Goal: Task Accomplishment & Management: Manage account settings

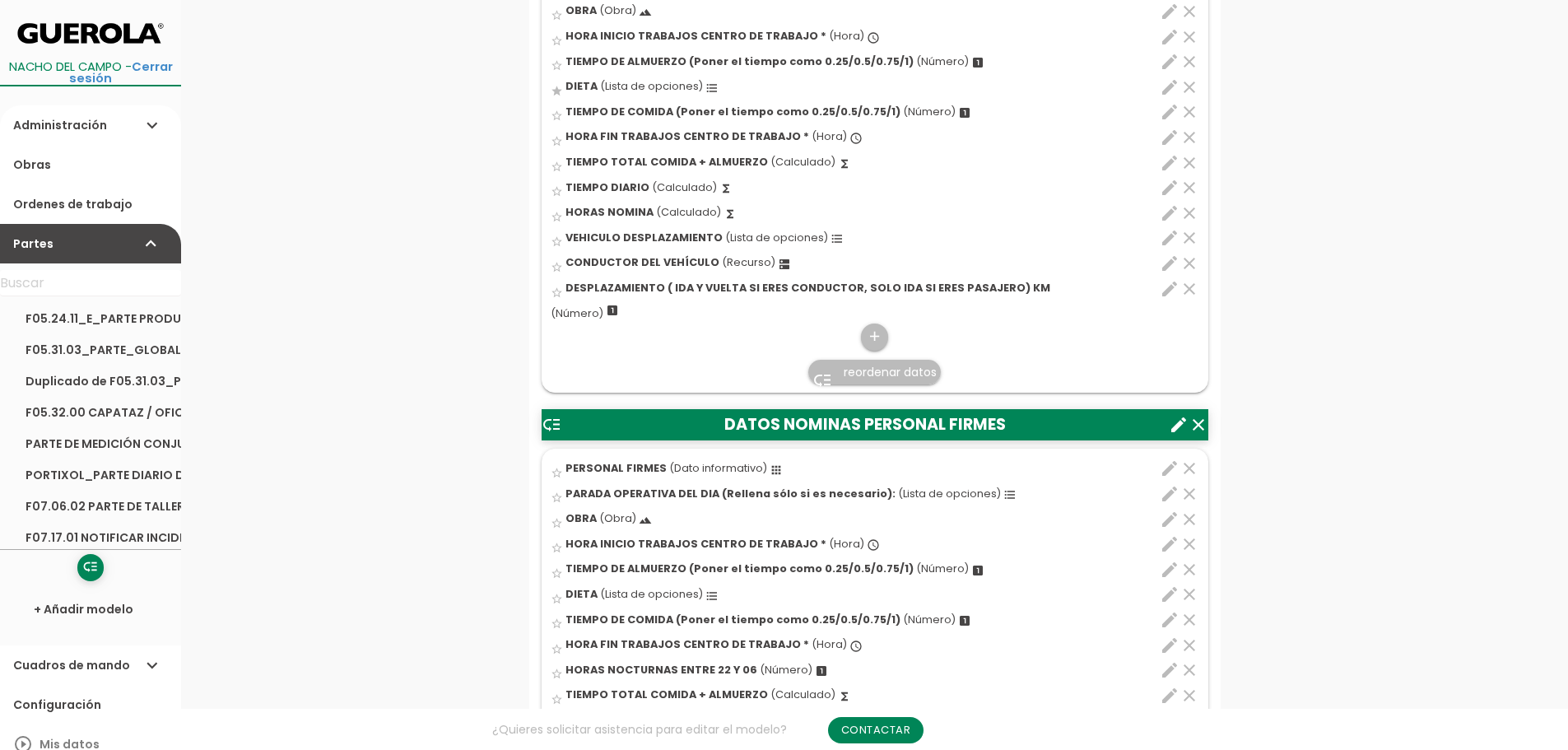
scroll to position [740, 0]
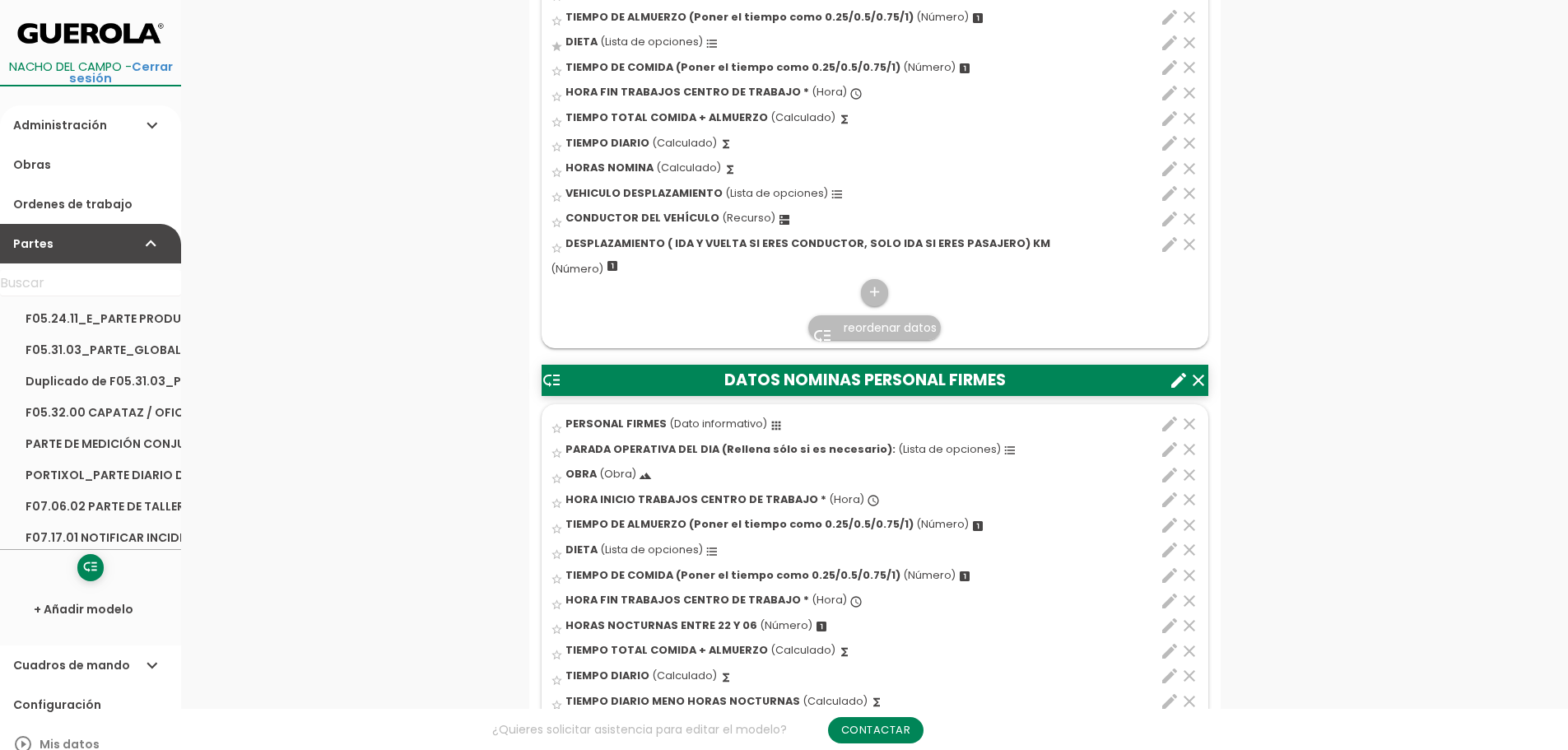
click at [1170, 677] on icon "edit" at bounding box center [1169, 676] width 20 height 20
select select "1"
select select "9903_pos8"
select select "-"
select select "9903_pos4"
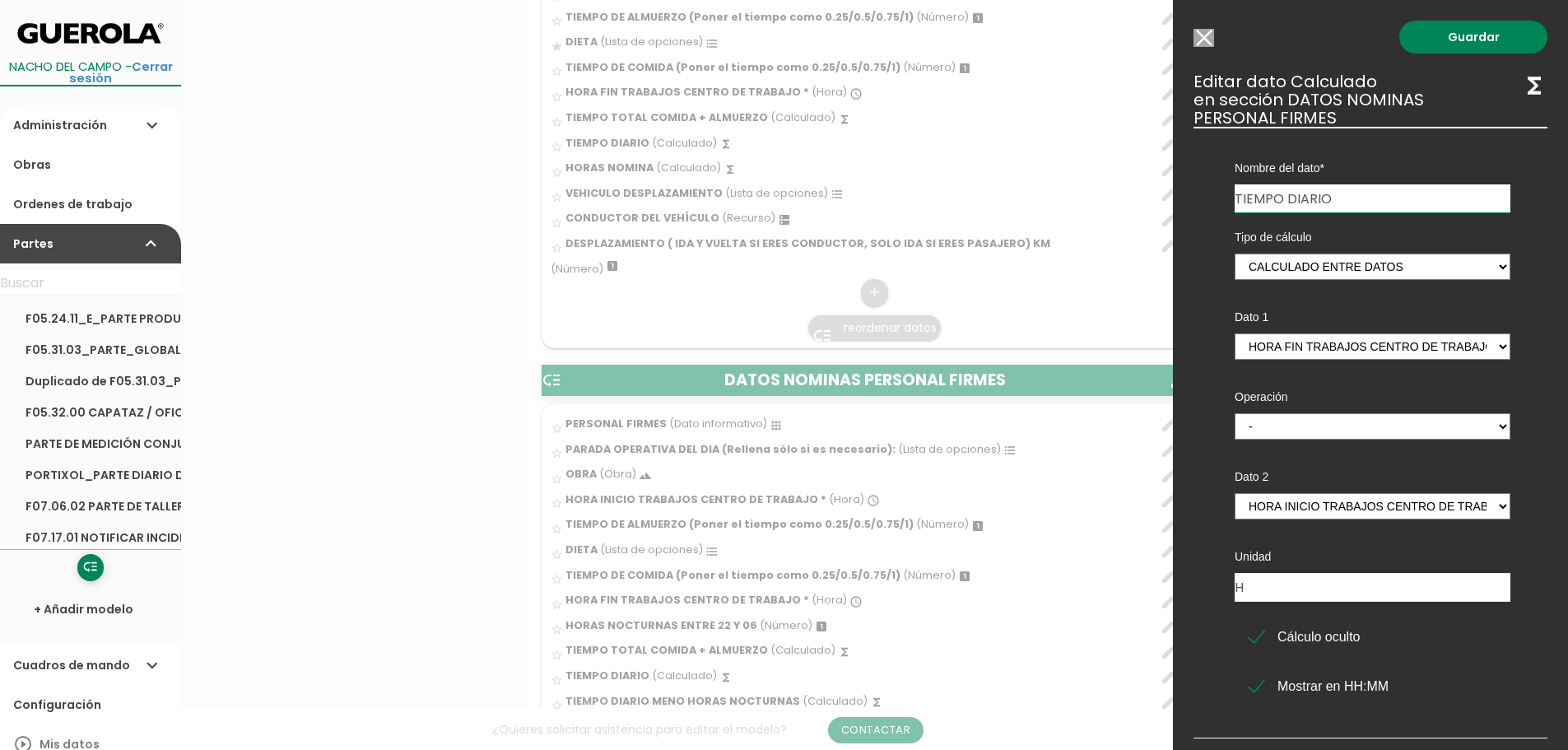
click at [1199, 27] on div "Guardar ESCOGE EL TIPO DE DATO looks_one NÚMERO format_color_text TEXTO access_…" at bounding box center [1371, 375] width 395 height 750
click at [1203, 37] on input "Modelo sin Ordenes de trabajo" at bounding box center [1203, 38] width 20 height 18
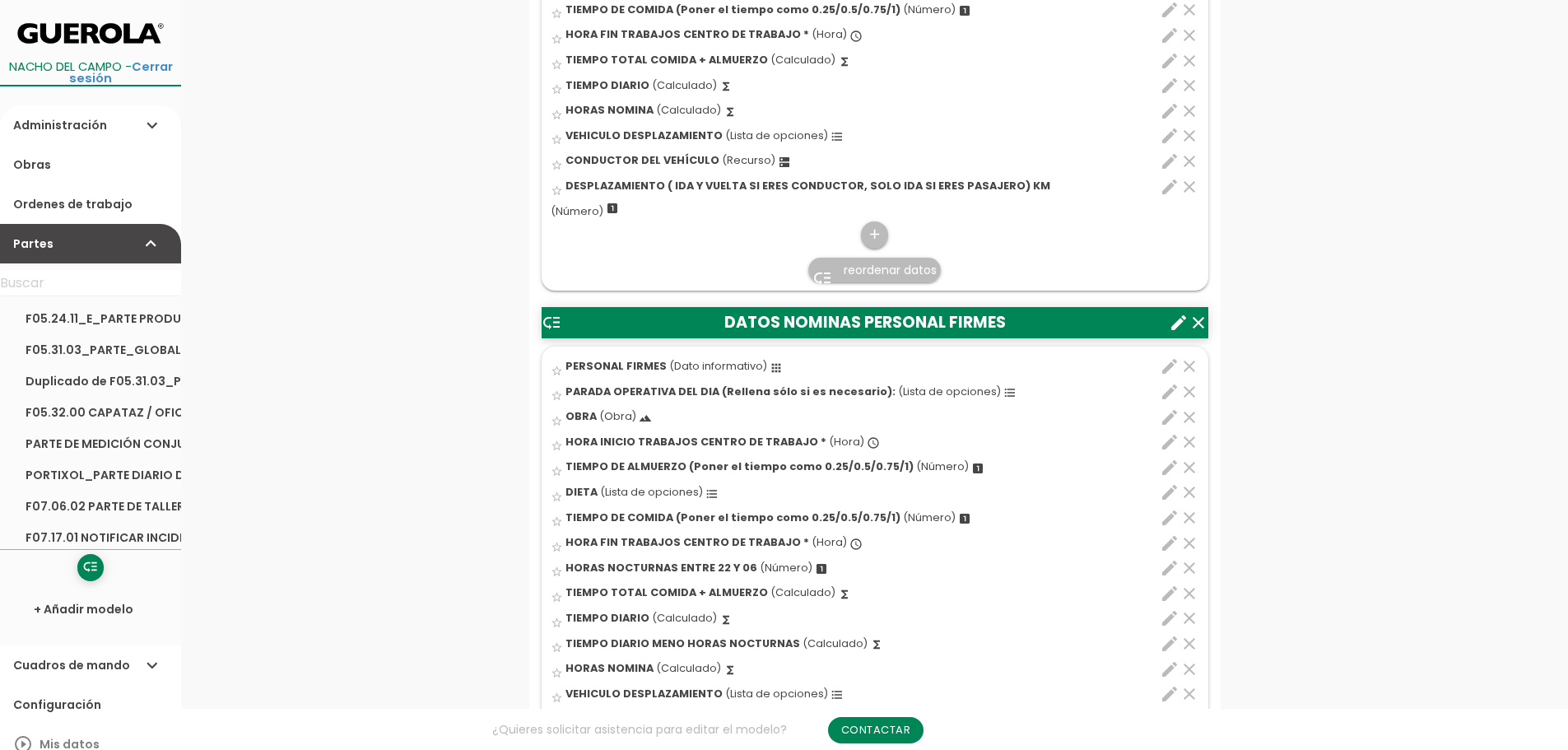
scroll to position [823, 0]
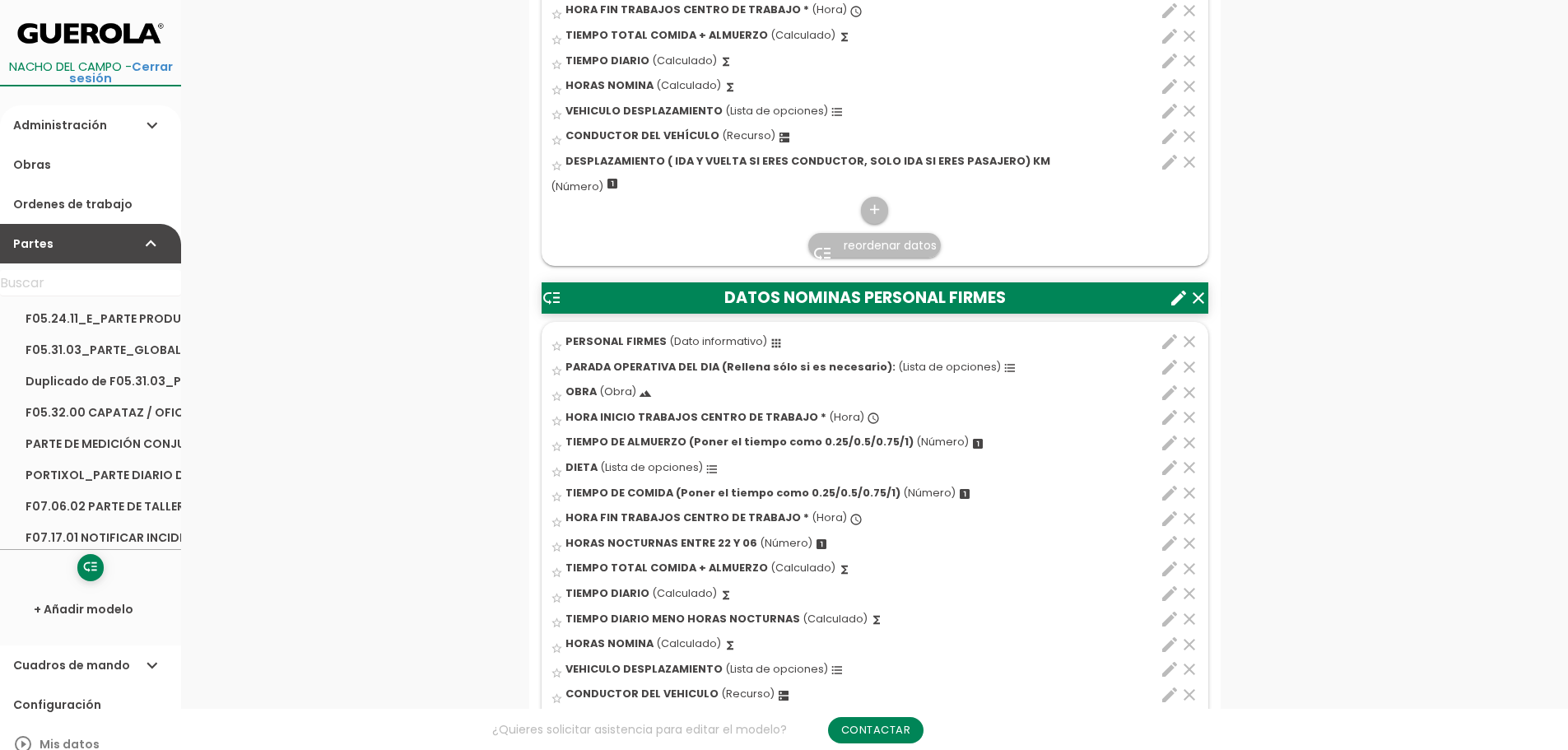
click at [1165, 87] on icon "edit" at bounding box center [1169, 86] width 20 height 20
select select "1"
select select "9899_pos10"
select select "-"
select select "9899_pos9"
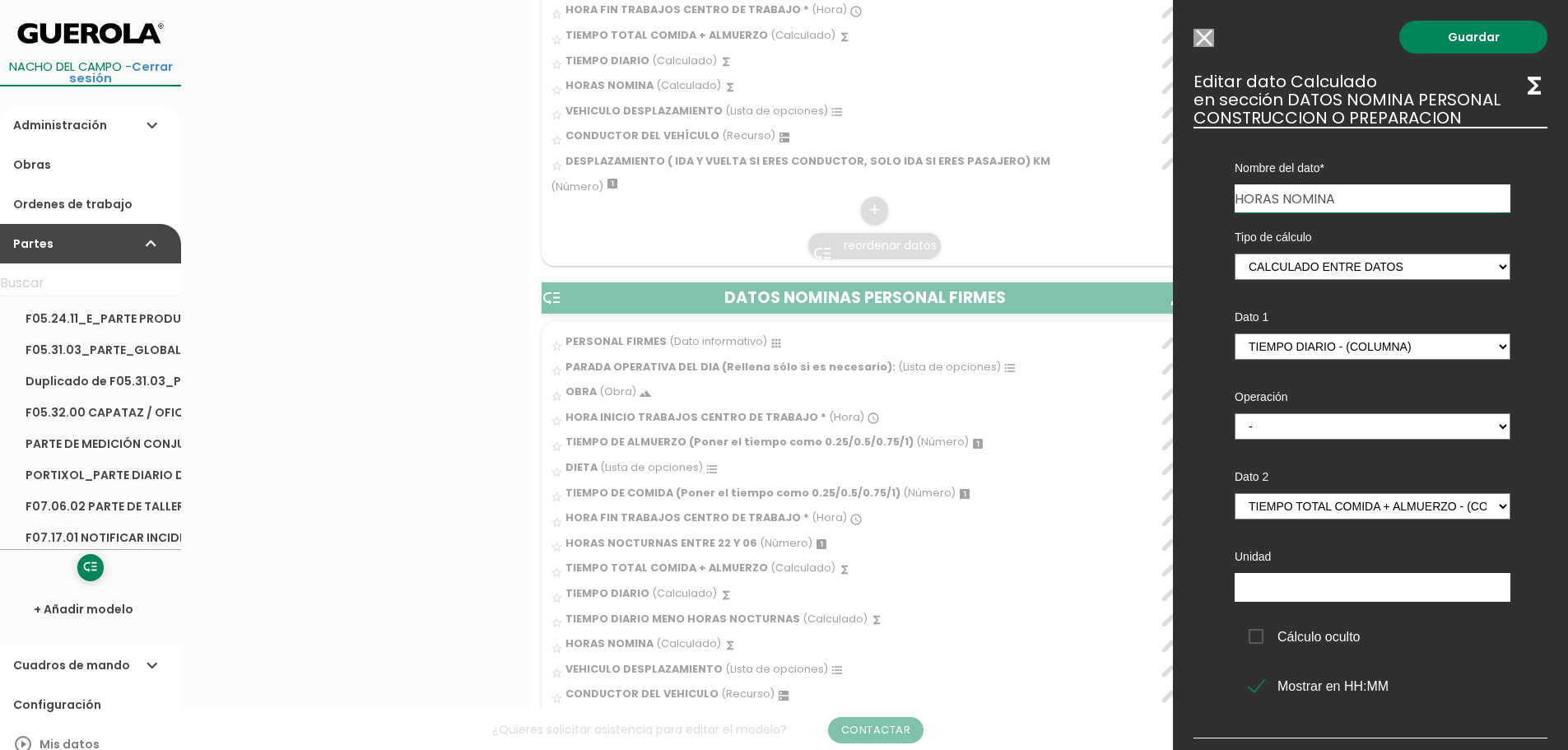
click at [1211, 37] on input "Modelo sin Ordenes de trabajo" at bounding box center [1203, 38] width 20 height 18
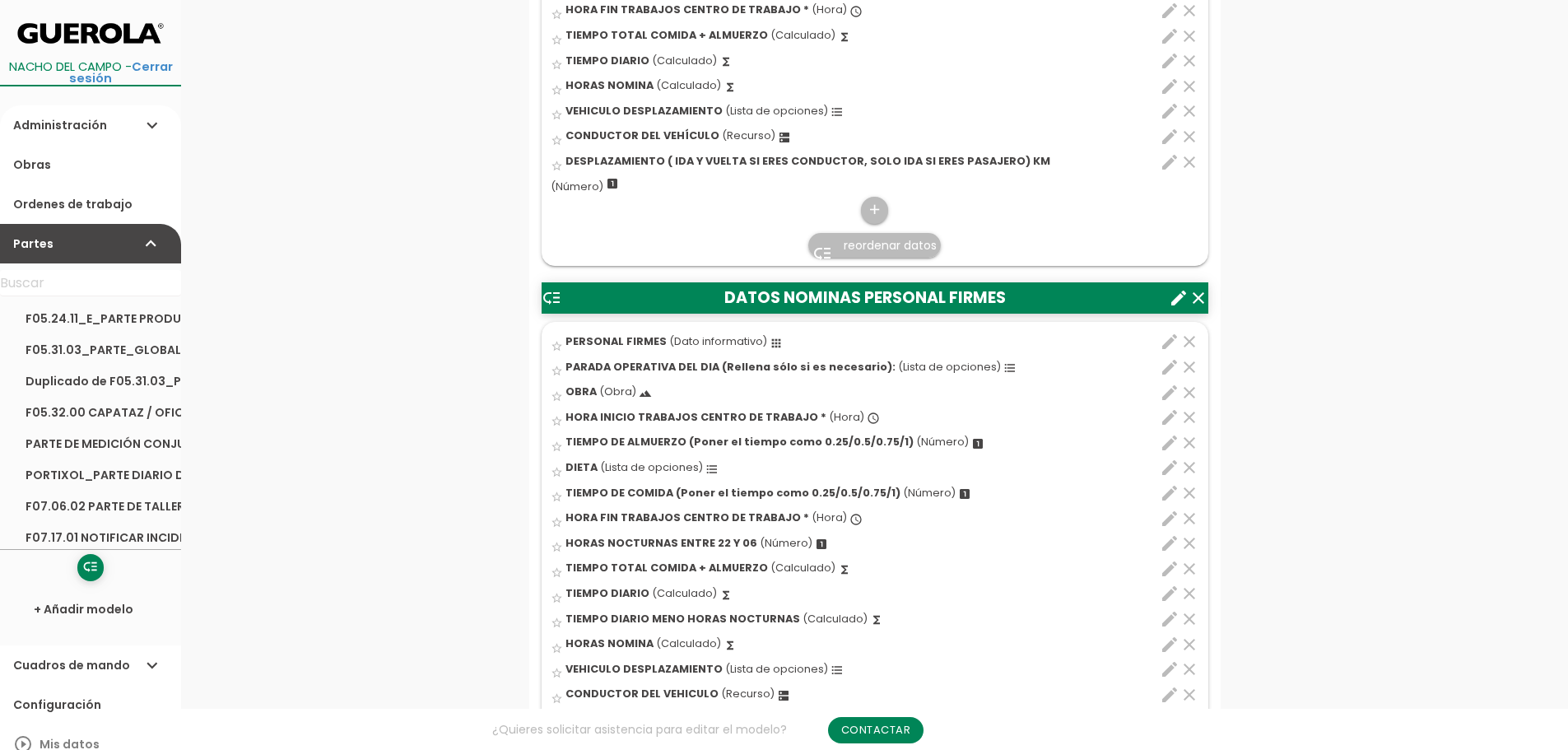
click at [1168, 645] on icon "edit" at bounding box center [1169, 644] width 20 height 20
select select "1"
select select "9903_pos12"
select select "-"
select select "9903_pos10"
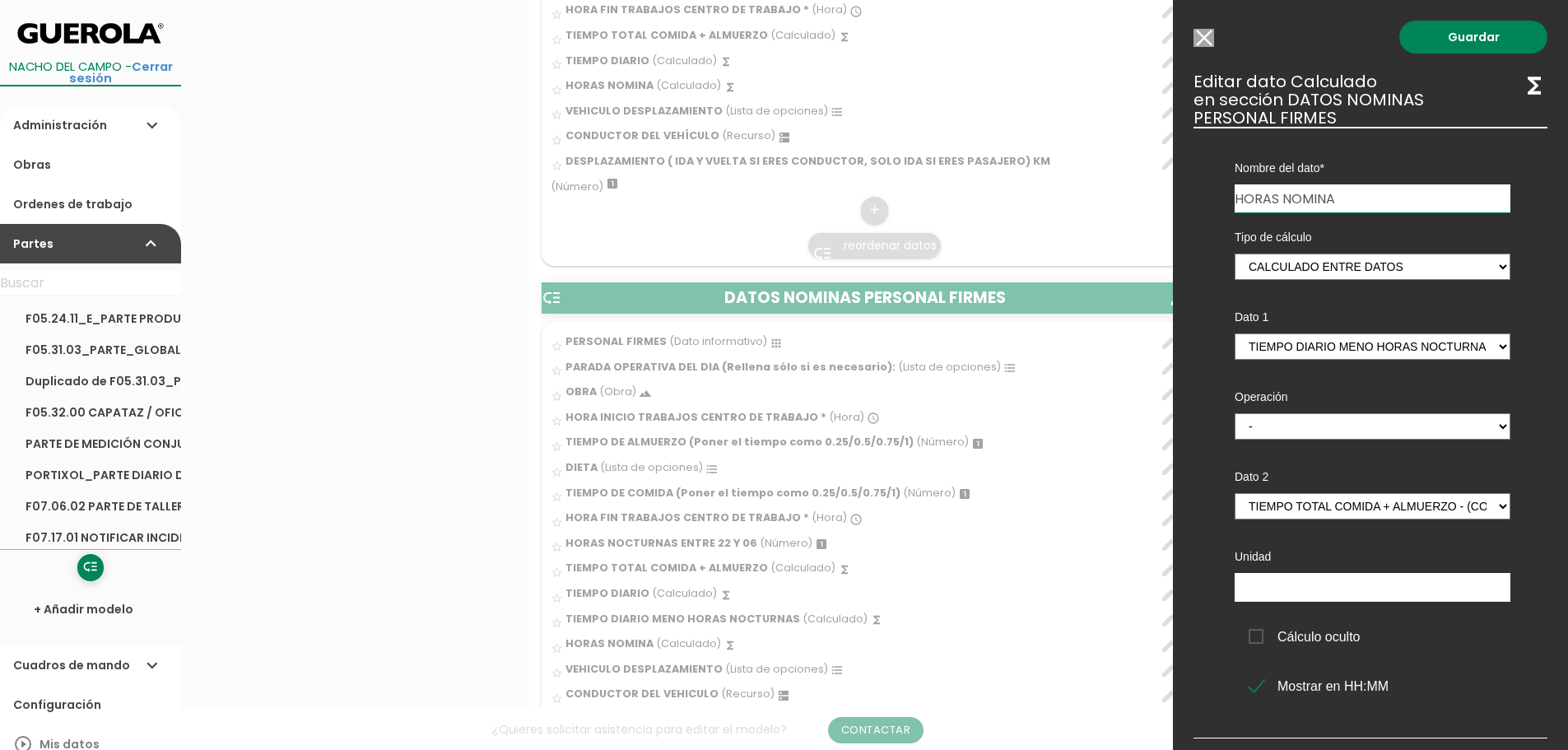
click at [1208, 34] on input "Modelo sin Ordenes de trabajo" at bounding box center [1203, 38] width 20 height 18
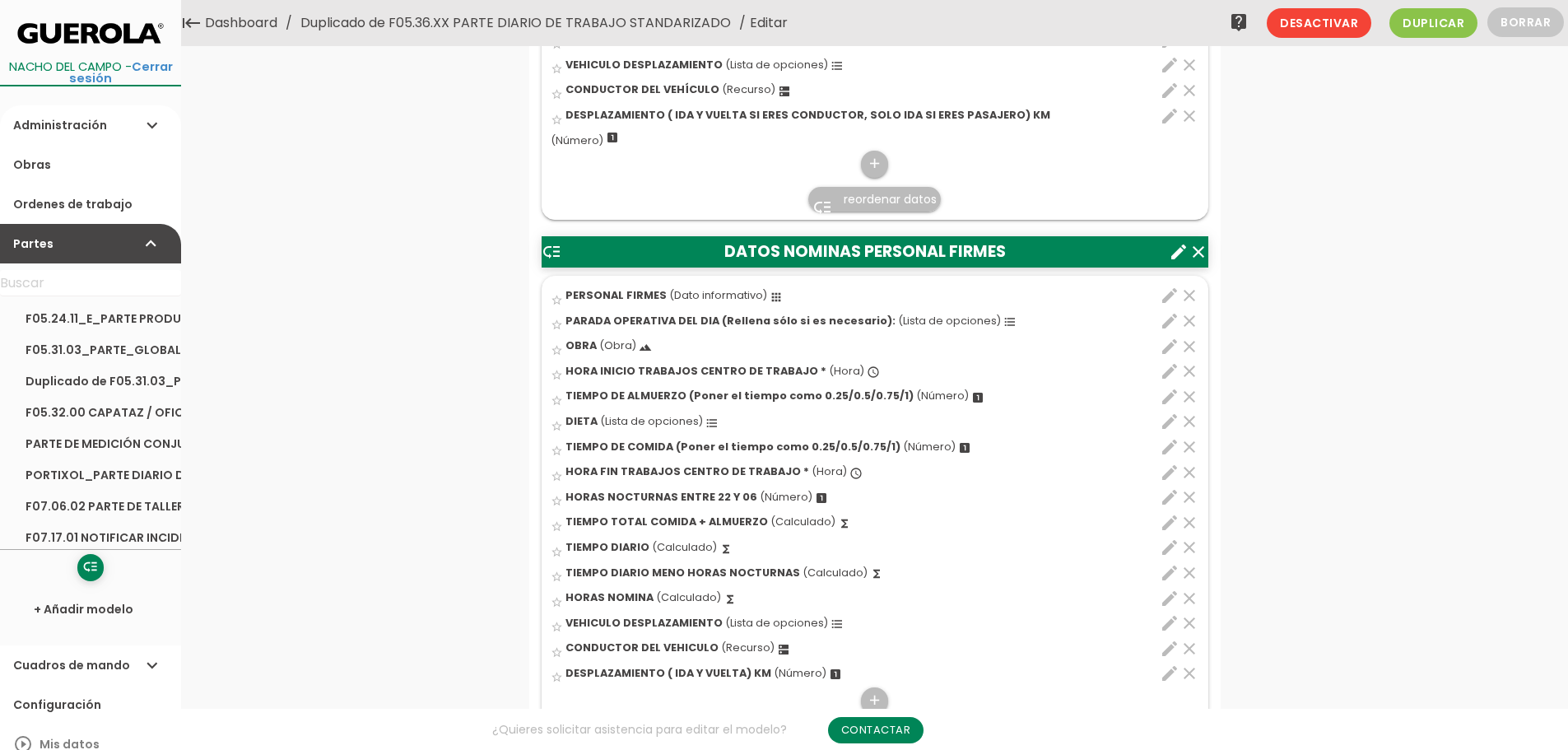
click at [1171, 672] on icon "edit" at bounding box center [1169, 673] width 20 height 20
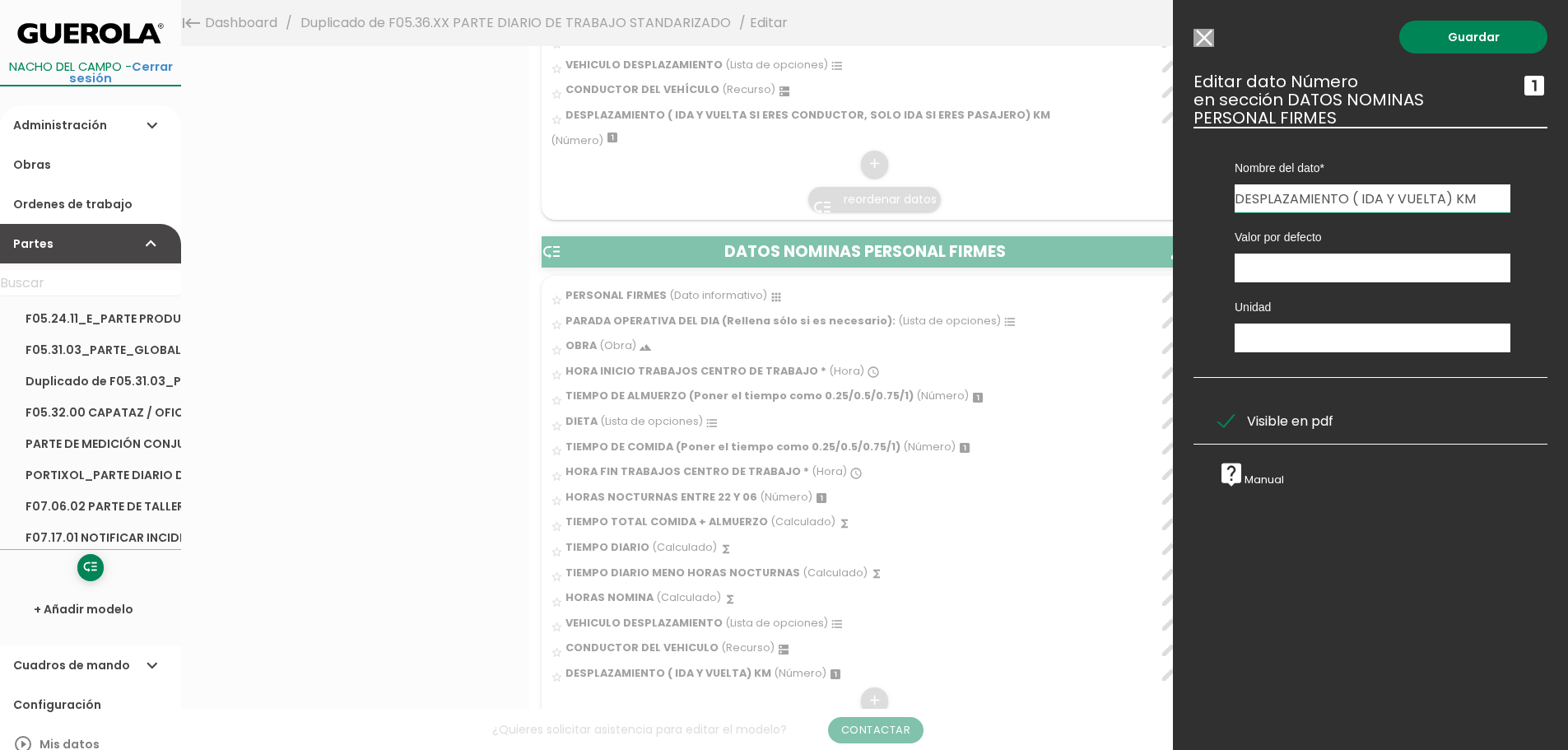
click at [1437, 198] on input "DESPLAZAMIENTO ( IDA Y VUELTA) KM" at bounding box center [1372, 197] width 275 height 28
type input "DESPLAZAMIENTO ( IDA Y VUELTA SI ERES CONDUCTOR, SOLO IDA SI ERES PASAJERO) KM"
click at [1451, 32] on link "Guardar" at bounding box center [1474, 37] width 148 height 33
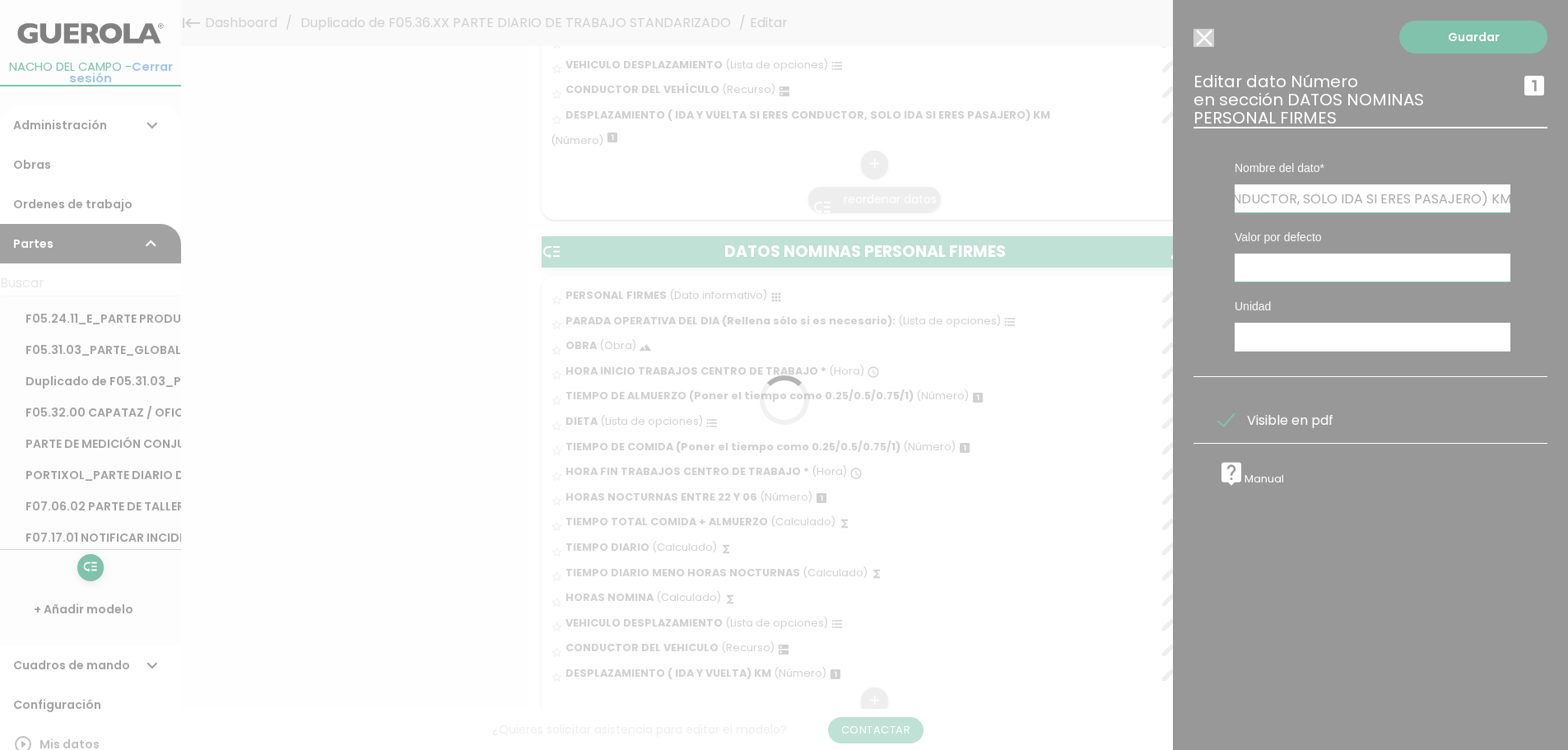
scroll to position [0, 0]
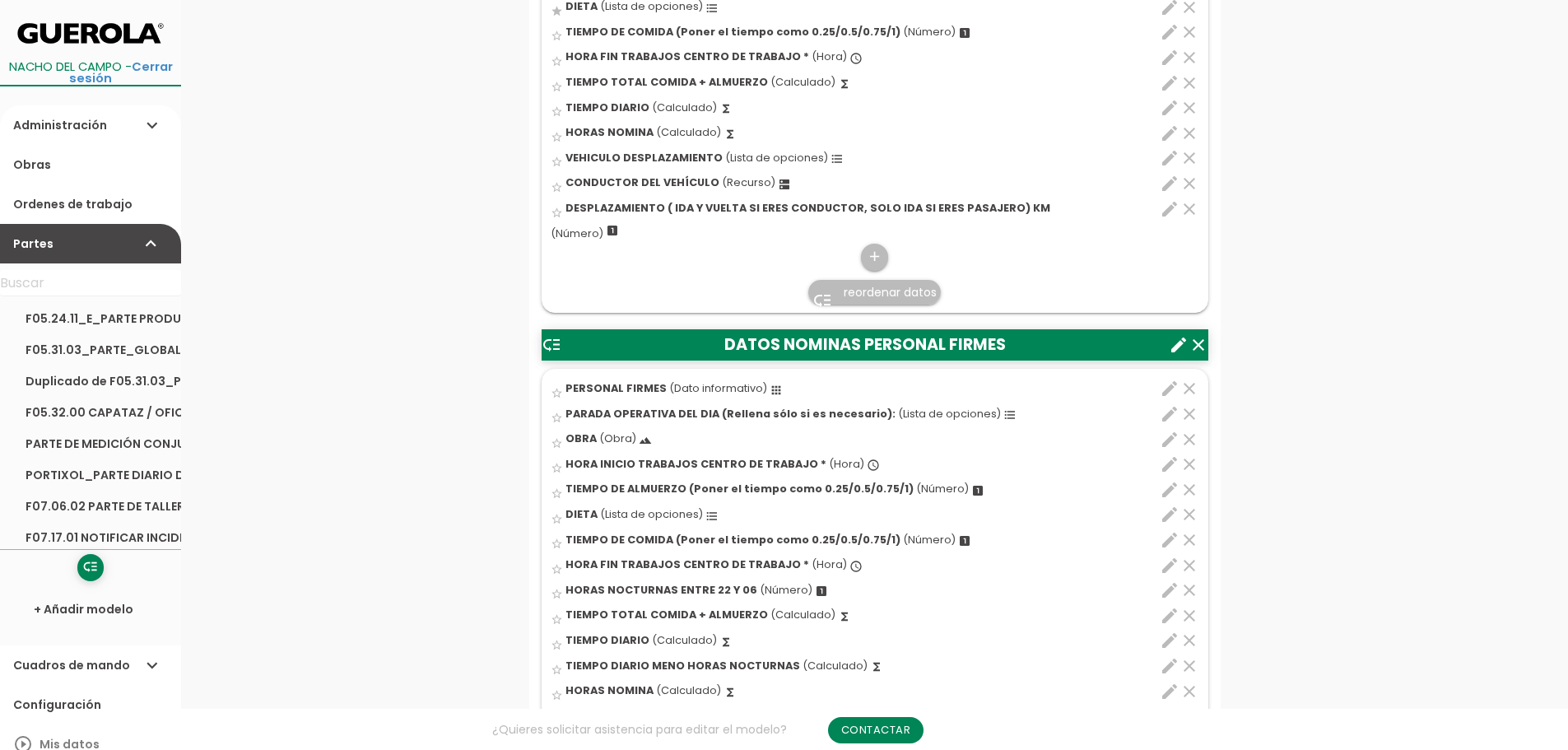
scroll to position [805, 0]
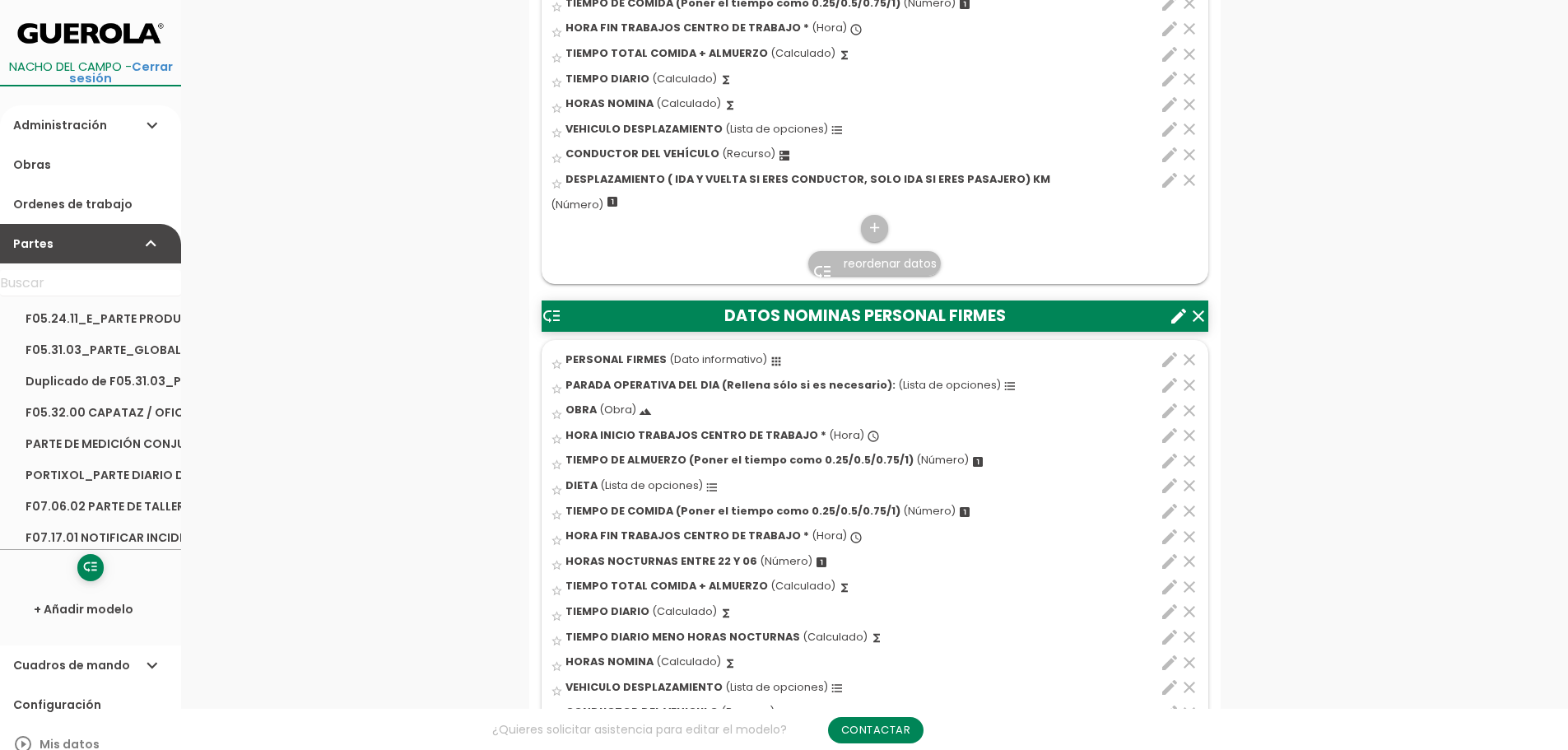
click at [1165, 662] on icon "edit" at bounding box center [1169, 662] width 20 height 20
select select "1"
select select "9903_pos12"
select select "-"
select select "9903_pos10"
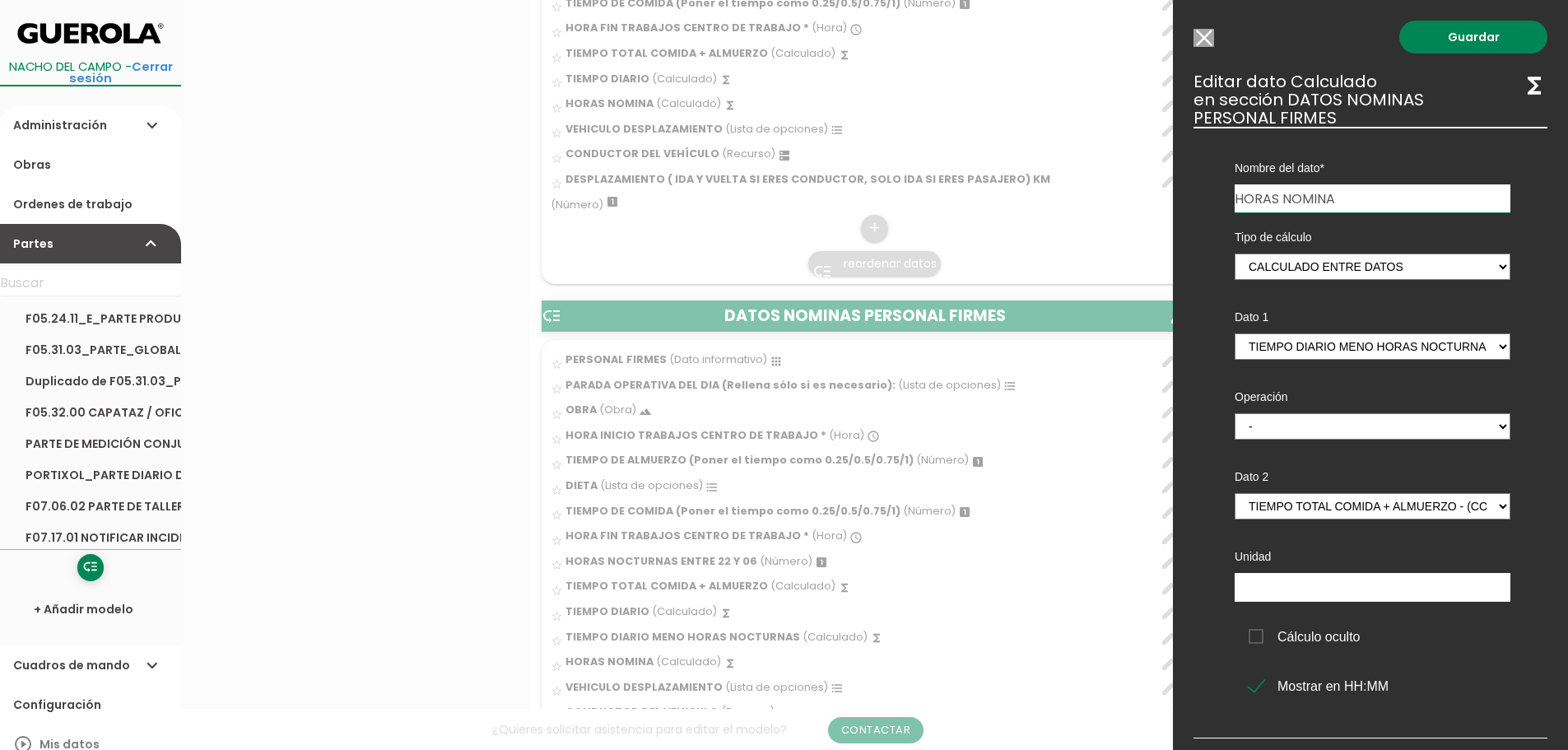
click at [1205, 37] on input "Modelo sin Ordenes de trabajo" at bounding box center [1203, 38] width 20 height 18
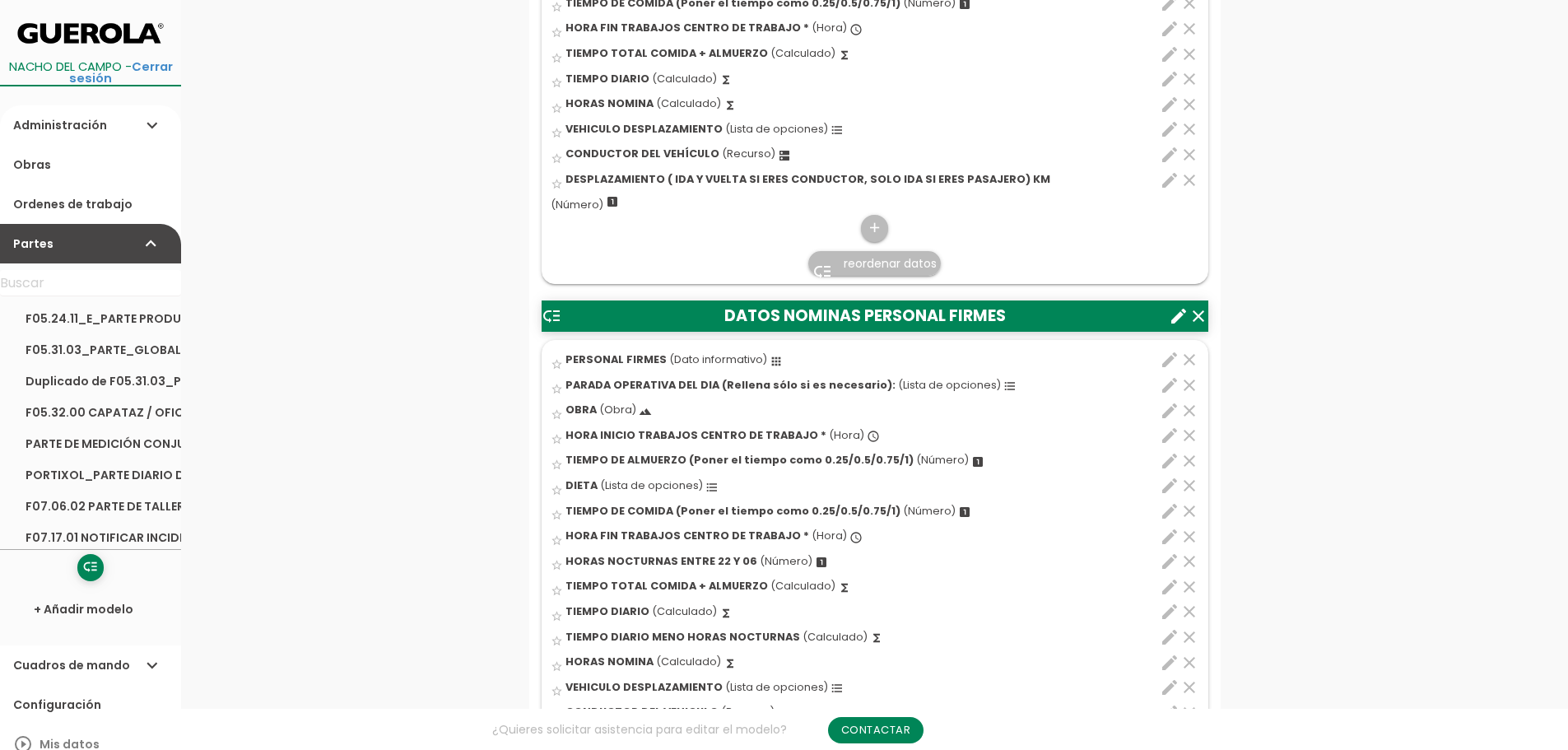
click at [1169, 105] on icon "edit" at bounding box center [1169, 104] width 20 height 20
select select "1"
select select "9899_pos10"
select select "-"
select select "9899_pos9"
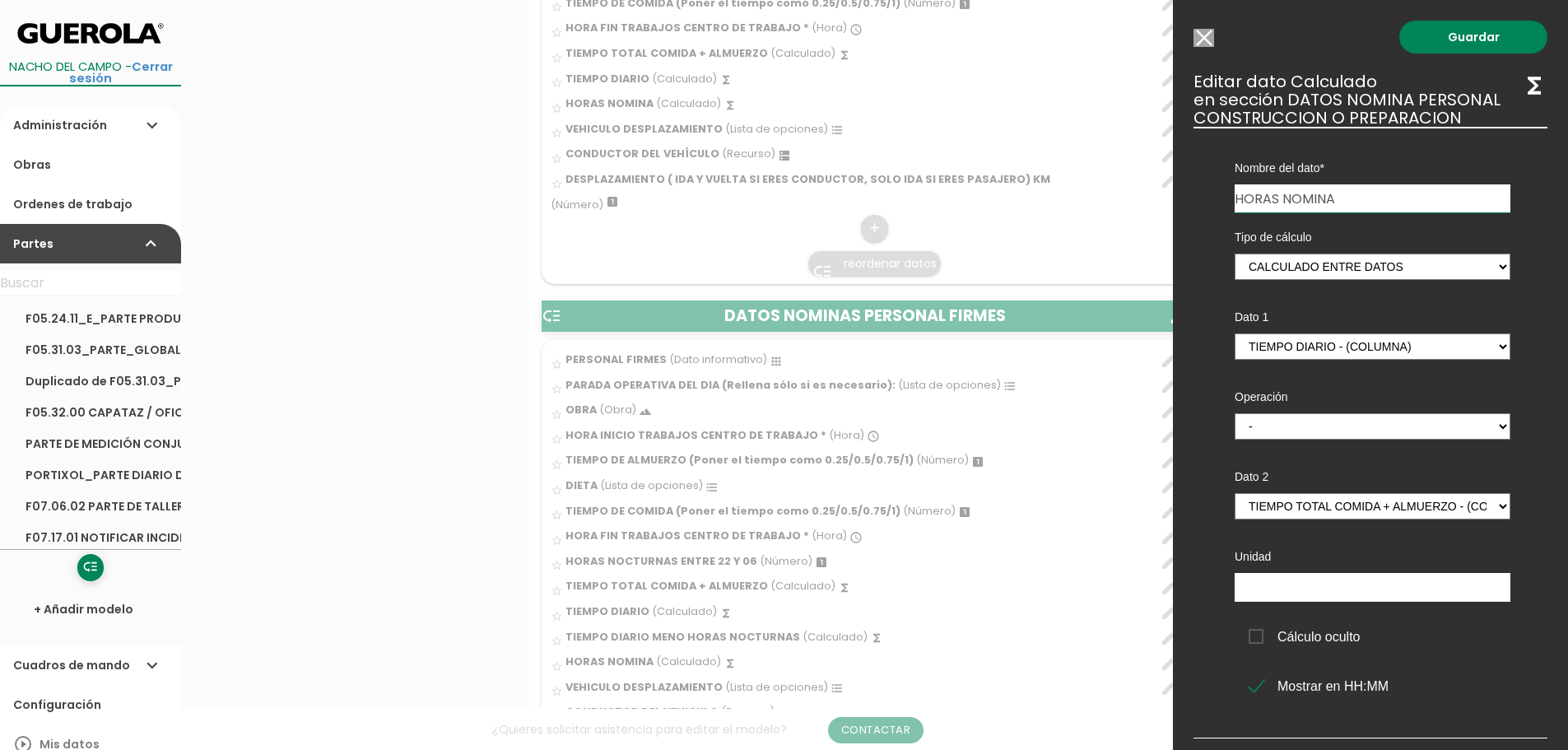
click at [1211, 34] on input "Modelo sin Ordenes de trabajo" at bounding box center [1203, 38] width 20 height 18
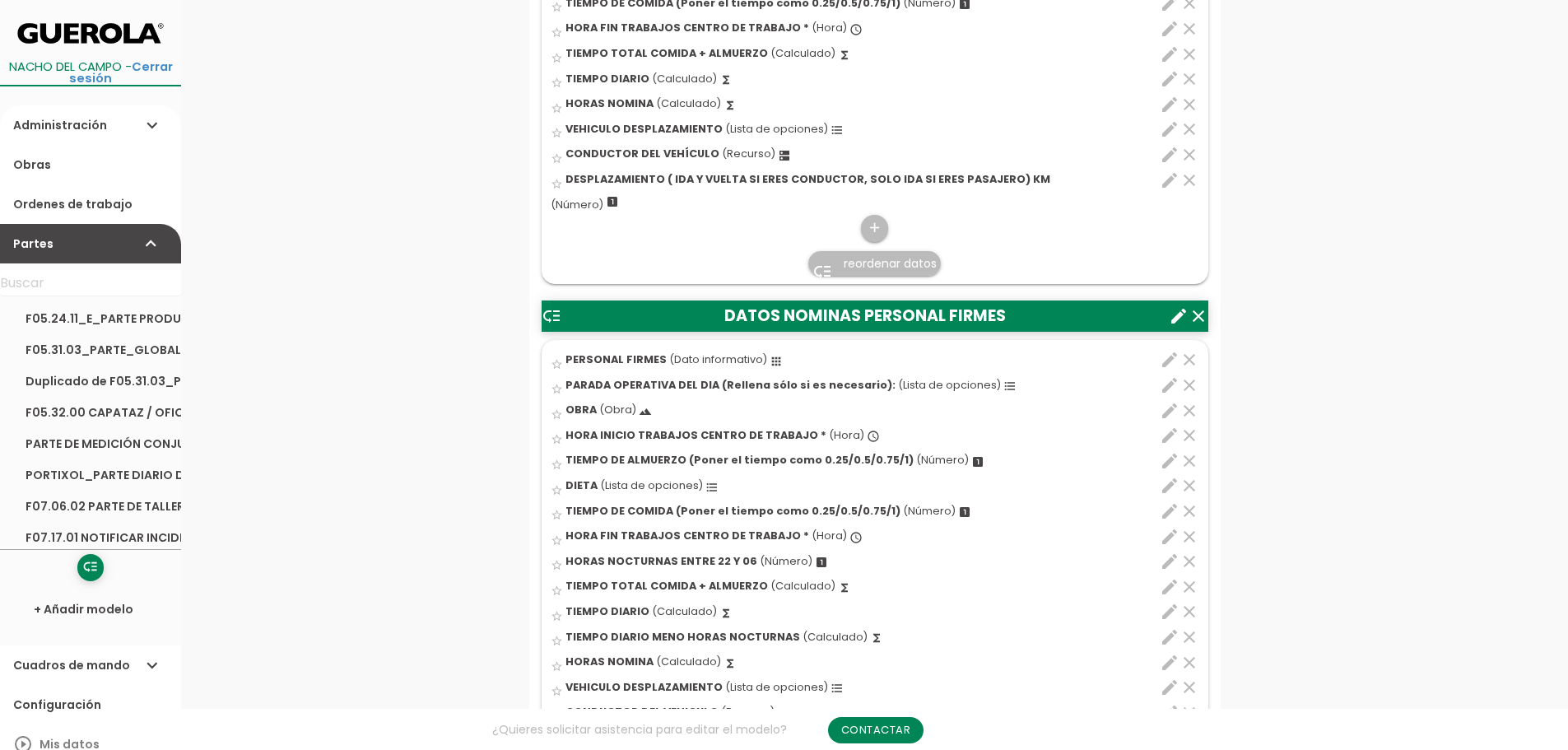
click at [1164, 661] on icon "edit" at bounding box center [1169, 662] width 20 height 20
select select "1"
select select "9903_pos12"
select select "-"
select select "9903_pos10"
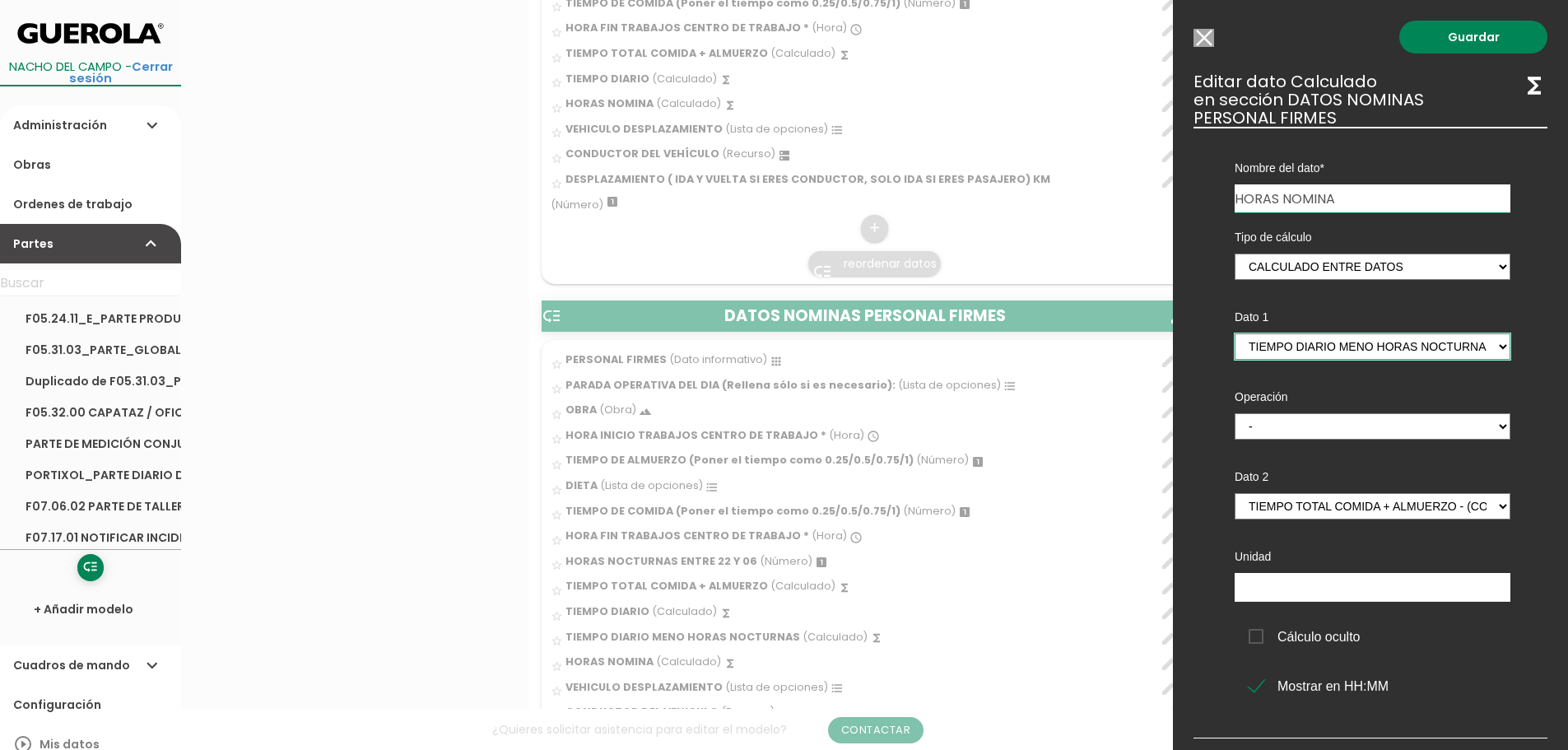
click at [1493, 346] on select "HORA INICIO TRABAJOS CENTRO DE TRABAJO - (columna) TIEMPO DE ALMUERZO (Poner el…" at bounding box center [1372, 346] width 275 height 26
select select "9903_pos11"
click at [1235, 333] on select "HORA INICIO TRABAJOS CENTRO DE TRABAJO - (columna) TIEMPO DE ALMUERZO (Poner el…" at bounding box center [1372, 346] width 275 height 26
click at [1466, 39] on link "Guardar" at bounding box center [1474, 37] width 148 height 33
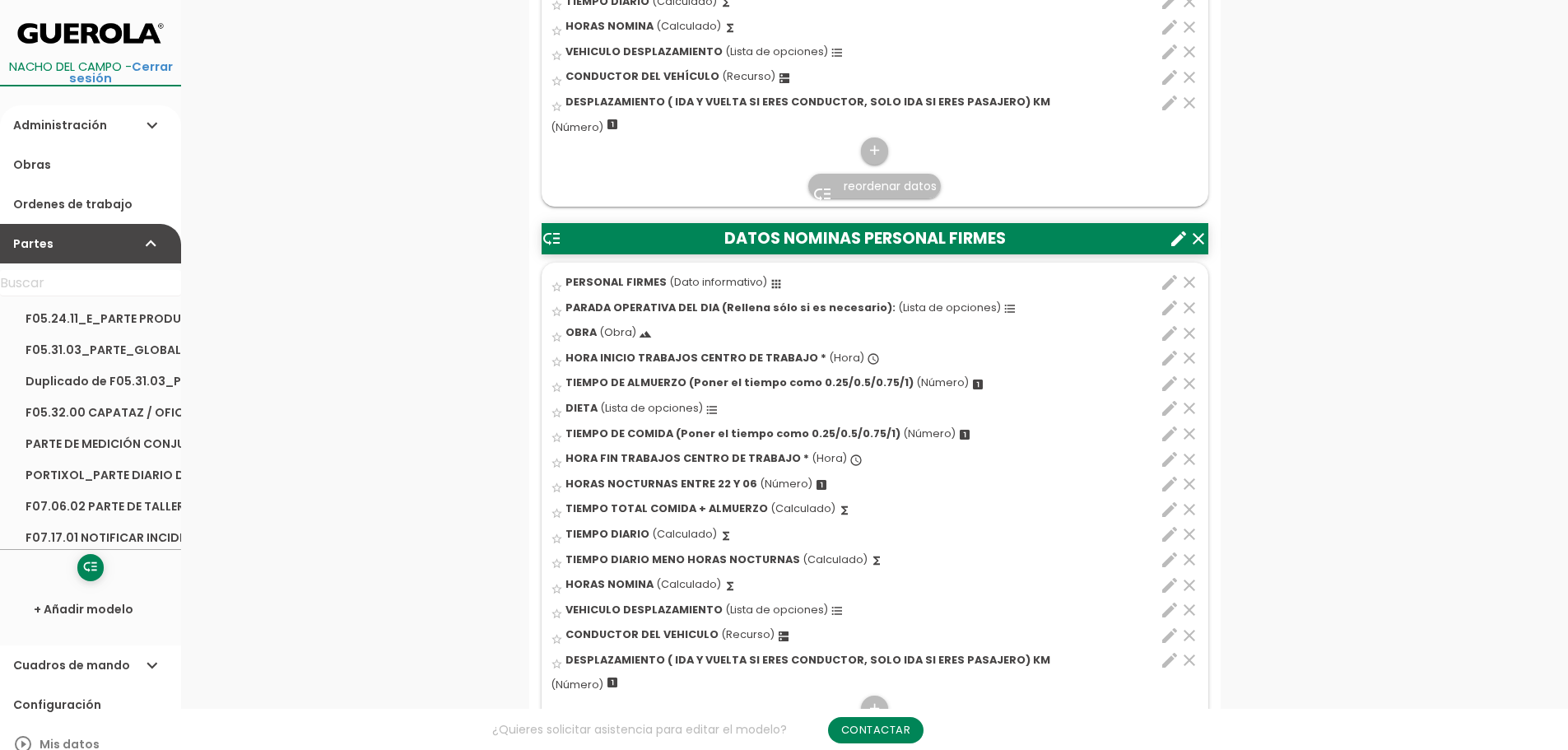
scroll to position [887, 0]
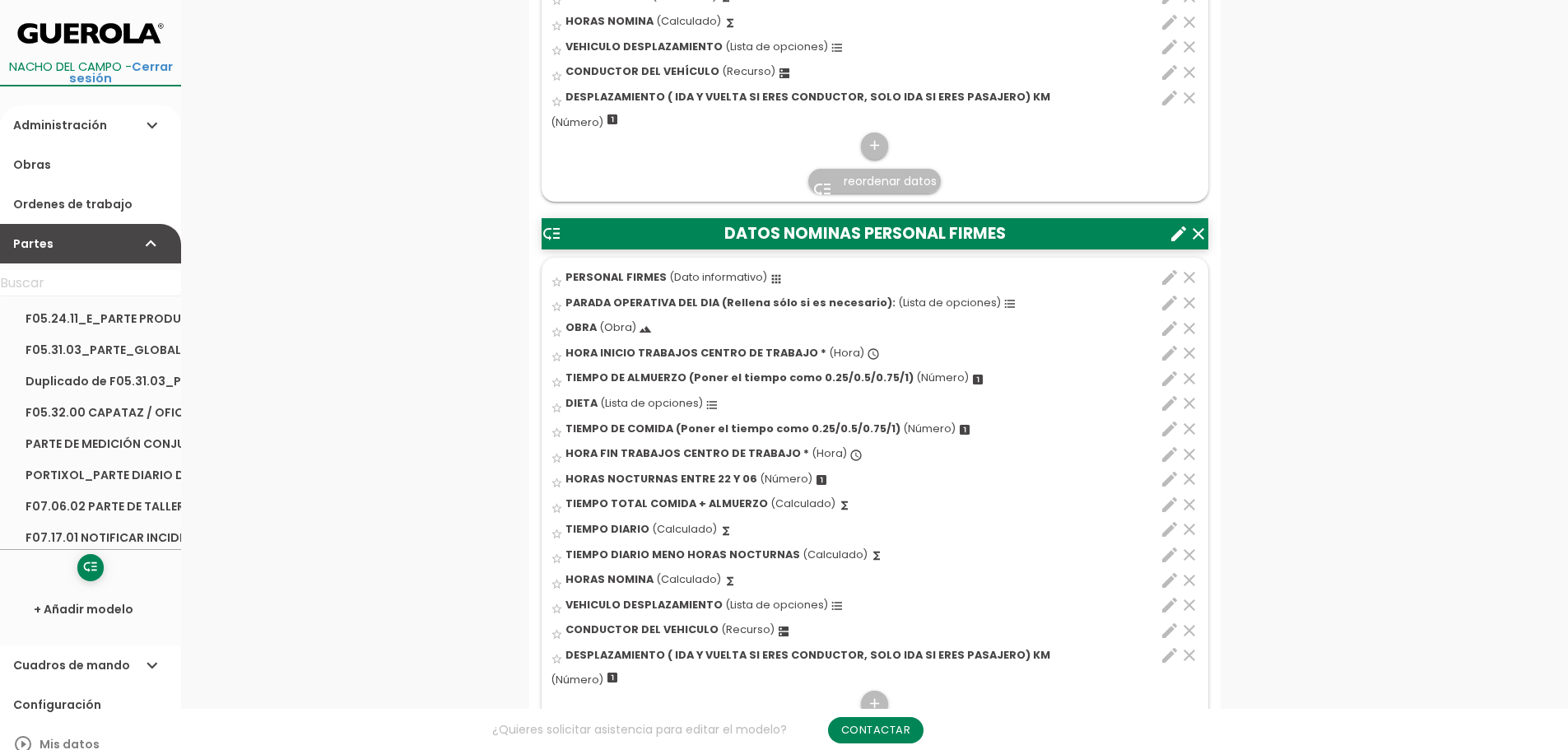
click at [1187, 554] on icon "clear" at bounding box center [1189, 555] width 20 height 20
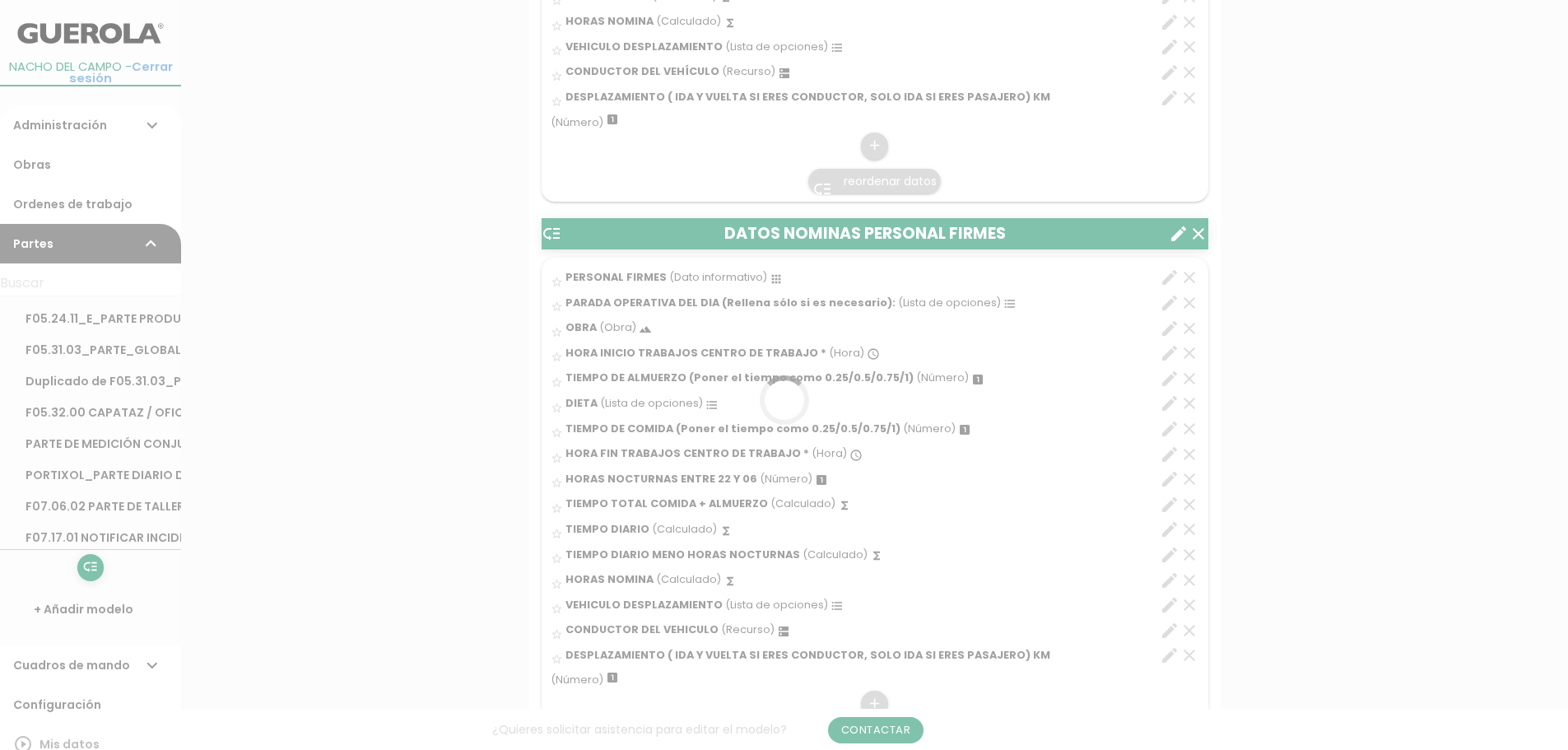
scroll to position [0, 0]
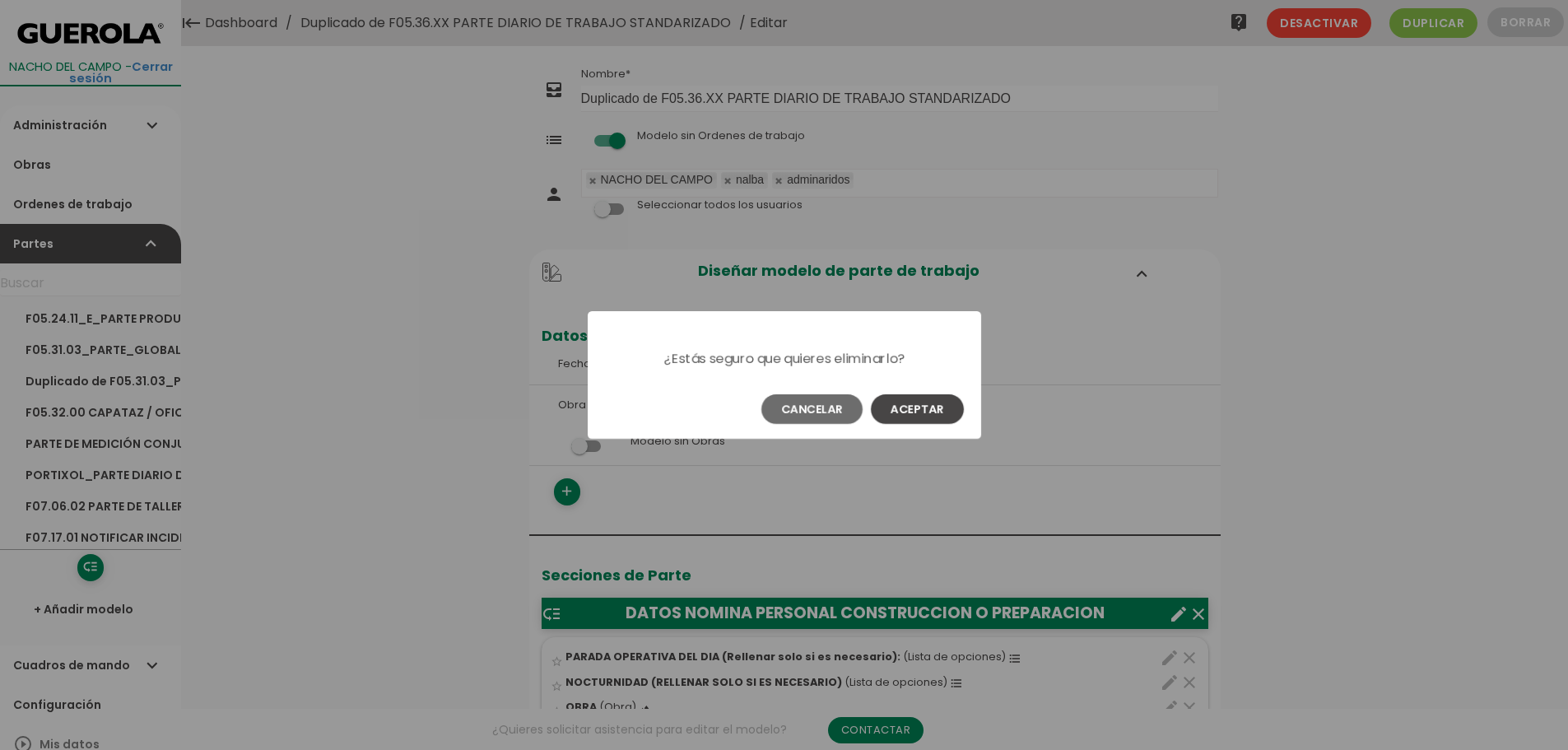
click at [939, 405] on button "Aceptar" at bounding box center [917, 408] width 93 height 30
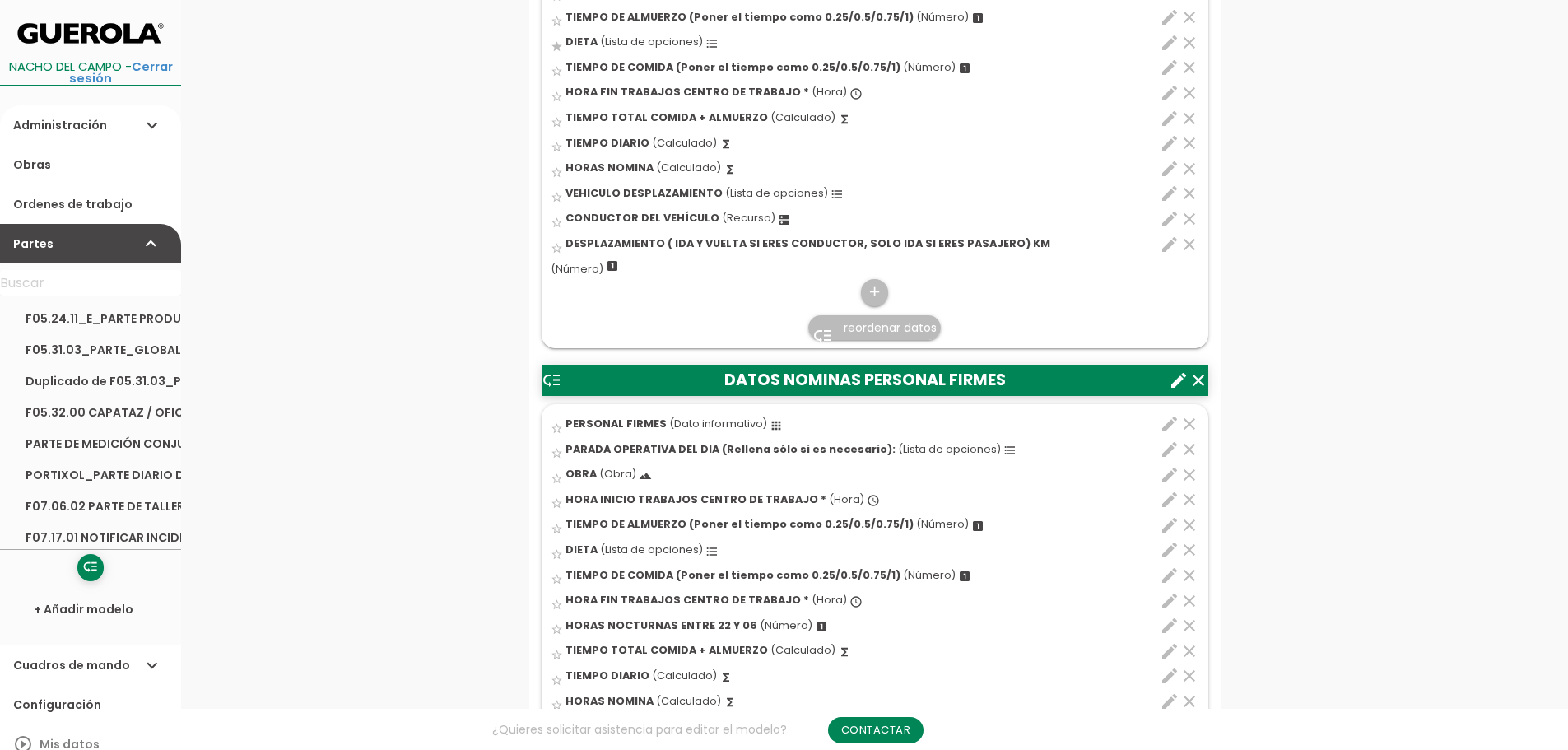
scroll to position [988, 0]
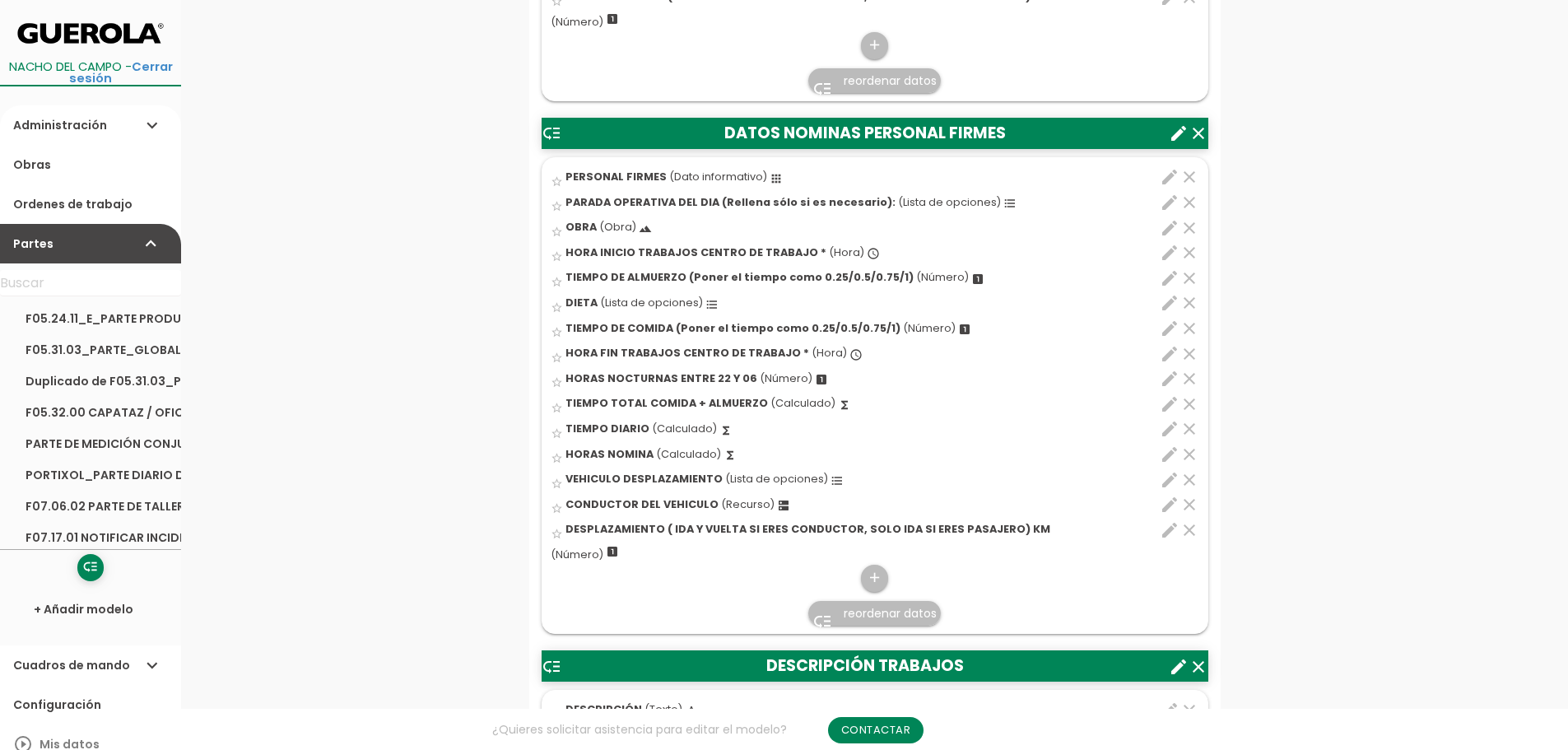
click at [1193, 376] on icon "clear" at bounding box center [1189, 378] width 20 height 20
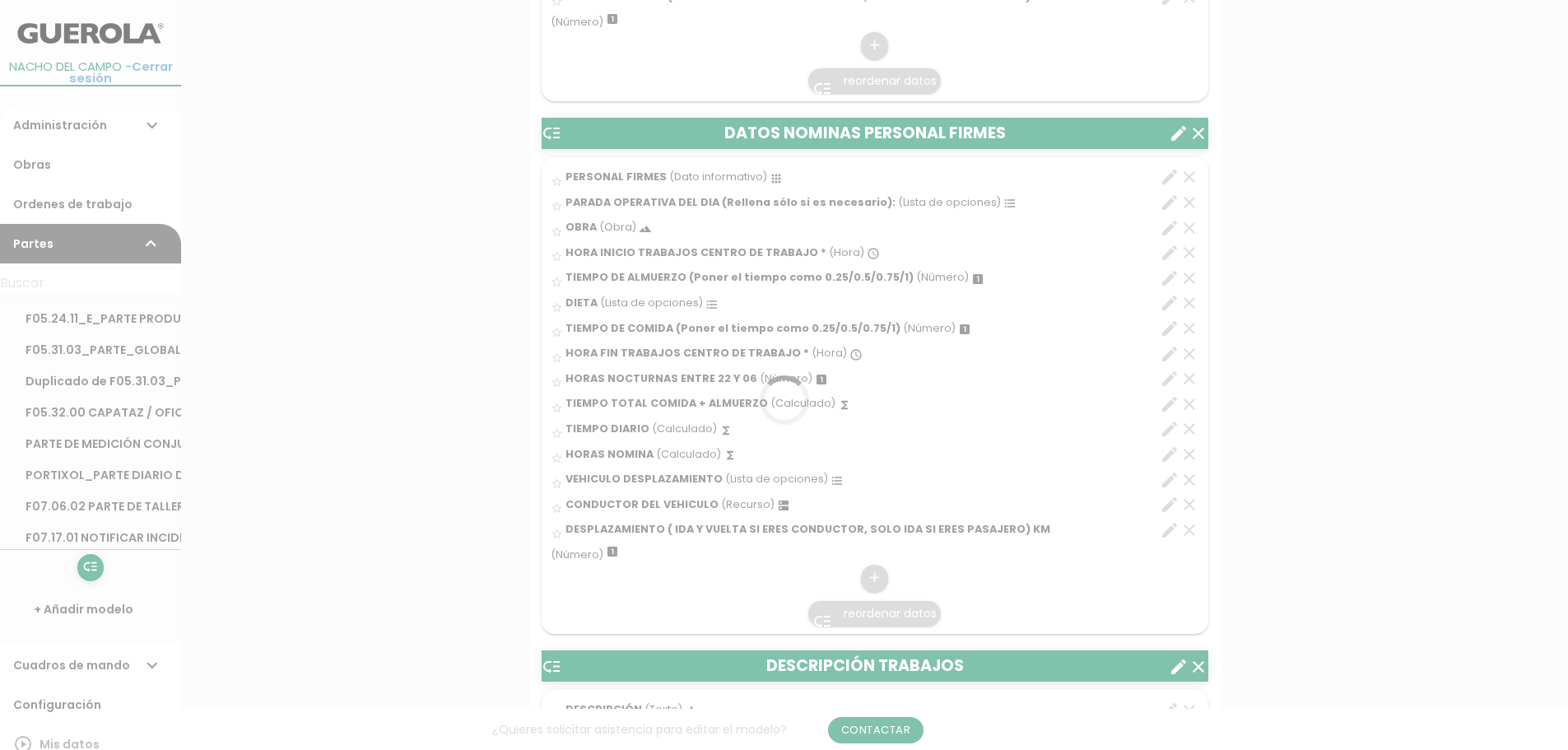
scroll to position [0, 0]
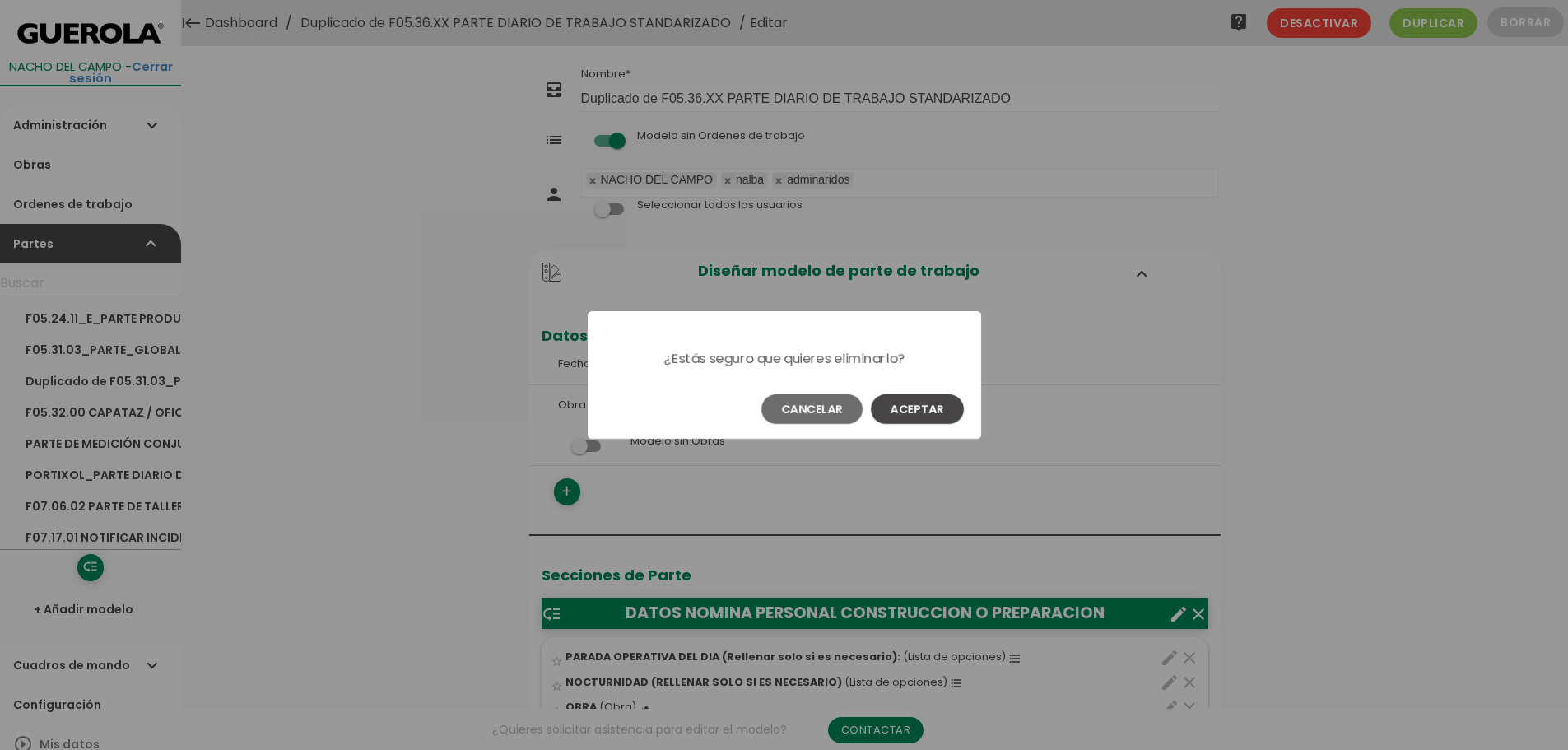
click at [916, 405] on button "Aceptar" at bounding box center [917, 408] width 93 height 30
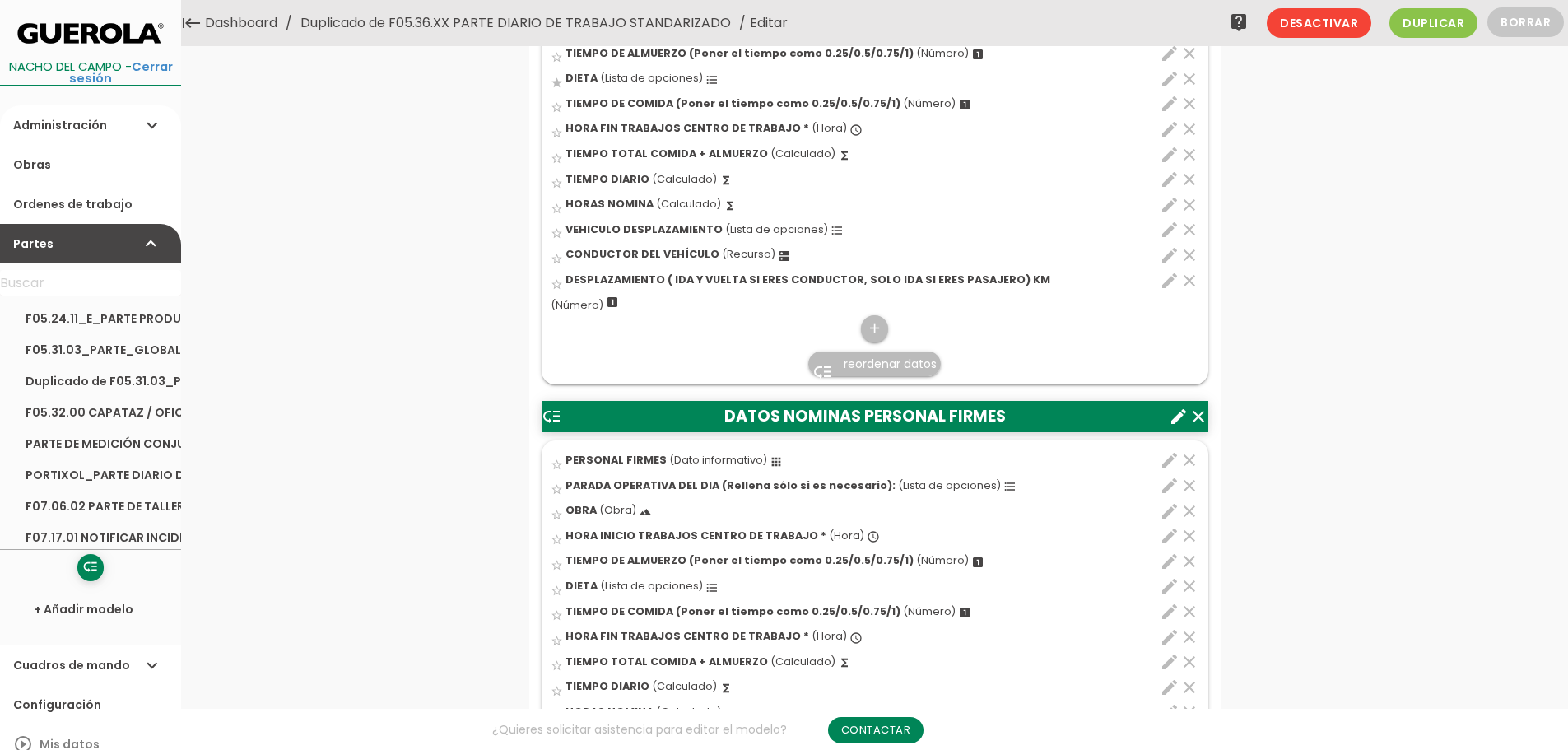
scroll to position [329, 0]
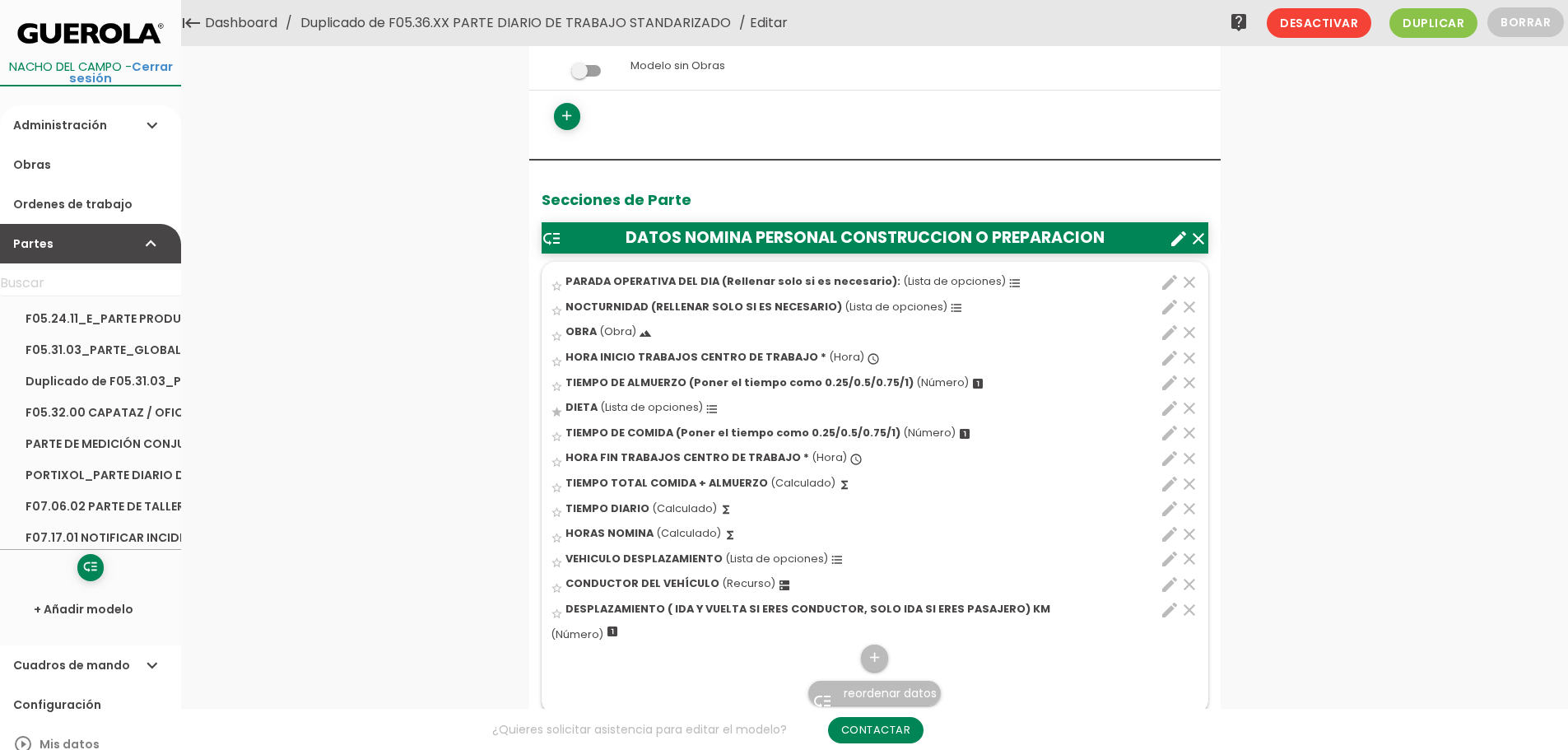
click at [1168, 309] on icon "edit" at bounding box center [1169, 307] width 20 height 20
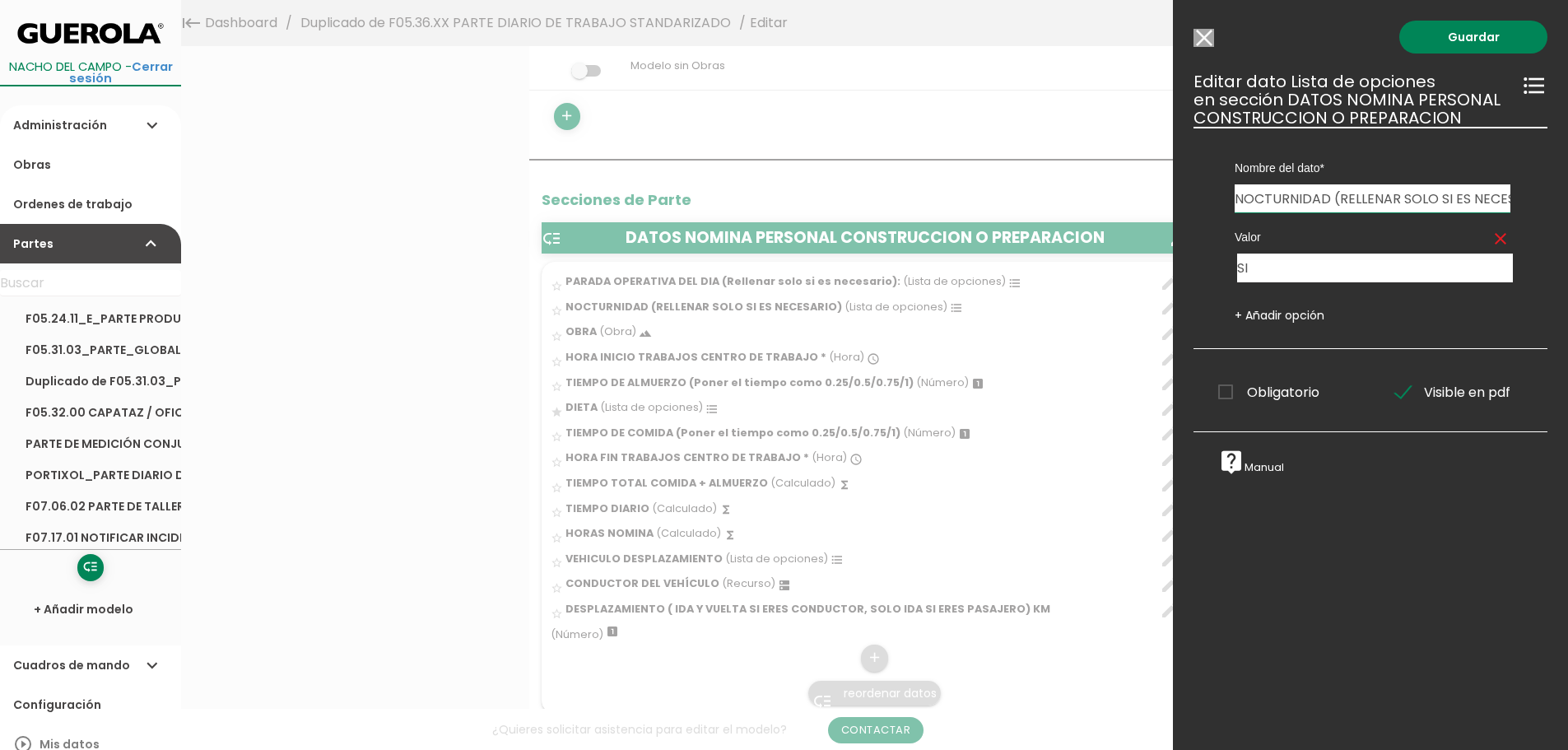
click at [1208, 34] on input "Modelo sin Ordenes de trabajo" at bounding box center [1203, 38] width 20 height 18
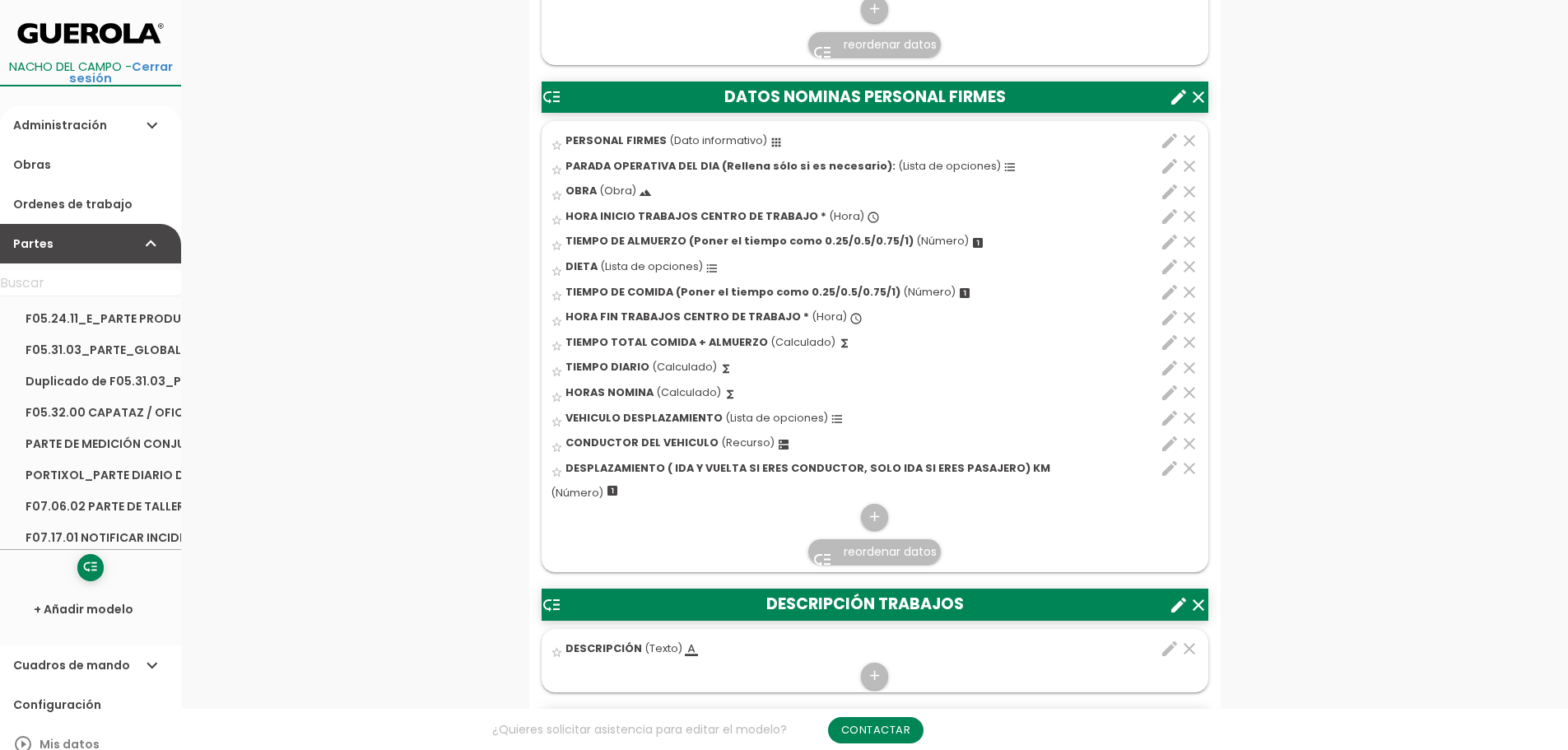
scroll to position [1070, 0]
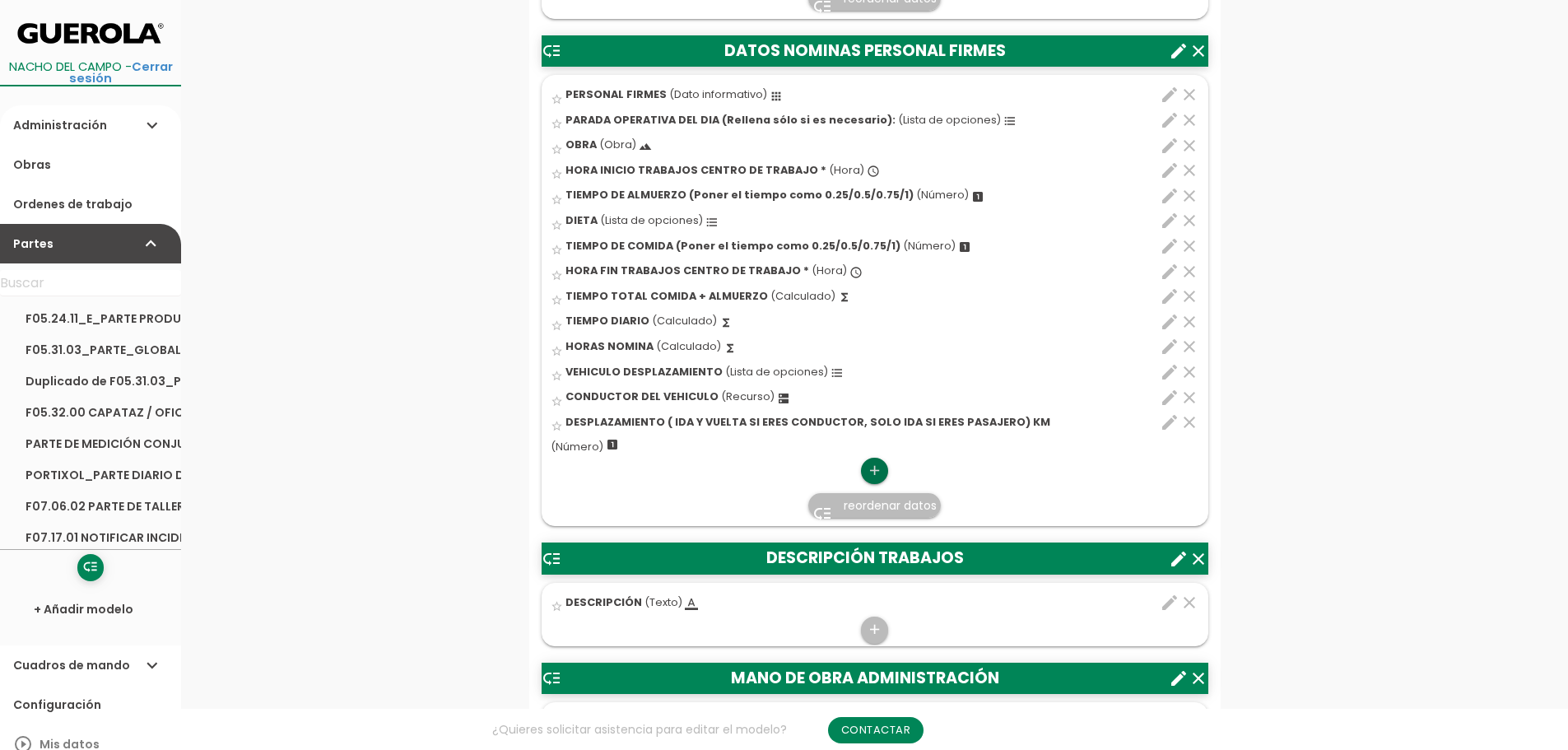
click at [873, 471] on icon "add" at bounding box center [875, 470] width 15 height 26
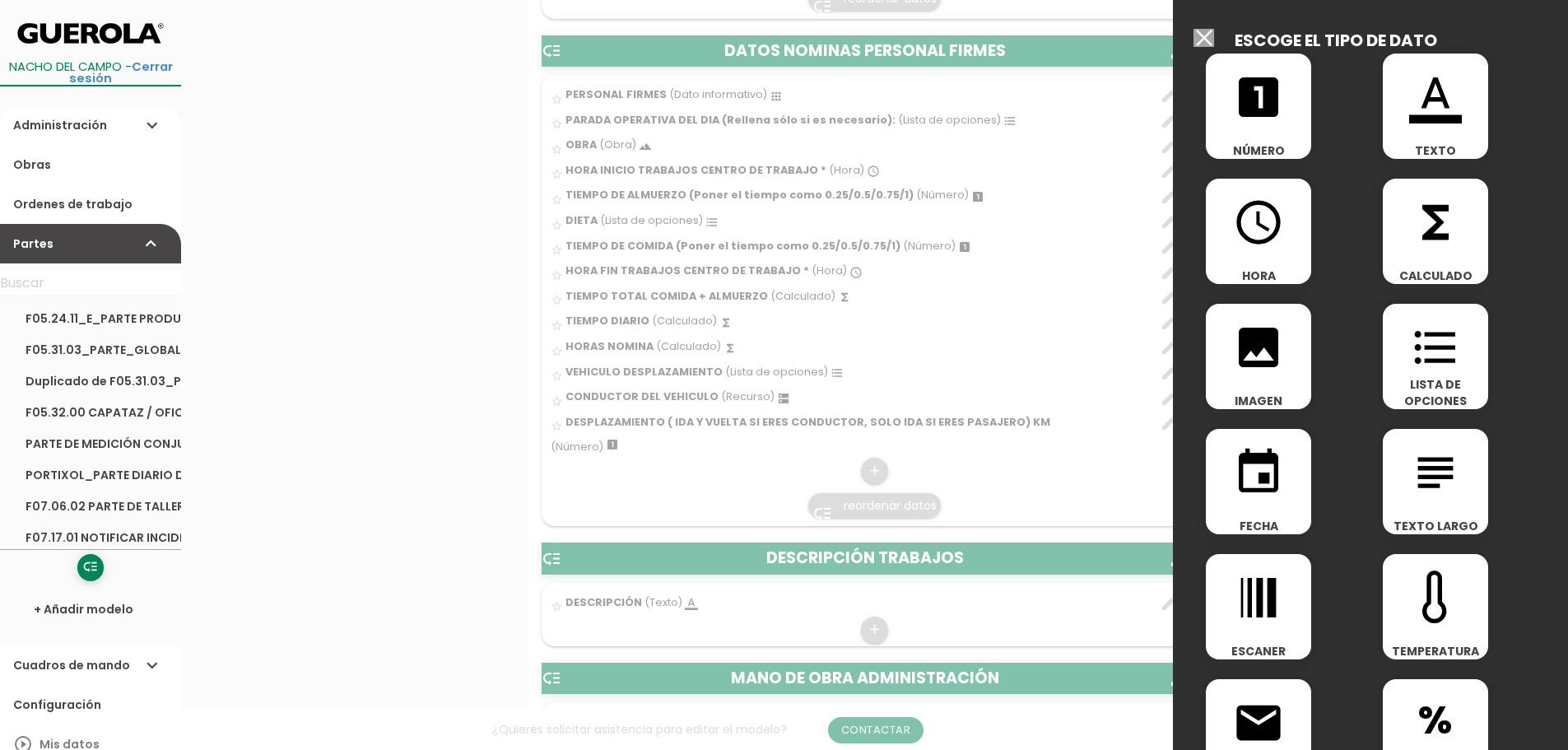
click at [1430, 361] on icon "format_list_bulleted" at bounding box center [1435, 347] width 53 height 53
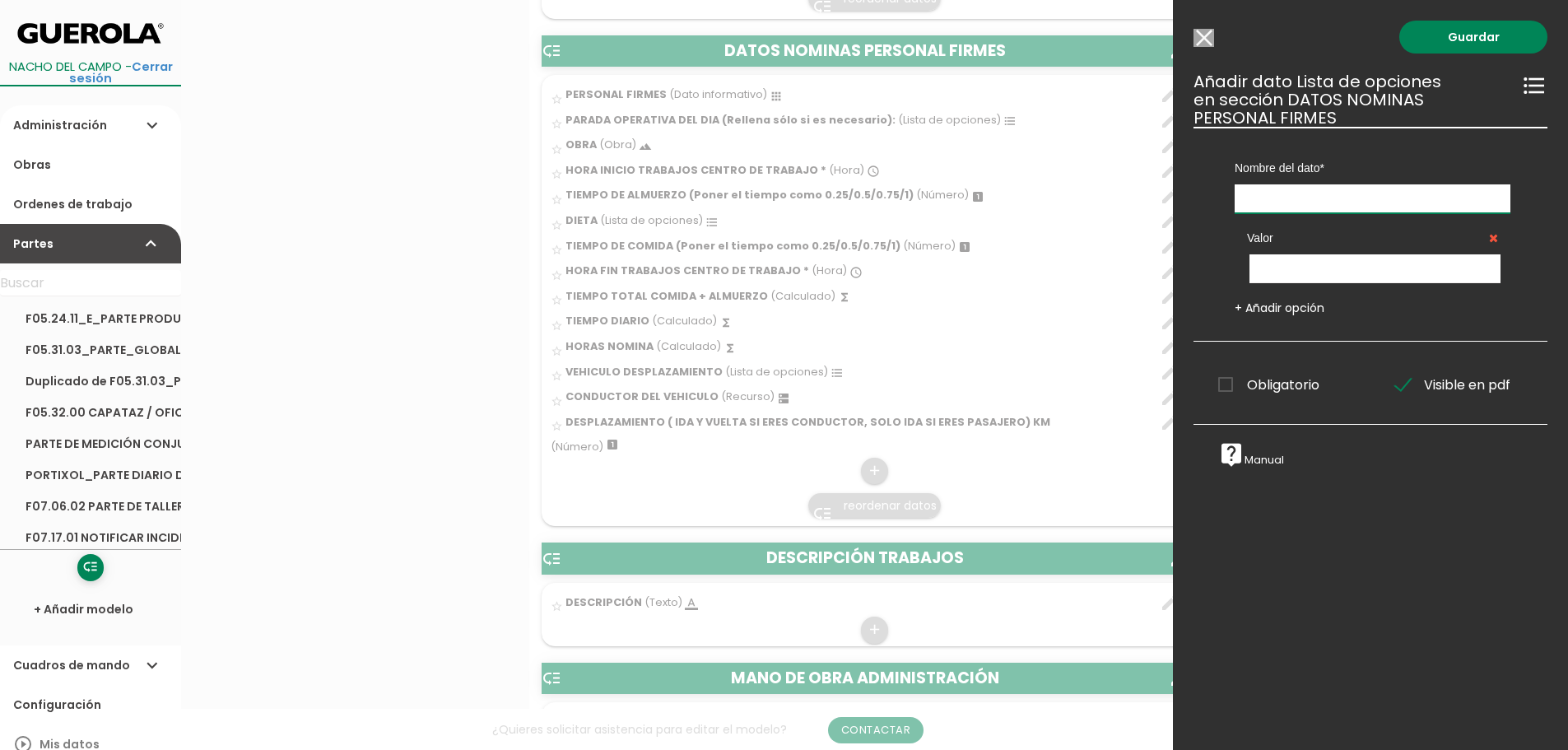
click at [1284, 201] on input "text" at bounding box center [1372, 198] width 275 height 29
type input "B"
type input "NOCTURNIDAD ( RELLENAR SOLO SI ES NECESARIO)"
click at [1345, 270] on input "text" at bounding box center [1375, 269] width 251 height 29
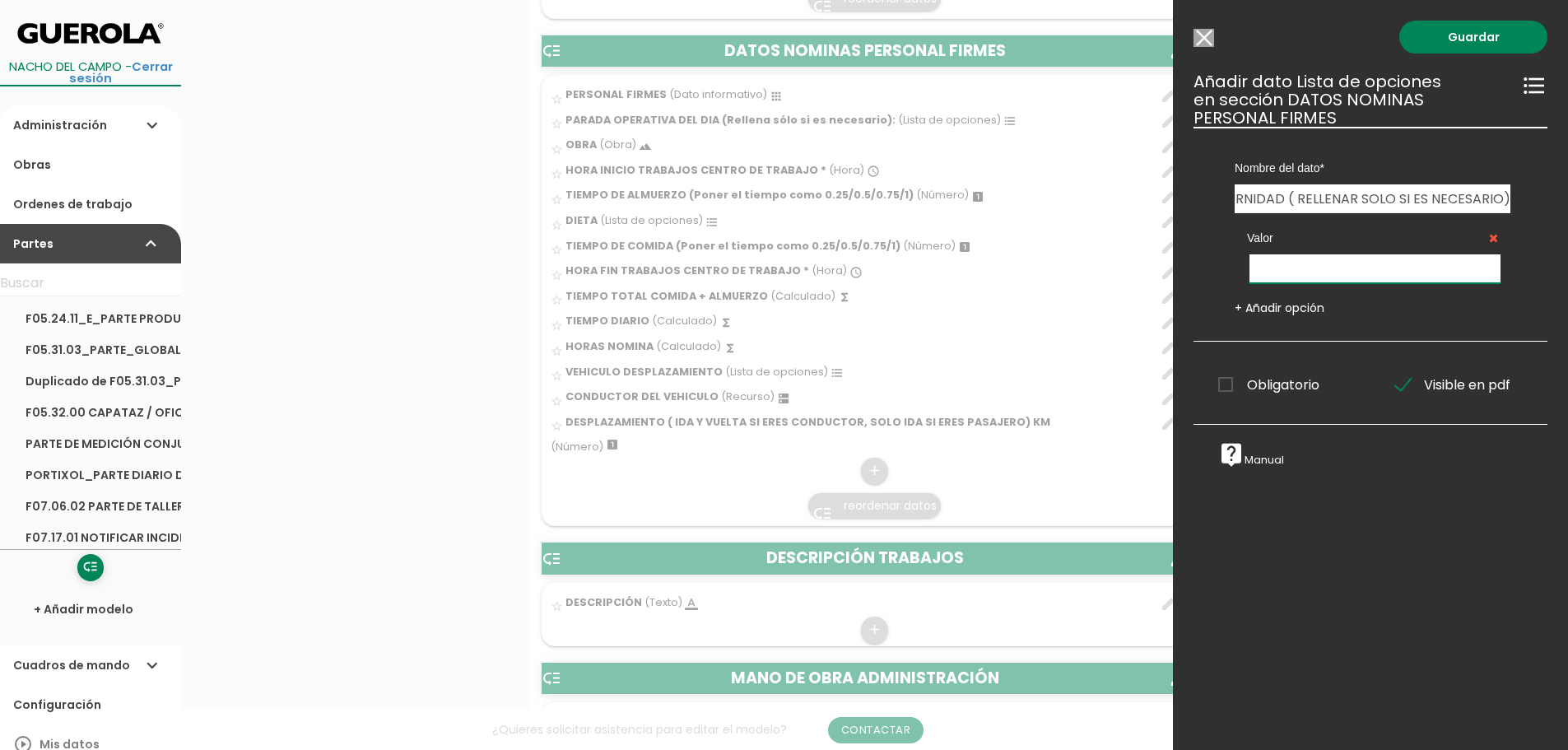
scroll to position [0, 0]
type input "SI"
click at [1482, 39] on link "Guardar" at bounding box center [1474, 37] width 148 height 33
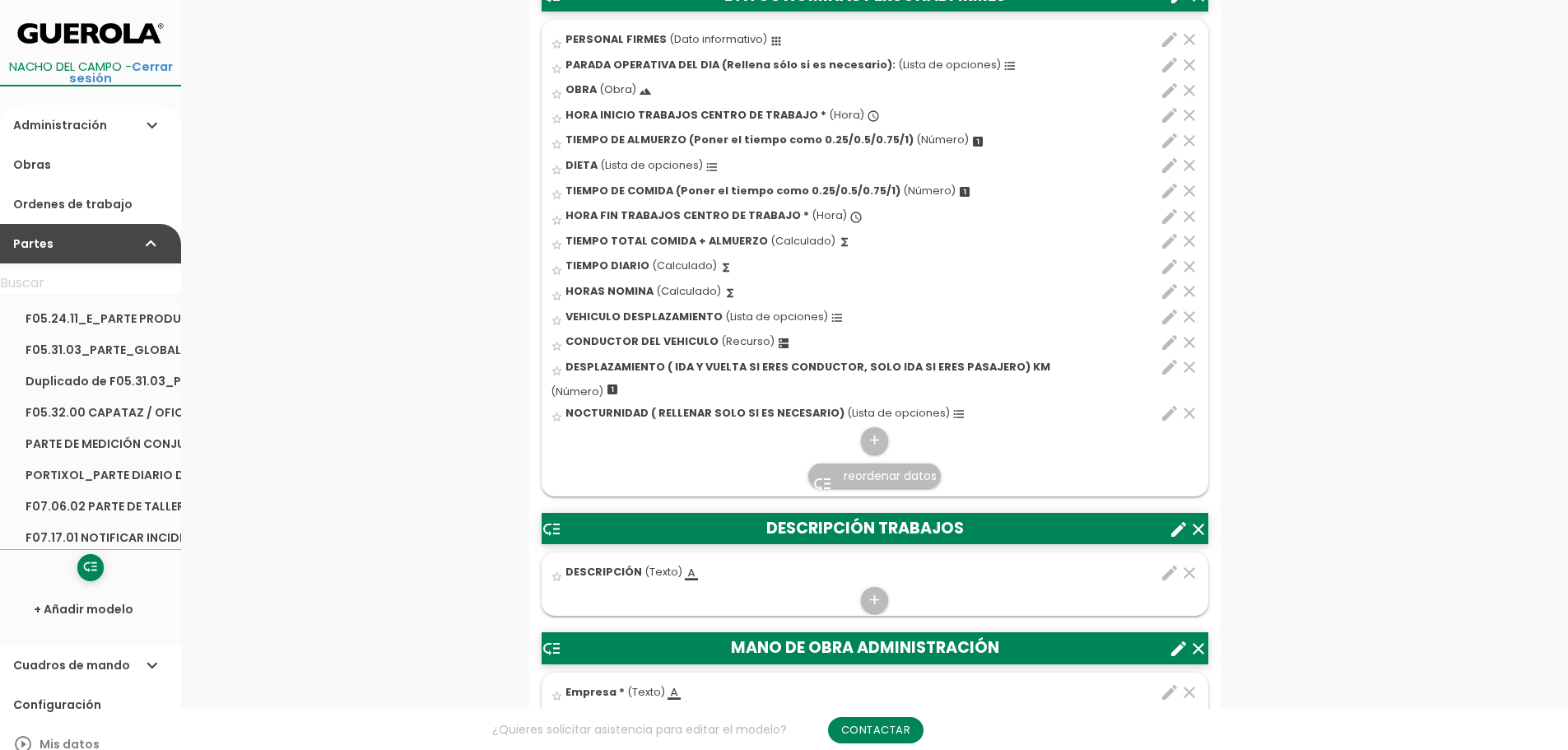
scroll to position [1134, 0]
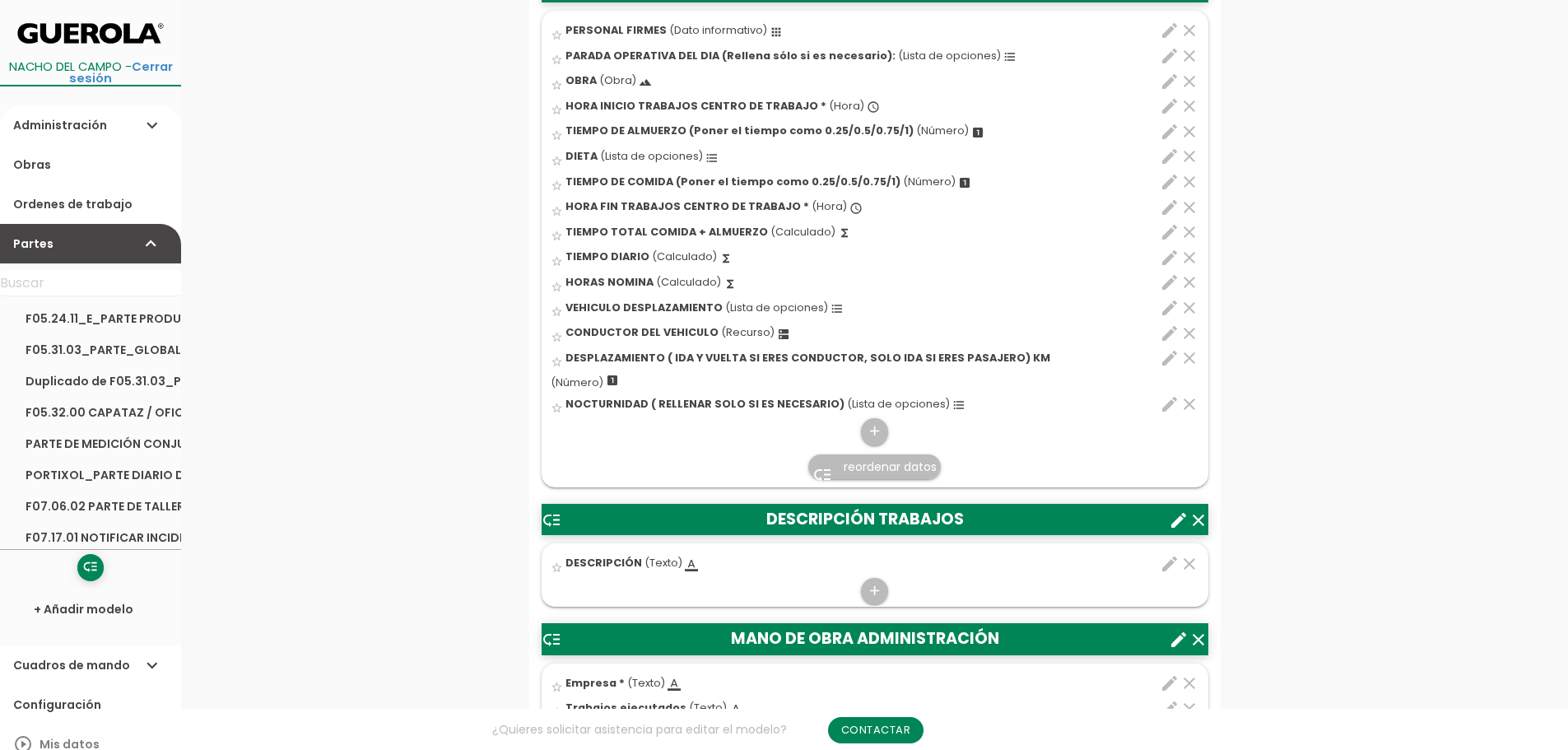
click at [868, 467] on span "reordenar datos" at bounding box center [890, 466] width 93 height 16
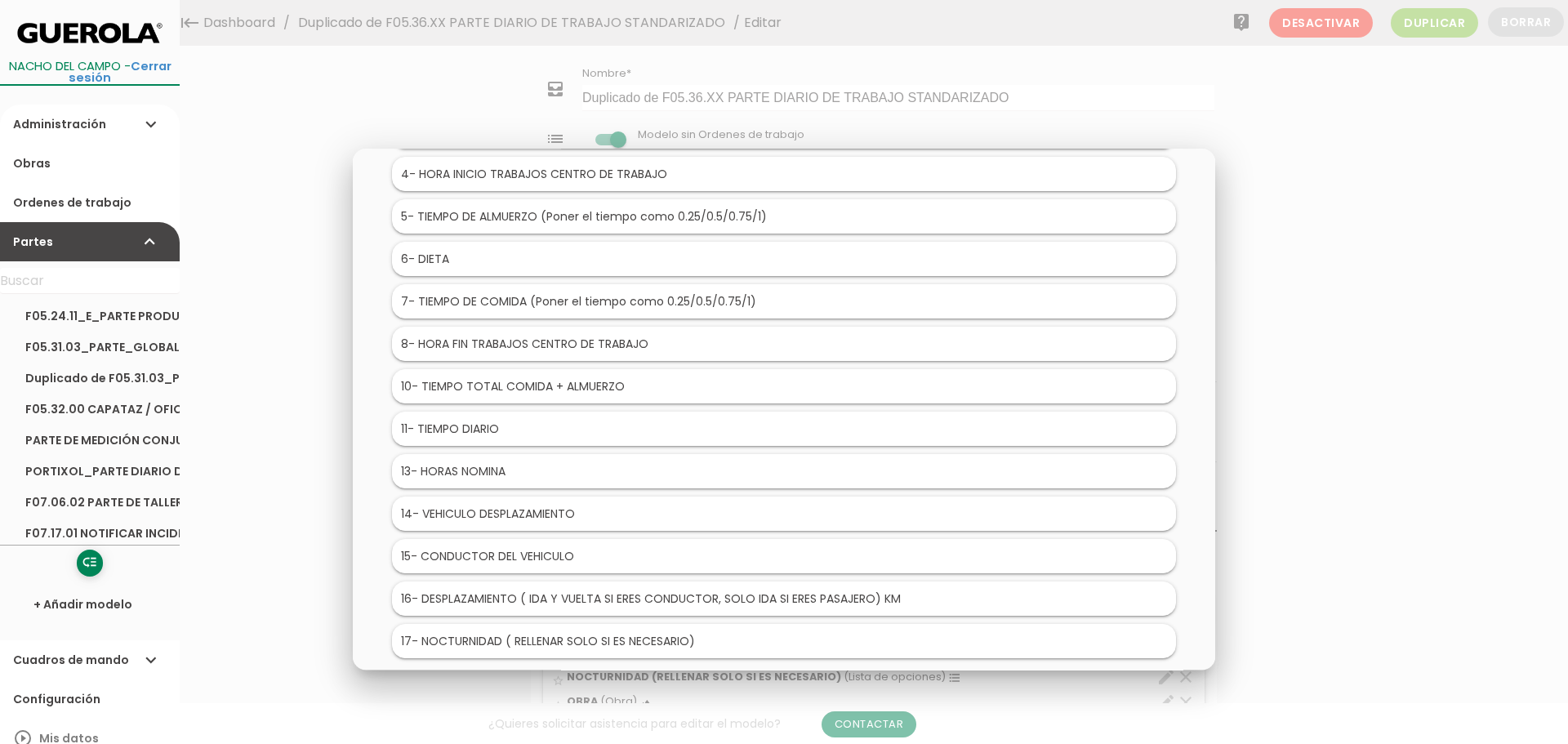
scroll to position [280, 0]
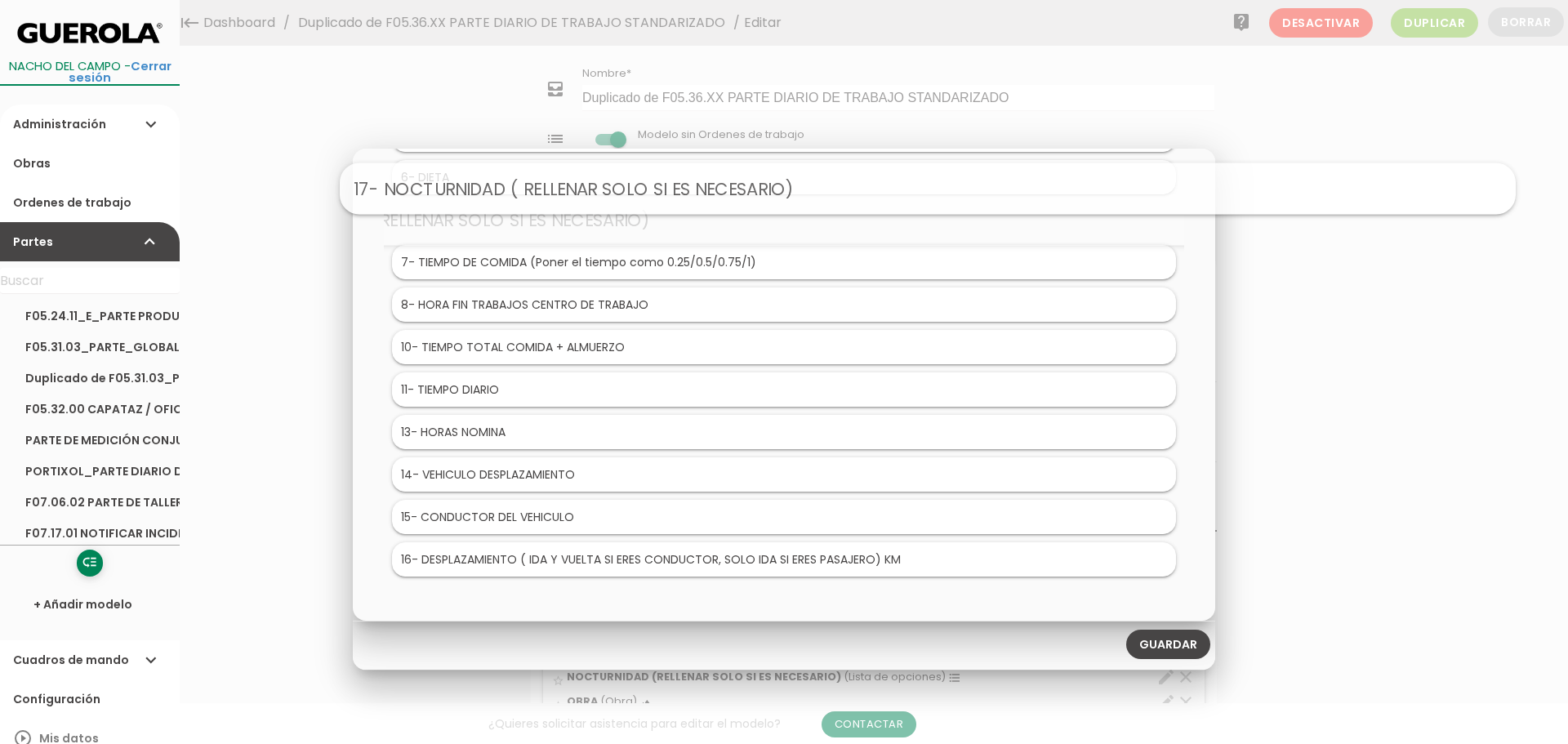
drag, startPoint x: 512, startPoint y: 568, endPoint x: 657, endPoint y: 198, distance: 397.4
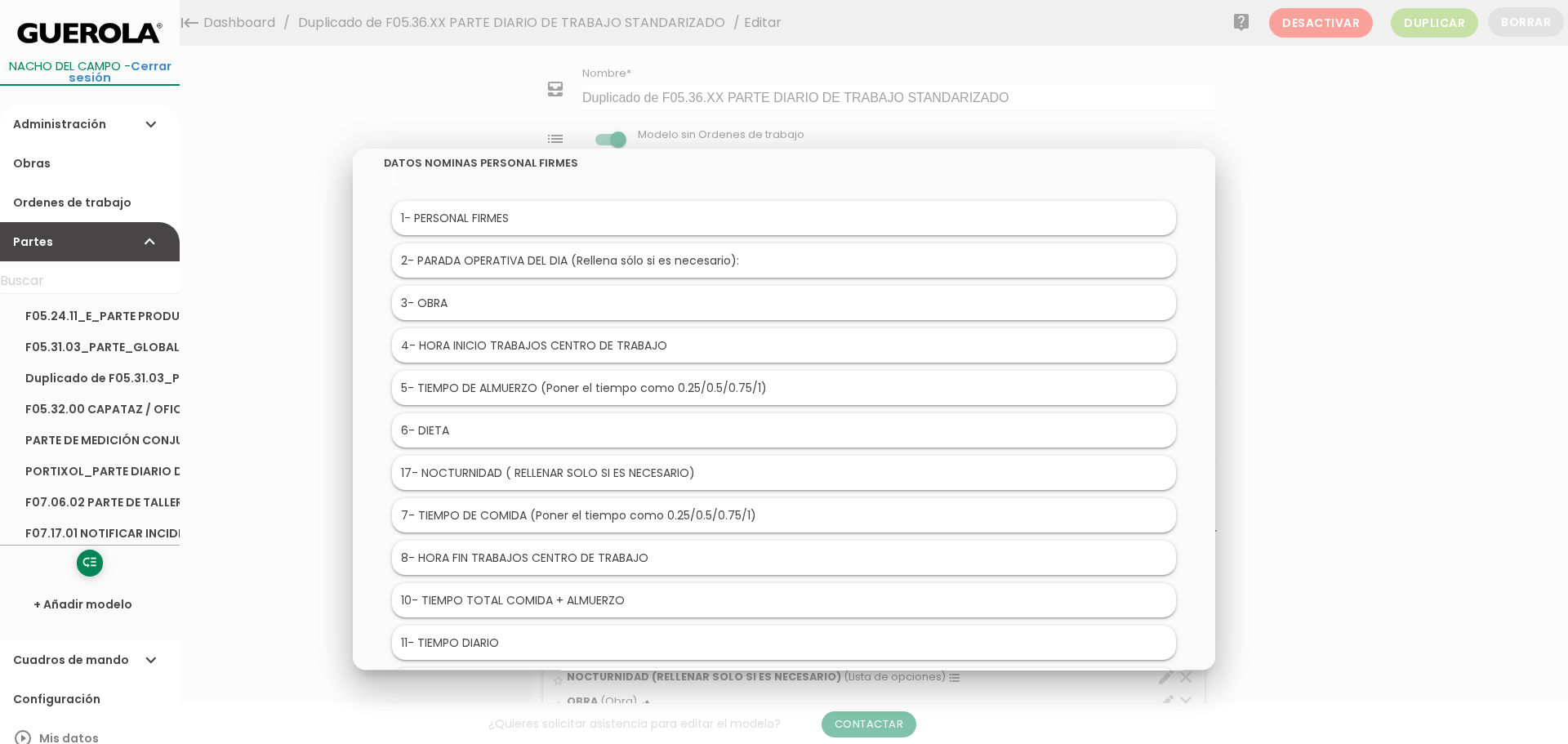
scroll to position [0, 0]
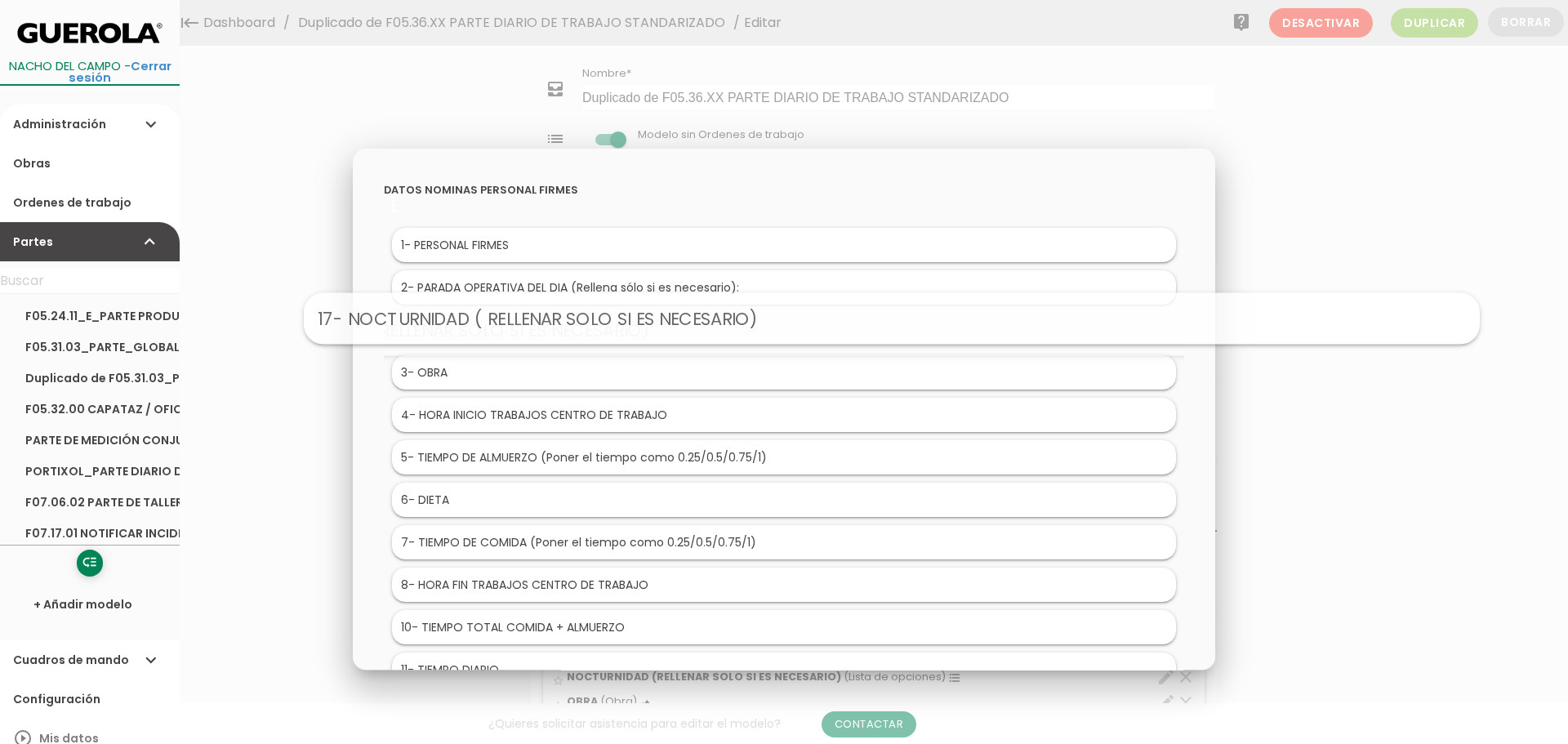
drag, startPoint x: 565, startPoint y: 506, endPoint x: 678, endPoint y: 318, distance: 219.3
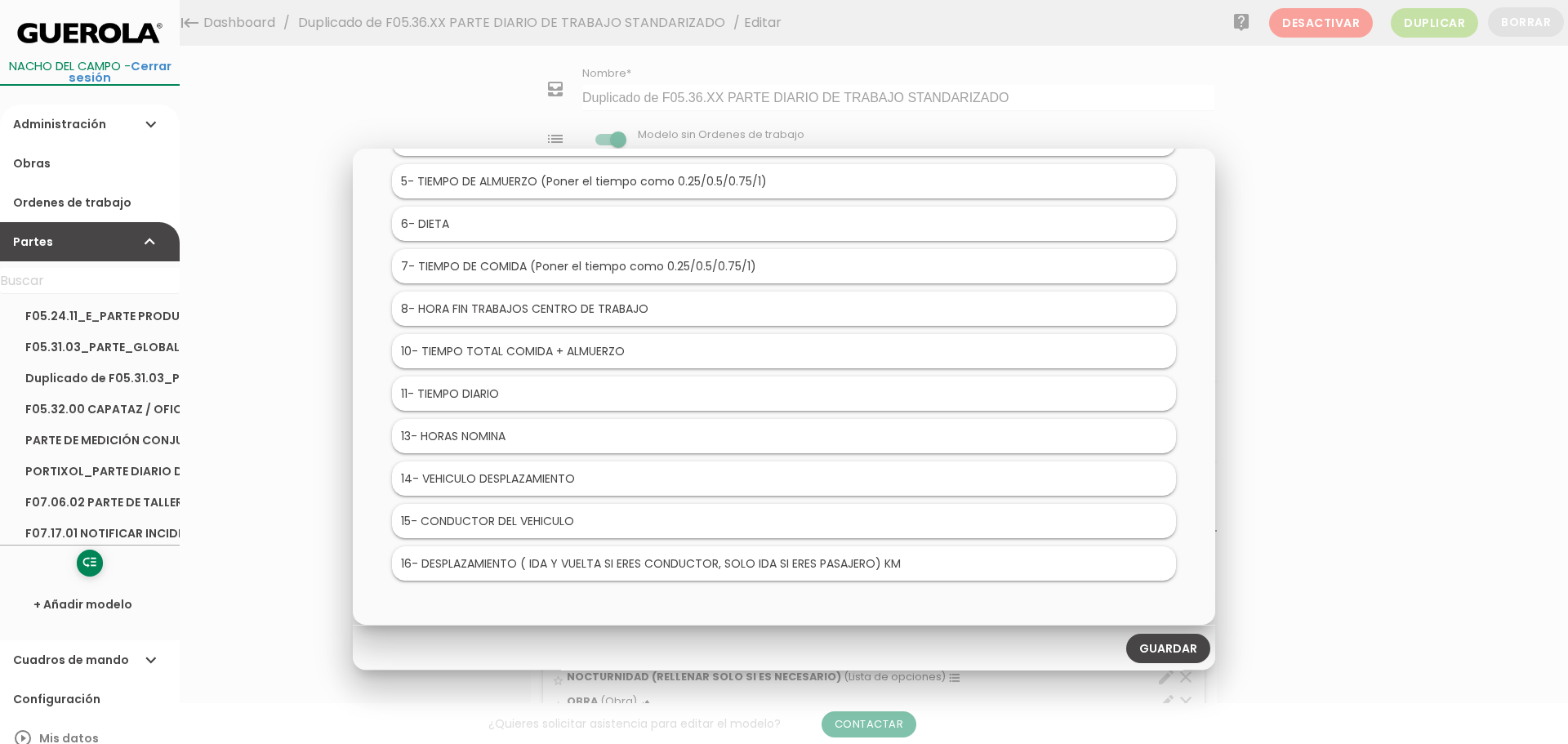
scroll to position [280, 0]
click at [1192, 647] on link "Guardar" at bounding box center [1169, 644] width 84 height 30
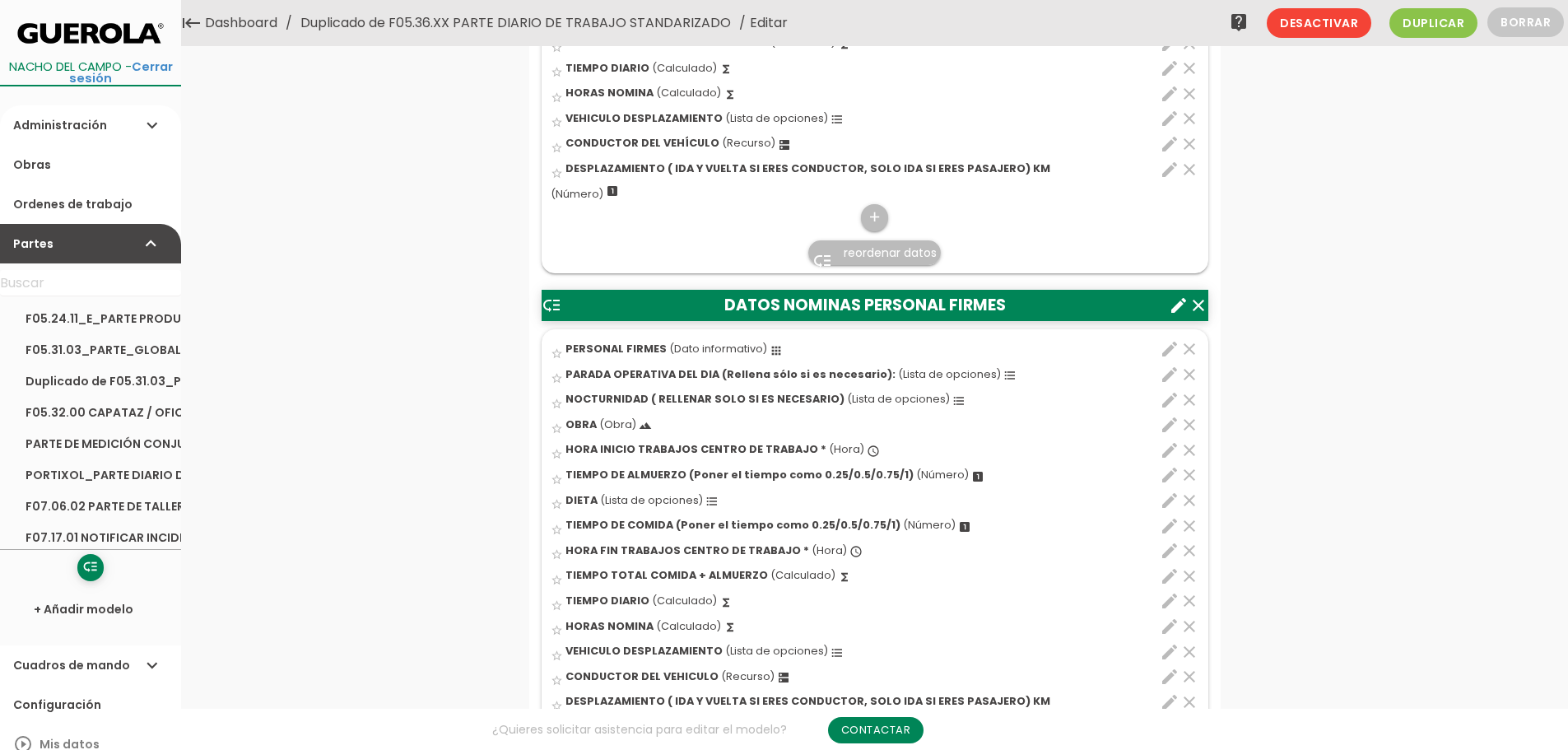
scroll to position [740, 0]
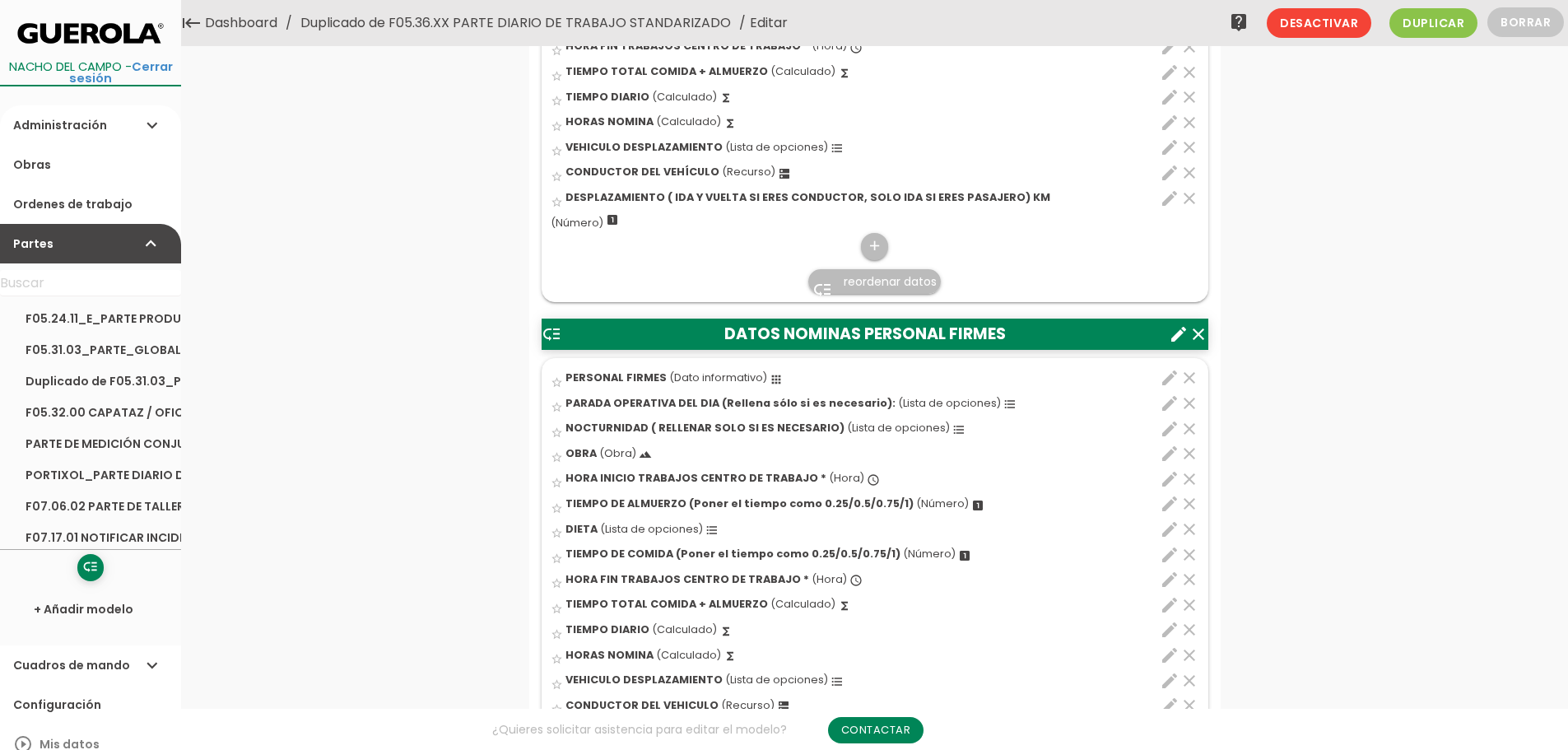
click at [1193, 169] on icon "clear" at bounding box center [1189, 172] width 20 height 20
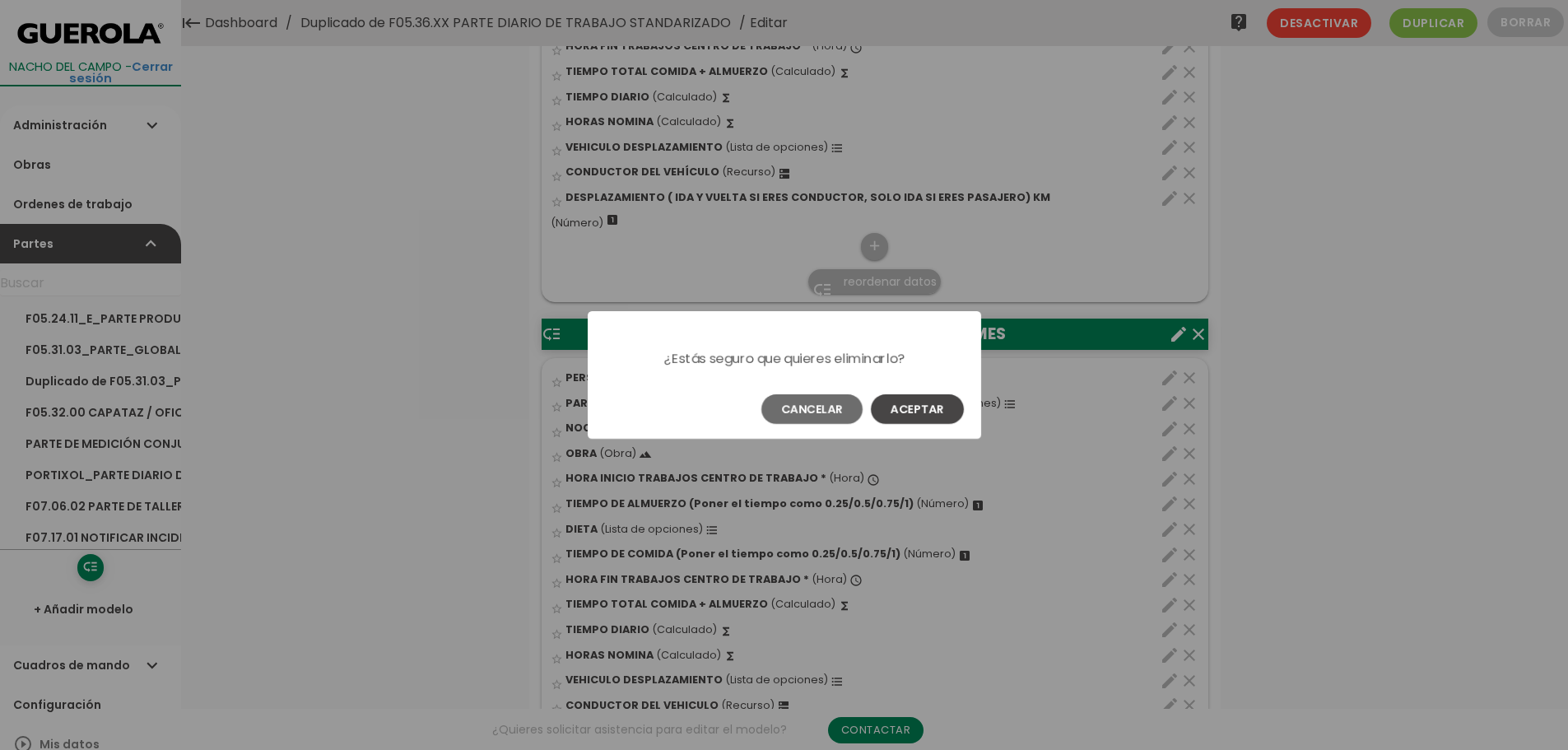
scroll to position [0, 0]
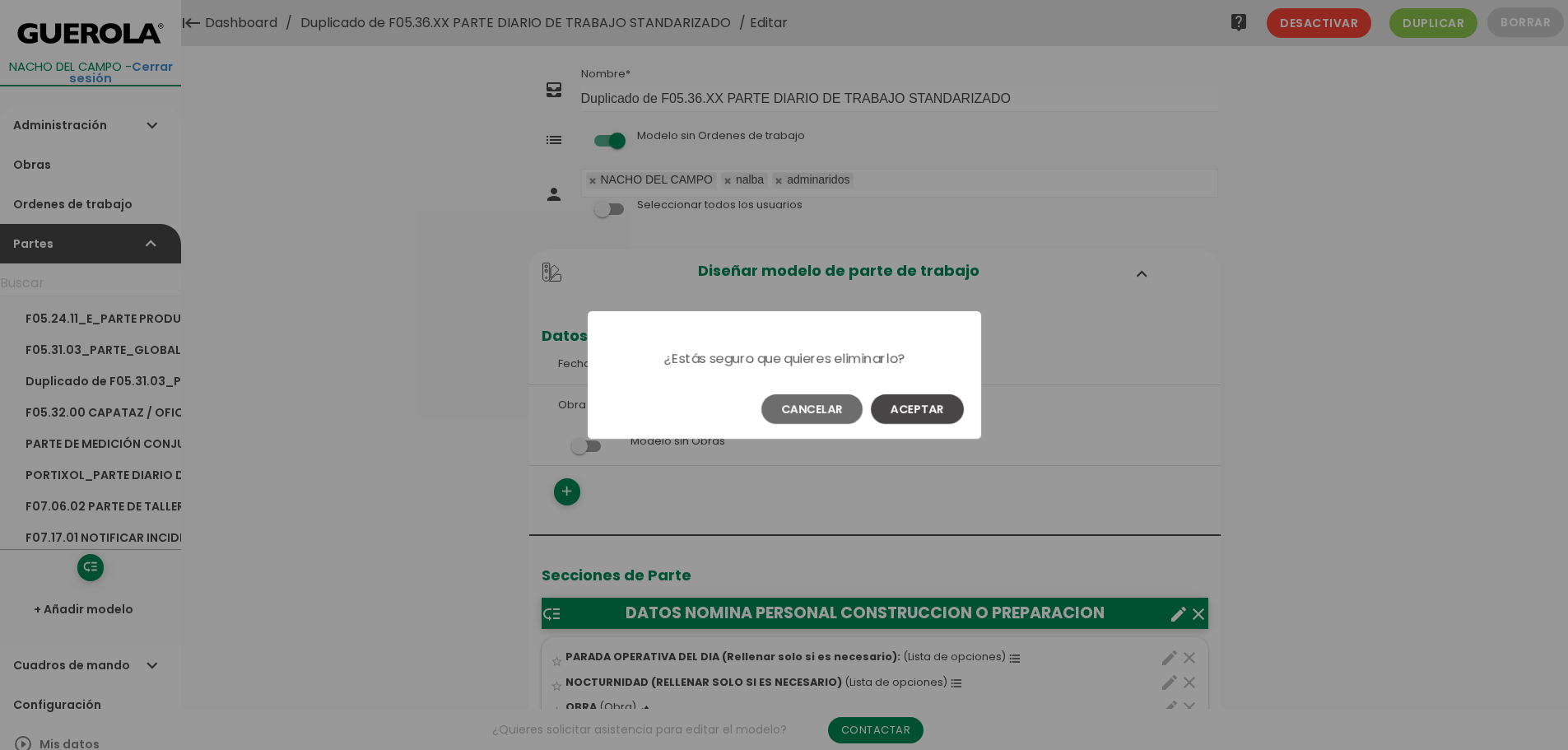
click at [928, 407] on button "Aceptar" at bounding box center [917, 408] width 93 height 30
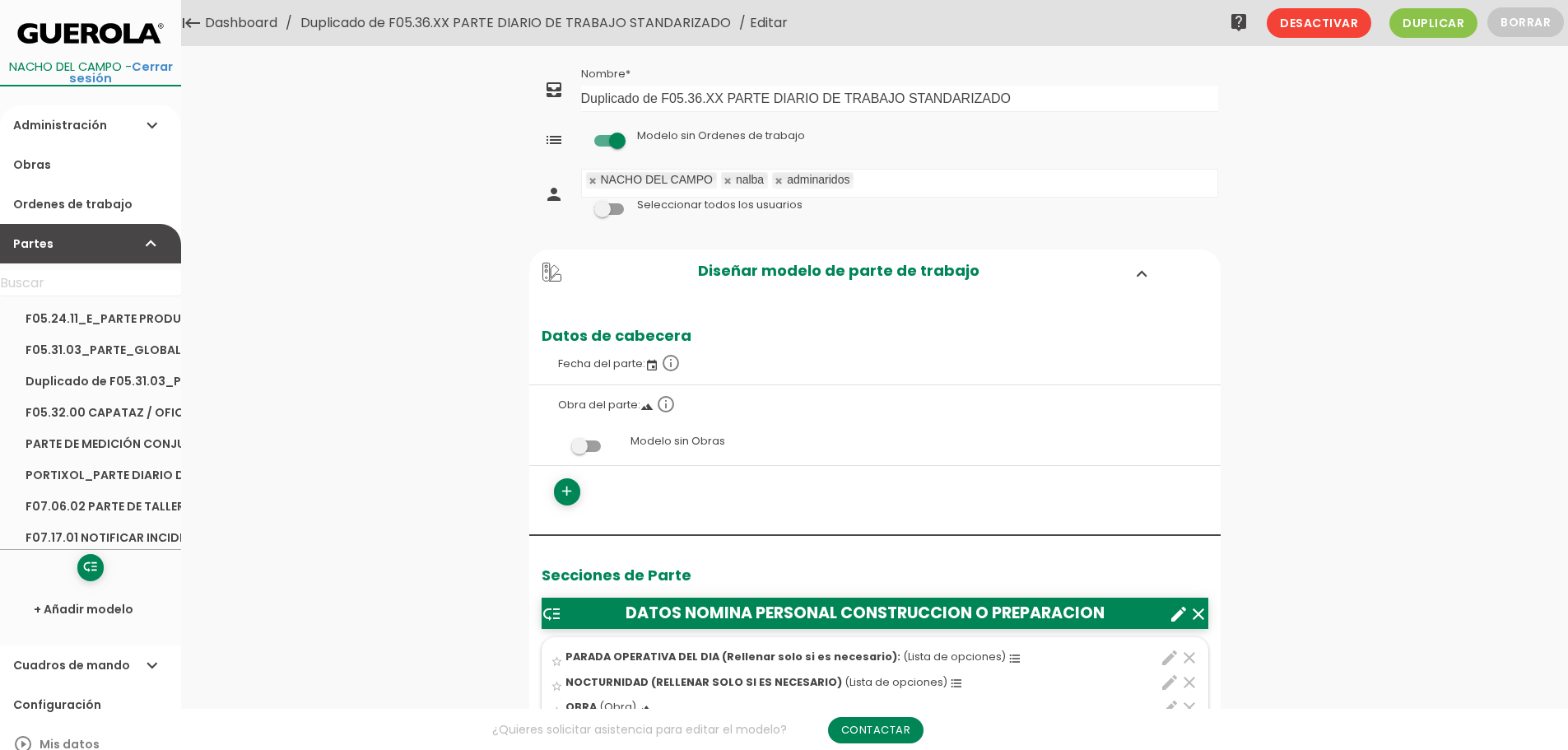
scroll to position [65, 0]
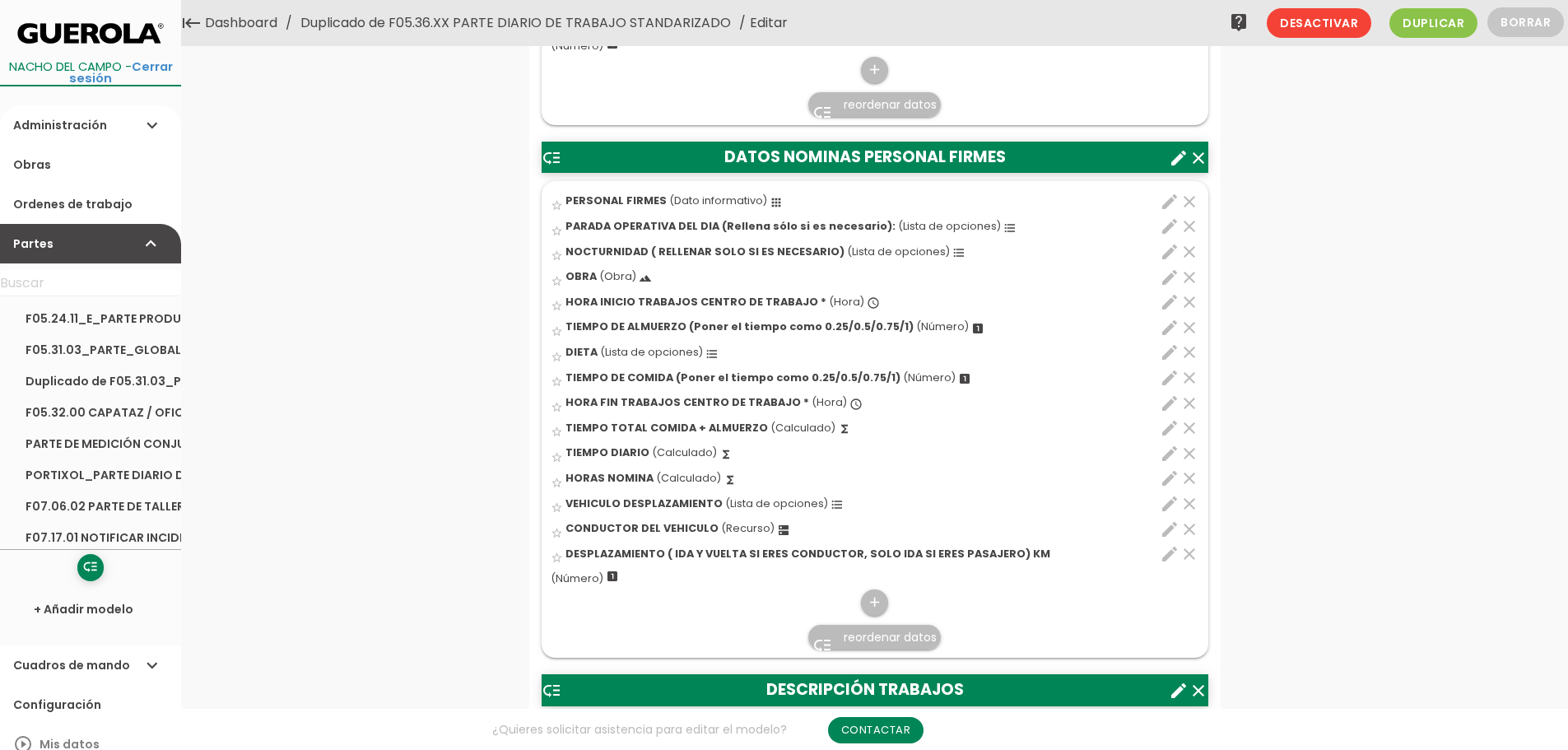
scroll to position [887, 0]
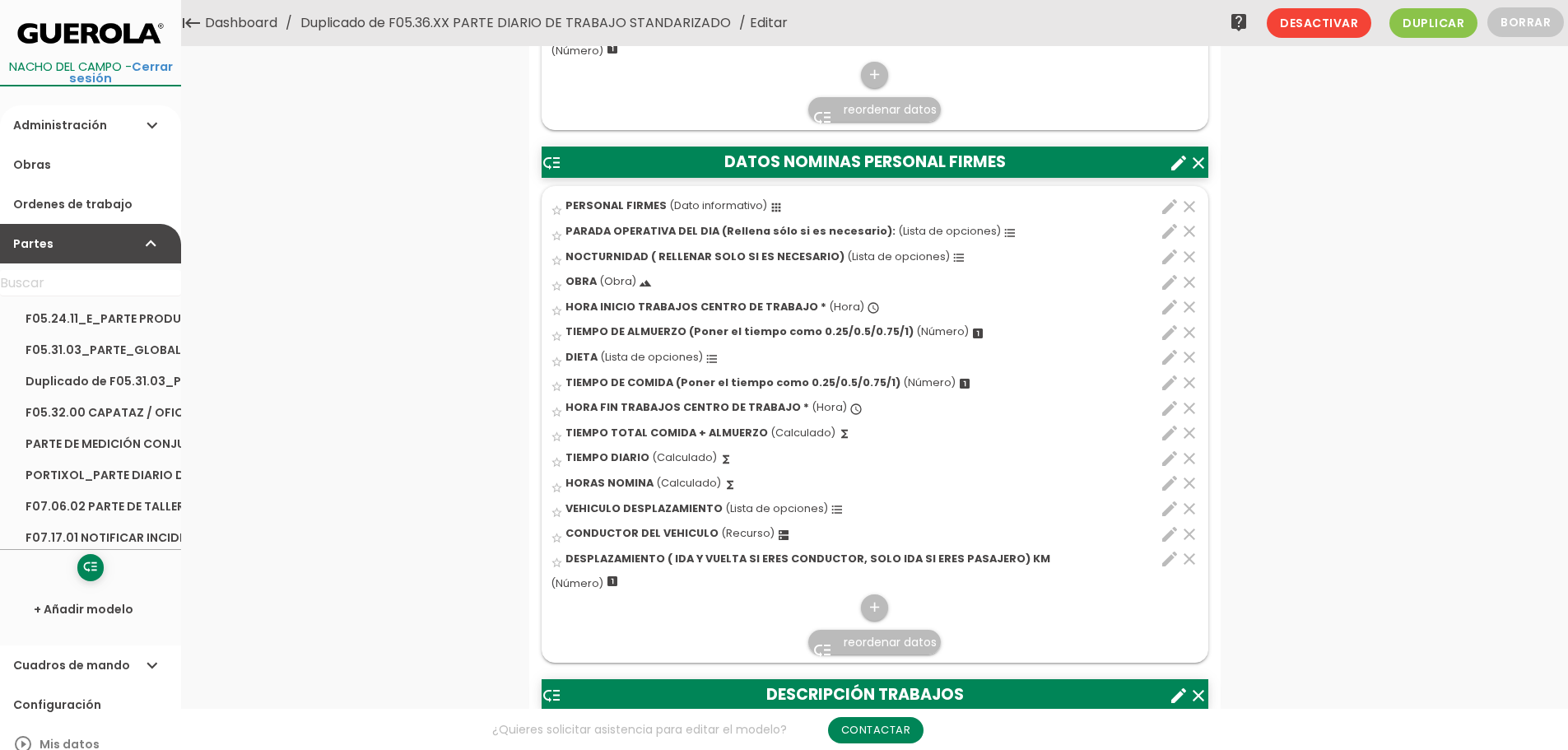
click at [1165, 507] on icon "edit" at bounding box center [1169, 508] width 20 height 20
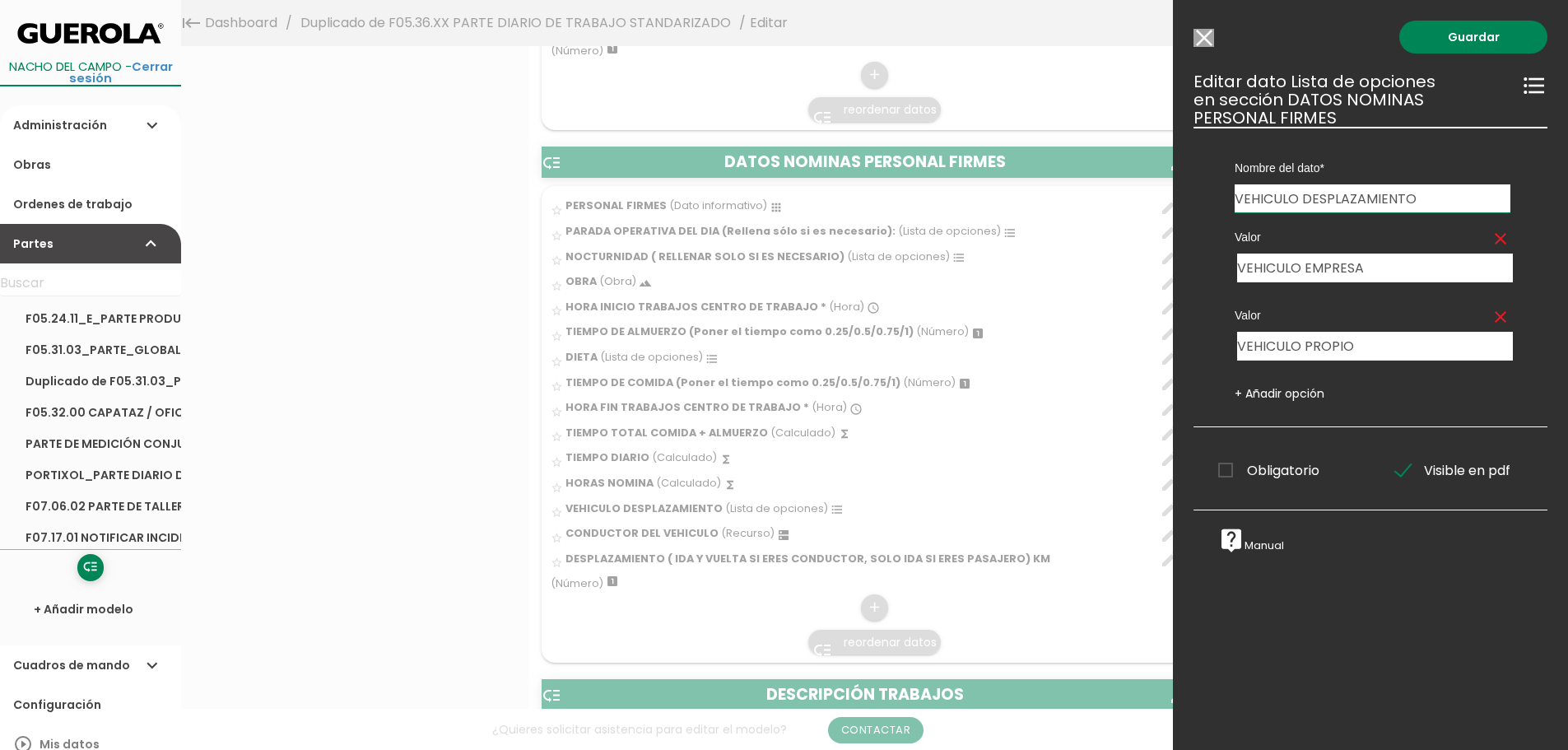
click at [1203, 40] on input "Modelo sin Ordenes de trabajo" at bounding box center [1203, 38] width 20 height 18
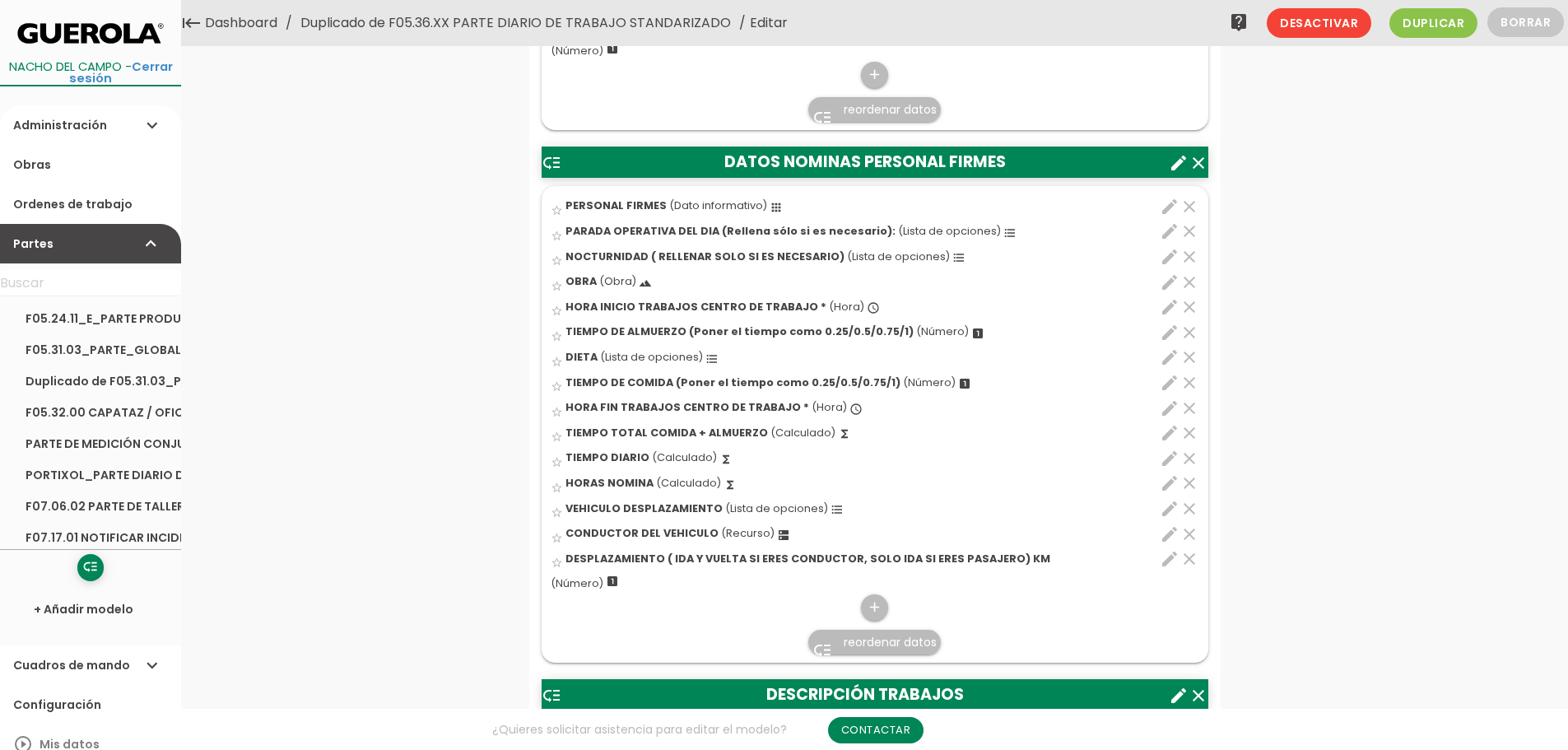
click at [1166, 510] on icon "edit" at bounding box center [1169, 508] width 20 height 20
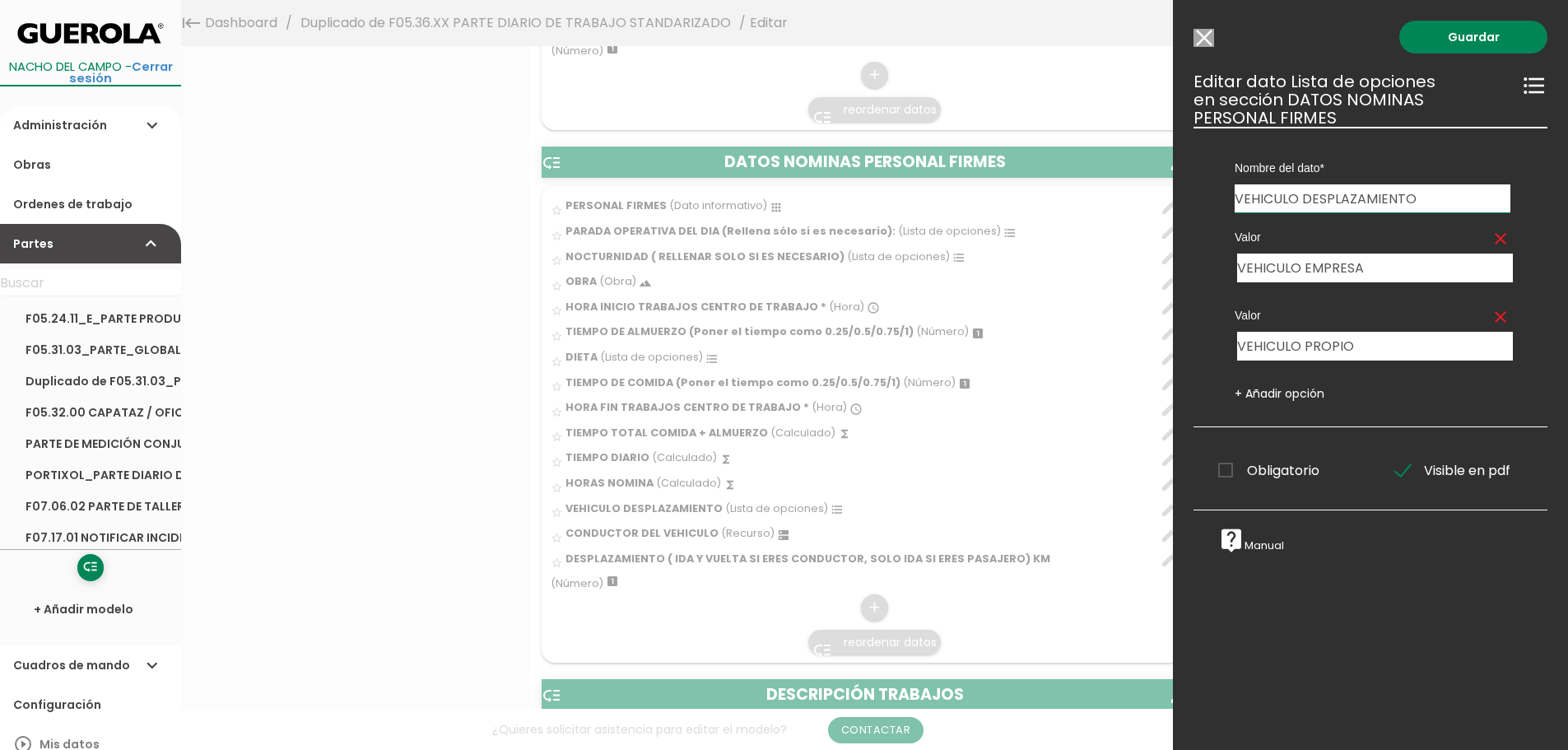
click at [1199, 36] on input "Modelo sin Ordenes de trabajo" at bounding box center [1203, 38] width 20 height 18
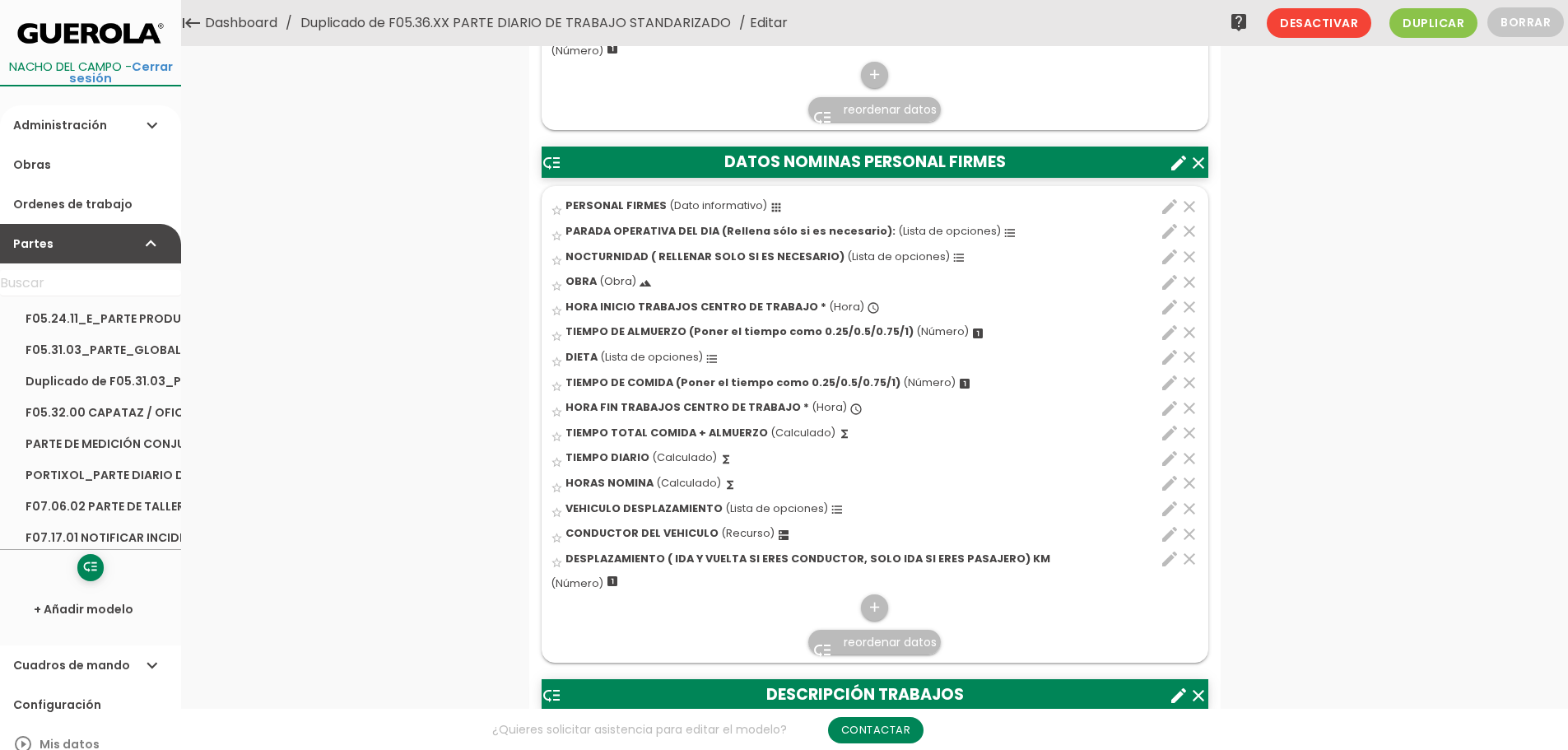
click at [1166, 530] on icon "edit" at bounding box center [1169, 534] width 20 height 20
select select "3038"
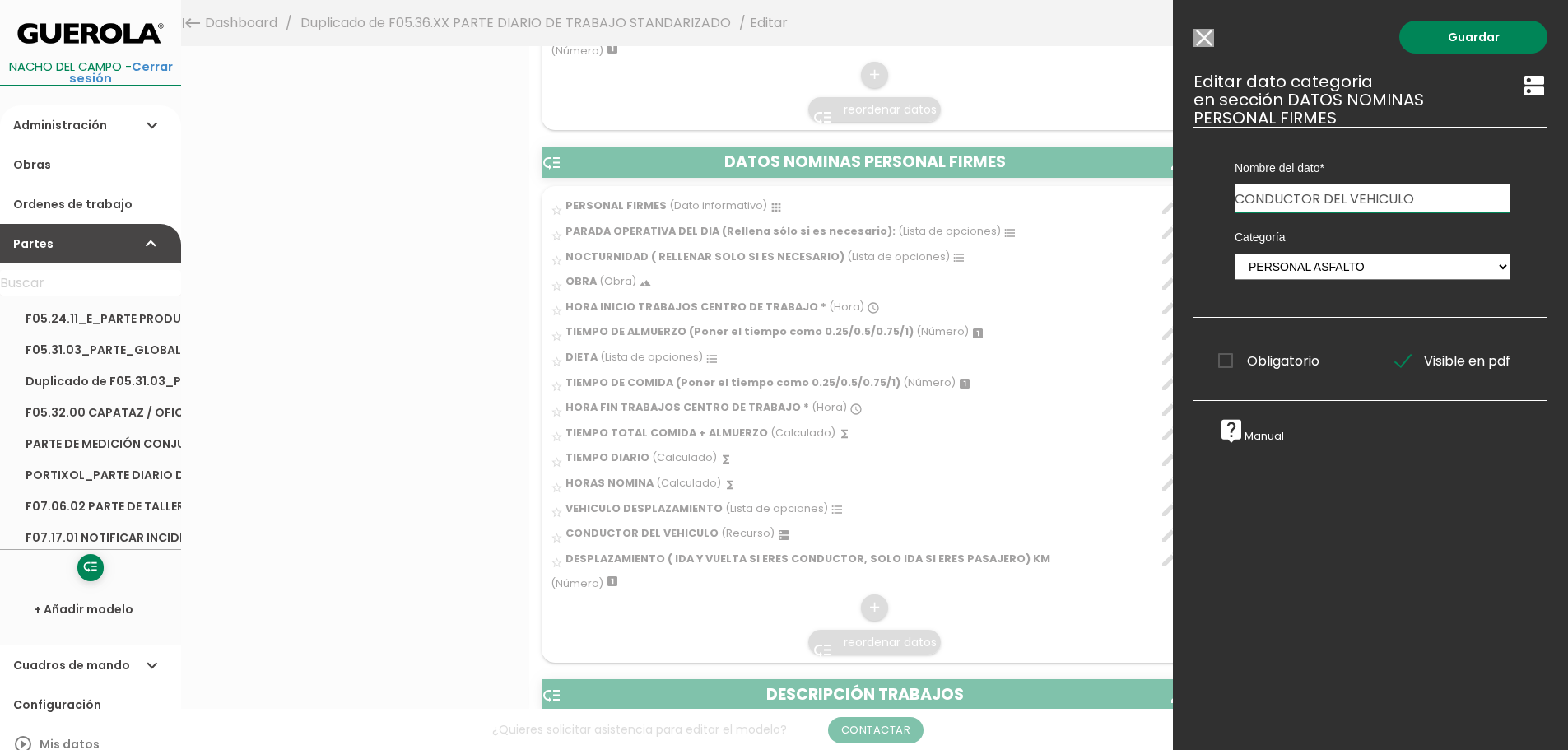
click at [1199, 39] on input "Modelo sin Ordenes de trabajo" at bounding box center [1203, 38] width 20 height 18
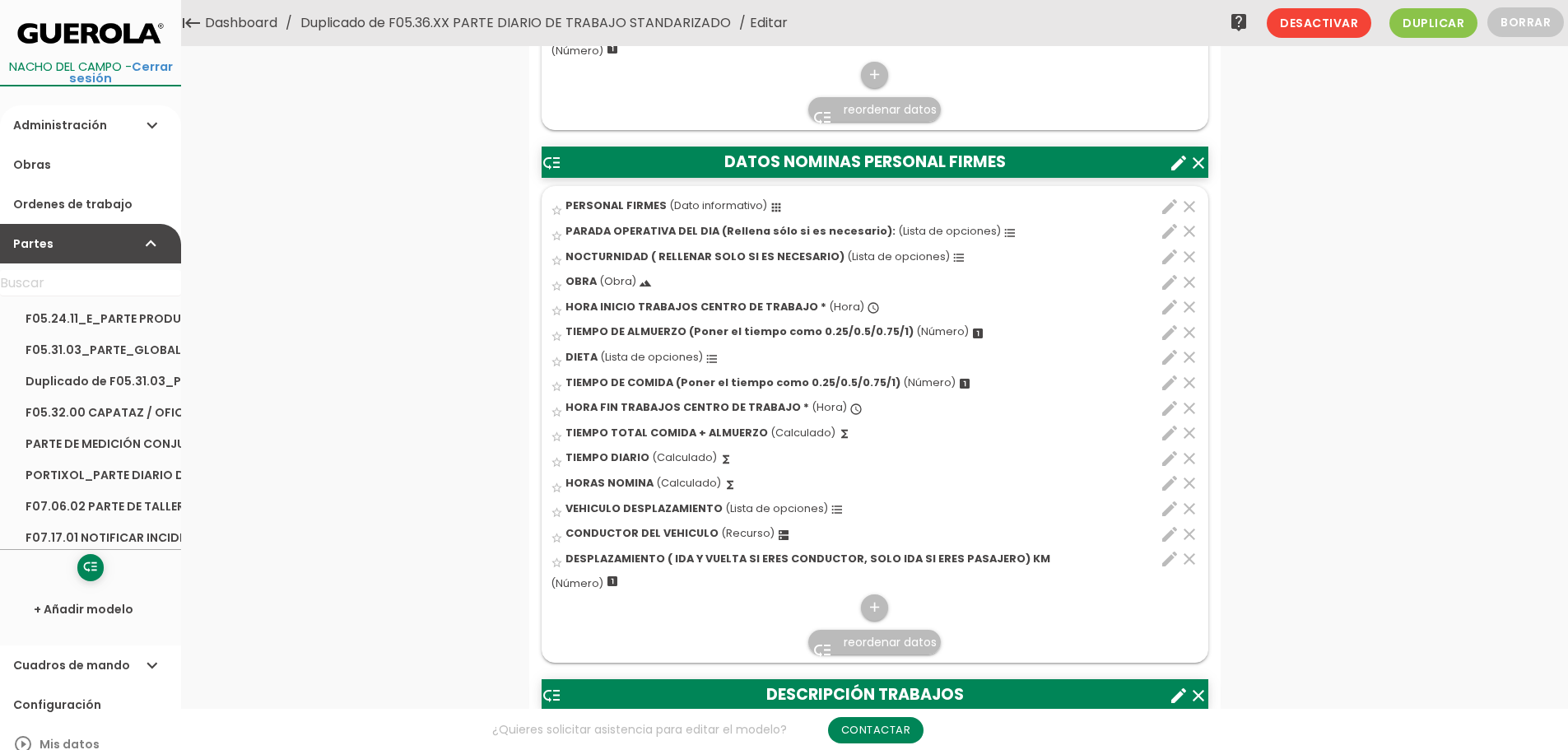
click at [1165, 530] on icon "edit" at bounding box center [1169, 534] width 20 height 20
select select "3038"
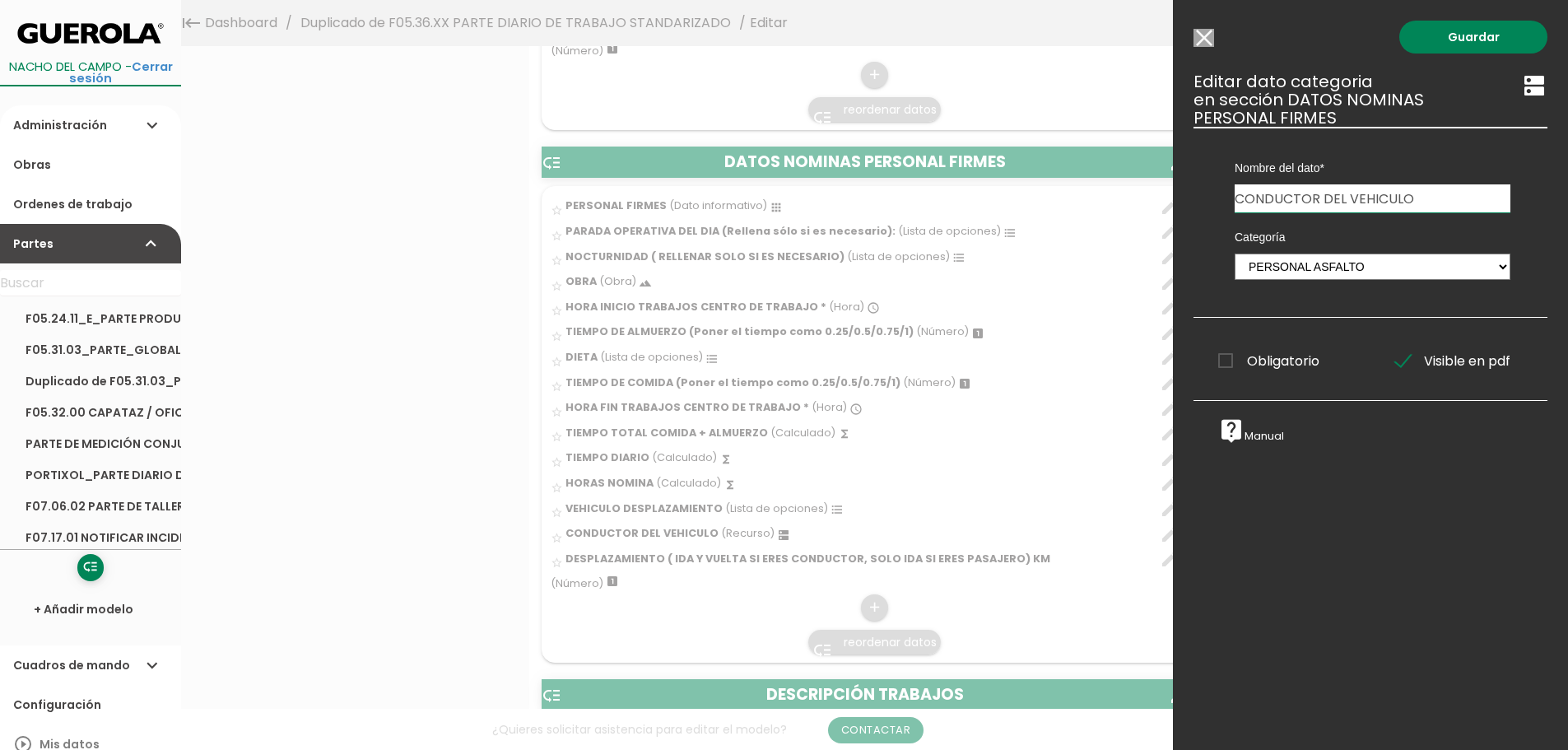
click at [1210, 40] on input "Modelo sin Ordenes de trabajo" at bounding box center [1203, 38] width 20 height 18
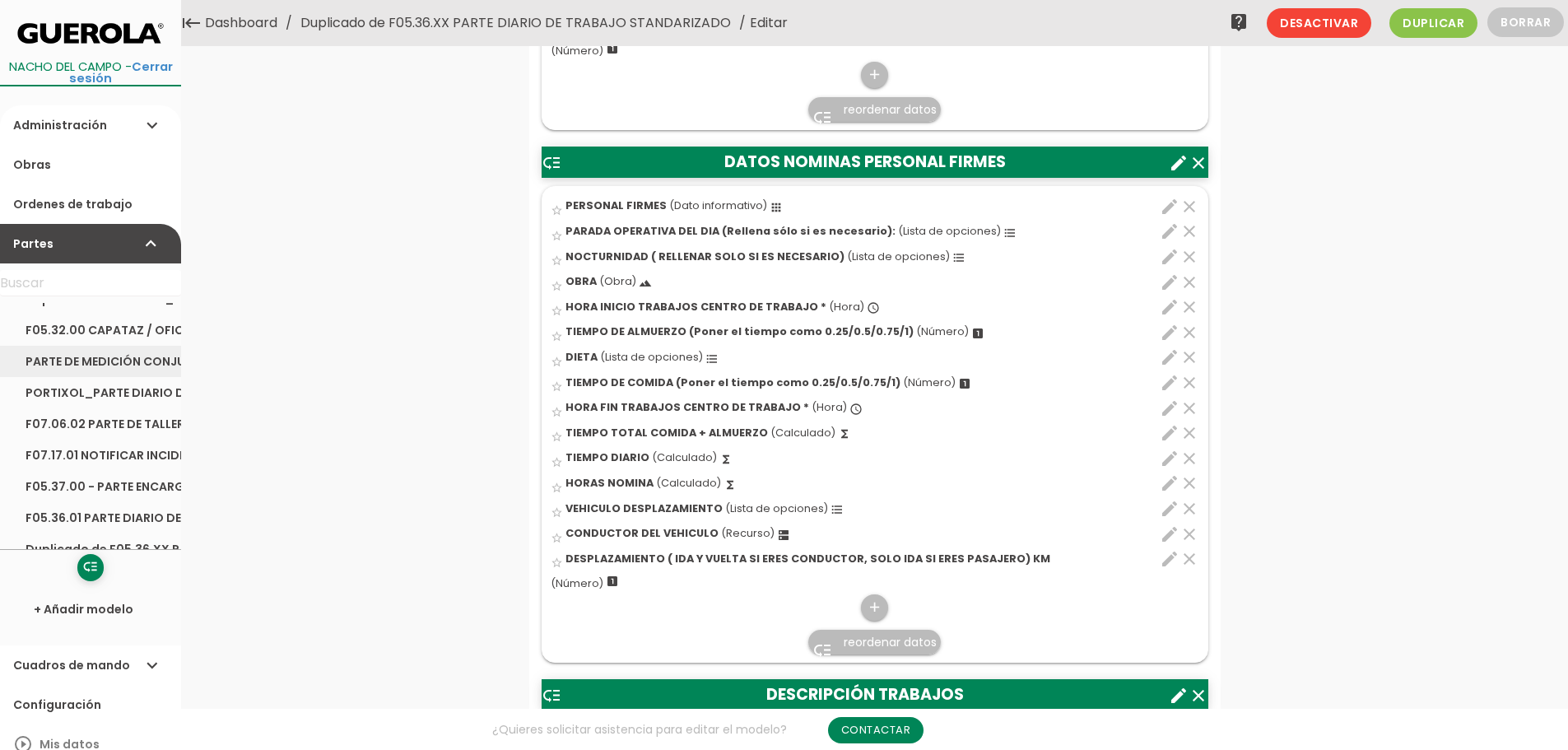
scroll to position [0, 0]
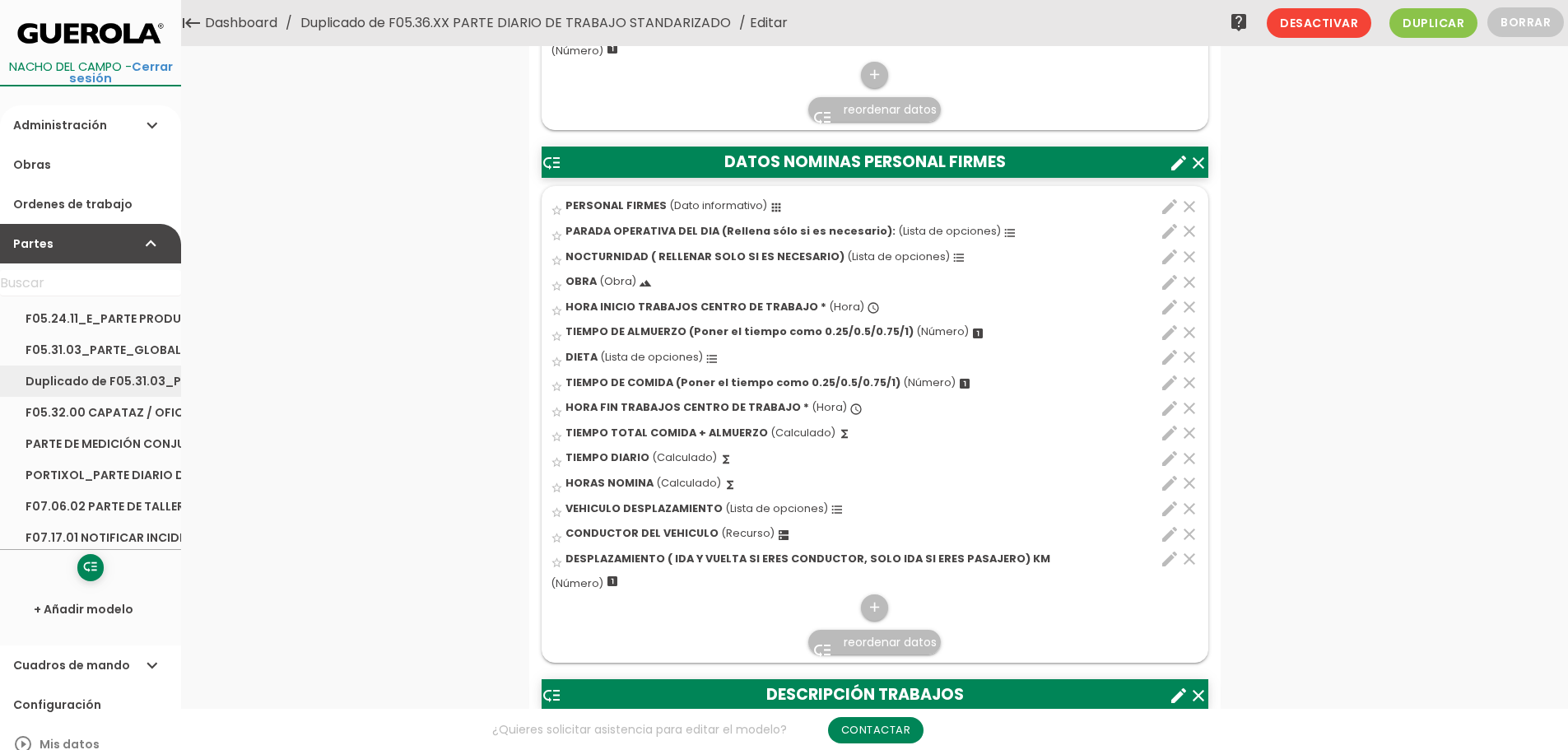
click at [96, 384] on link "Duplicado de F05.31.03_PARTE_GLOBAL TRANSPORTE_HORMIGON_Y_PLANTA_ASFALTO" at bounding box center [91, 381] width 181 height 31
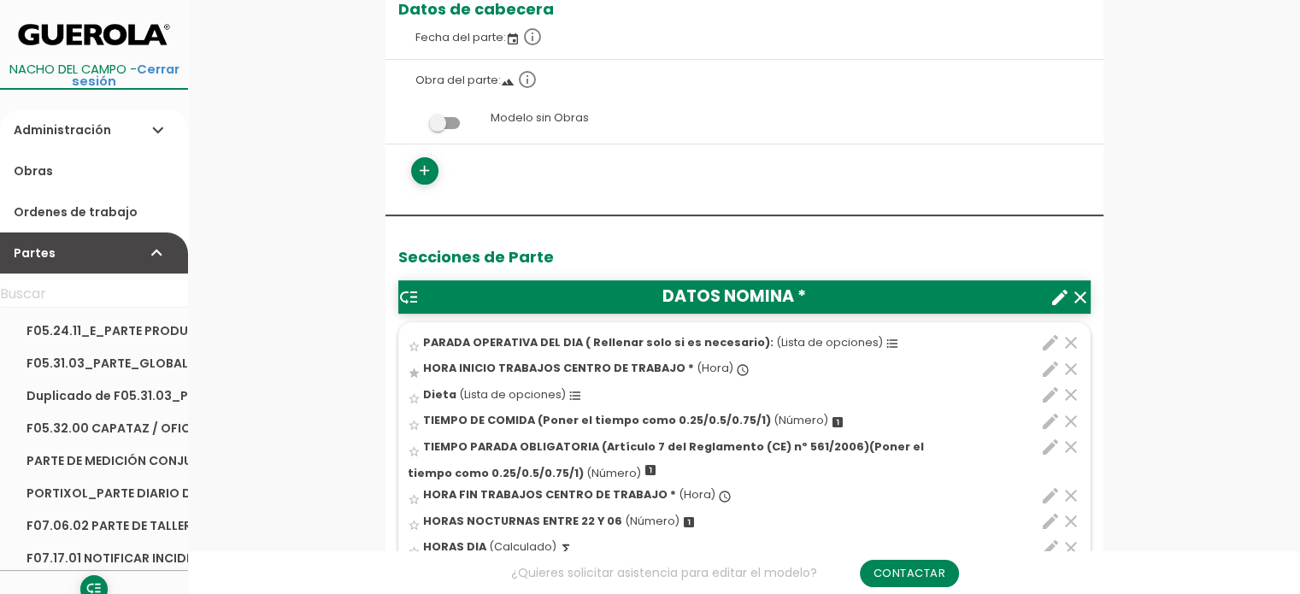
scroll to position [513, 0]
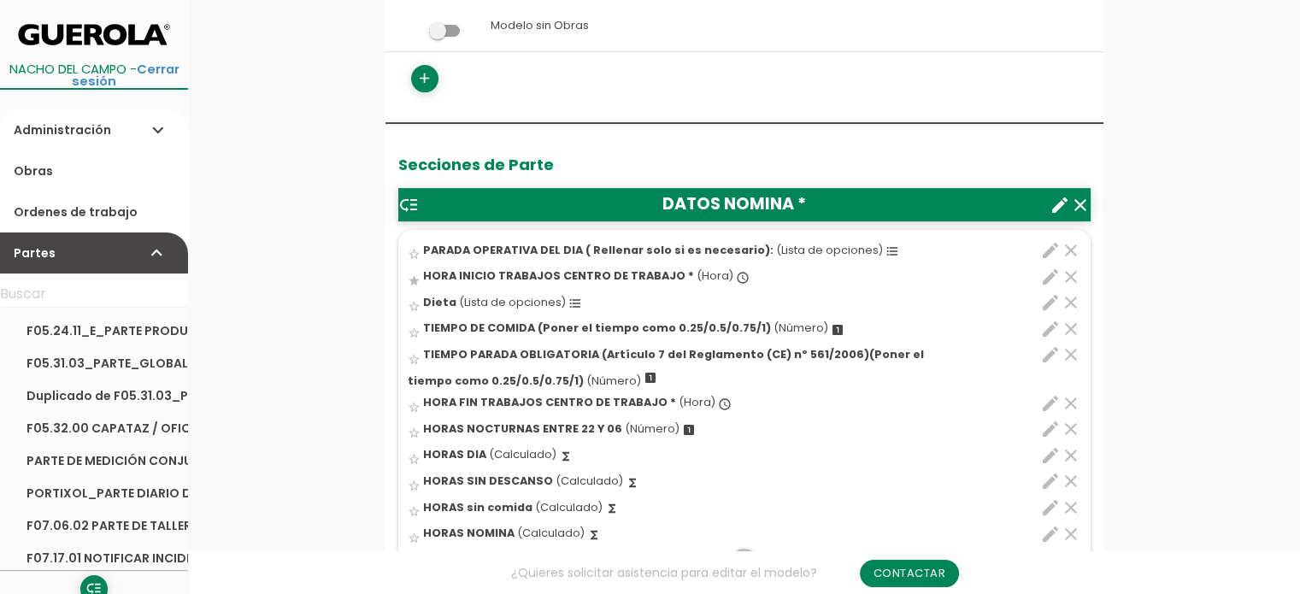
click at [1056, 449] on icon "edit" at bounding box center [1050, 455] width 21 height 21
select select "1"
select select "9911_pos6"
select select "-"
select select "9911_pos2"
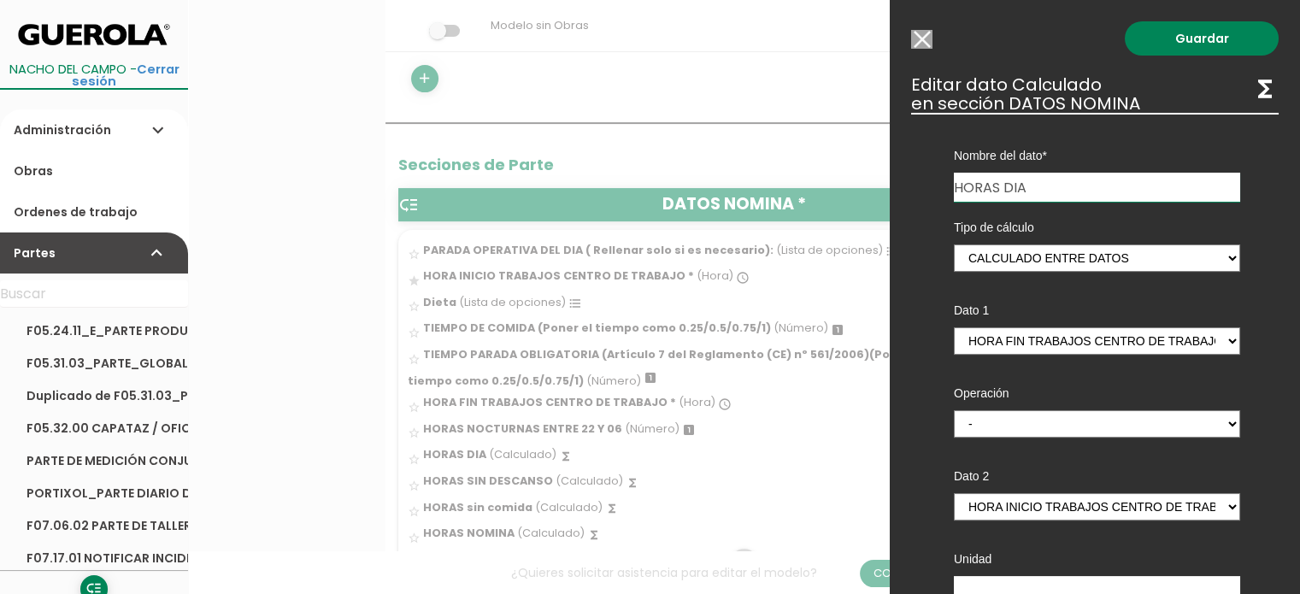
drag, startPoint x: 923, startPoint y: 41, endPoint x: 909, endPoint y: 63, distance: 26.1
click at [923, 41] on input "Modelo sin Ordenes de trabajo" at bounding box center [921, 39] width 21 height 19
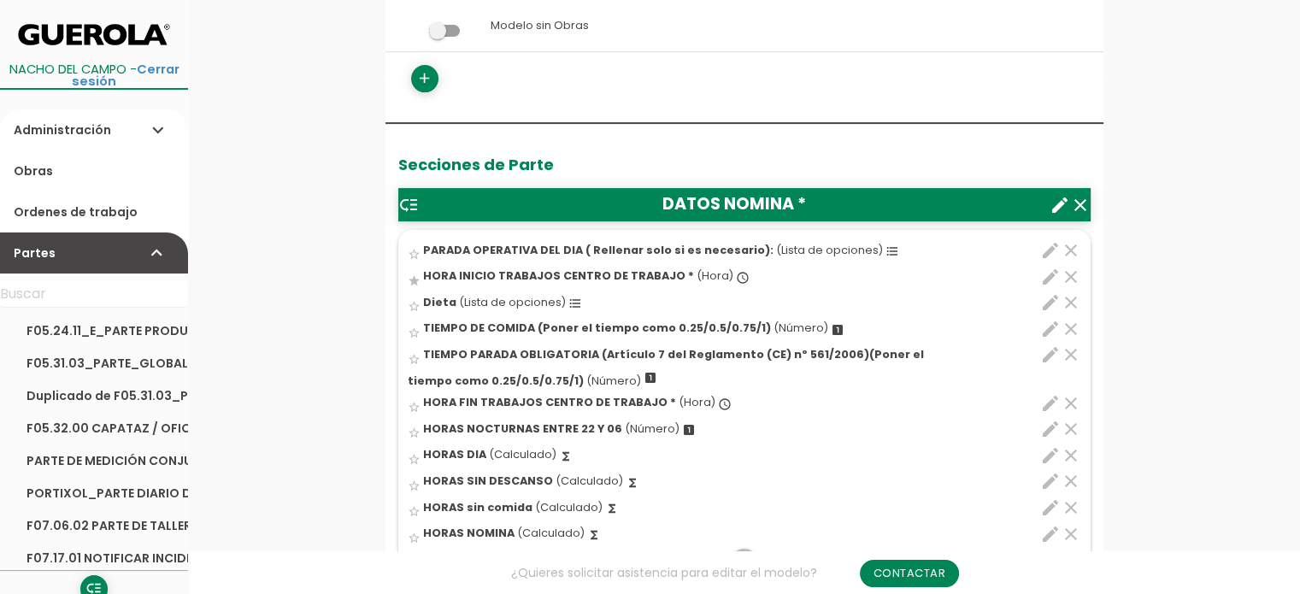
click at [1051, 482] on icon "edit" at bounding box center [1050, 481] width 21 height 21
select select "1"
select select "9911_pos11"
select select "-"
select select "9911_pos5"
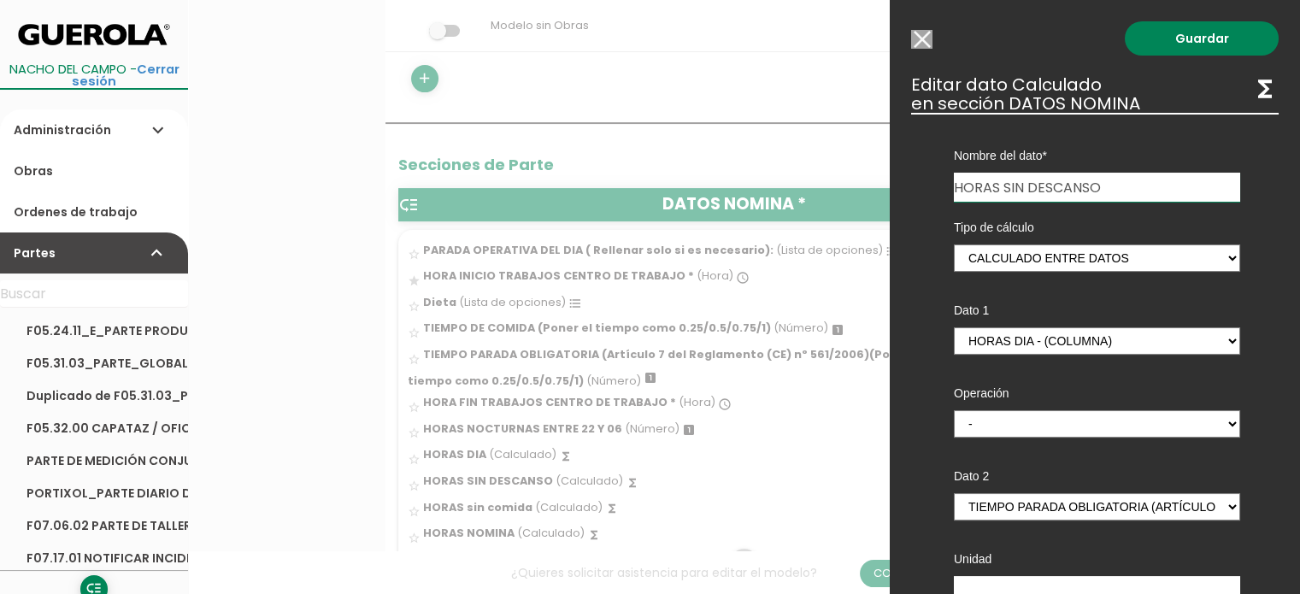
click at [928, 39] on input "Modelo sin Ordenes de trabajo" at bounding box center [921, 39] width 21 height 19
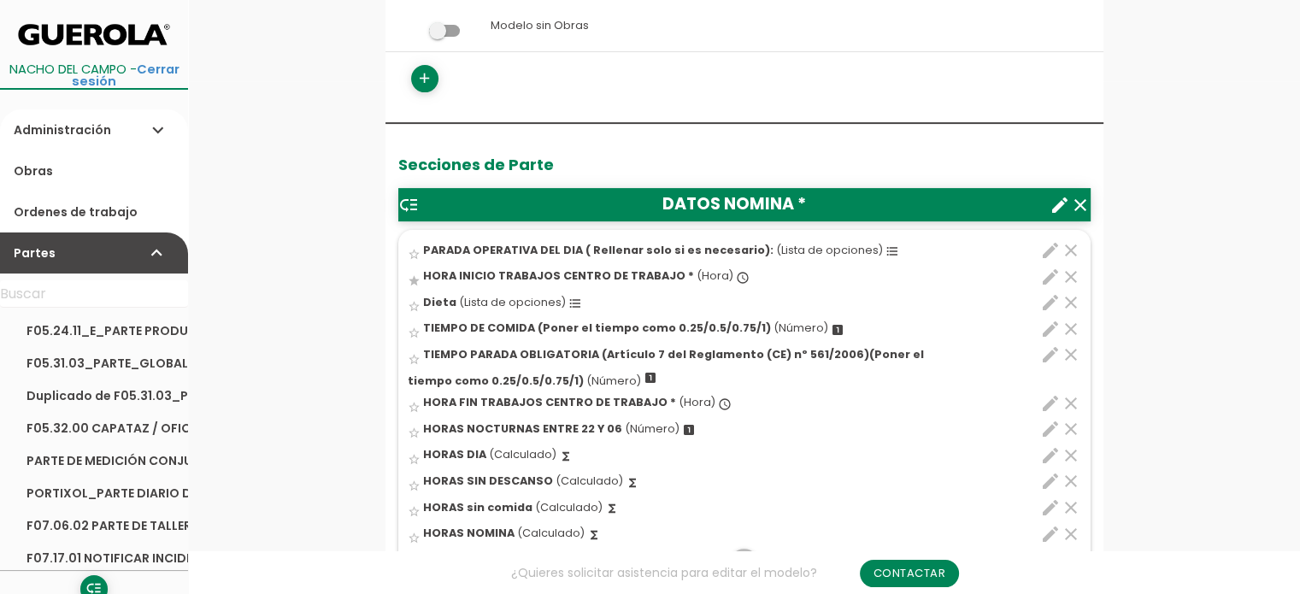
click at [1047, 532] on icon "edit" at bounding box center [1050, 534] width 21 height 21
select select "1"
select select "9911_pos13"
select select "-"
select select "9911_pos4"
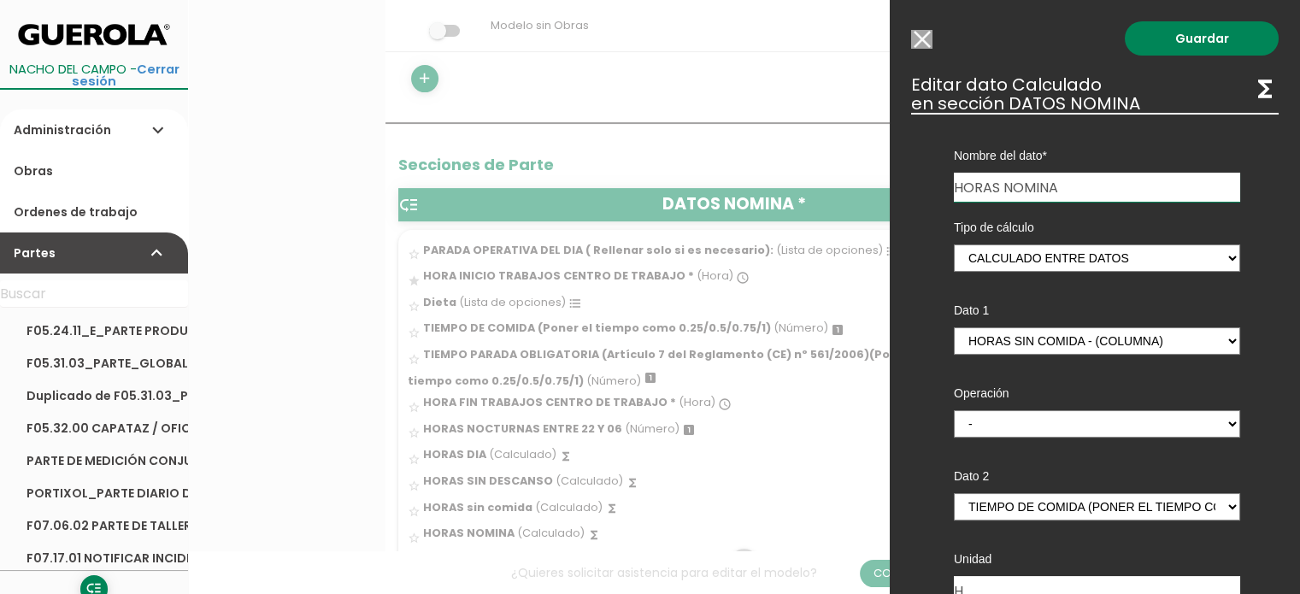
click at [927, 40] on input "Modelo sin Ordenes de trabajo" at bounding box center [921, 39] width 21 height 19
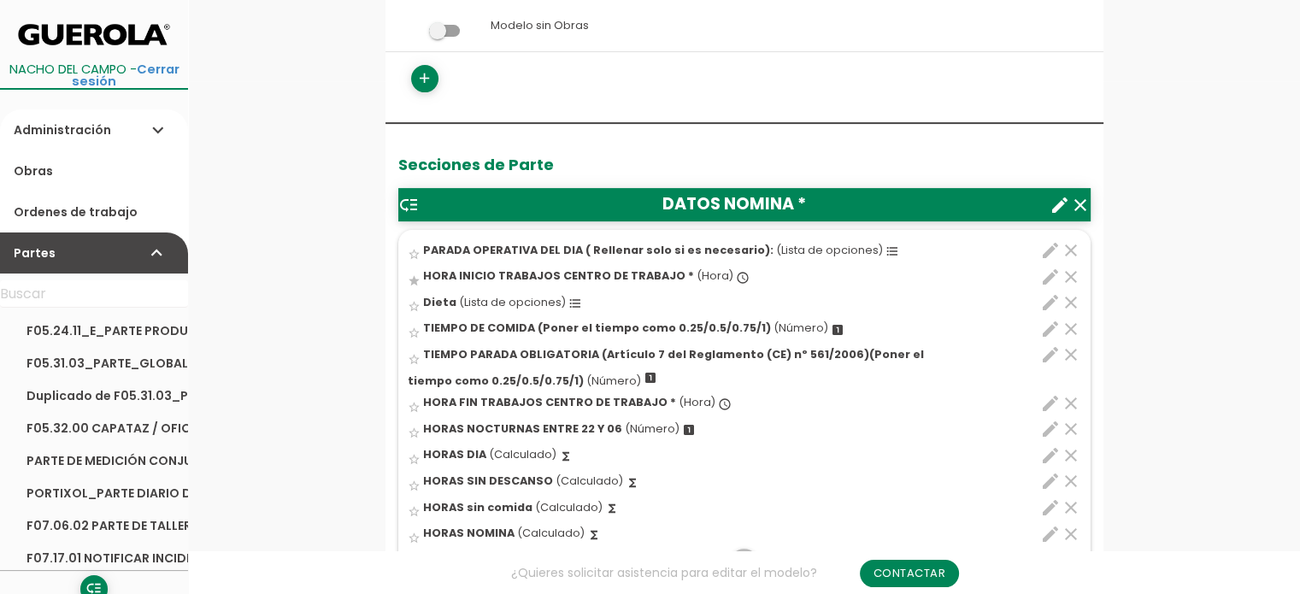
click at [1043, 503] on icon "edit" at bounding box center [1050, 507] width 21 height 21
select select "1"
select select "9911_pos12"
select select "-"
select select "9911_pos7"
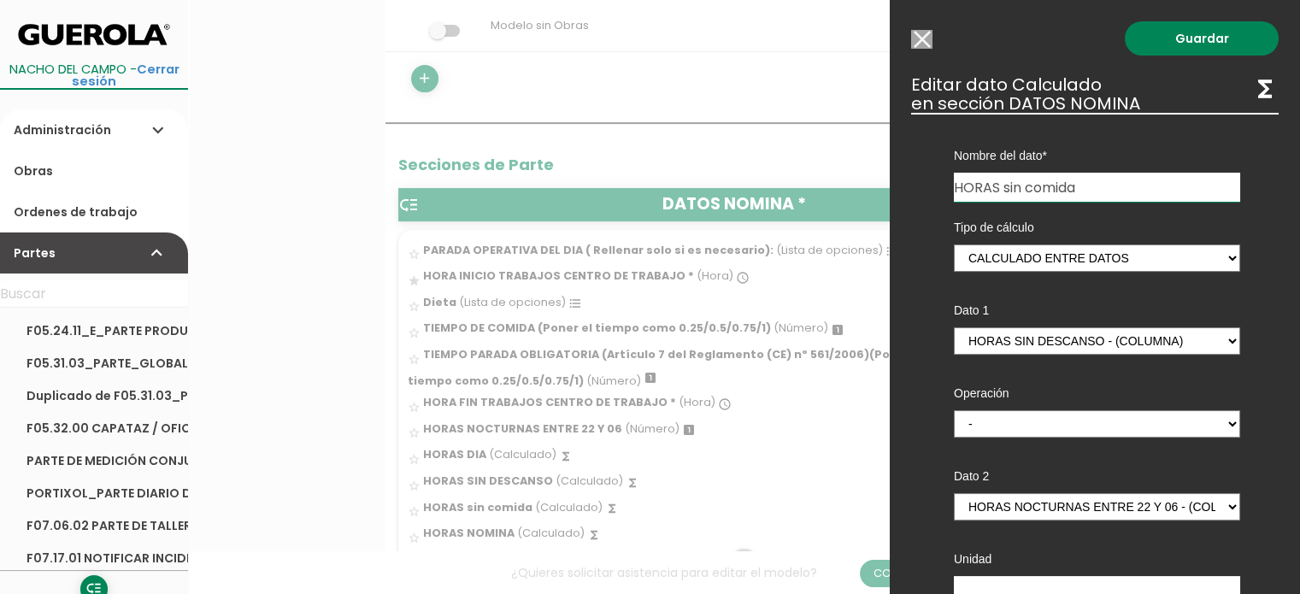
click at [921, 29] on div "Guardar ESCOGE EL TIPO DE DATO looks_one NÚMERO format_color_text TEXTO access_…" at bounding box center [1095, 297] width 410 height 594
click at [920, 34] on input "Modelo sin Ordenes de trabajo" at bounding box center [921, 39] width 21 height 19
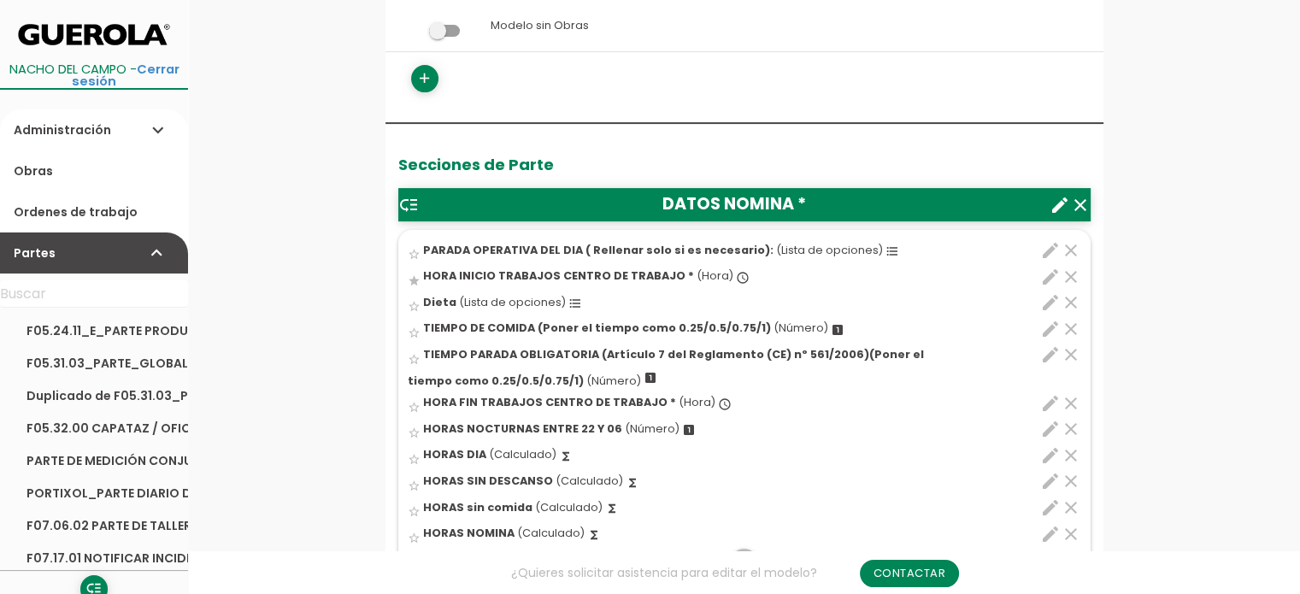
click at [1056, 476] on icon "edit" at bounding box center [1050, 481] width 21 height 21
select select "1"
select select "9911_pos11"
select select "-"
select select "9911_pos5"
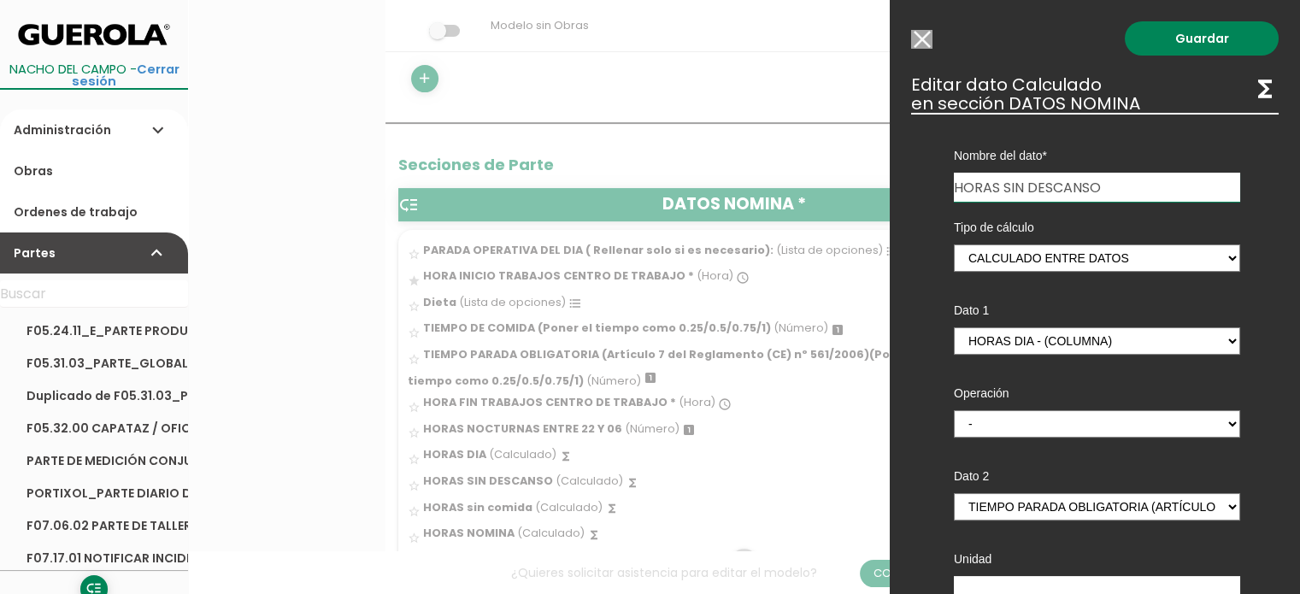
click at [932, 40] on input "Modelo sin Ordenes de trabajo" at bounding box center [921, 39] width 21 height 19
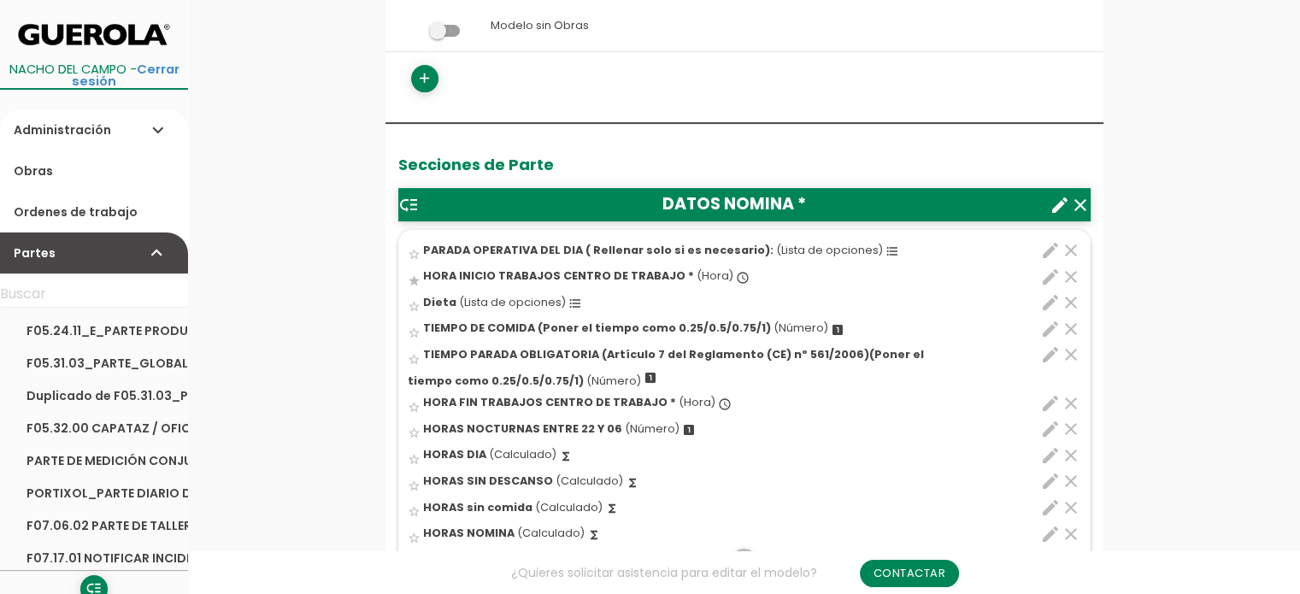
click at [1053, 502] on icon "edit" at bounding box center [1050, 507] width 21 height 21
select select "1"
select select "9911_pos12"
select select "-"
select select "9911_pos7"
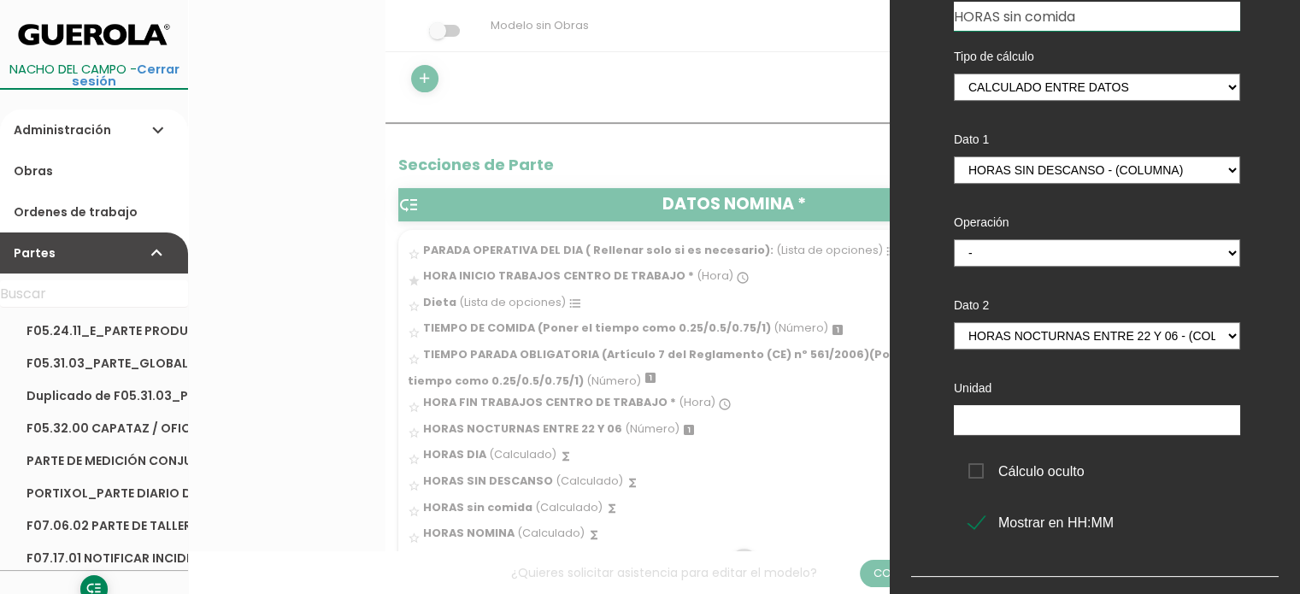
scroll to position [0, 0]
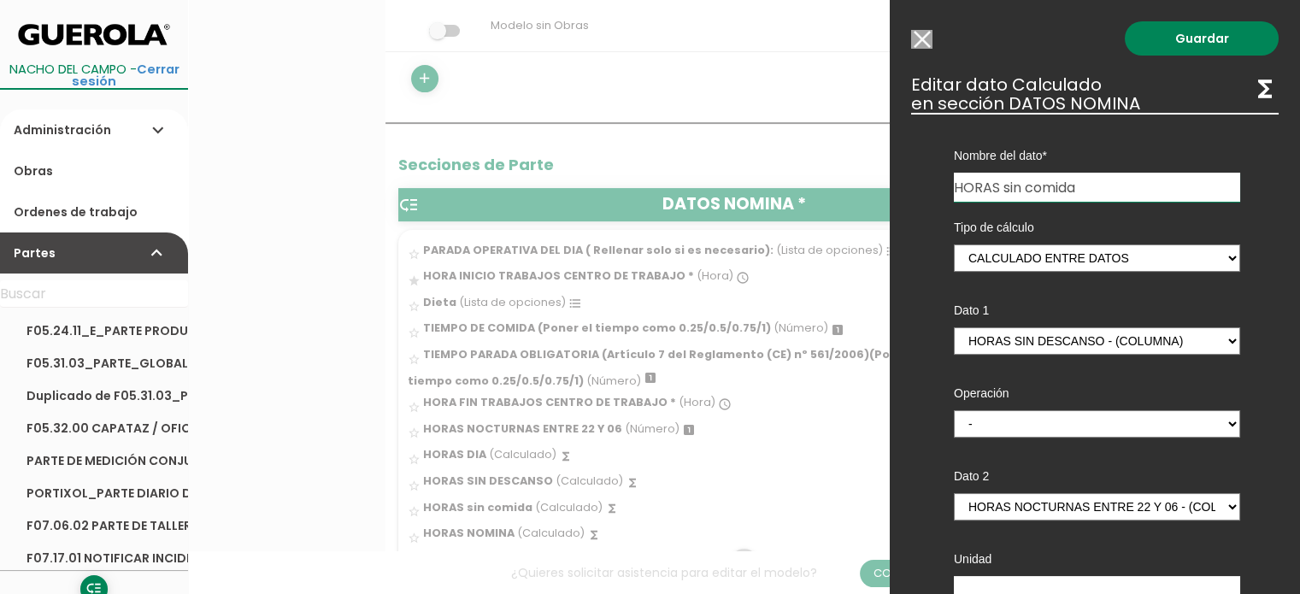
click at [922, 37] on input "Modelo sin Ordenes de trabajo" at bounding box center [921, 39] width 21 height 19
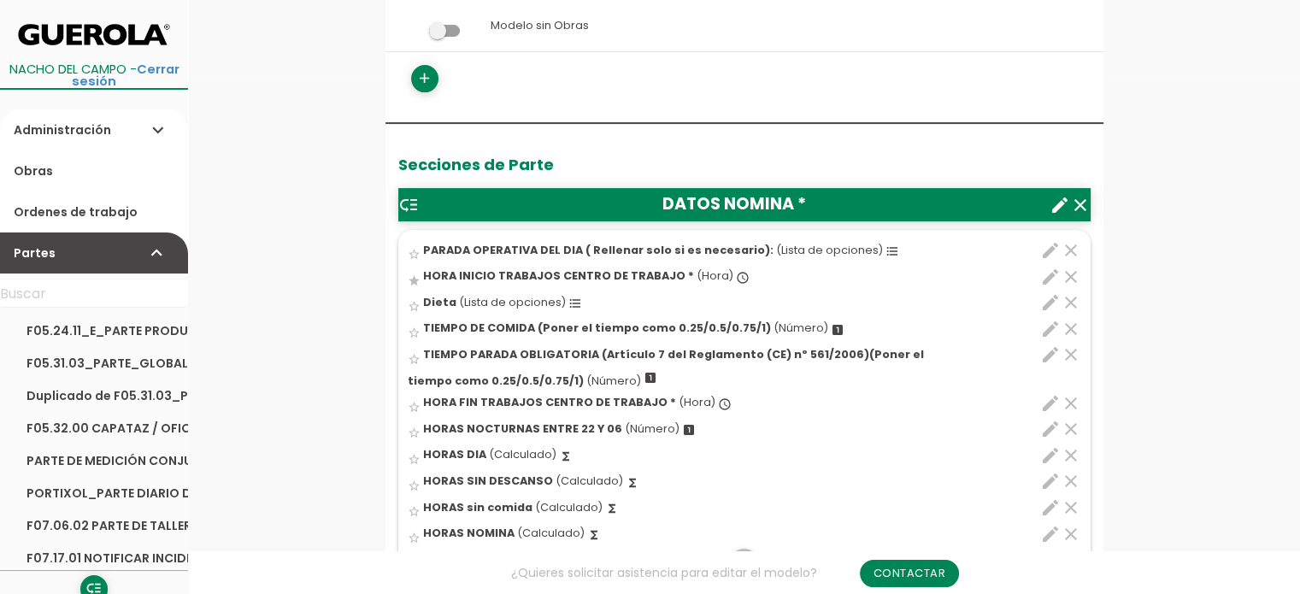
click at [1051, 454] on icon "edit" at bounding box center [1050, 455] width 21 height 21
select select "1"
select select "9911_pos6"
select select "-"
select select "9911_pos2"
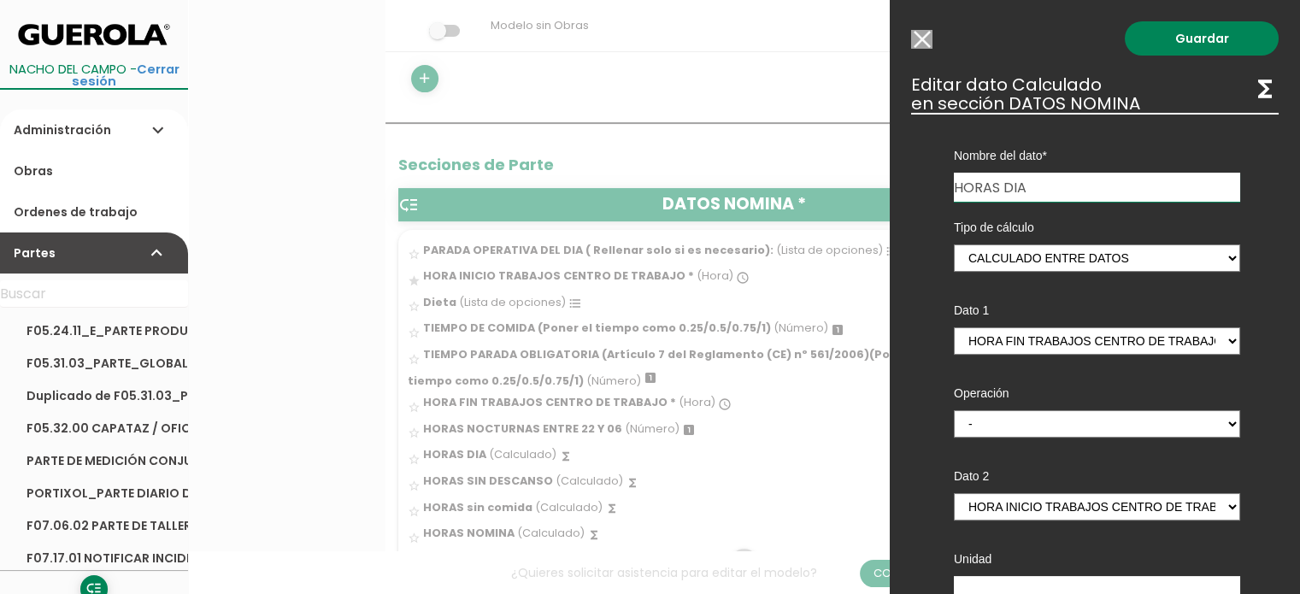
click at [926, 38] on input "Modelo sin Ordenes de trabajo" at bounding box center [921, 39] width 21 height 19
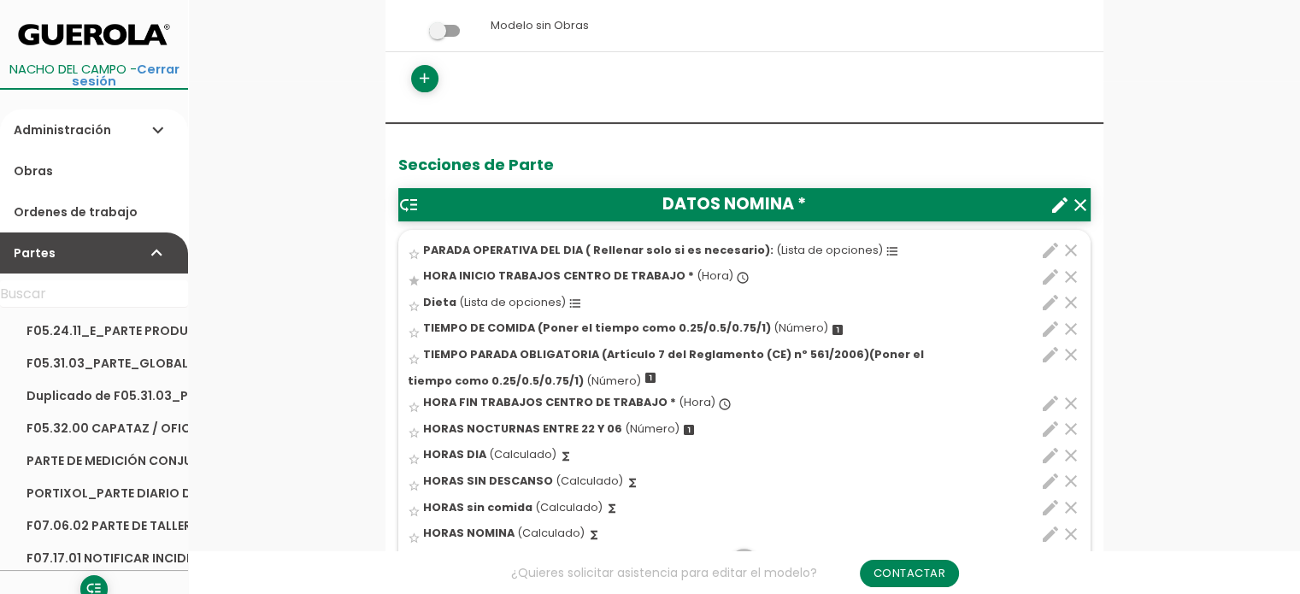
click at [1051, 480] on icon "edit" at bounding box center [1050, 481] width 21 height 21
select select "1"
select select "9911_pos11"
select select "-"
select select "9911_pos5"
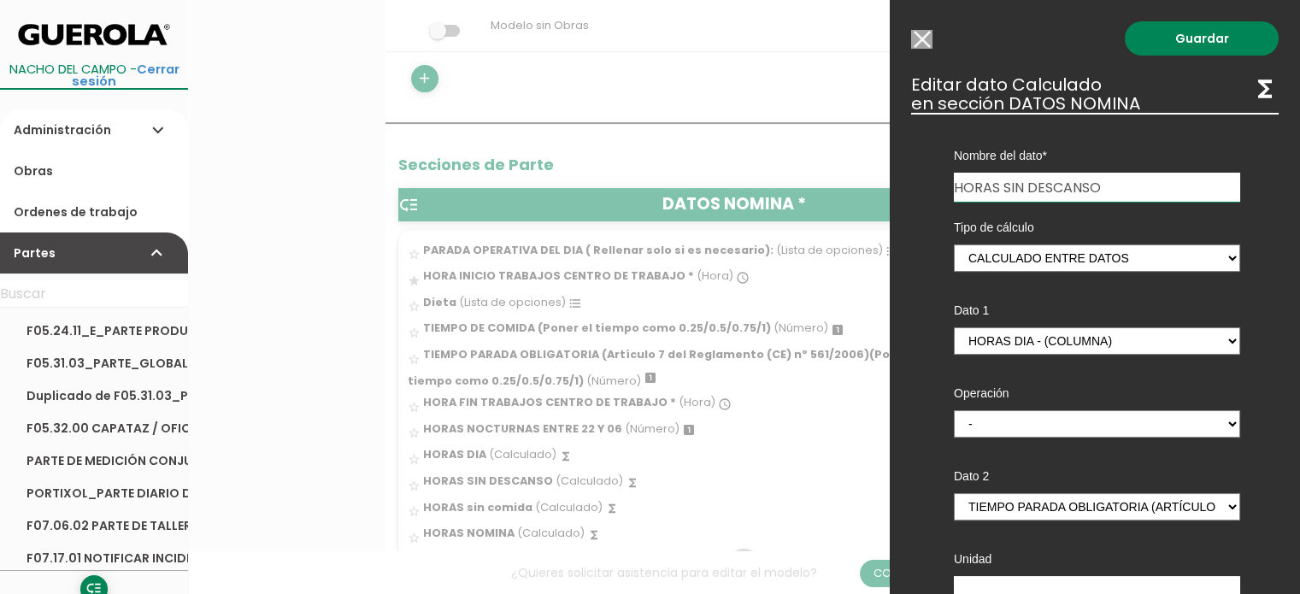
click at [925, 32] on input "Modelo sin Ordenes de trabajo" at bounding box center [921, 39] width 21 height 19
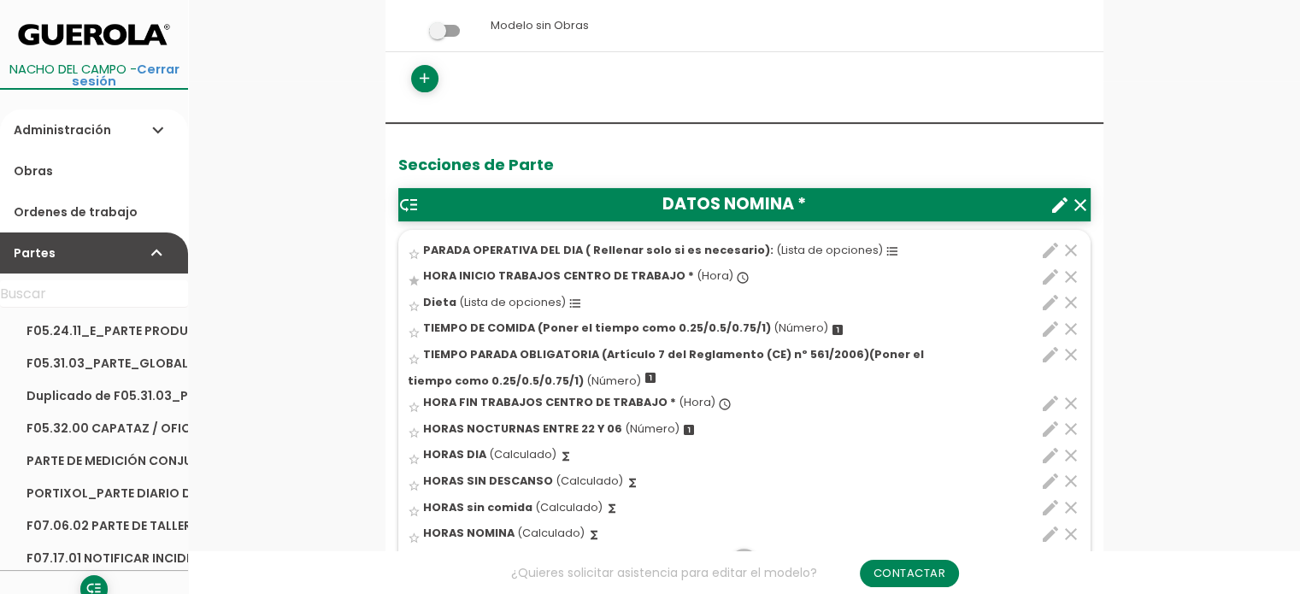
click at [1045, 505] on icon "edit" at bounding box center [1050, 507] width 21 height 21
select select "1"
select select "9911_pos12"
select select "-"
select select "9911_pos7"
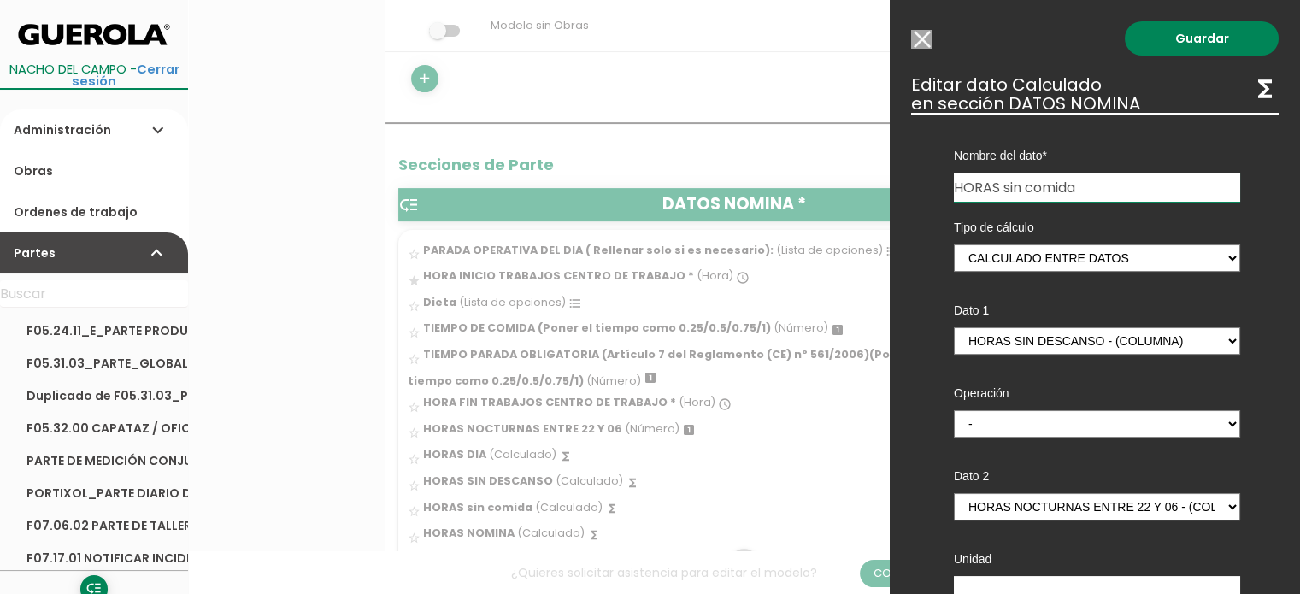
click at [925, 41] on input "Modelo sin Ordenes de trabajo" at bounding box center [921, 39] width 21 height 19
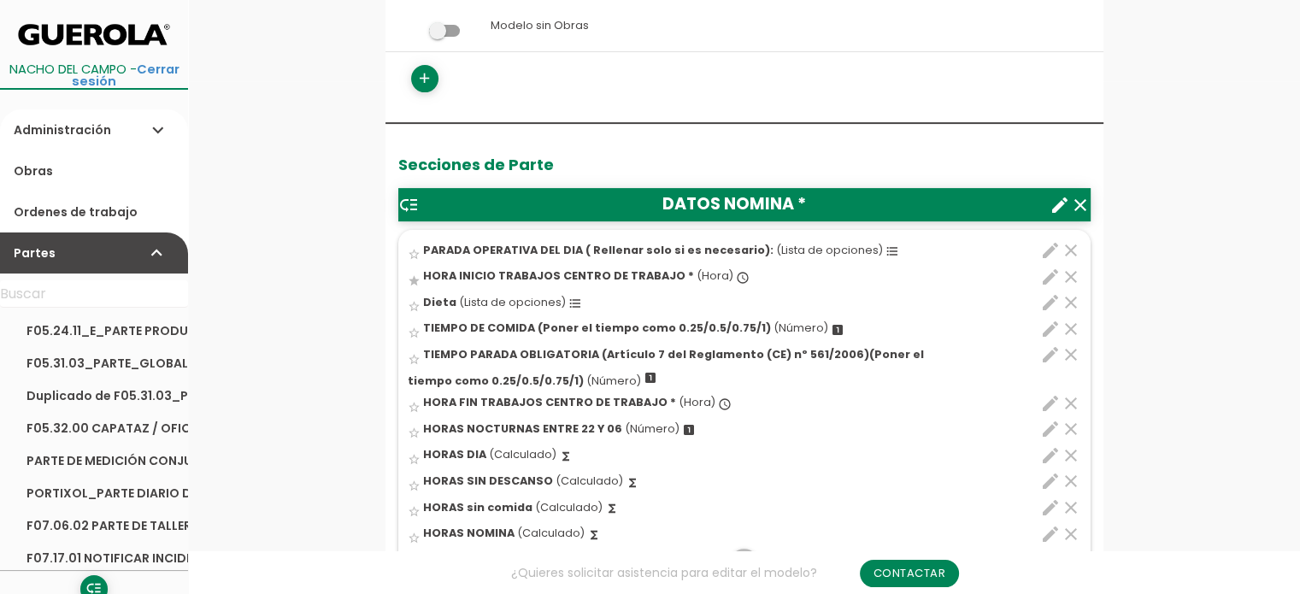
click at [1048, 507] on icon "edit" at bounding box center [1050, 507] width 21 height 21
select select "1"
select select "9911_pos12"
select select "-"
select select "9911_pos7"
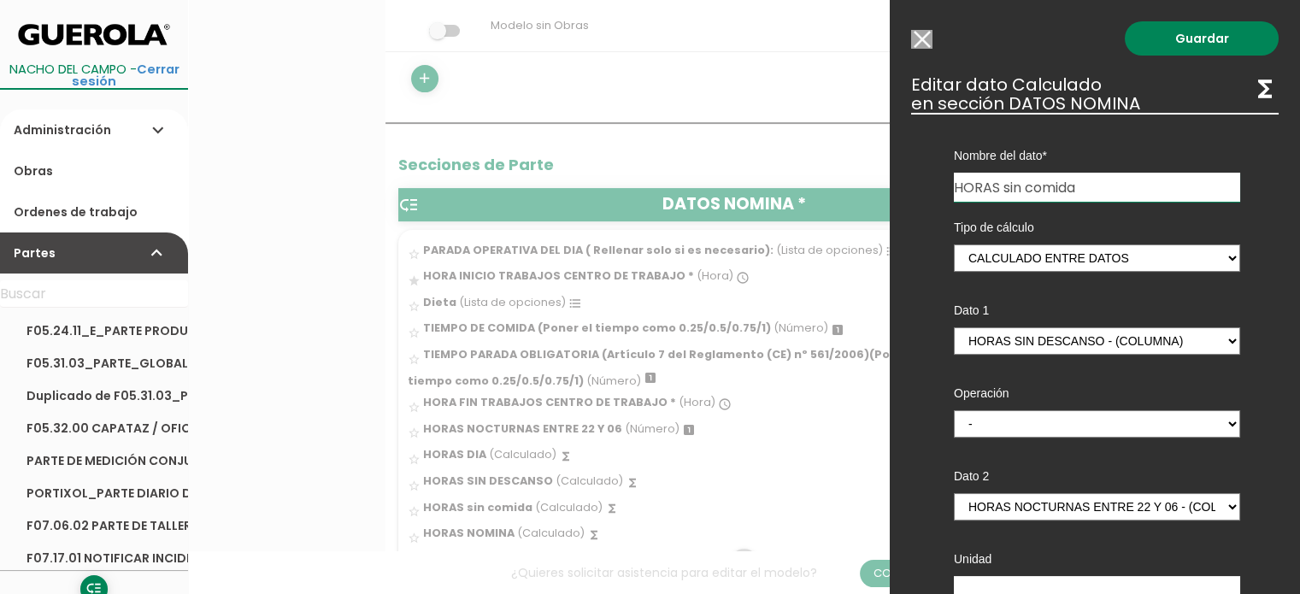
click at [917, 37] on input "Modelo sin Ordenes de trabajo" at bounding box center [921, 39] width 21 height 19
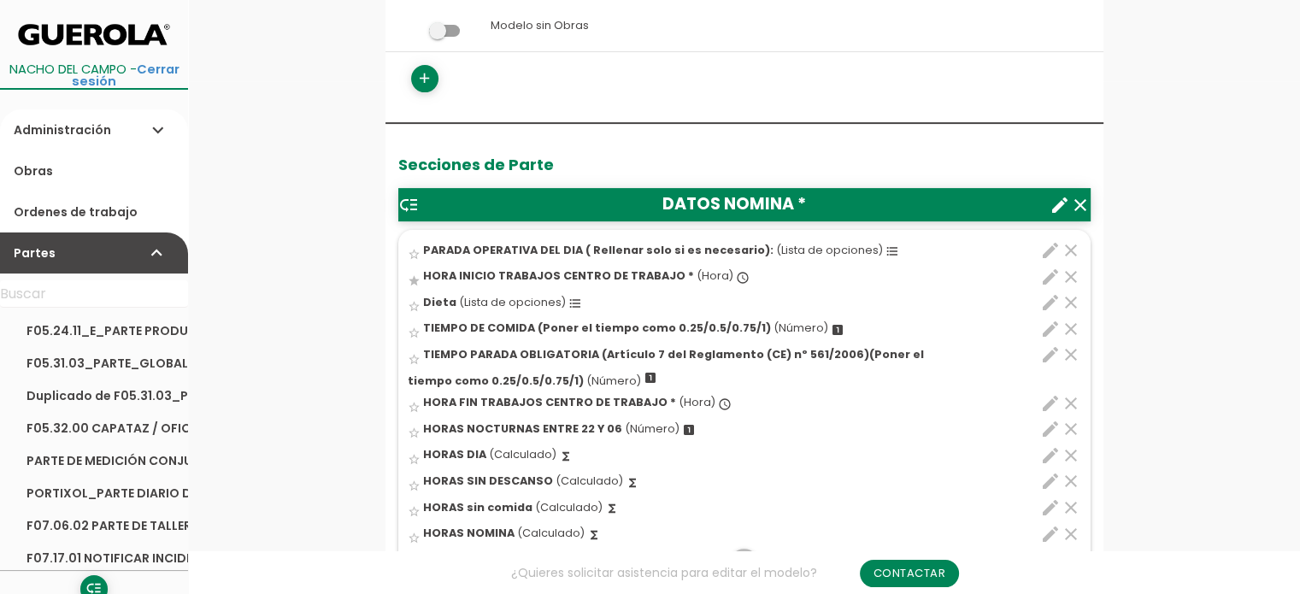
click at [1046, 529] on icon "edit" at bounding box center [1050, 534] width 21 height 21
select select "1"
select select "9911_pos13"
select select "-"
select select "9911_pos4"
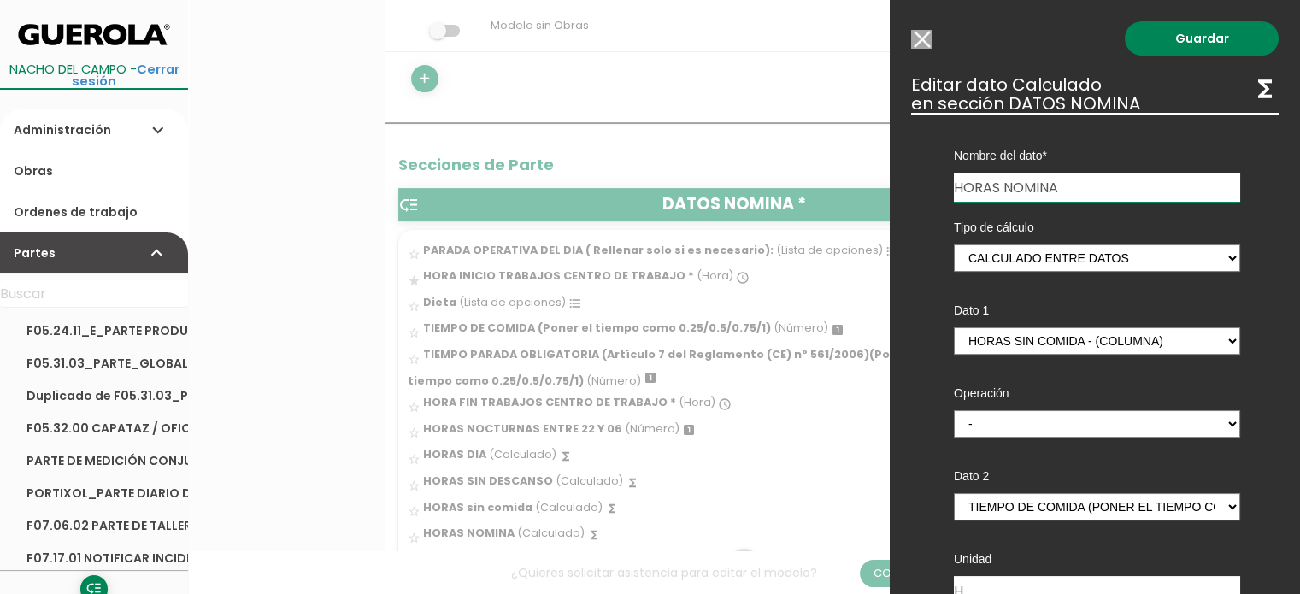
click at [918, 37] on input "Modelo sin Ordenes de trabajo" at bounding box center [921, 39] width 21 height 19
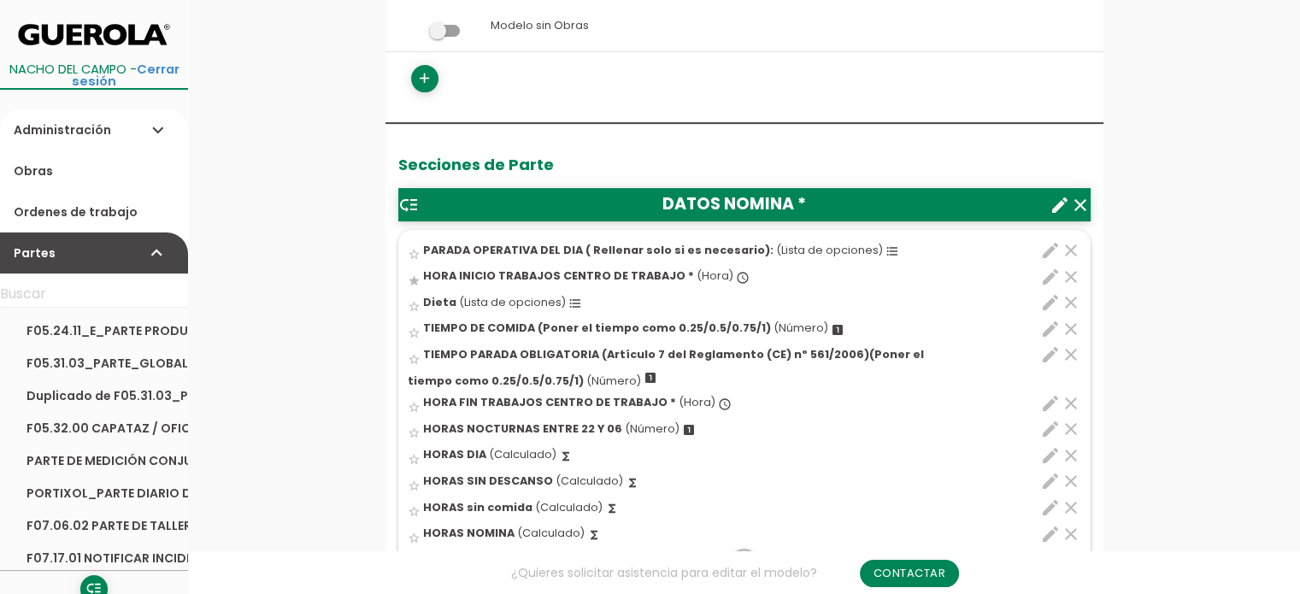
click at [1052, 478] on icon "edit" at bounding box center [1050, 481] width 21 height 21
select select "1"
select select "9911_pos11"
select select "-"
select select "9911_pos5"
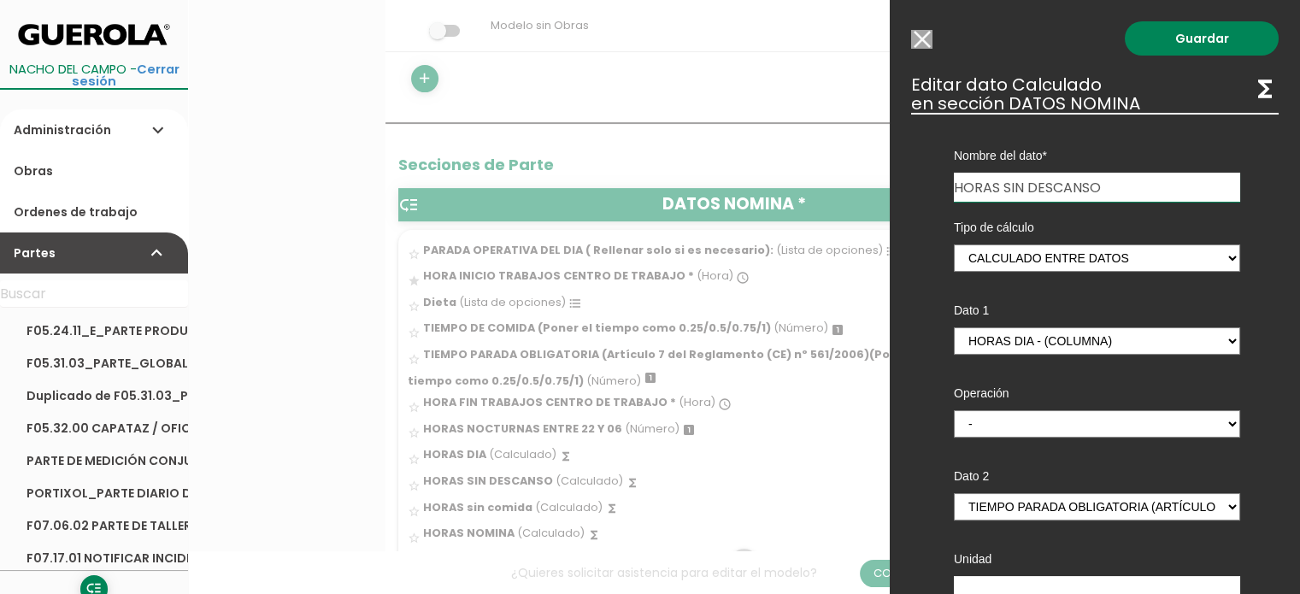
click at [927, 44] on input "Modelo sin Ordenes de trabajo" at bounding box center [921, 39] width 21 height 19
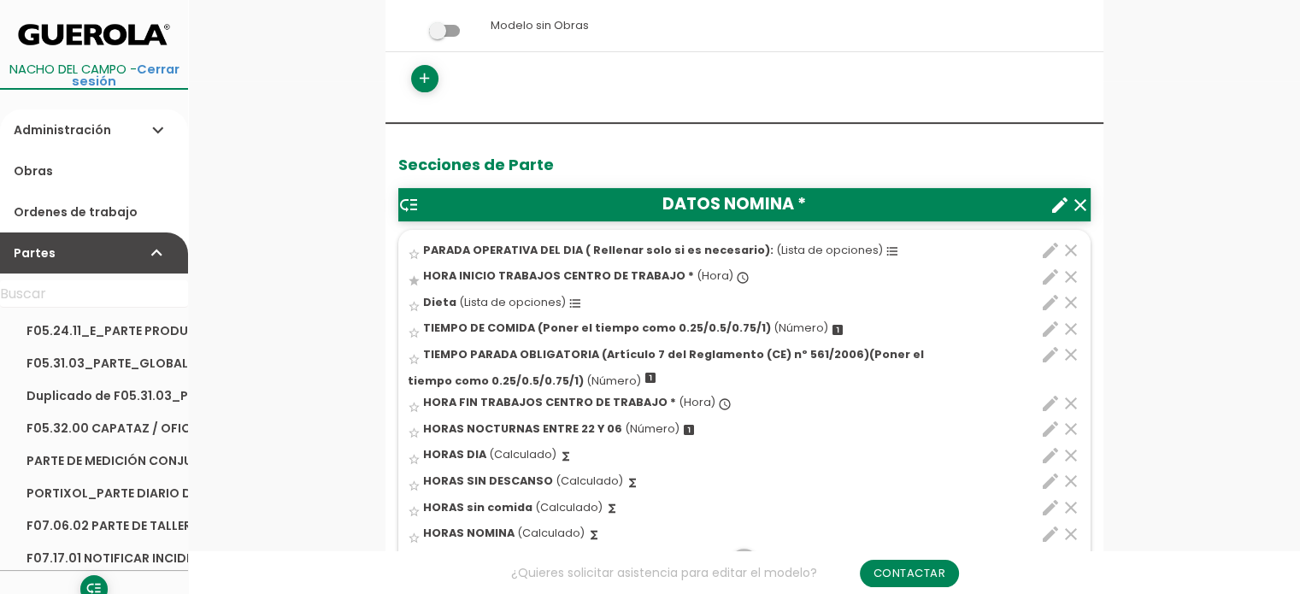
click at [1041, 533] on icon "edit" at bounding box center [1050, 534] width 21 height 21
select select "1"
select select "9911_pos13"
select select "-"
select select "9911_pos4"
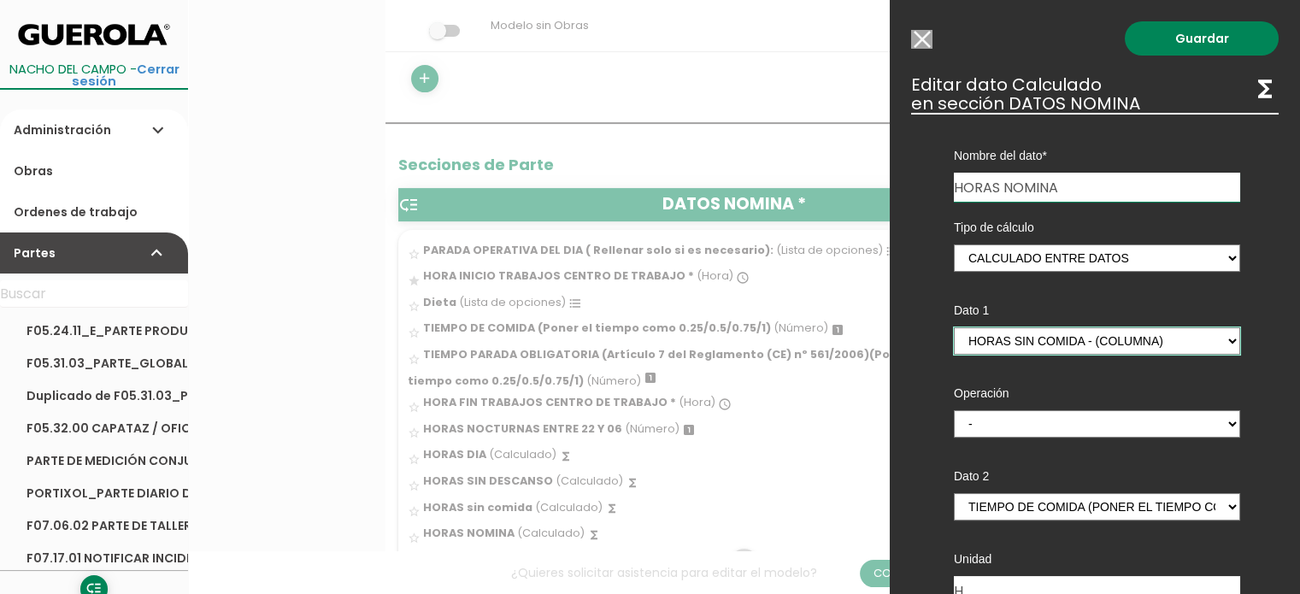
click at [1218, 339] on select "HORA INICIO TRABAJOS CENTRO DE TRABAJO - (columna) TIEMPO DE COMIDA (Poner el t…" at bounding box center [1097, 340] width 286 height 27
select select "9911_pos12"
click at [954, 327] on select "HORA INICIO TRABAJOS CENTRO DE TRABAJO - (columna) TIEMPO DE COMIDA (Poner el t…" at bounding box center [1097, 340] width 286 height 27
click at [1174, 43] on link "Guardar" at bounding box center [1202, 38] width 154 height 34
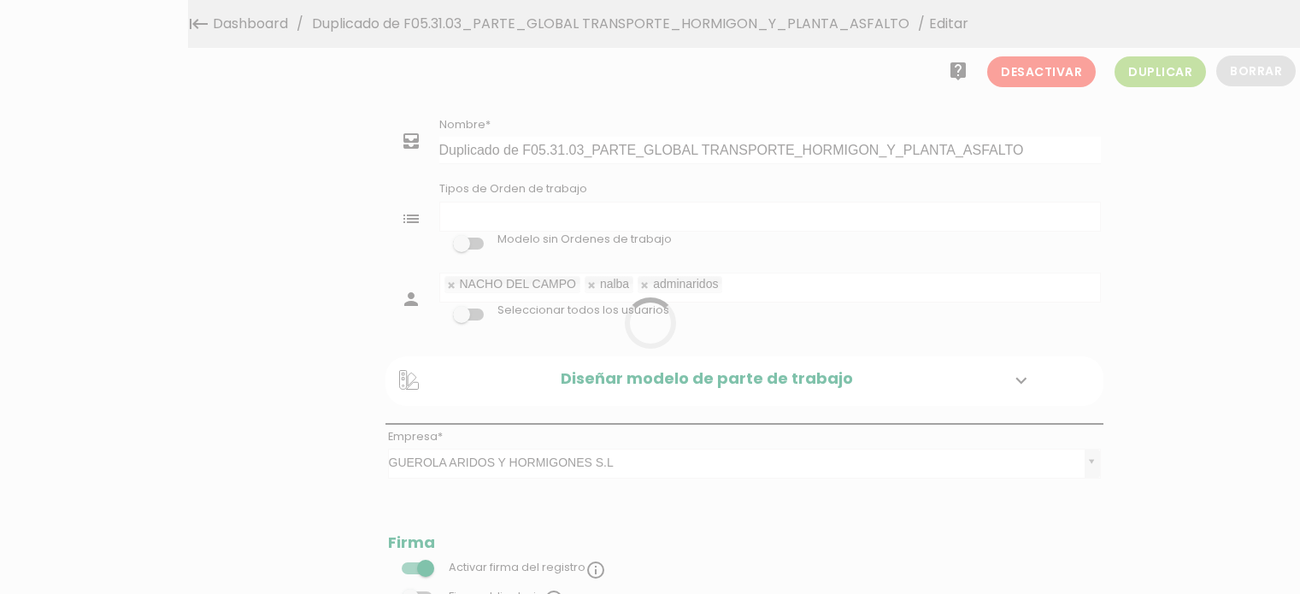
select select
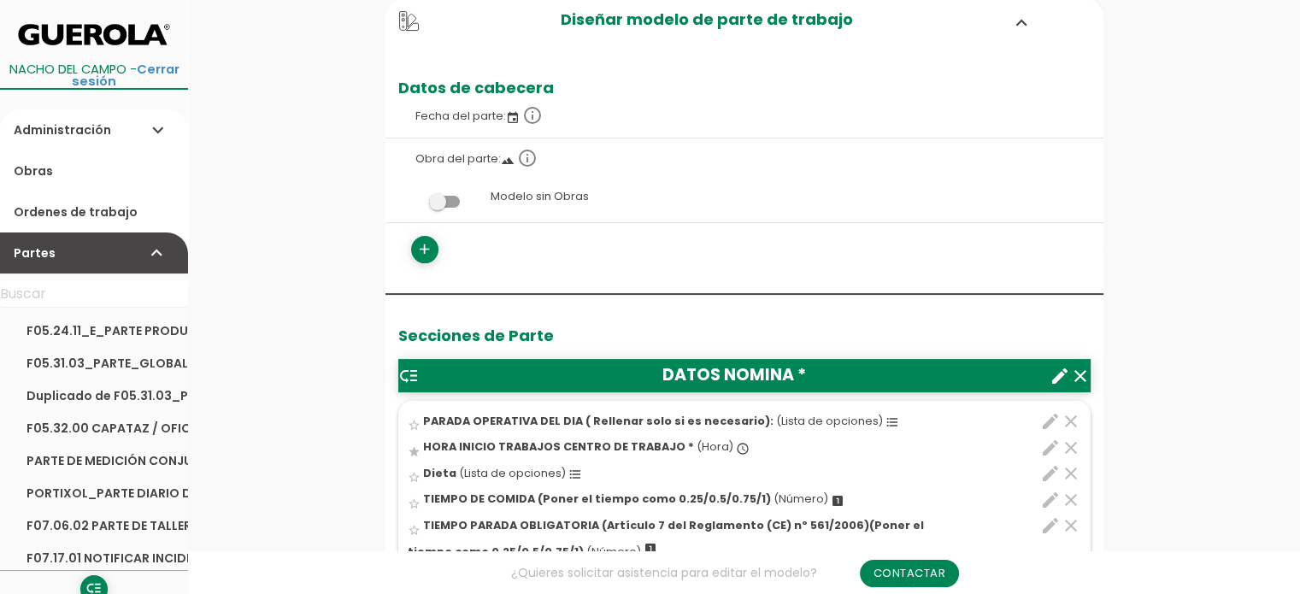
scroll to position [598, 0]
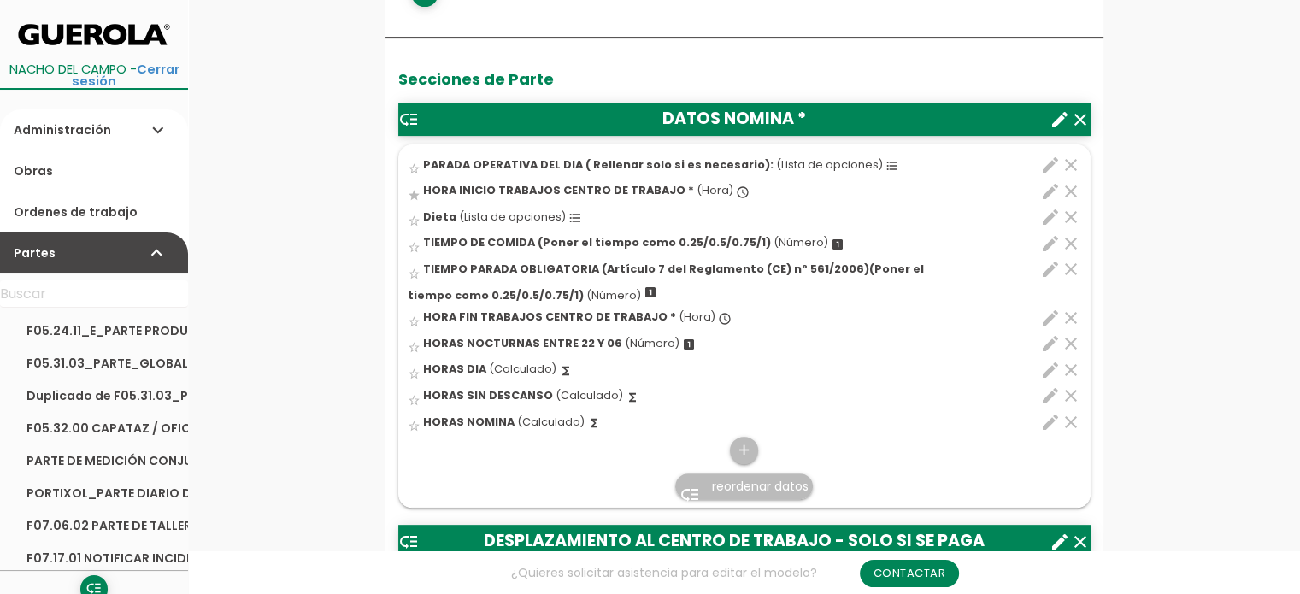
click at [1065, 341] on icon "clear" at bounding box center [1071, 343] width 21 height 21
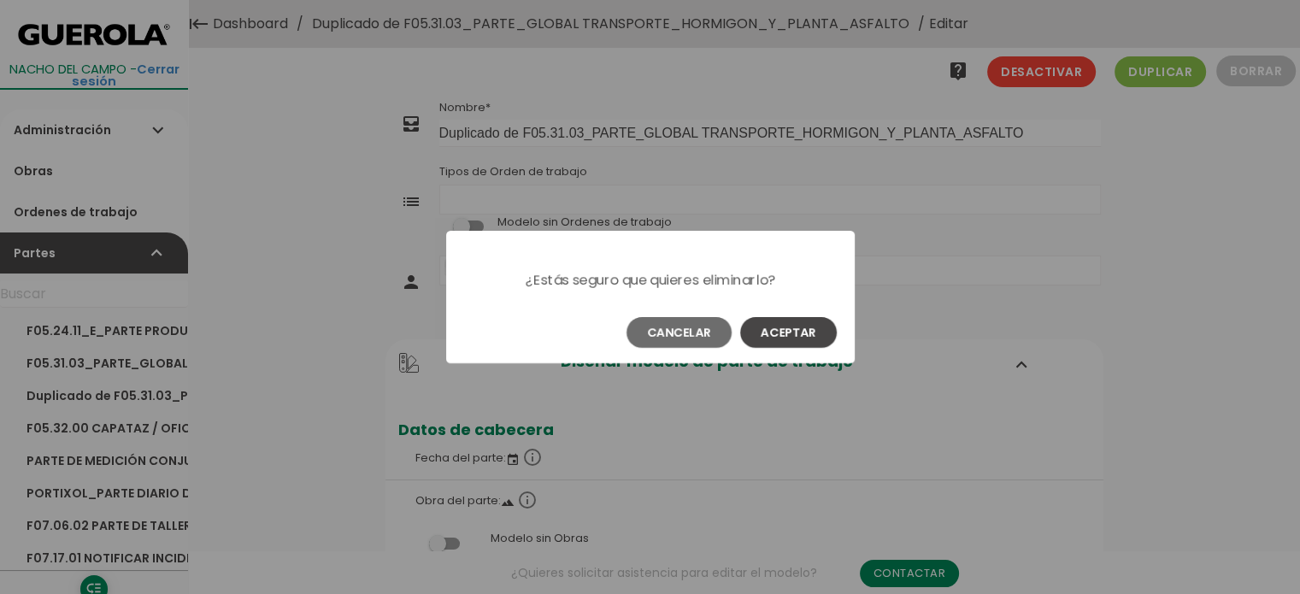
click at [809, 327] on button "Aceptar" at bounding box center [788, 332] width 97 height 31
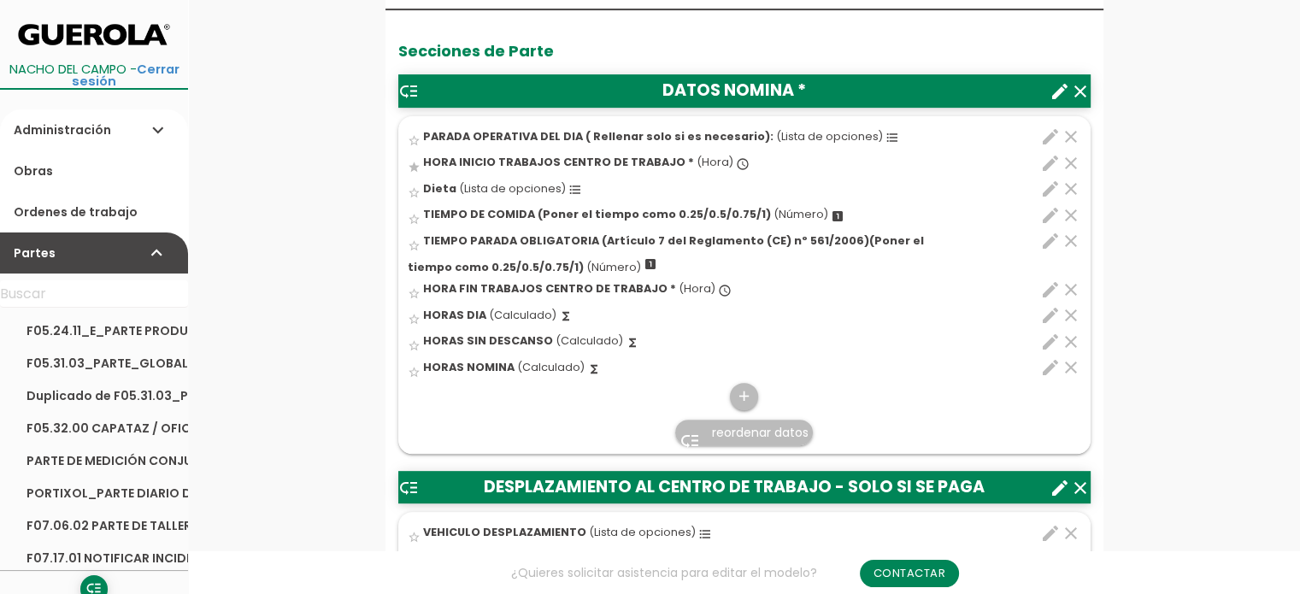
scroll to position [684, 0]
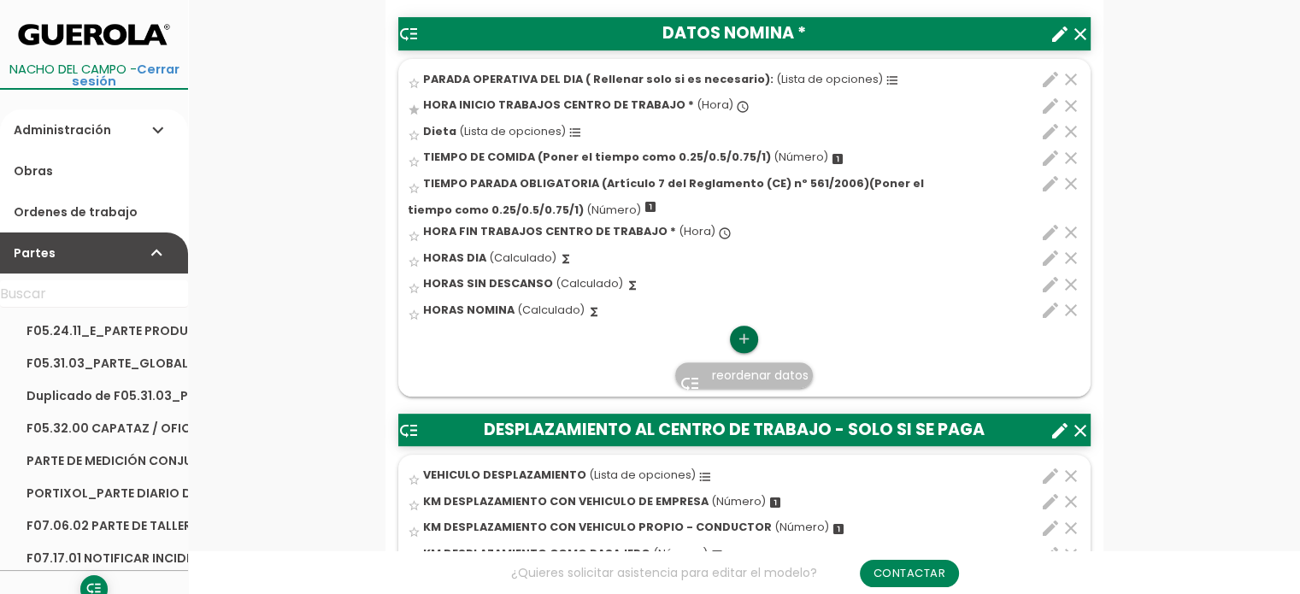
click at [743, 338] on icon "add" at bounding box center [744, 339] width 16 height 27
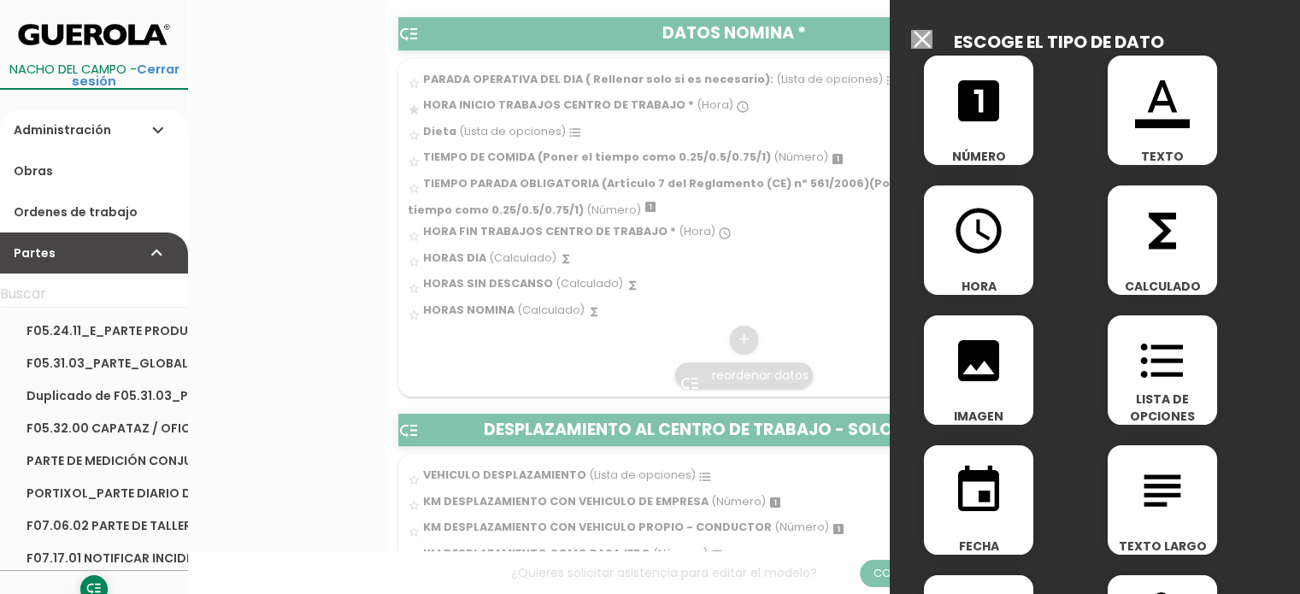
drag, startPoint x: 1180, startPoint y: 374, endPoint x: 1133, endPoint y: 314, distance: 76.8
click at [1178, 374] on icon "format_list_bulleted" at bounding box center [1162, 360] width 55 height 55
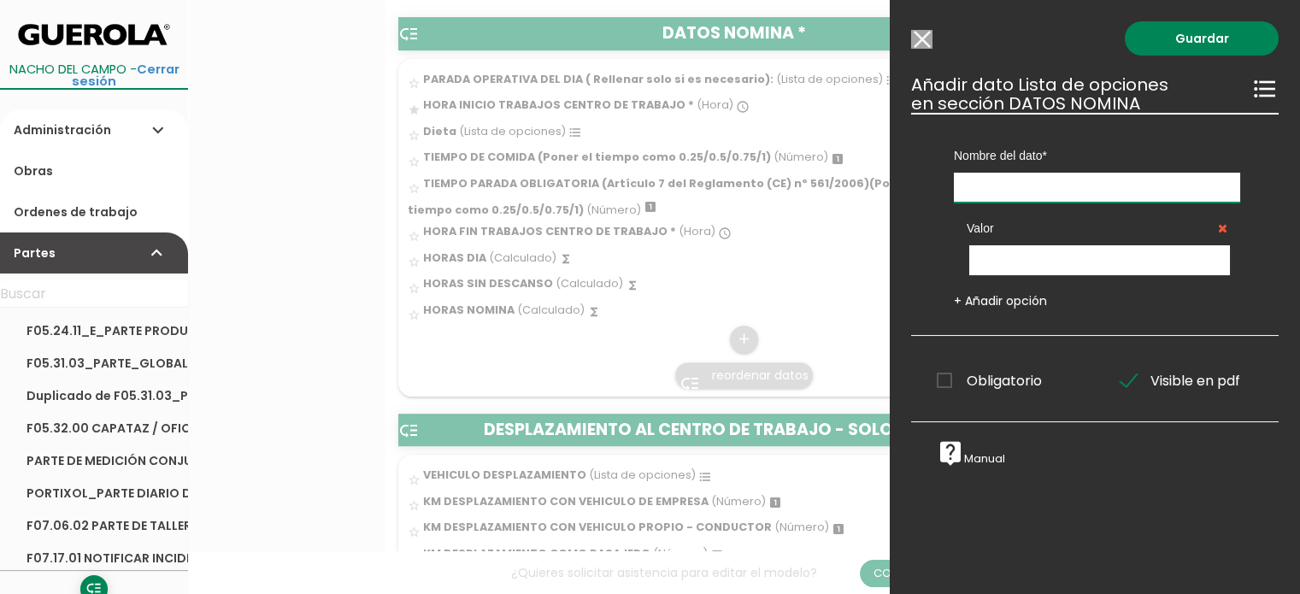
click at [988, 187] on input "text" at bounding box center [1097, 188] width 286 height 30
type input "NOCTURNIDAD (RELLENAR SOLO SI ES NECESARIO)"
click at [1025, 256] on input "text" at bounding box center [1099, 260] width 261 height 30
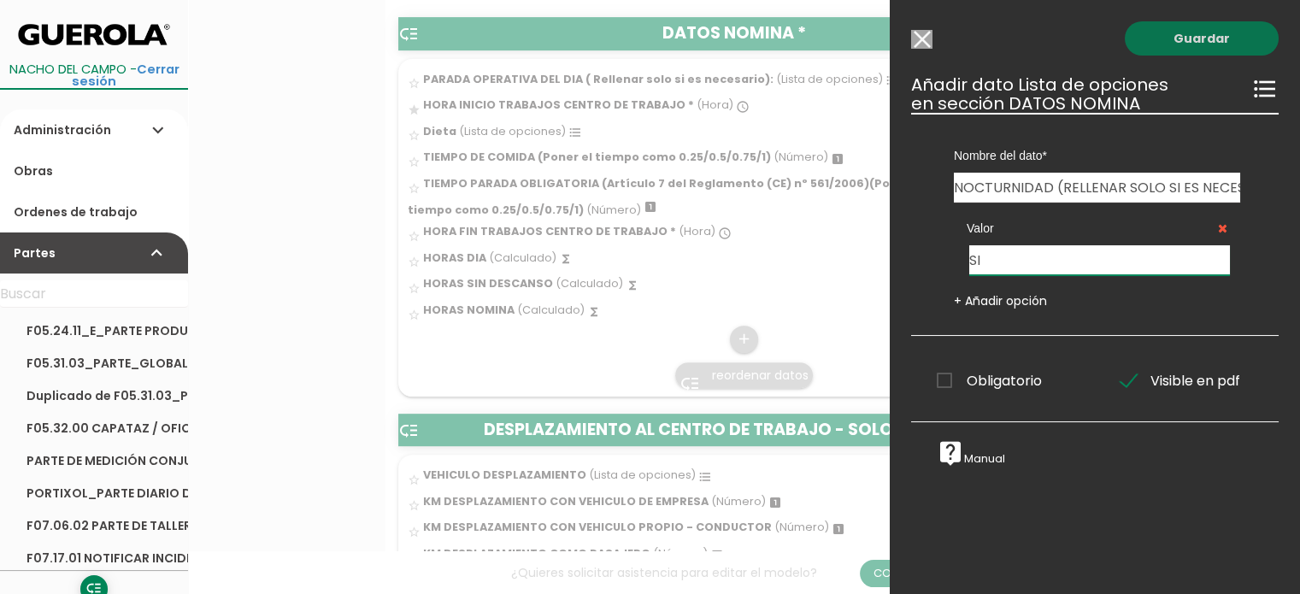
type input "SI"
click at [1190, 39] on link "Guardar" at bounding box center [1202, 38] width 154 height 34
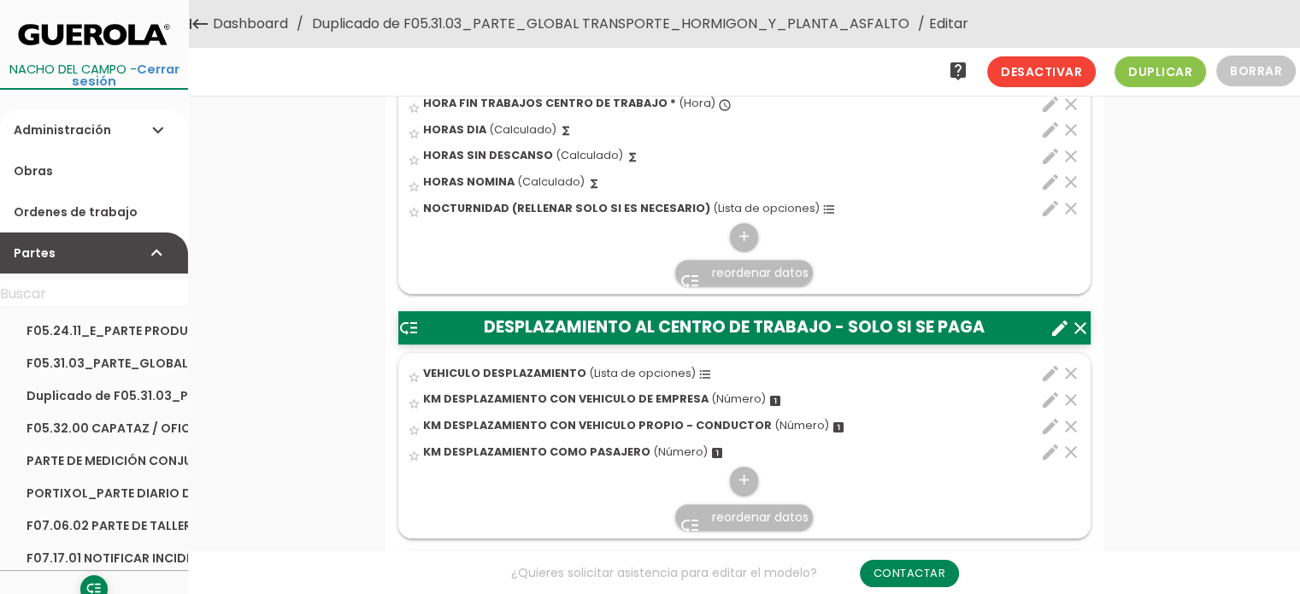
scroll to position [598, 0]
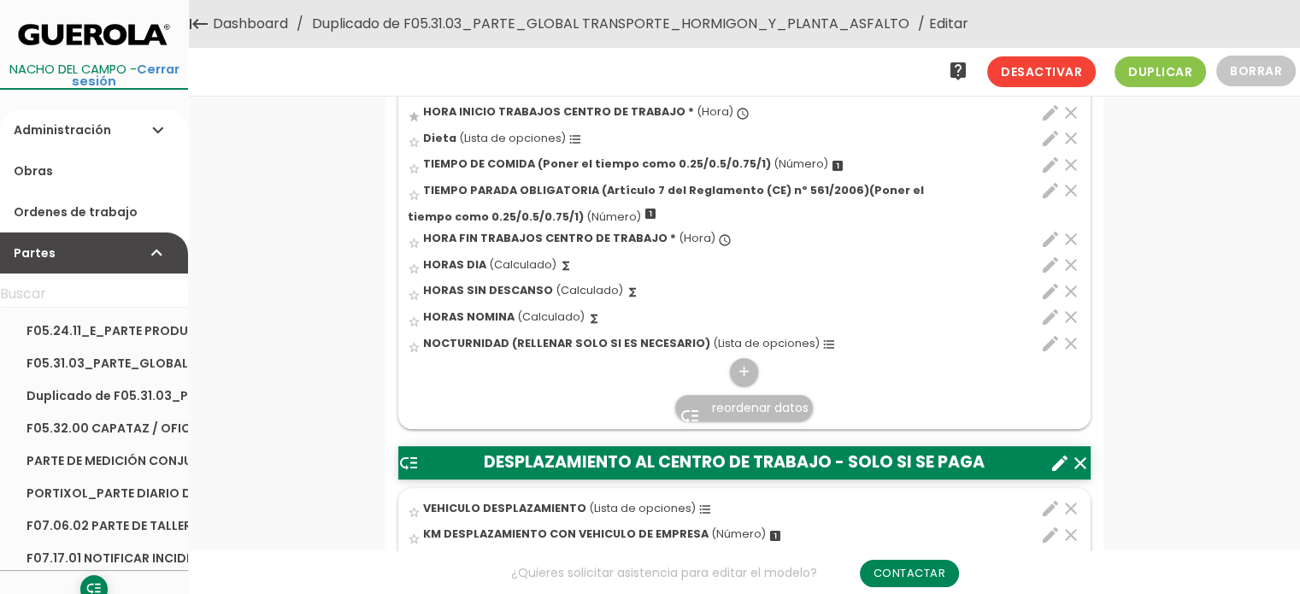
click at [747, 407] on span "reordenar datos" at bounding box center [760, 407] width 97 height 17
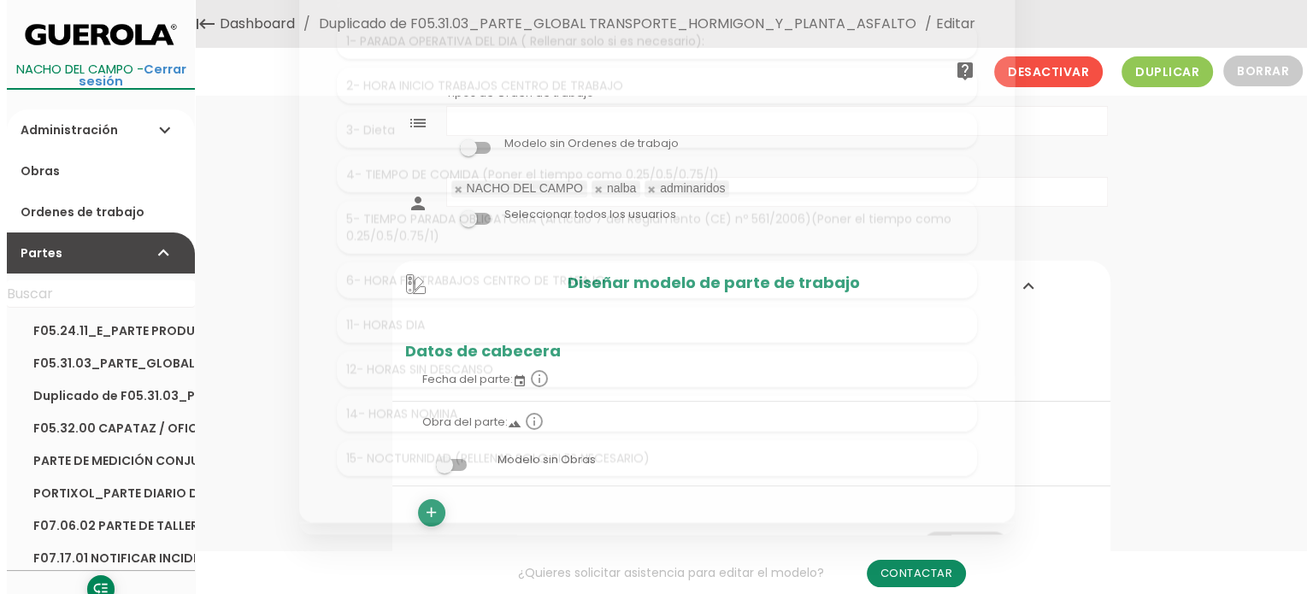
scroll to position [0, 0]
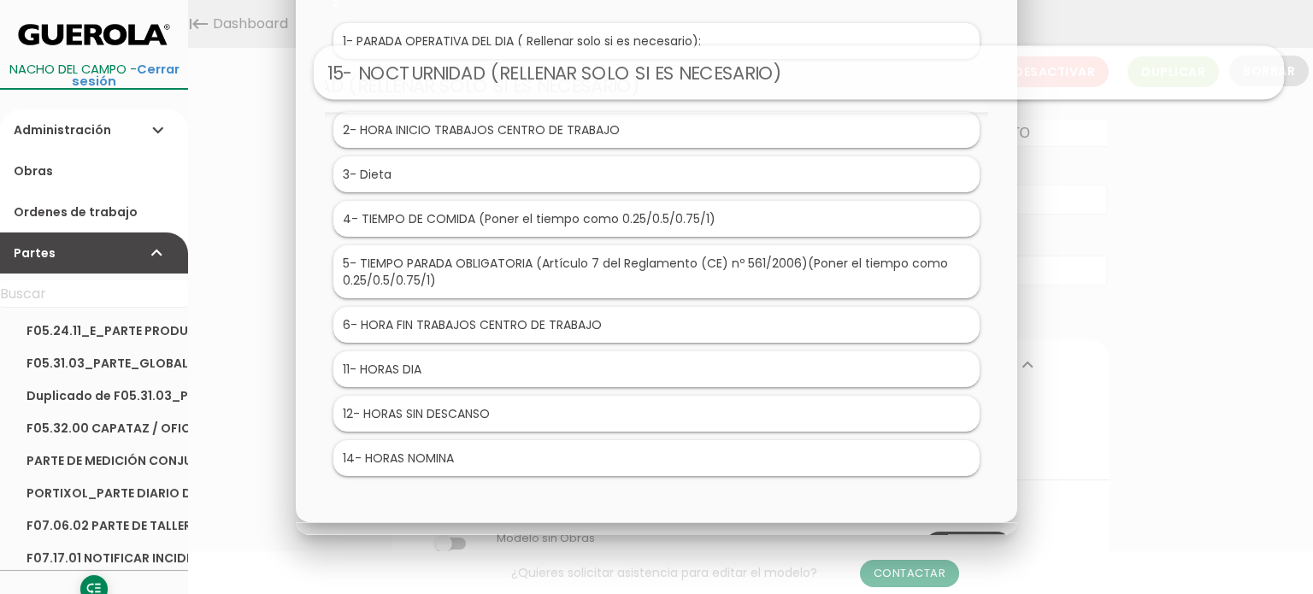
drag, startPoint x: 475, startPoint y: 454, endPoint x: 618, endPoint y: 70, distance: 409.5
click at [618, 70] on li "15 - NOCTURNIDAD (RELLENAR SOLO SI ES NECESARIO)" at bounding box center [656, 86] width 970 height 54
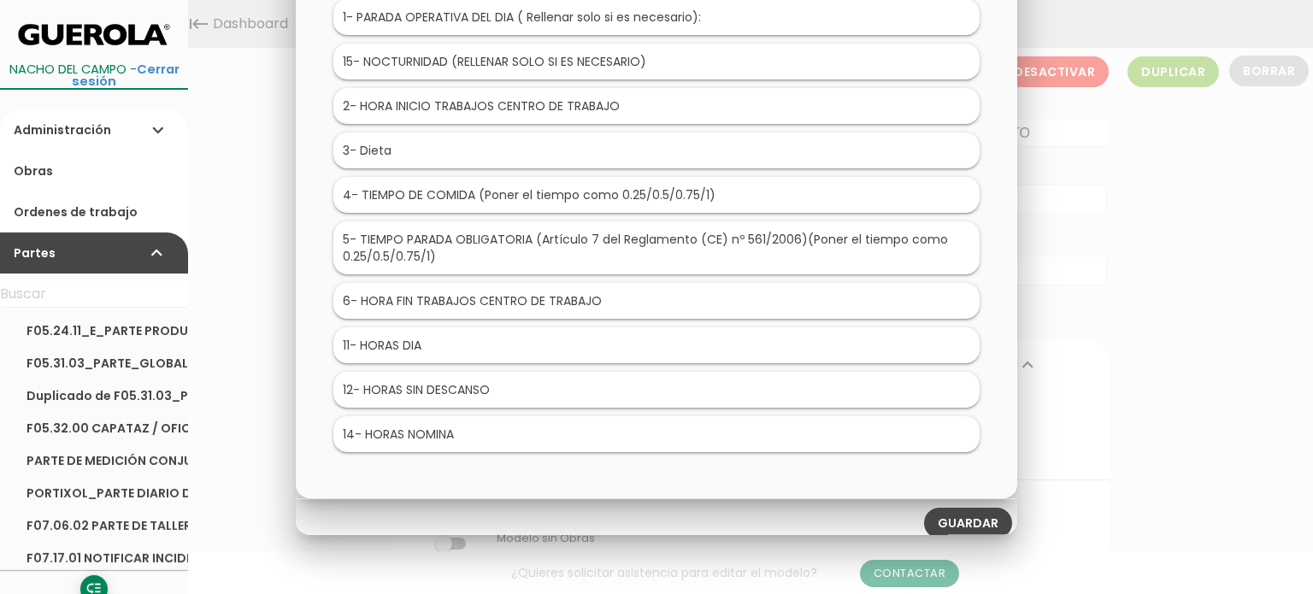
scroll to position [36, 0]
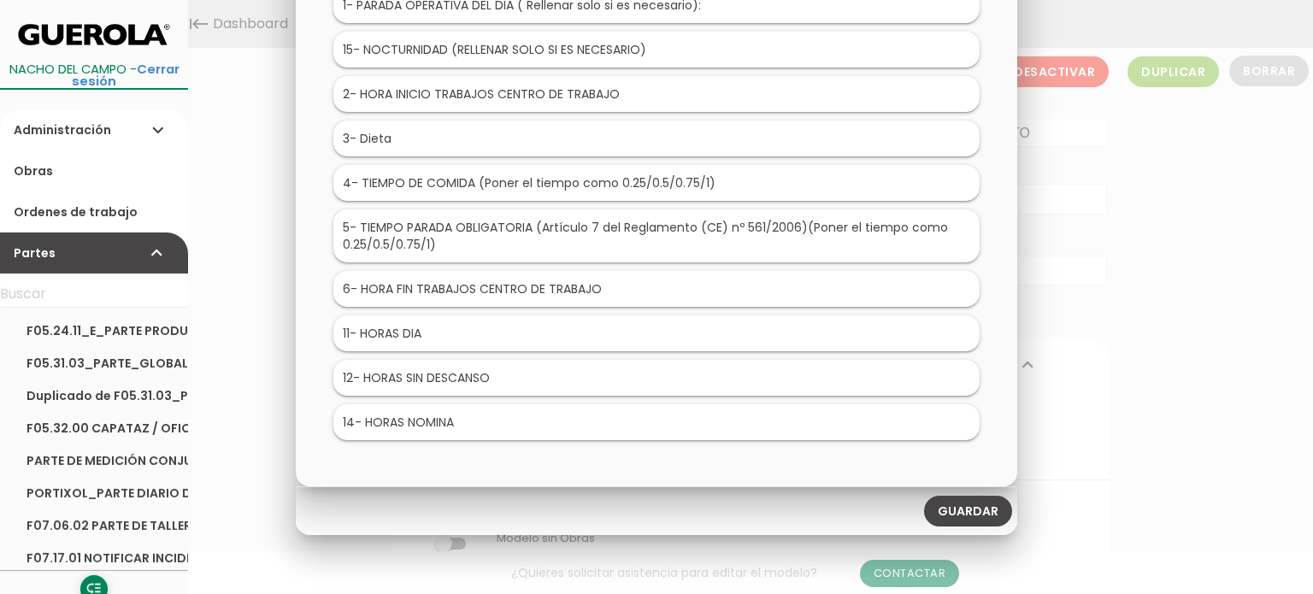
click at [985, 504] on link "Guardar" at bounding box center [968, 512] width 88 height 31
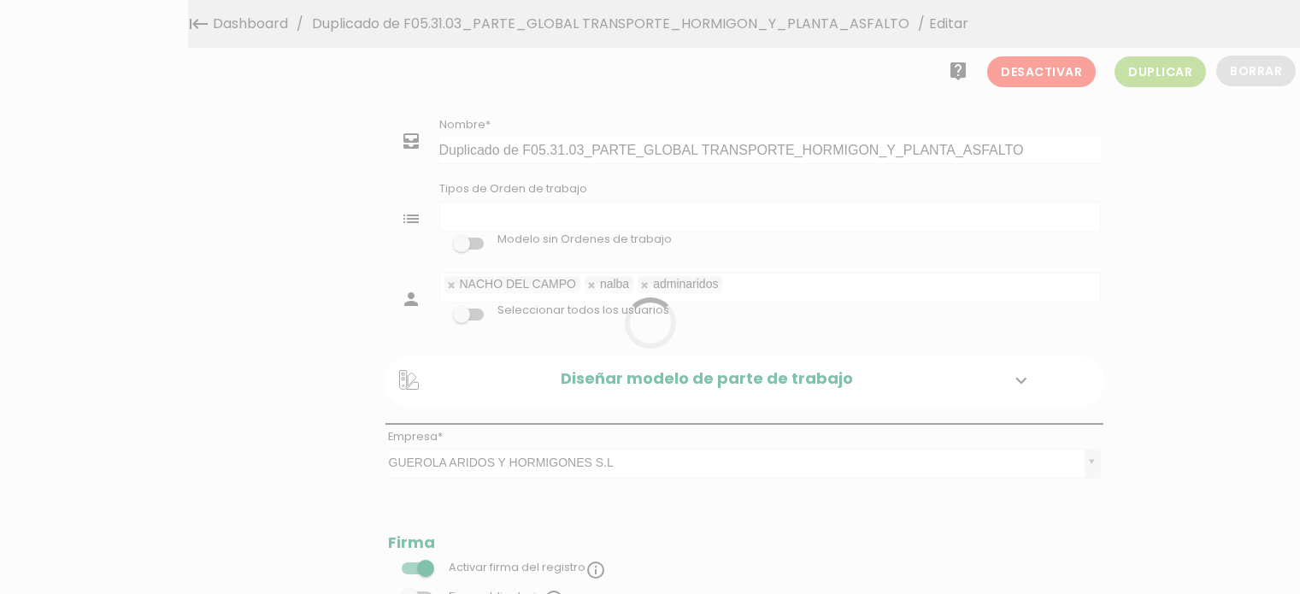
select select
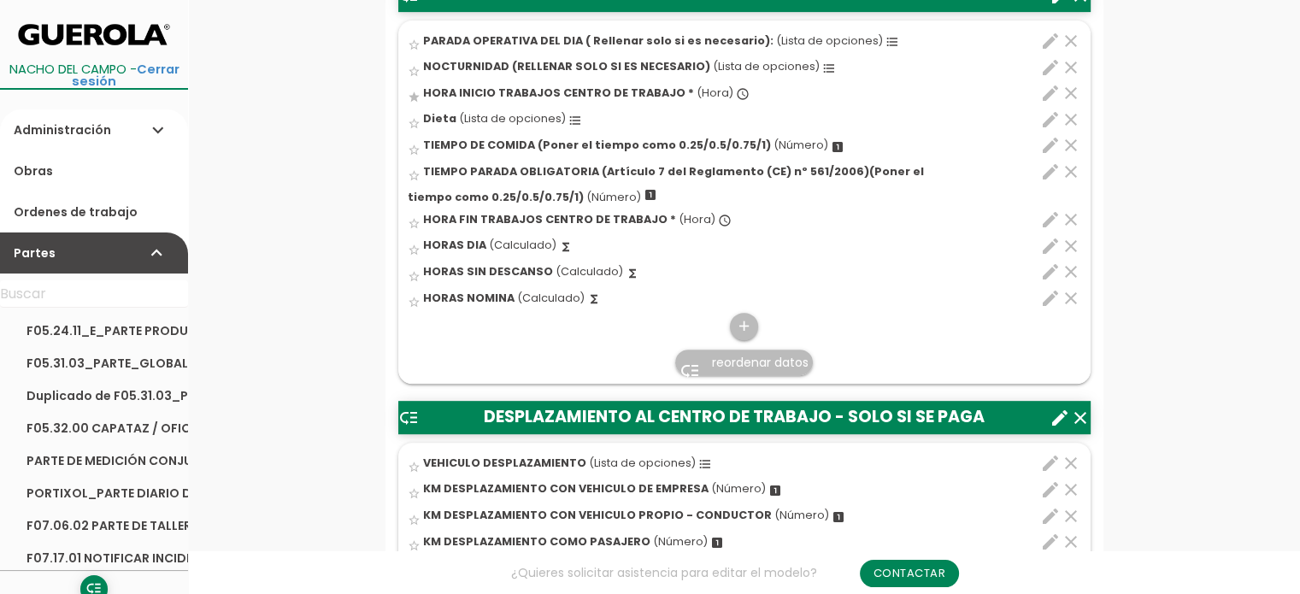
scroll to position [752, 0]
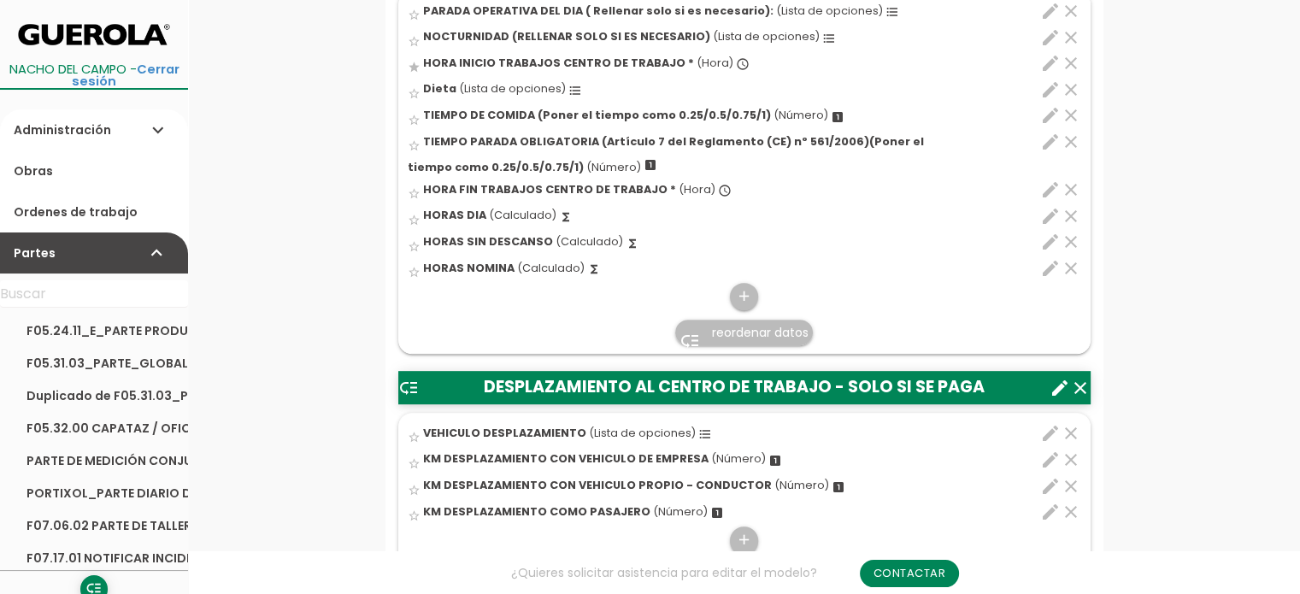
click at [1046, 429] on icon "edit" at bounding box center [1050, 433] width 21 height 21
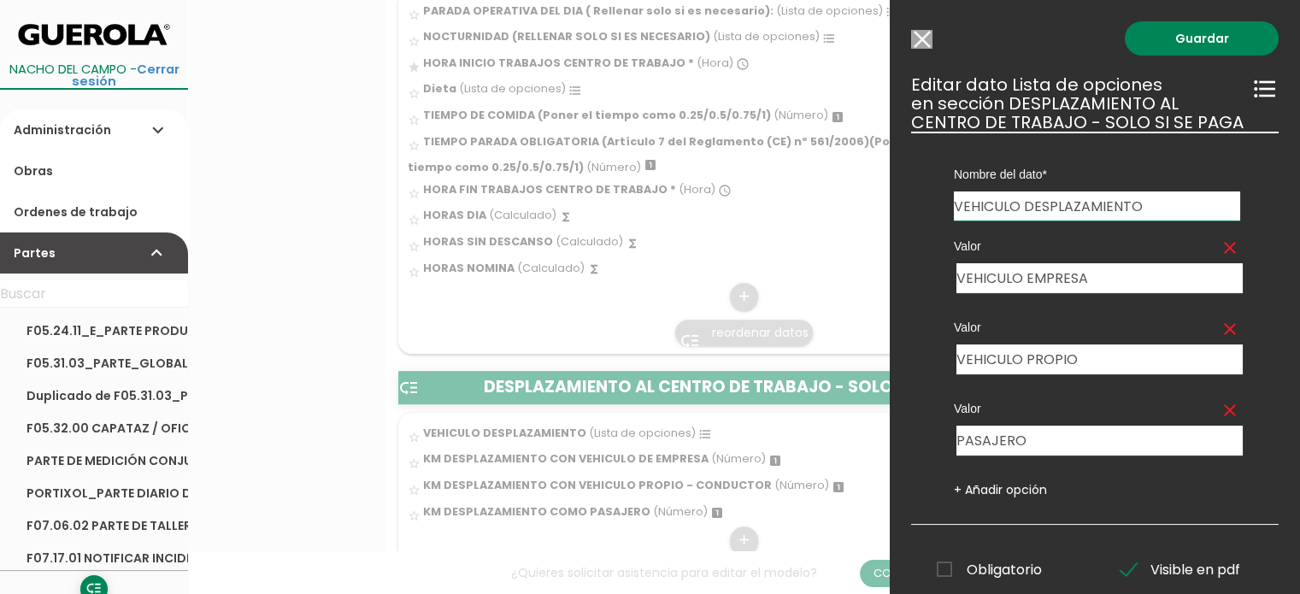
click at [930, 38] on input "Modelo sin Ordenes de trabajo" at bounding box center [921, 39] width 21 height 19
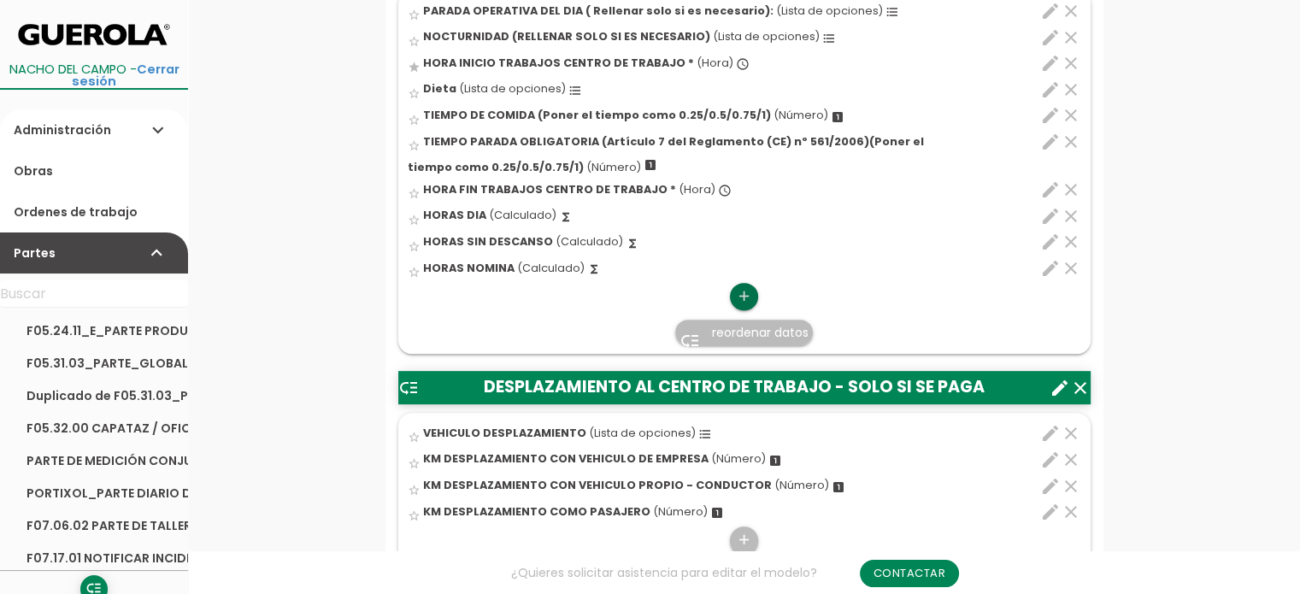
click at [738, 296] on icon "add" at bounding box center [744, 296] width 16 height 27
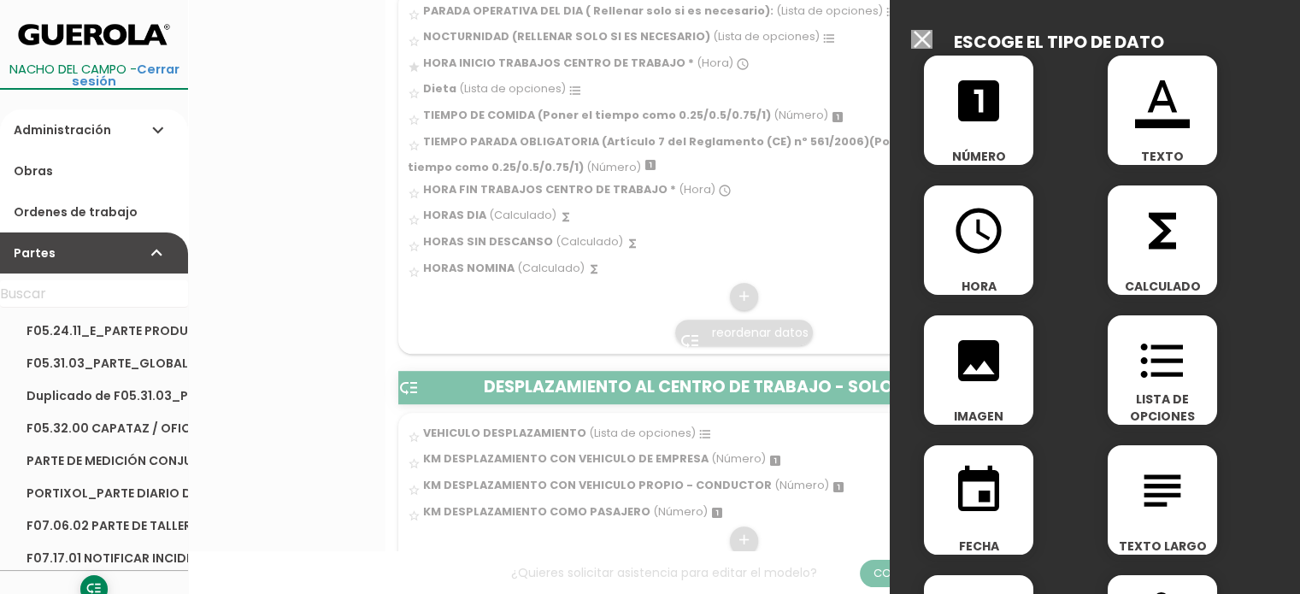
click at [1142, 397] on span "LISTA DE OPCIONES" at bounding box center [1162, 408] width 109 height 34
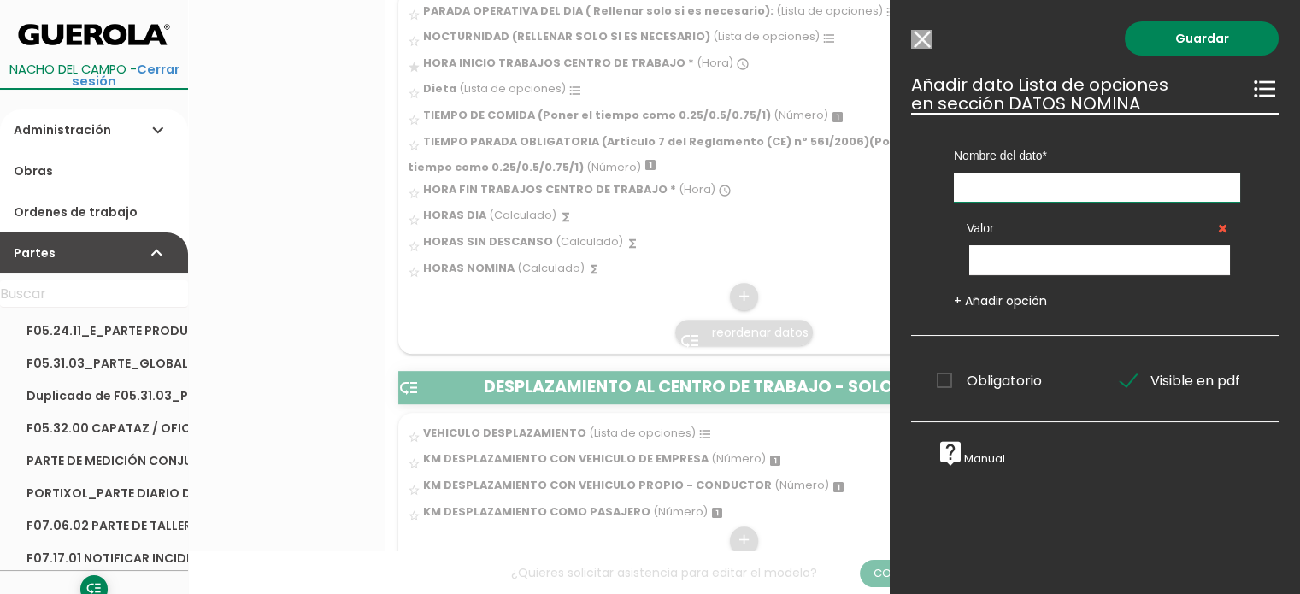
click at [979, 191] on input "text" at bounding box center [1097, 188] width 286 height 30
type input "VEHICULO DESPLAZAMIENTO"
click at [1050, 260] on input "text" at bounding box center [1099, 260] width 261 height 30
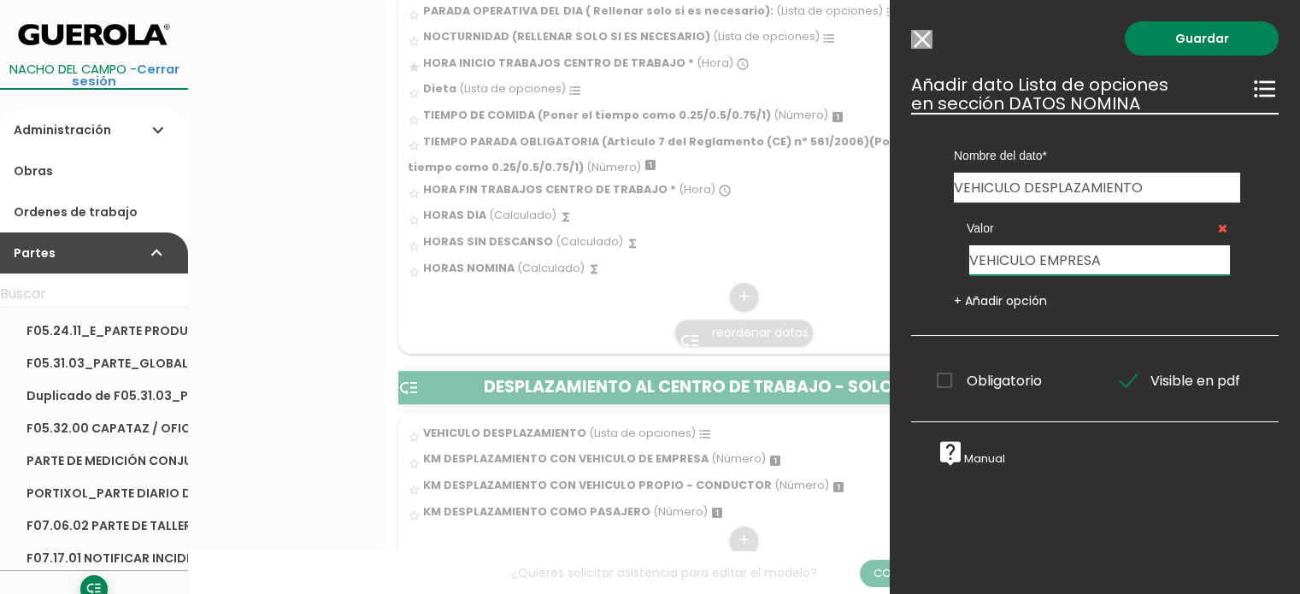
type input "VEHICULO EMPRESA"
click at [972, 298] on link "+ Añadir opción" at bounding box center [1000, 300] width 93 height 17
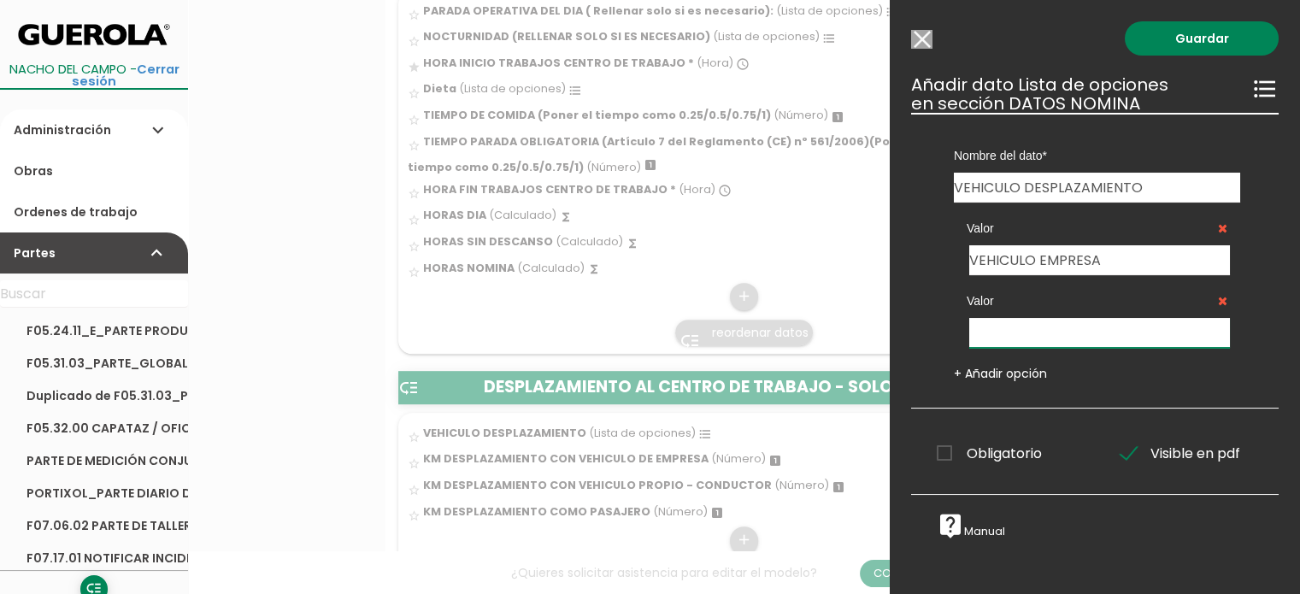
click at [1058, 335] on input "text" at bounding box center [1099, 333] width 261 height 30
type input "VEHICULO PROPIO"
click at [1182, 29] on link "Guardar" at bounding box center [1202, 38] width 154 height 34
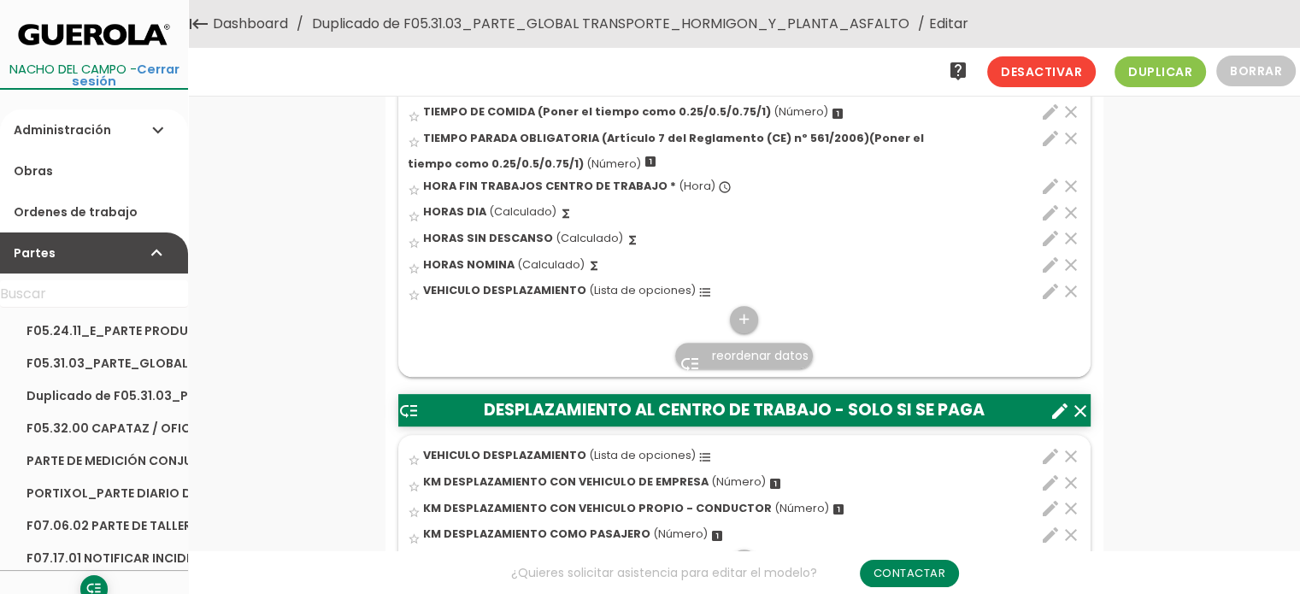
scroll to position [667, 0]
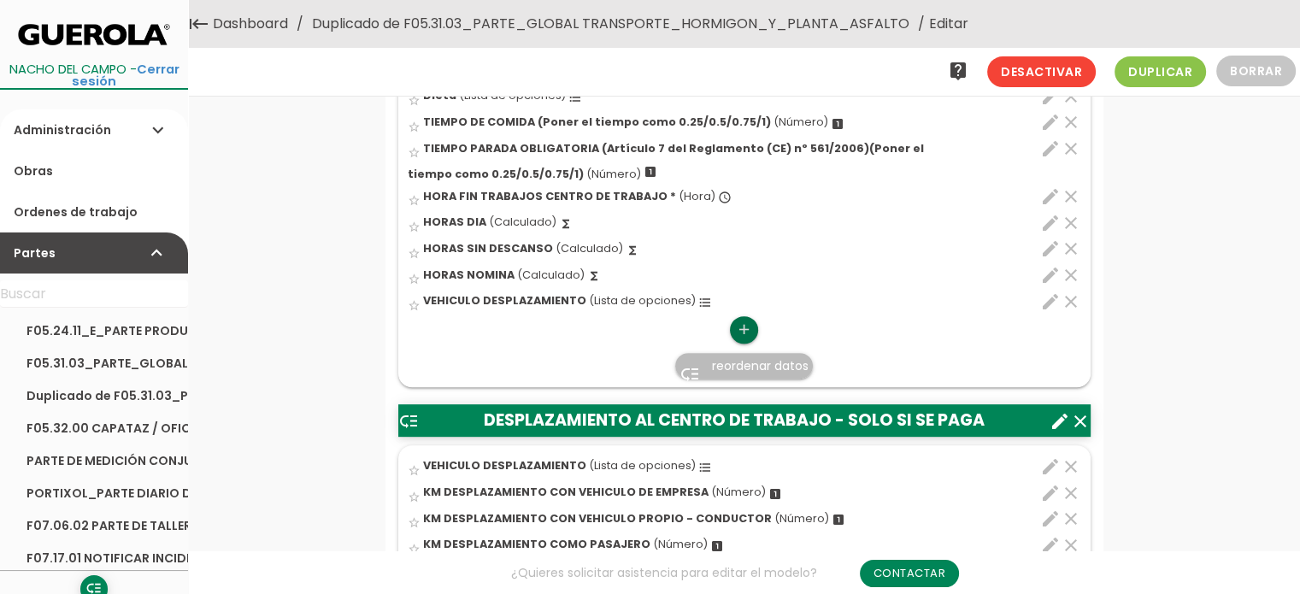
click at [733, 324] on link "add" at bounding box center [743, 329] width 27 height 27
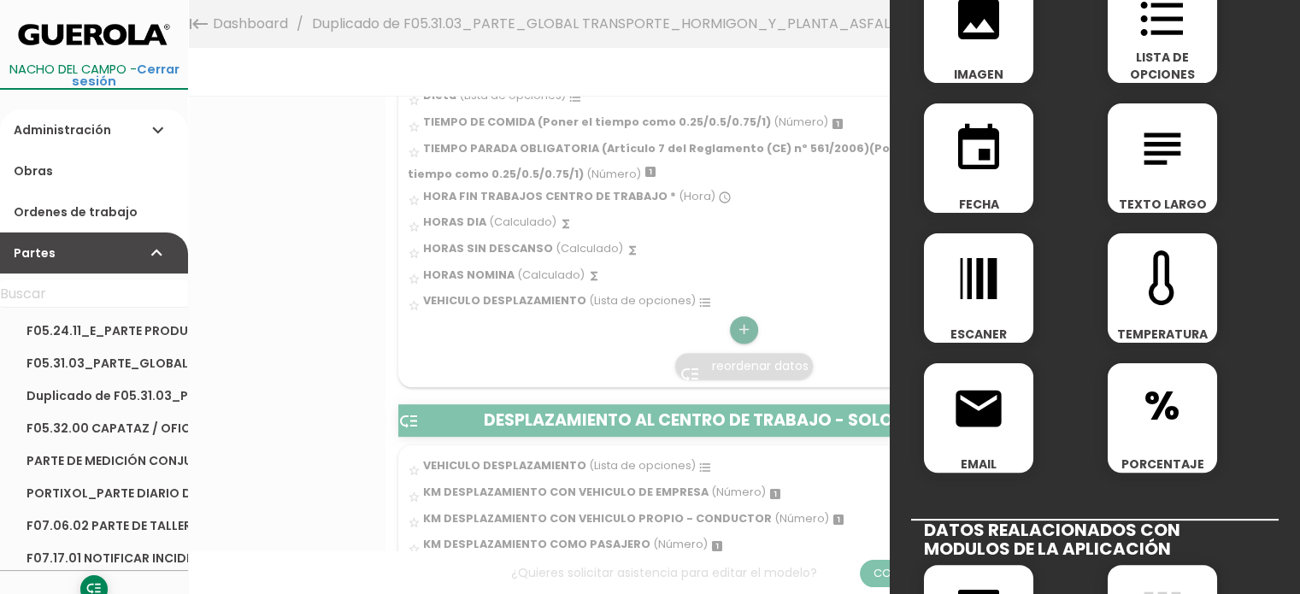
scroll to position [598, 0]
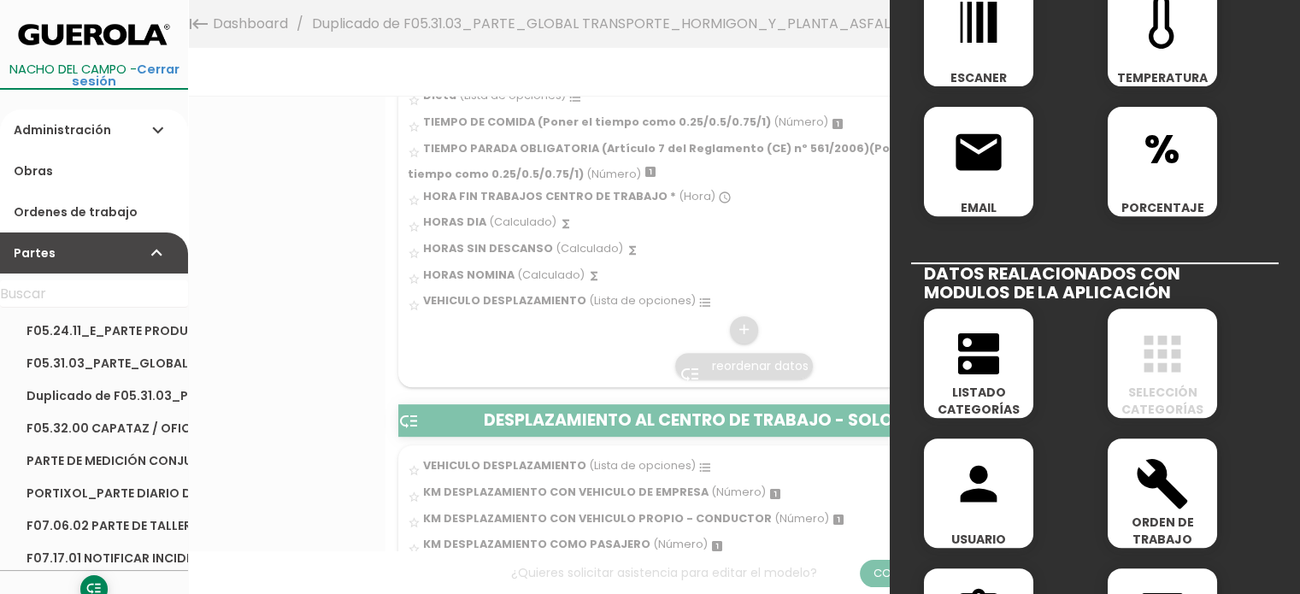
drag, startPoint x: 974, startPoint y: 362, endPoint x: 985, endPoint y: 364, distance: 10.6
click at [974, 362] on icon "dns" at bounding box center [978, 354] width 55 height 55
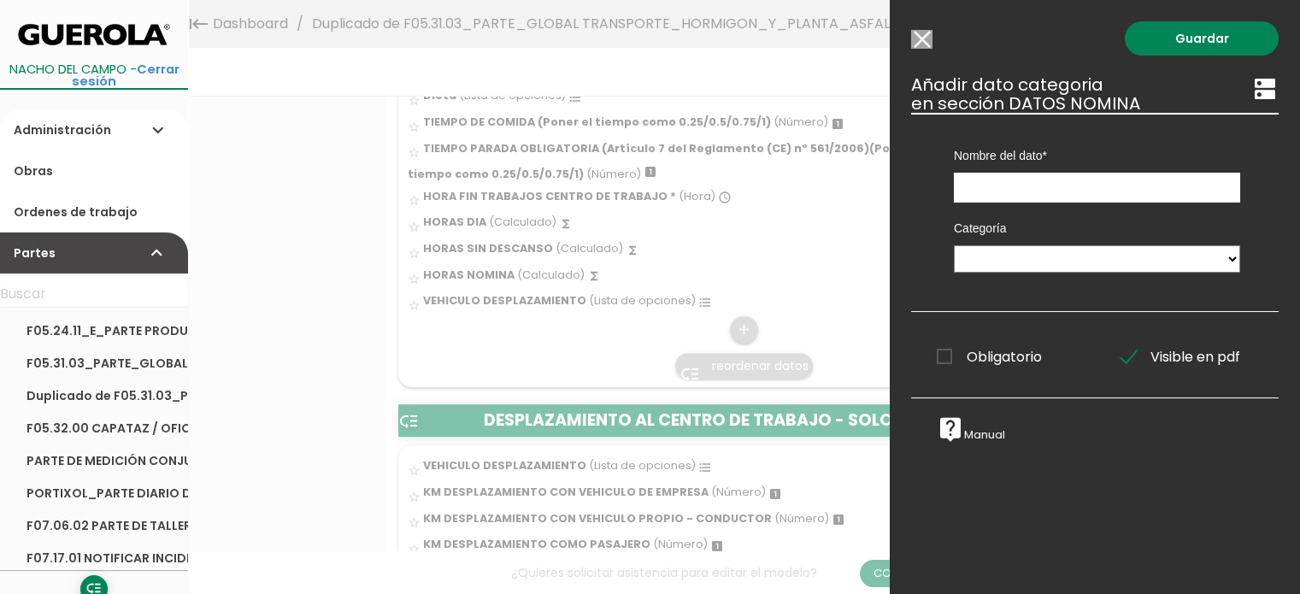
scroll to position [0, 0]
click at [1035, 187] on input "text" at bounding box center [1097, 188] width 286 height 30
type input "CONDUCTOR DEL VEHICULO"
click at [1220, 258] on select "PERSONAL OBRA MAQUINARIA ASFALTO ACTIVIDADES NO USAR - EQUIPO ASFALTO 1 NO USAR…" at bounding box center [1097, 258] width 286 height 27
click at [925, 41] on input "Modelo sin Ordenes de trabajo" at bounding box center [921, 39] width 21 height 19
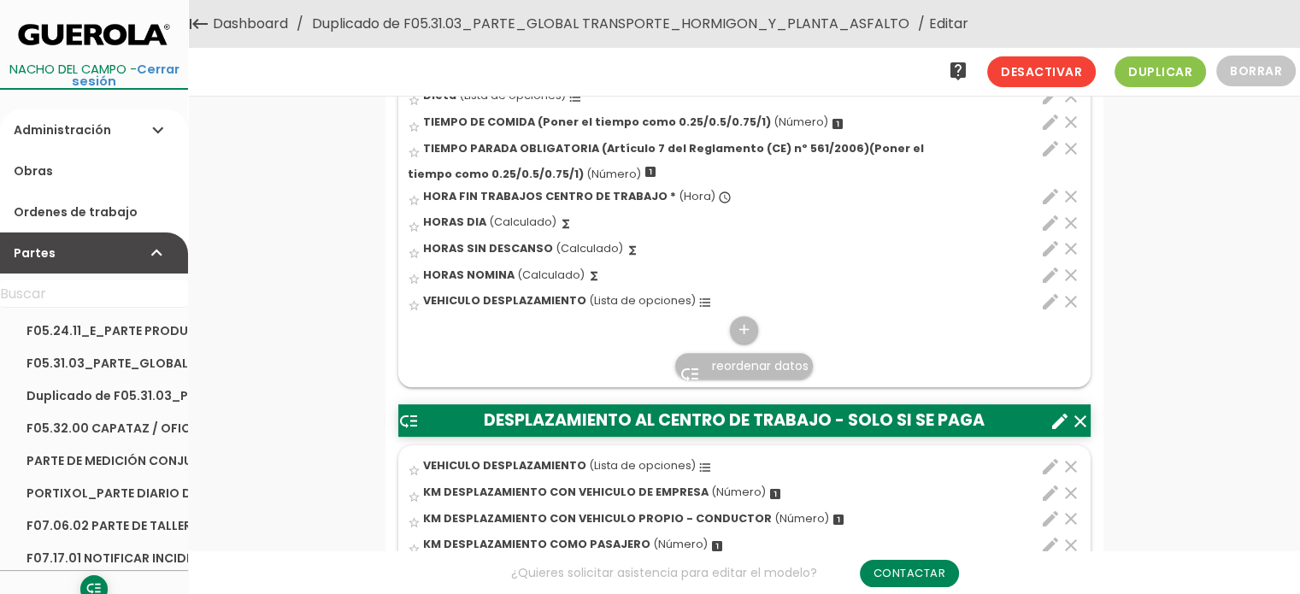
scroll to position [838, 0]
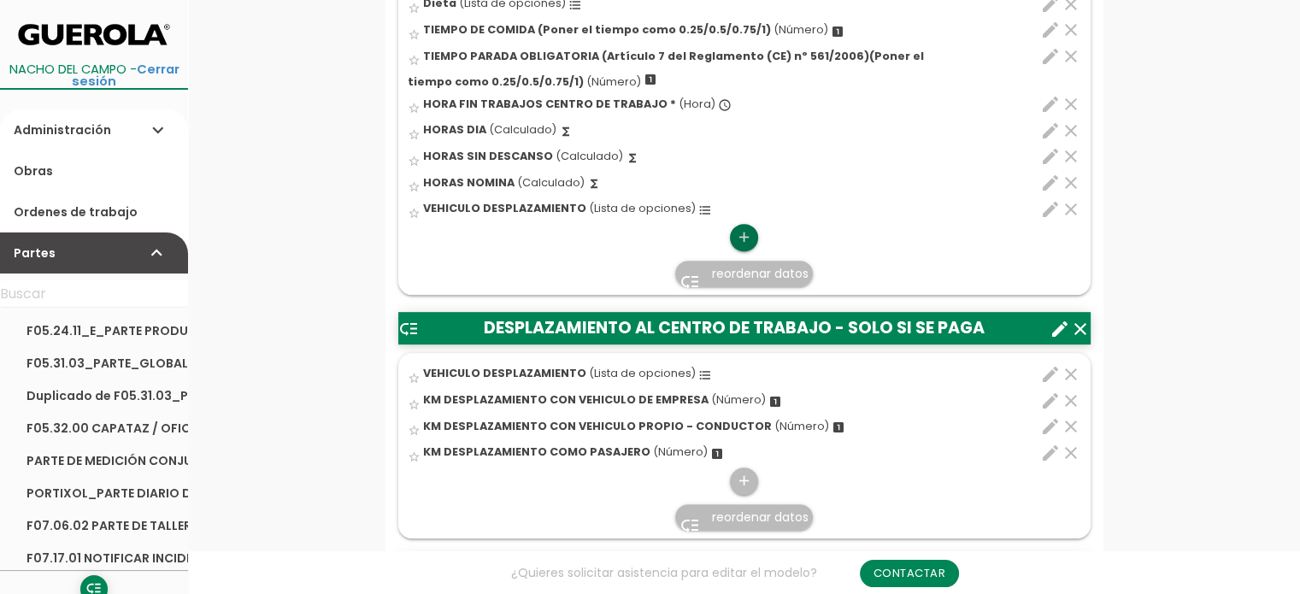
click at [742, 228] on icon "add" at bounding box center [744, 237] width 16 height 27
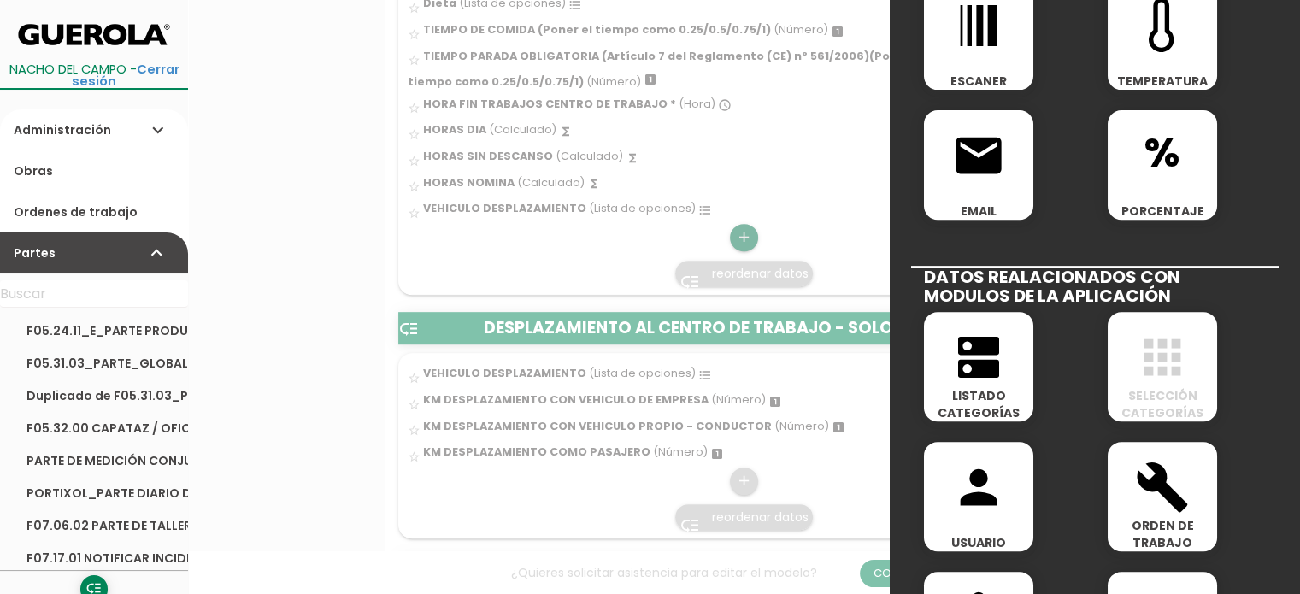
scroll to position [684, 0]
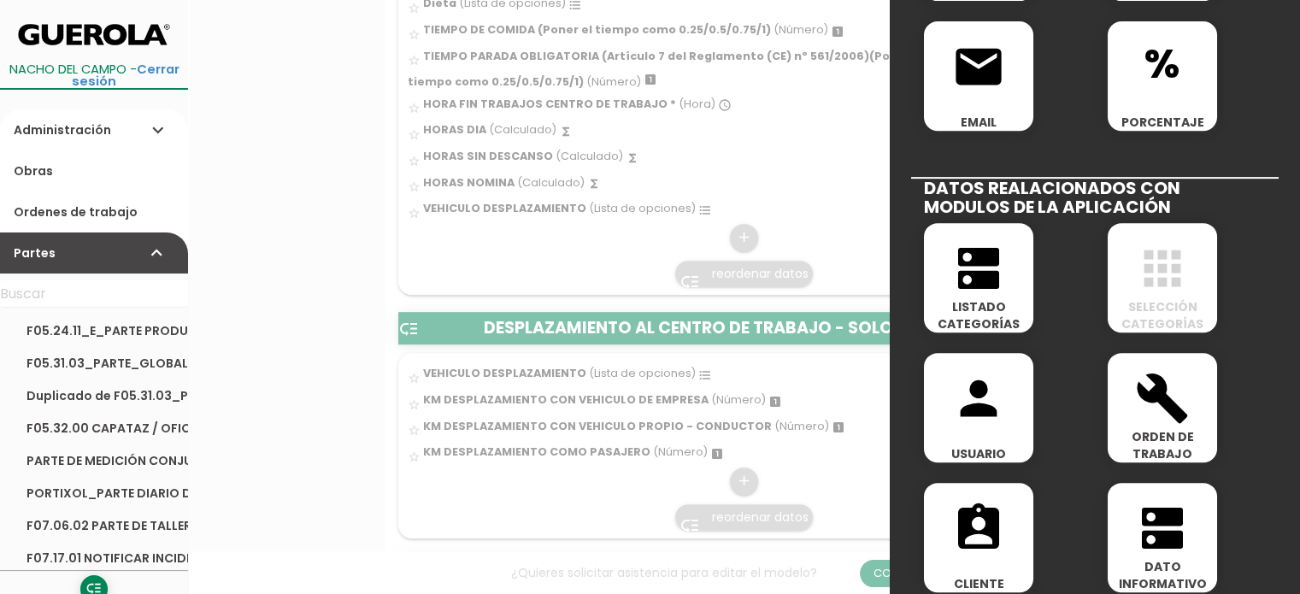
click at [968, 401] on icon "person" at bounding box center [978, 398] width 55 height 55
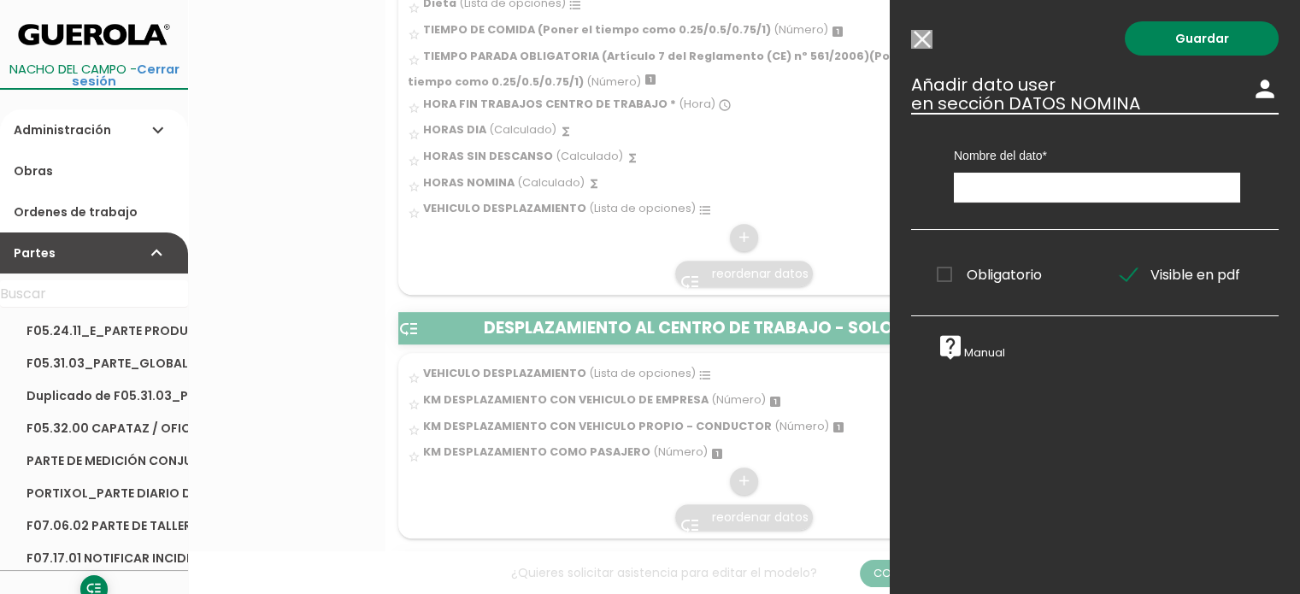
scroll to position [0, 0]
click at [1019, 194] on input "text" at bounding box center [1097, 188] width 286 height 30
type input "CONDUCTOR DEL VEHICULO"
click at [1193, 39] on link "Guardar" at bounding box center [1202, 38] width 154 height 34
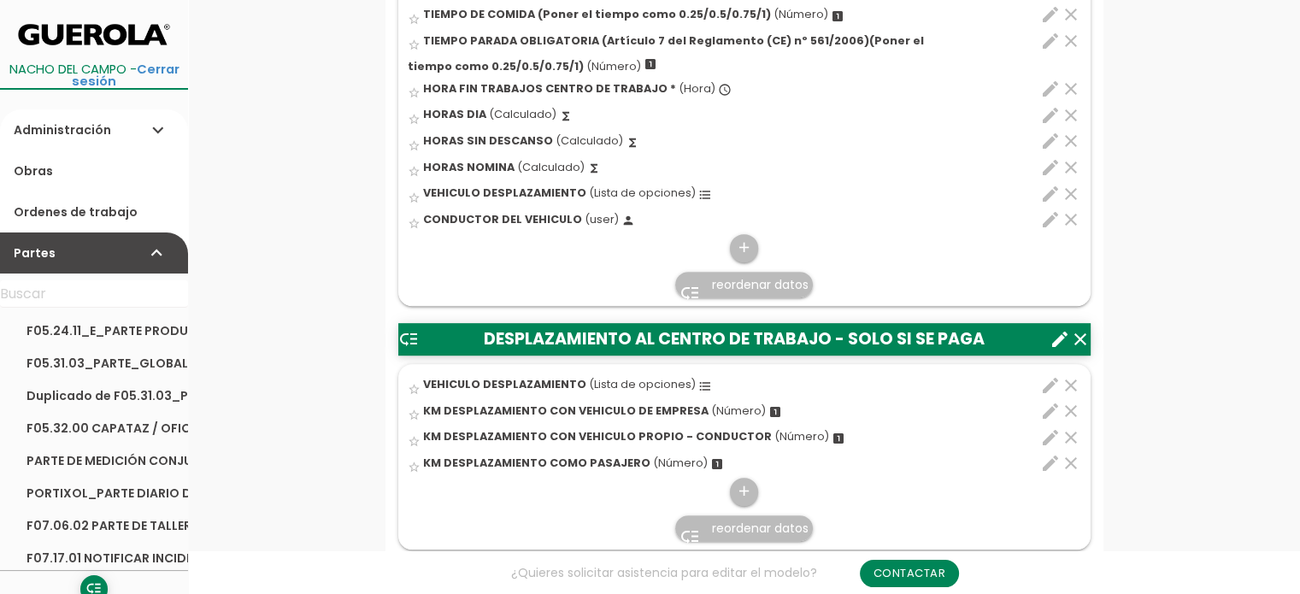
scroll to position [855, 0]
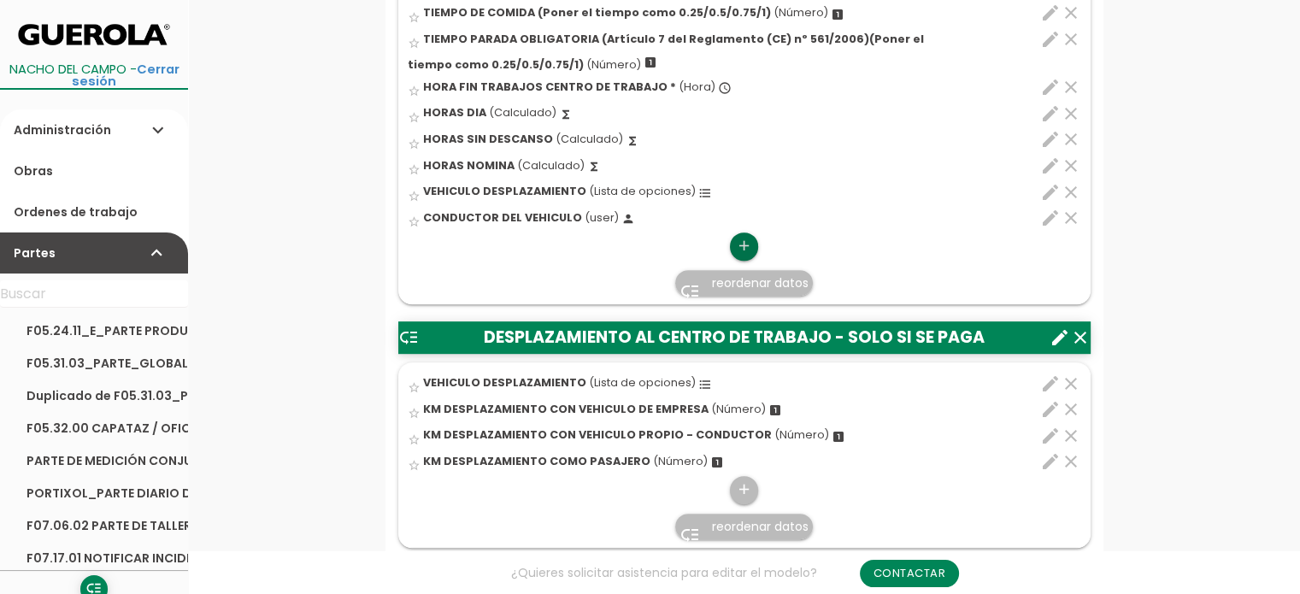
click at [743, 245] on icon "add" at bounding box center [744, 246] width 16 height 27
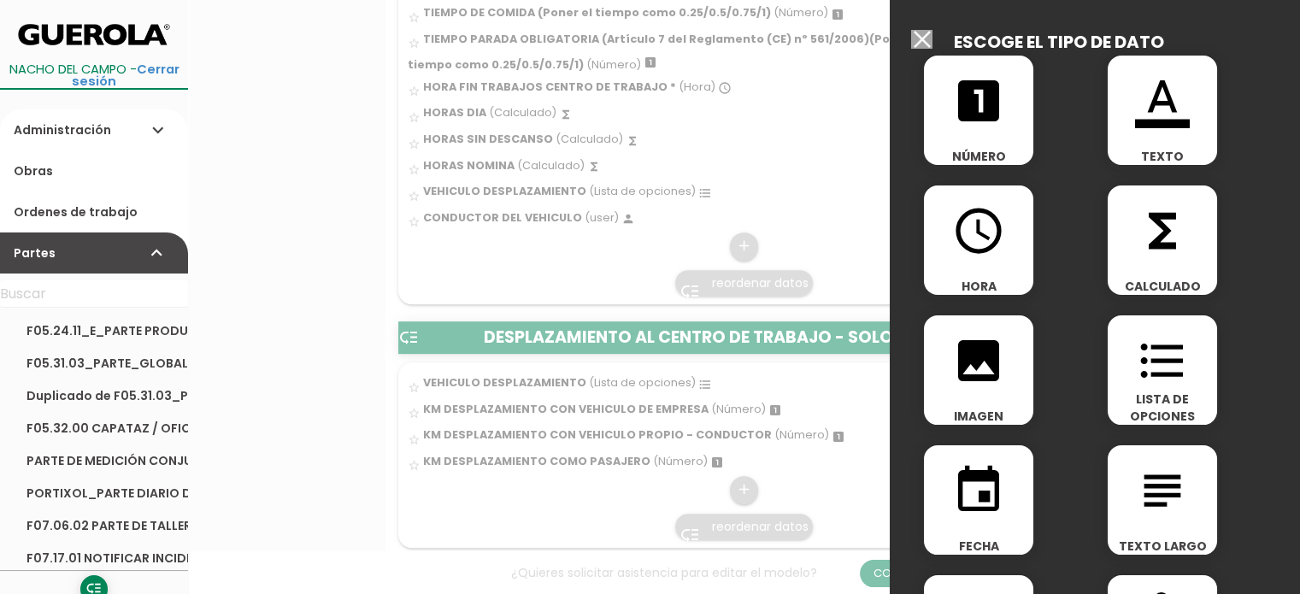
click at [968, 119] on icon "looks_one" at bounding box center [978, 101] width 55 height 55
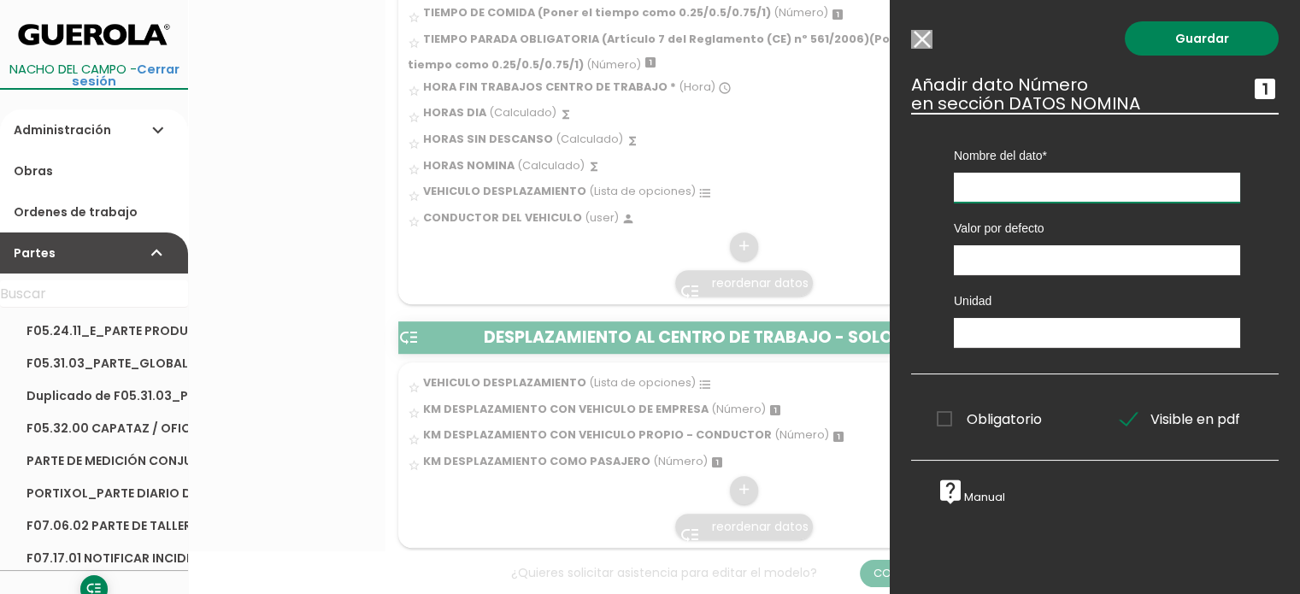
click at [1043, 178] on input "text" at bounding box center [1097, 188] width 286 height 30
type input "DESPLAZAMIENTO (IDA Y VUELTA SI ERES CONDUCTOR, SOLO IDA SI ERES PASAJERO) KM"
click at [1023, 331] on input "text" at bounding box center [1097, 333] width 286 height 30
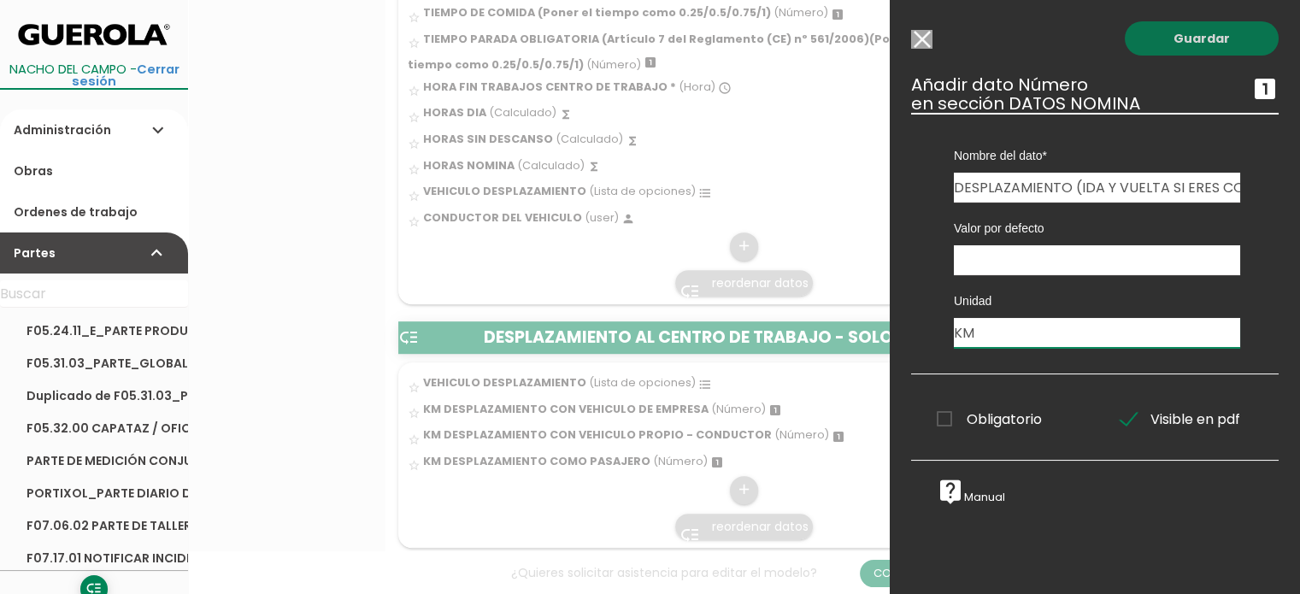
type input "KM"
click at [1218, 24] on link "Guardar" at bounding box center [1202, 38] width 154 height 34
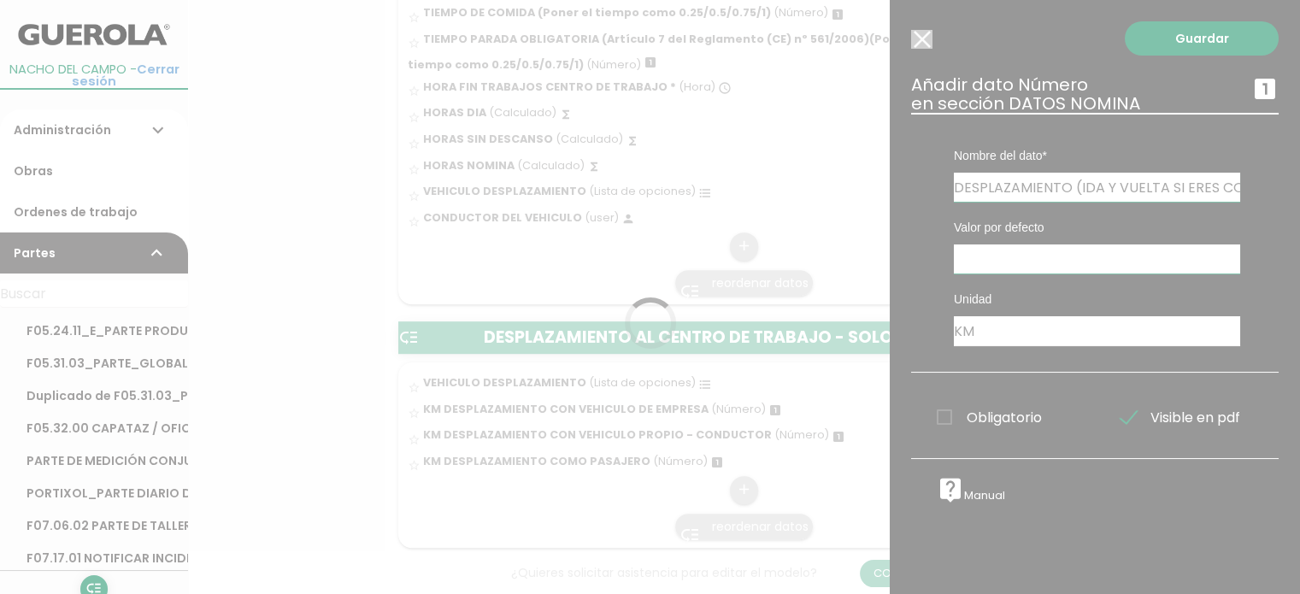
click at [1213, 26] on div at bounding box center [650, 297] width 1300 height 594
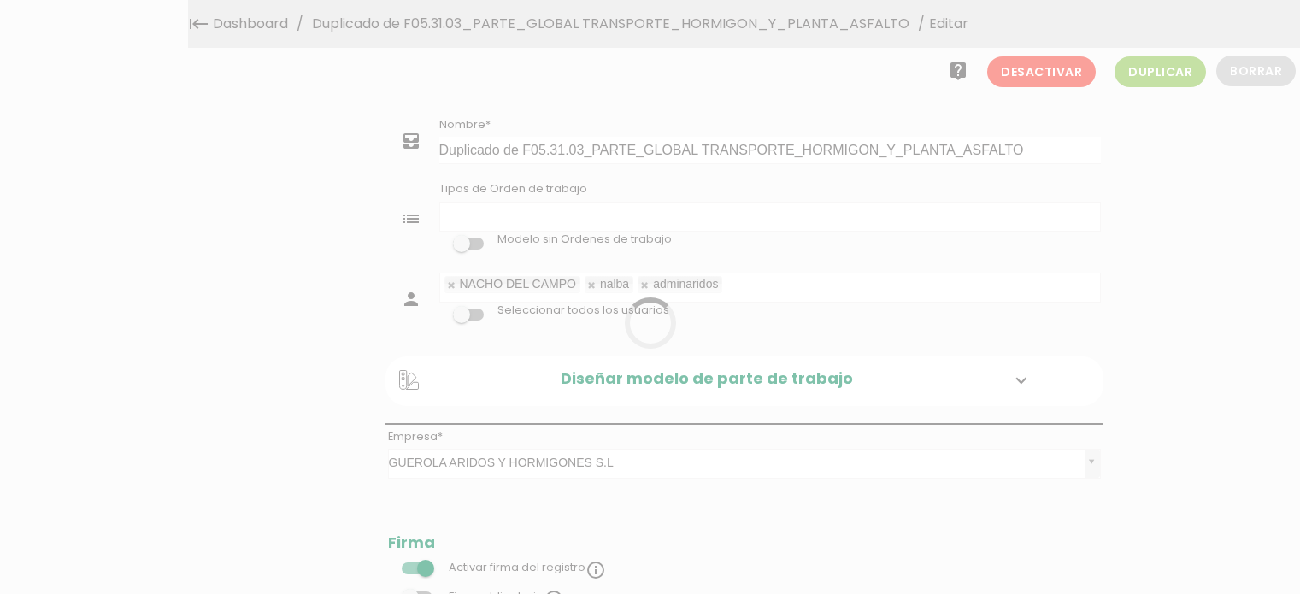
select select
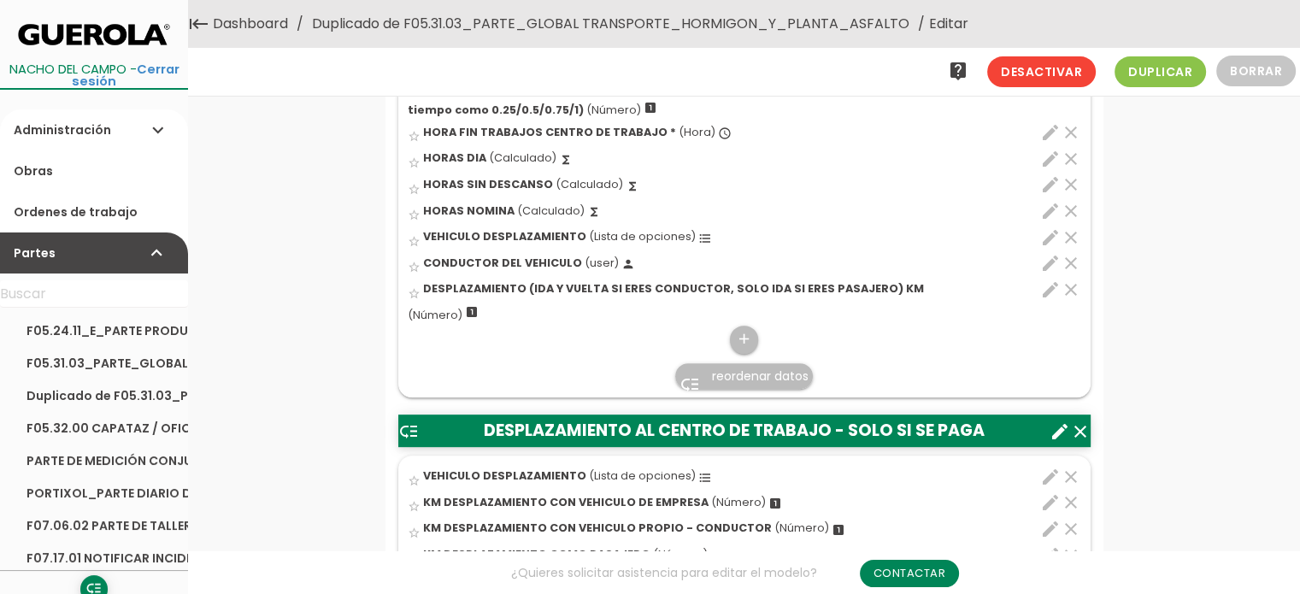
scroll to position [769, 0]
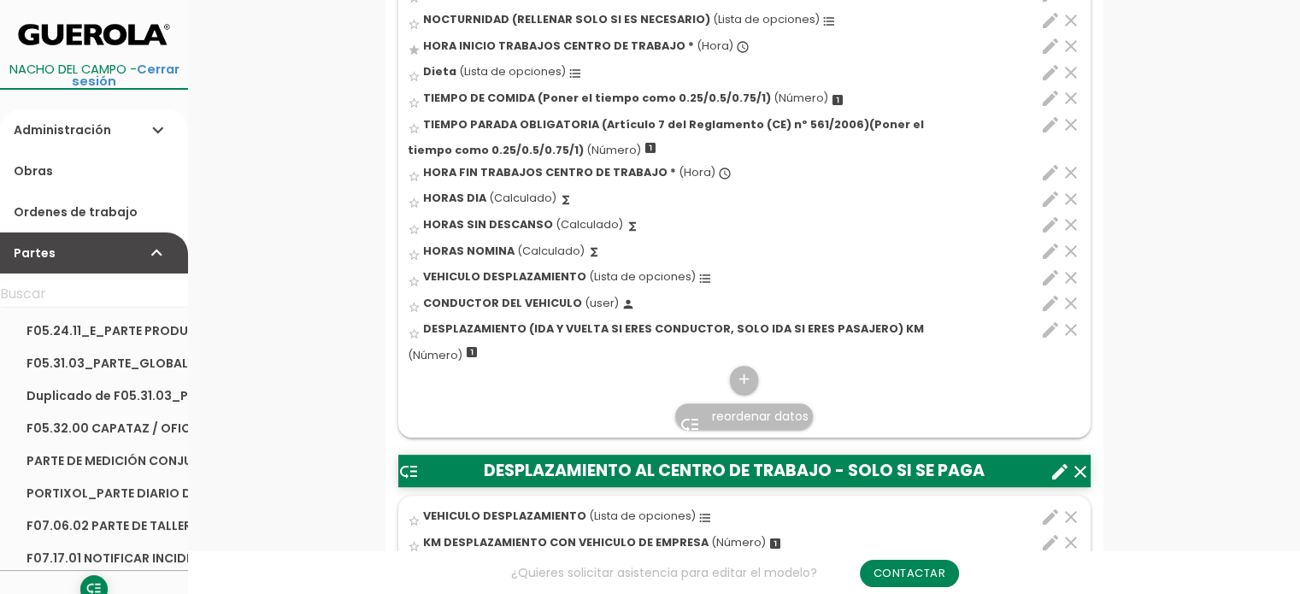
click at [1085, 468] on icon "clear" at bounding box center [1080, 472] width 21 height 21
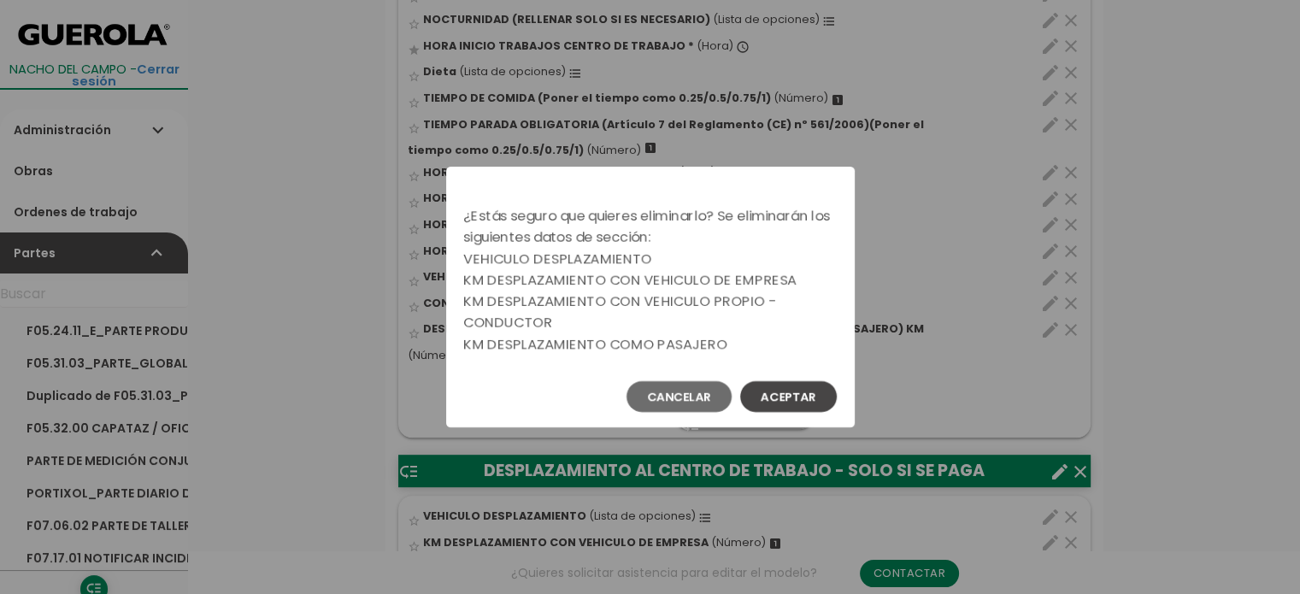
scroll to position [0, 0]
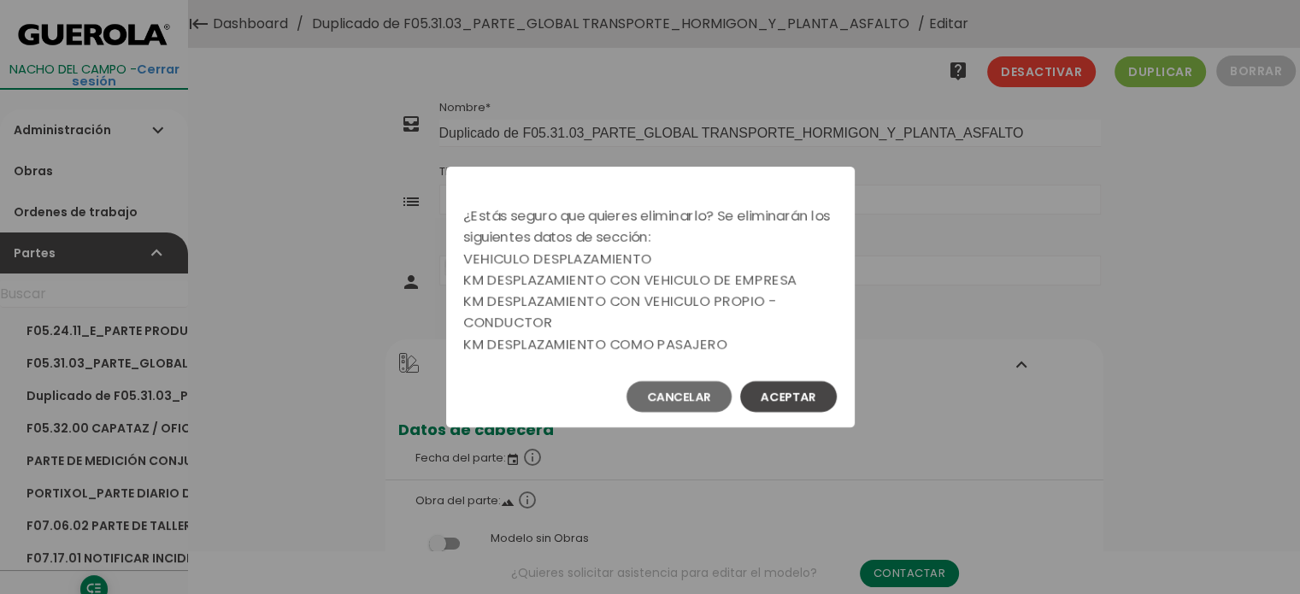
click at [815, 392] on button "Aceptar" at bounding box center [788, 396] width 97 height 31
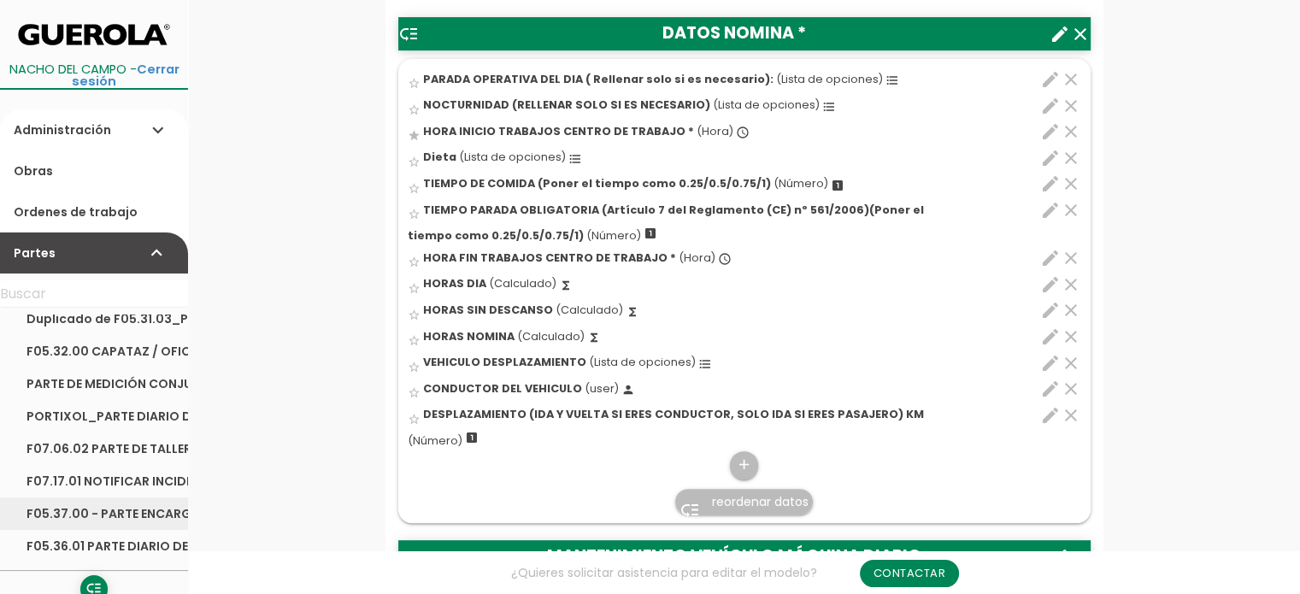
scroll to position [85, 0]
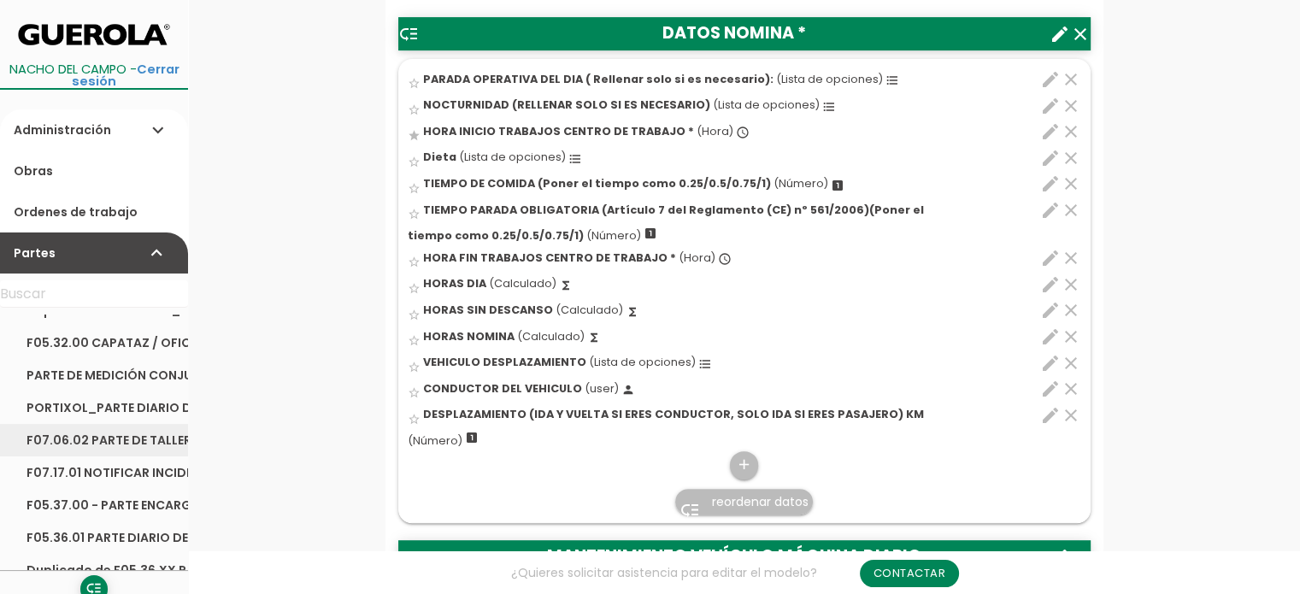
click at [79, 444] on link "F07.06.02 PARTE DE TALLER" at bounding box center [94, 440] width 188 height 32
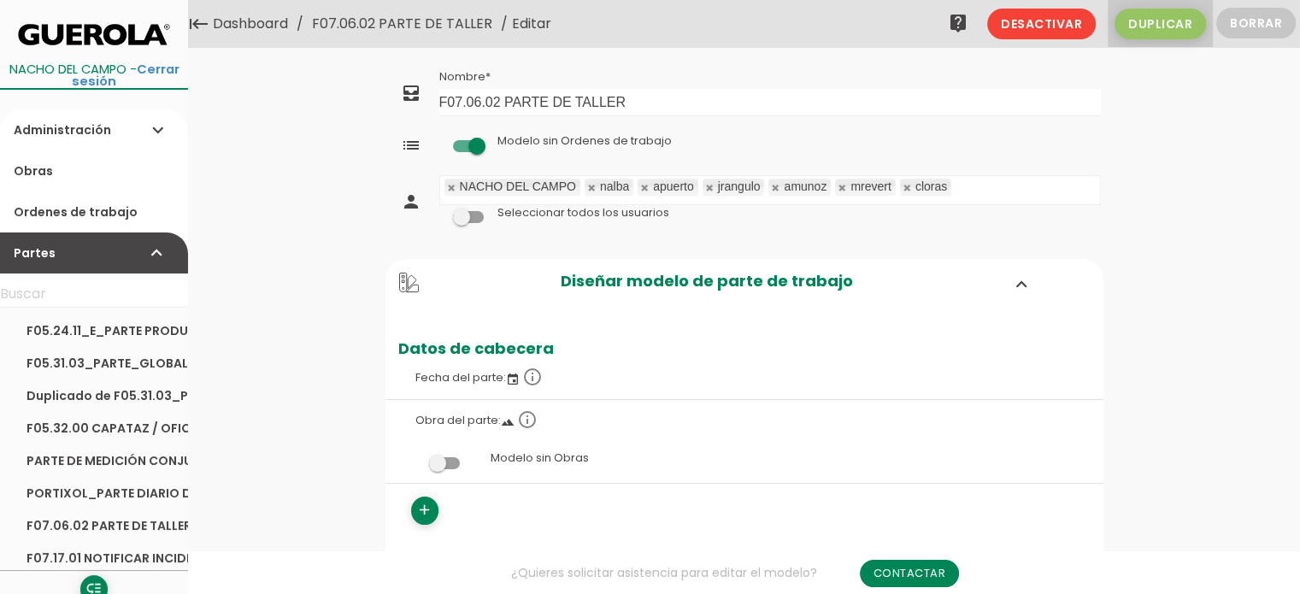
click at [1163, 29] on span "Duplicar" at bounding box center [1160, 24] width 91 height 31
click at [462, 18] on link "Duplicado de F07.06.02 PARTE DE TALLER" at bounding box center [448, 24] width 280 height 48
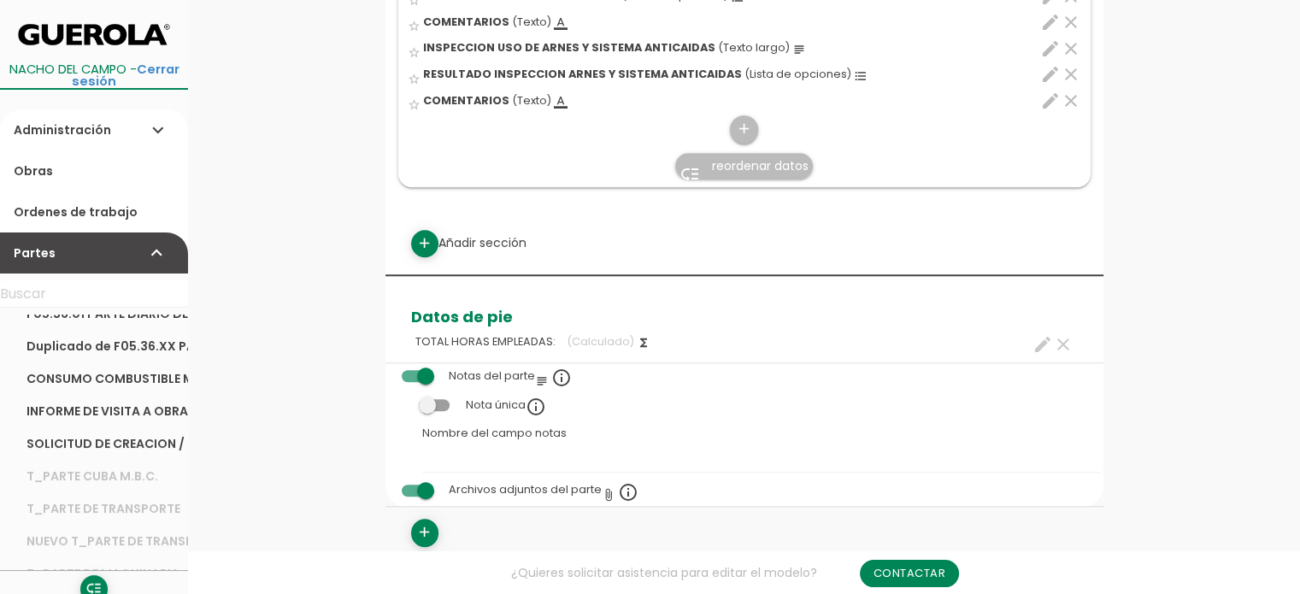
scroll to position [1368, 0]
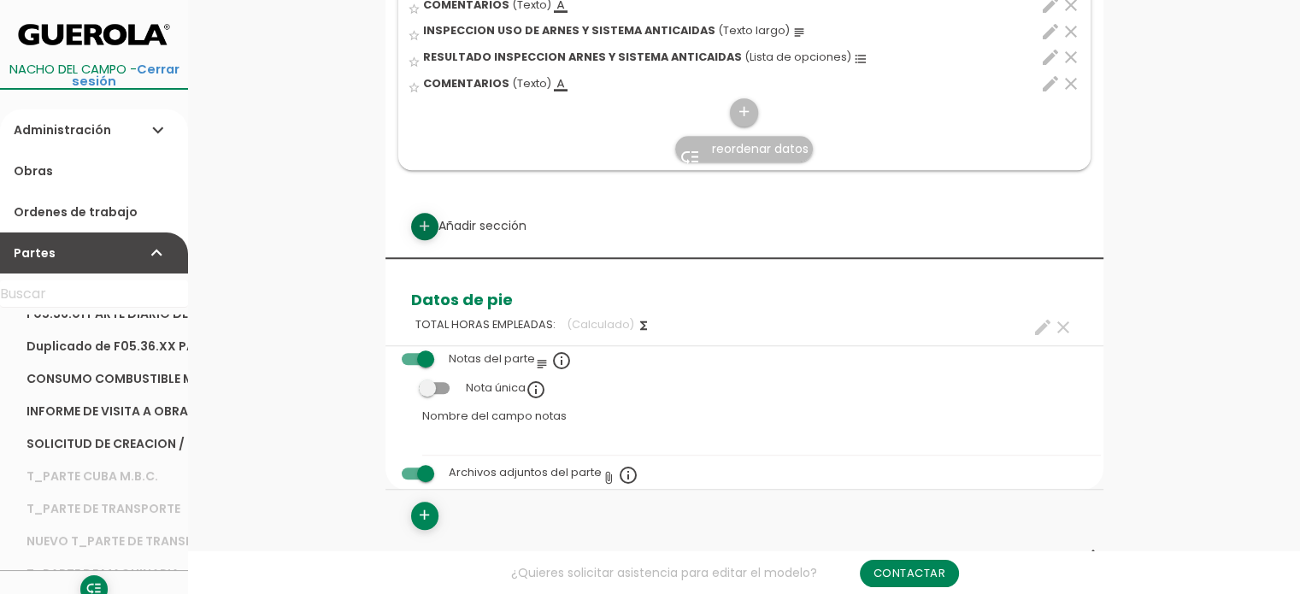
click at [421, 225] on icon "add" at bounding box center [424, 226] width 16 height 27
select select
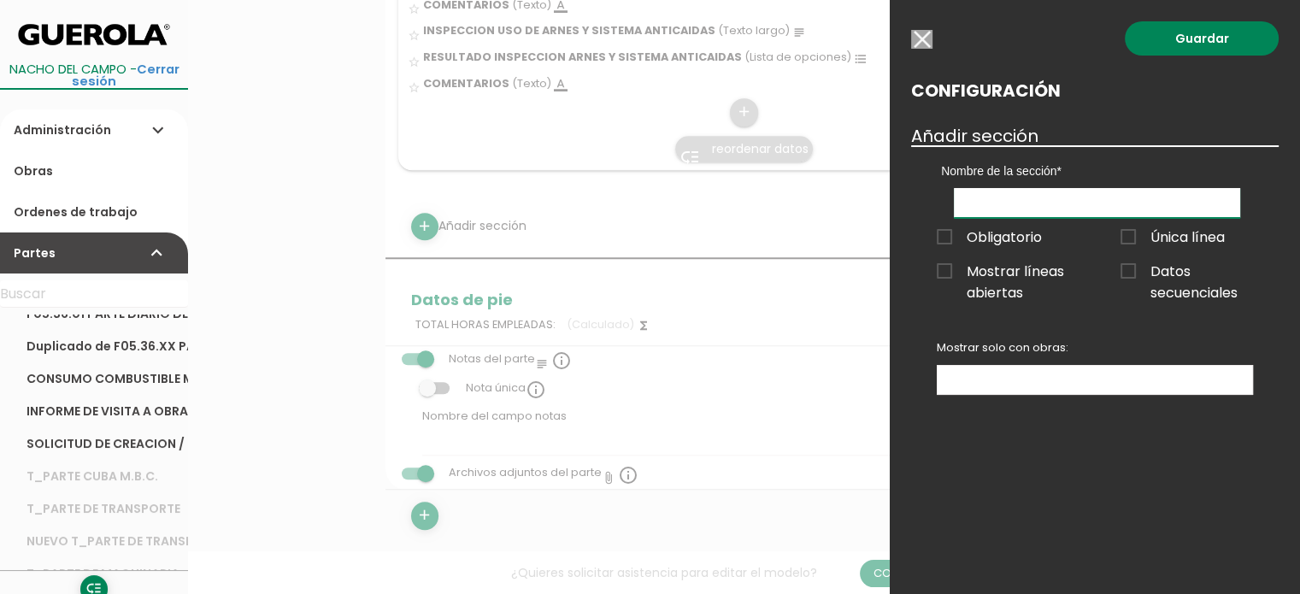
click at [1096, 205] on input "text" at bounding box center [1097, 203] width 286 height 30
type input "h"
type input "H"
type input "DATOS NOMINA"
click at [947, 238] on span "Obligatorio" at bounding box center [989, 237] width 105 height 21
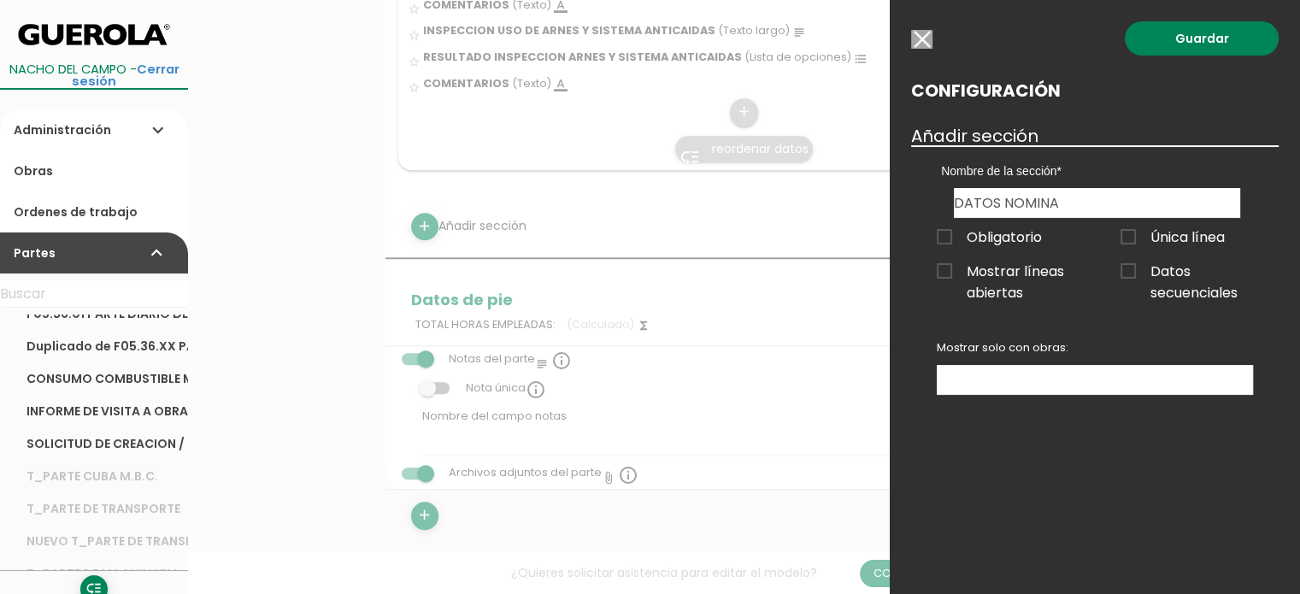
click at [0, 0] on input "Obligatorio" at bounding box center [0, 0] width 0 height 0
click at [1214, 37] on link "Guardar" at bounding box center [1202, 38] width 154 height 34
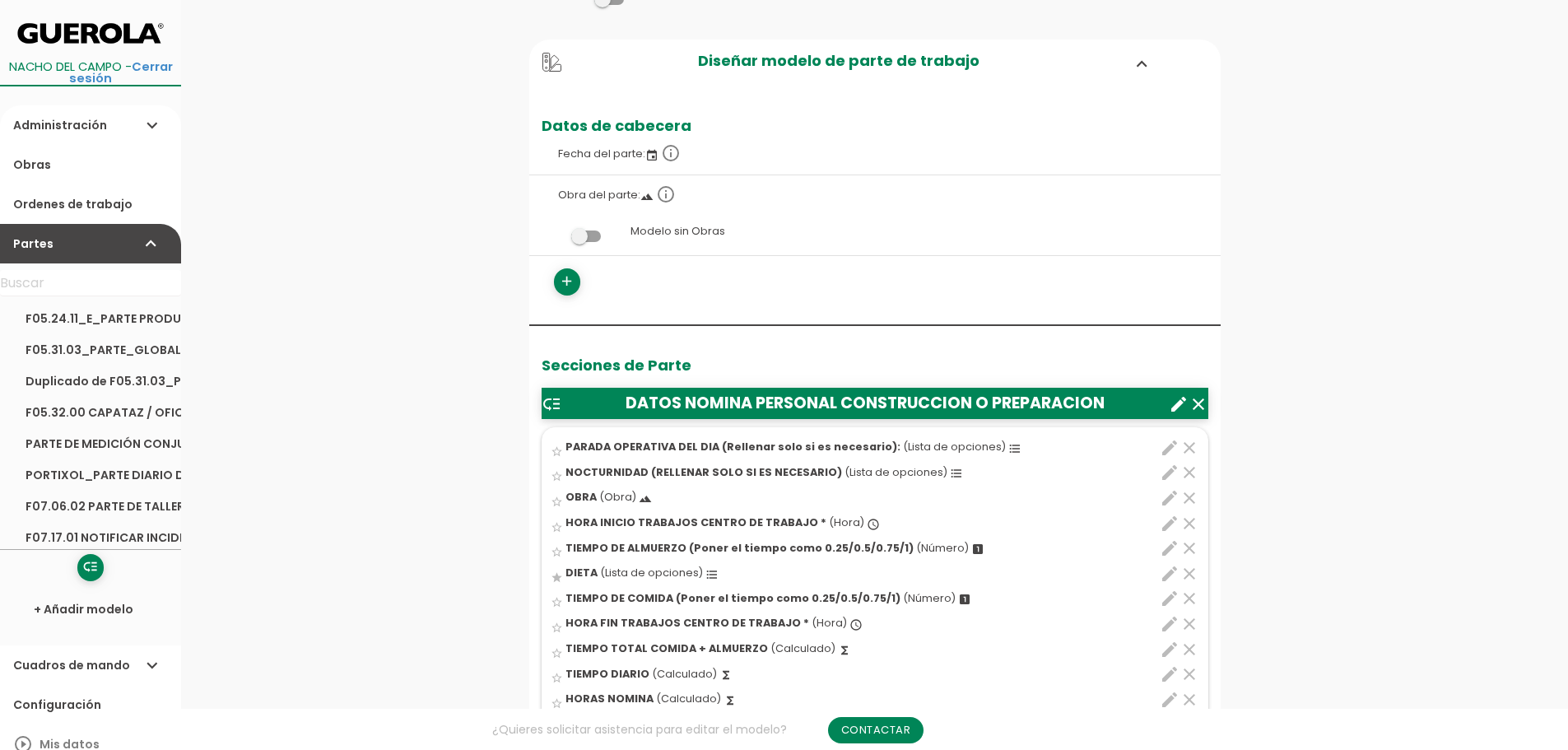
scroll to position [329, 0]
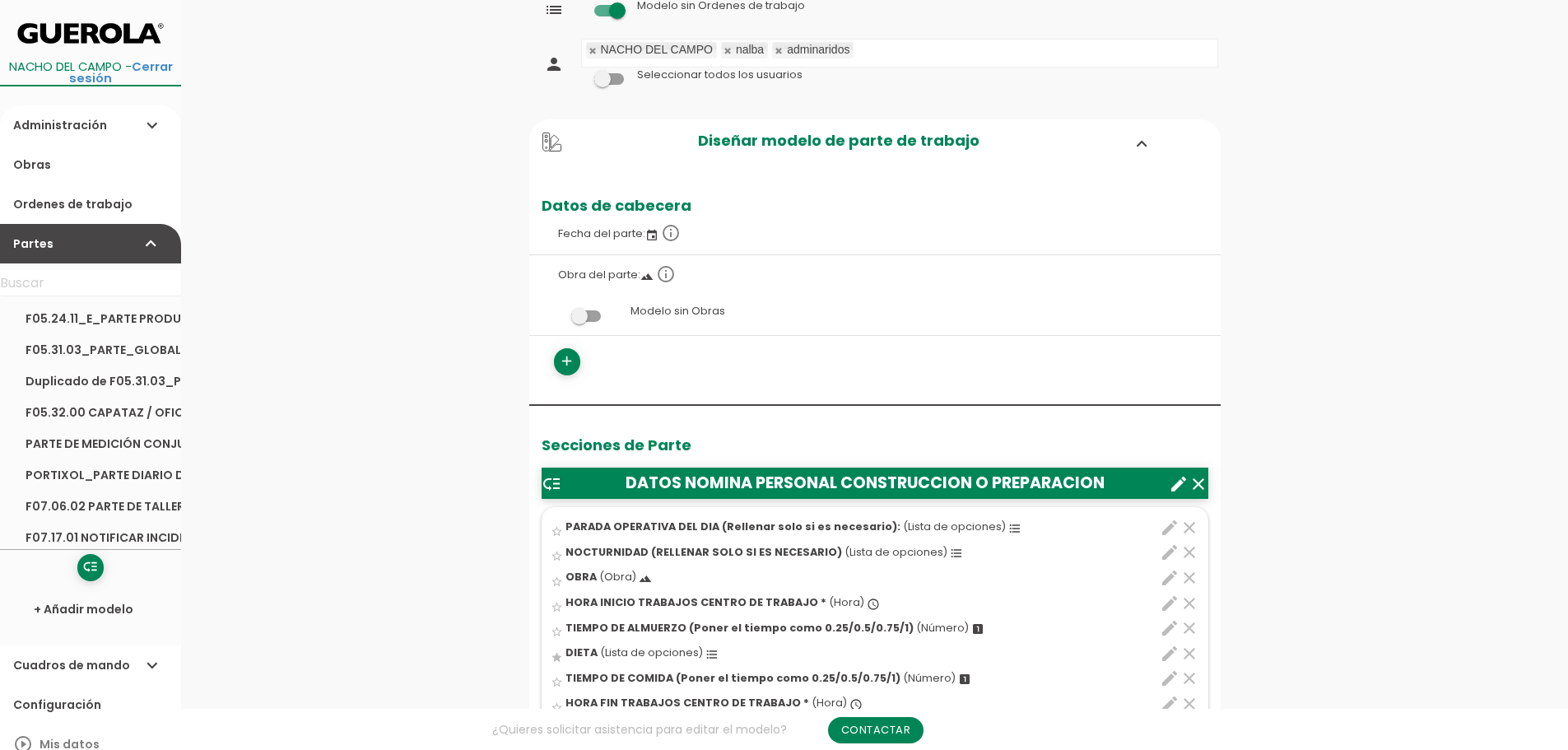
scroll to position [165, 0]
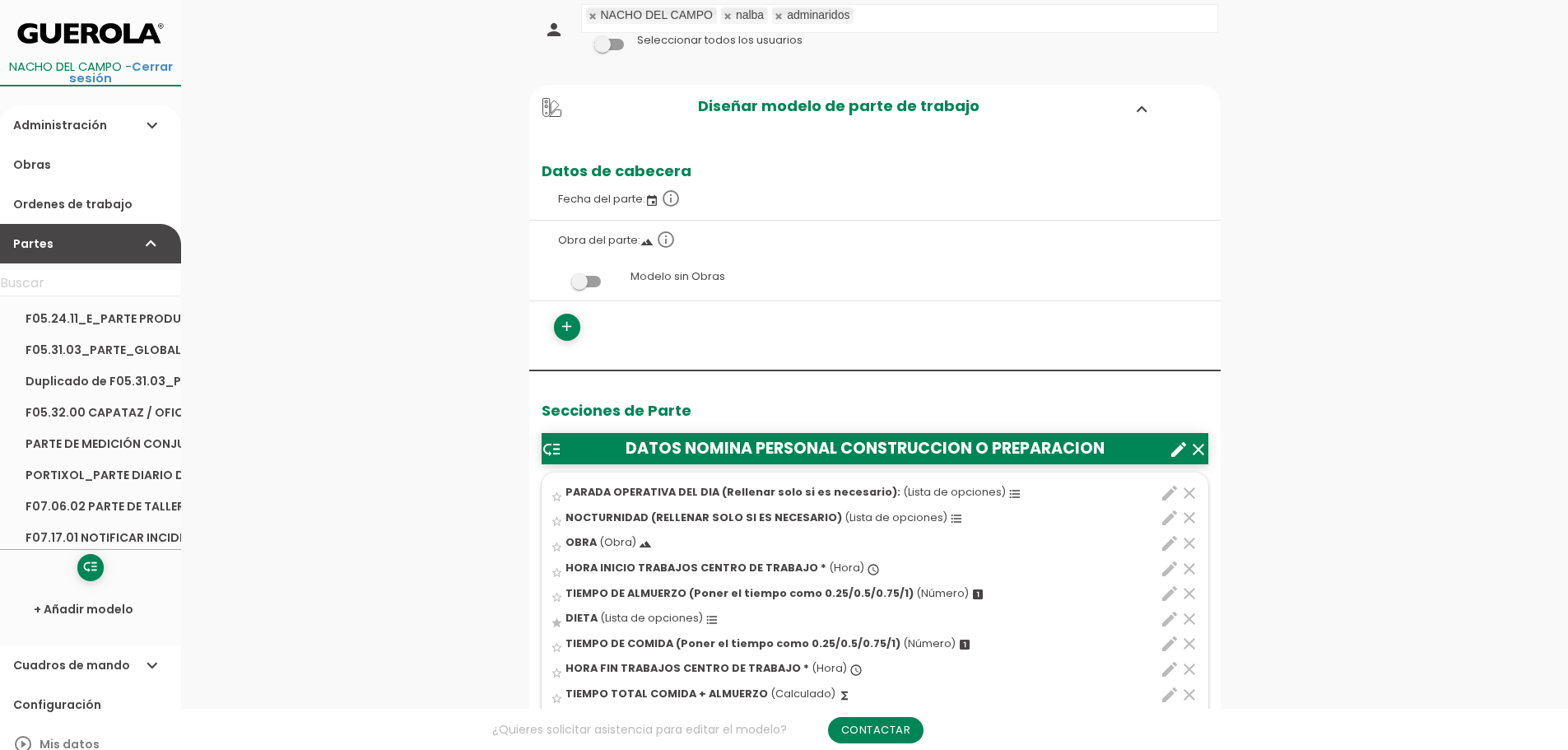
click at [1168, 495] on icon "edit" at bounding box center [1169, 493] width 20 height 20
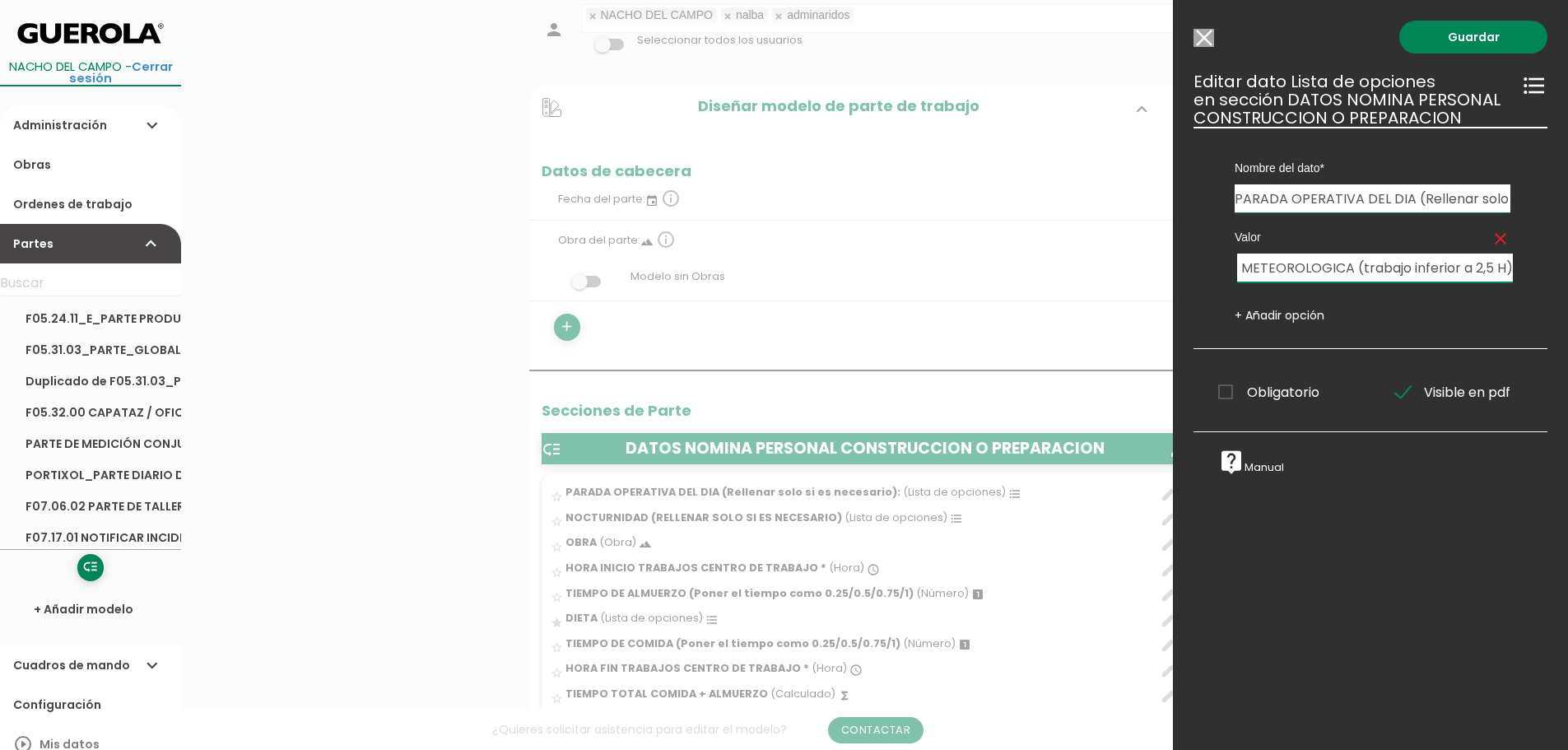
scroll to position [0, 20]
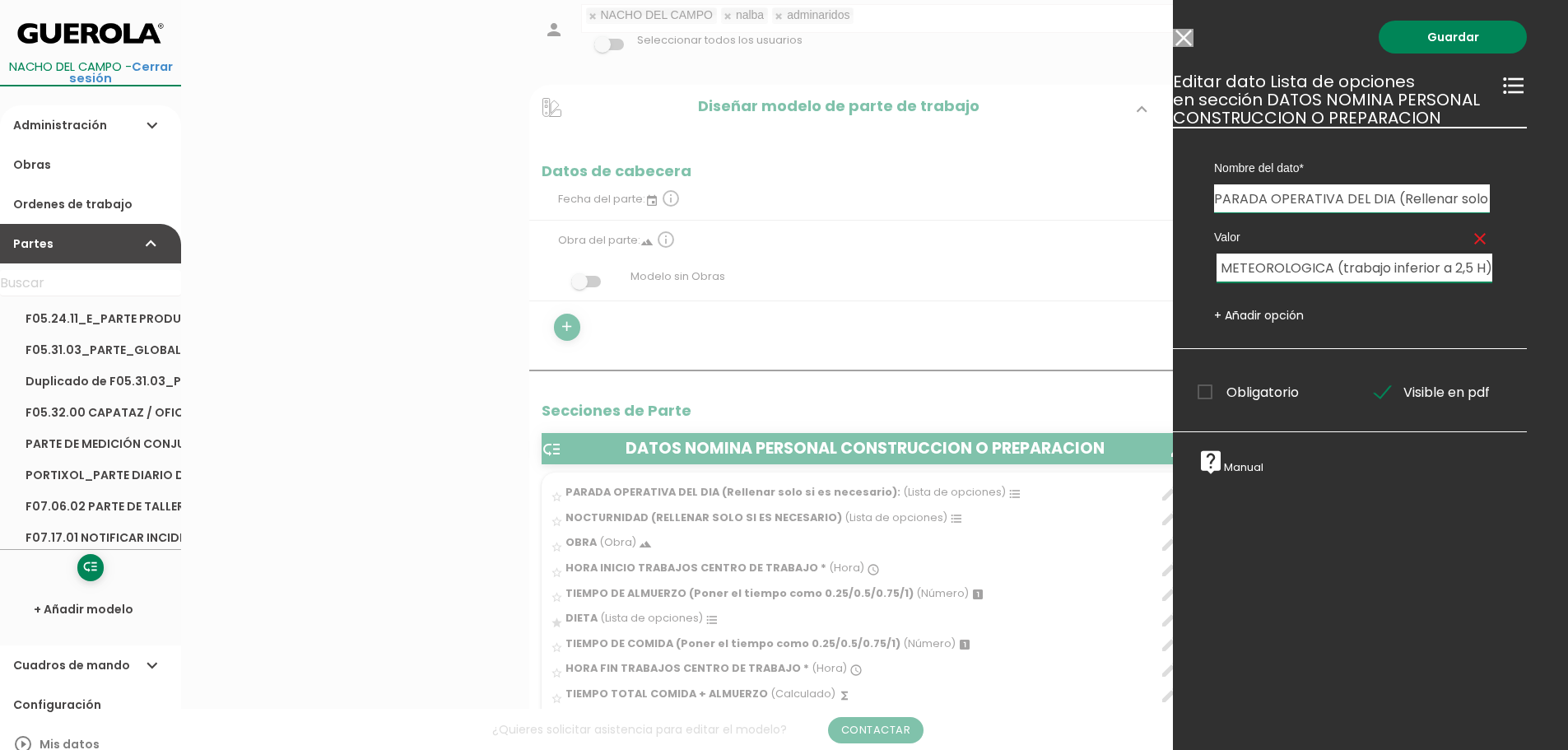
drag, startPoint x: 1240, startPoint y: 269, endPoint x: 1567, endPoint y: 275, distance: 327.1
click at [1567, 275] on div "Guardar ESCOGE EL TIPO DE DATO looks_one NÚMERO format_color_text TEXTO access_…" at bounding box center [1371, 375] width 395 height 750
click at [1186, 42] on input "Modelo sin Ordenes de trabajo" at bounding box center [1183, 38] width 20 height 18
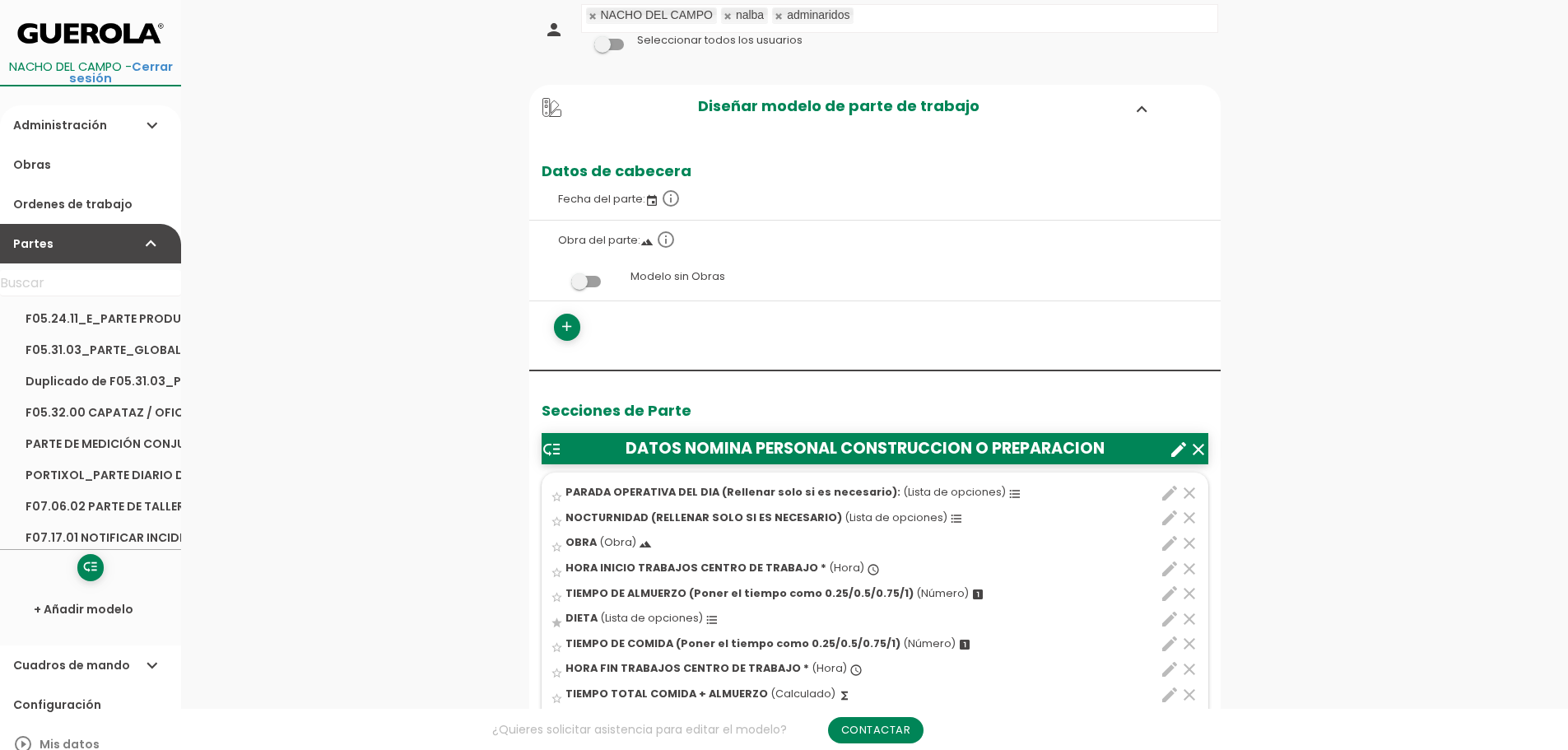
click at [1169, 517] on icon "edit" at bounding box center [1169, 517] width 20 height 20
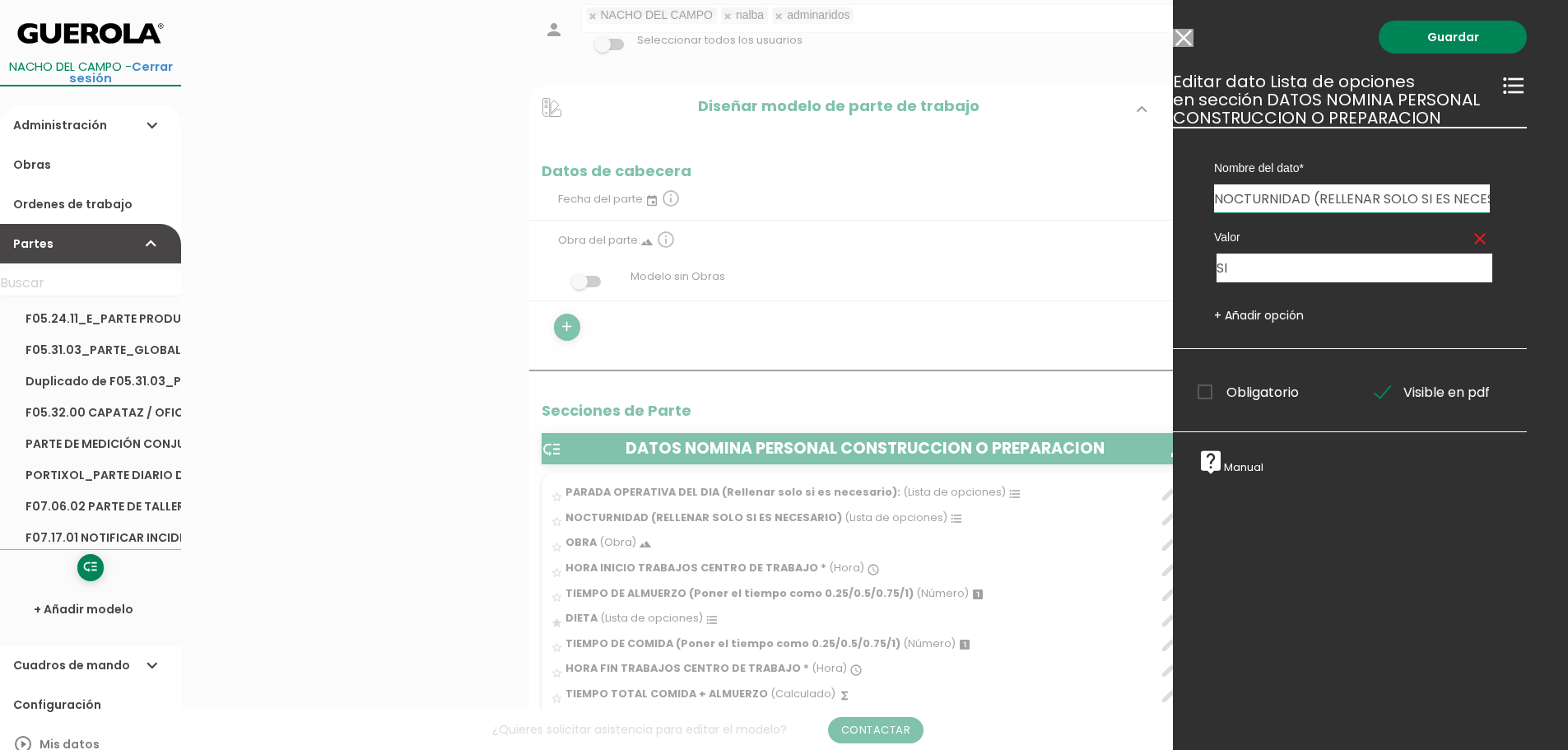
drag, startPoint x: 1183, startPoint y: 39, endPoint x: 1147, endPoint y: 96, distance: 67.4
click at [1183, 39] on input "Modelo sin Ordenes de trabajo" at bounding box center [1183, 38] width 20 height 18
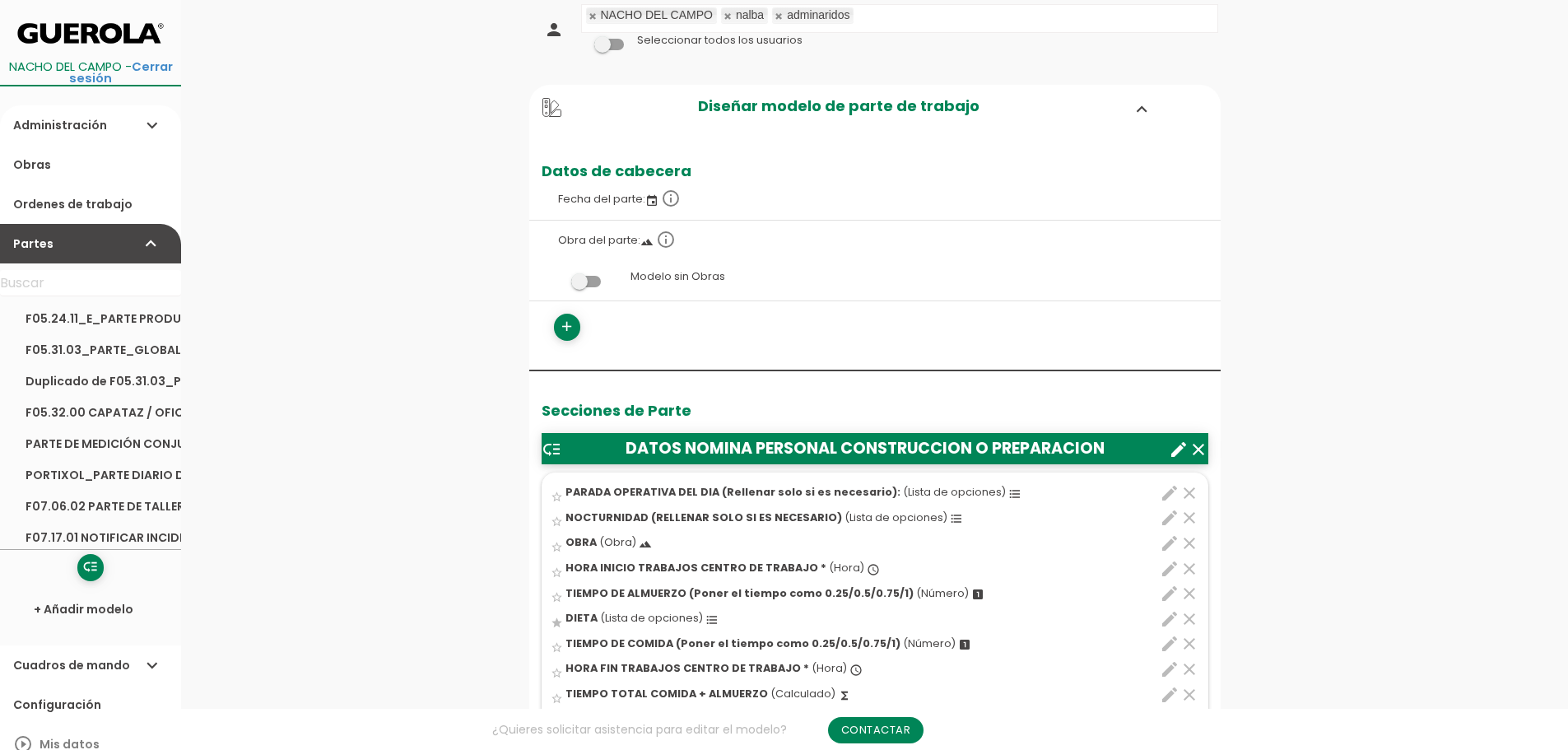
click at [1165, 592] on icon "edit" at bounding box center [1169, 593] width 20 height 20
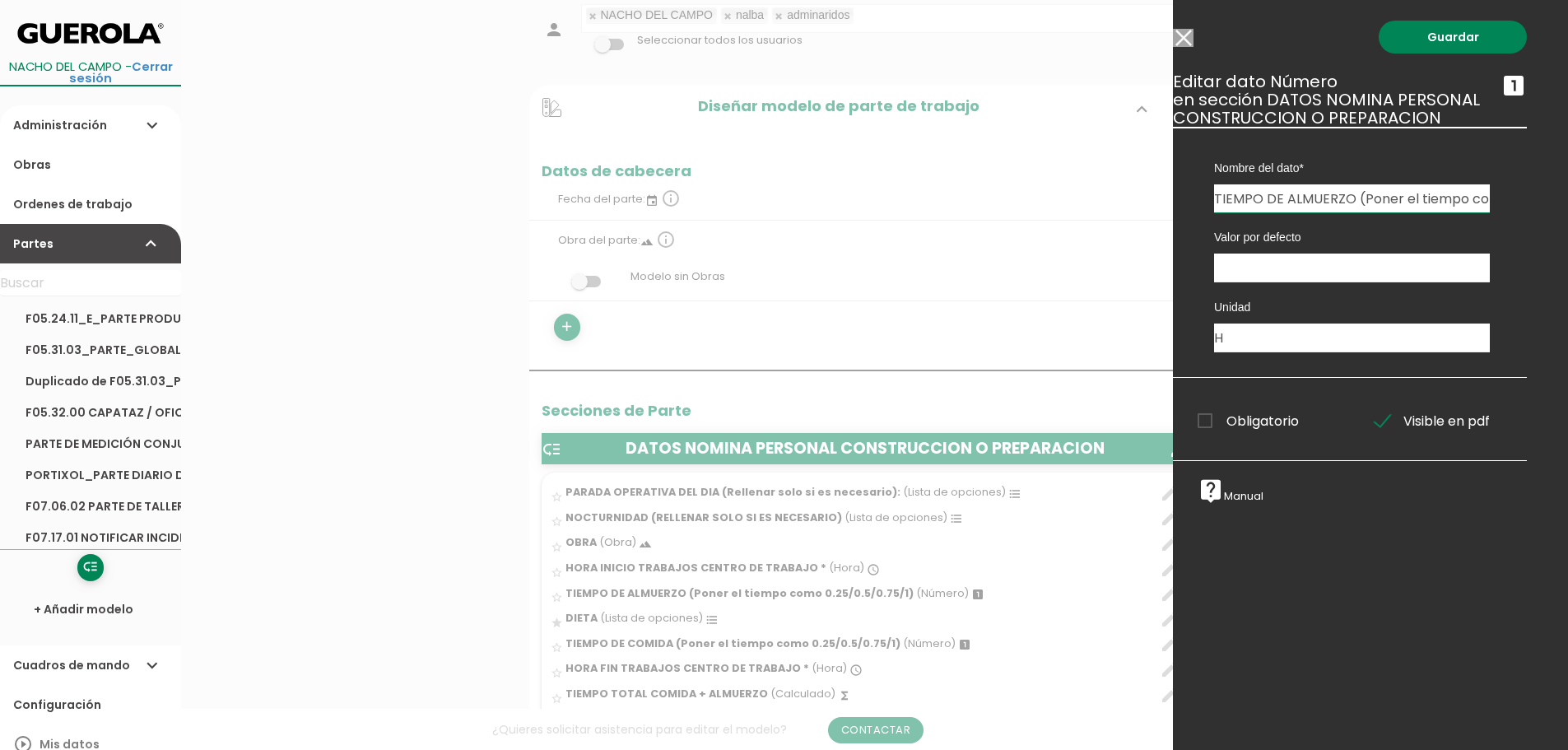
click at [1183, 37] on input "Modelo sin Ordenes de trabajo" at bounding box center [1183, 38] width 20 height 18
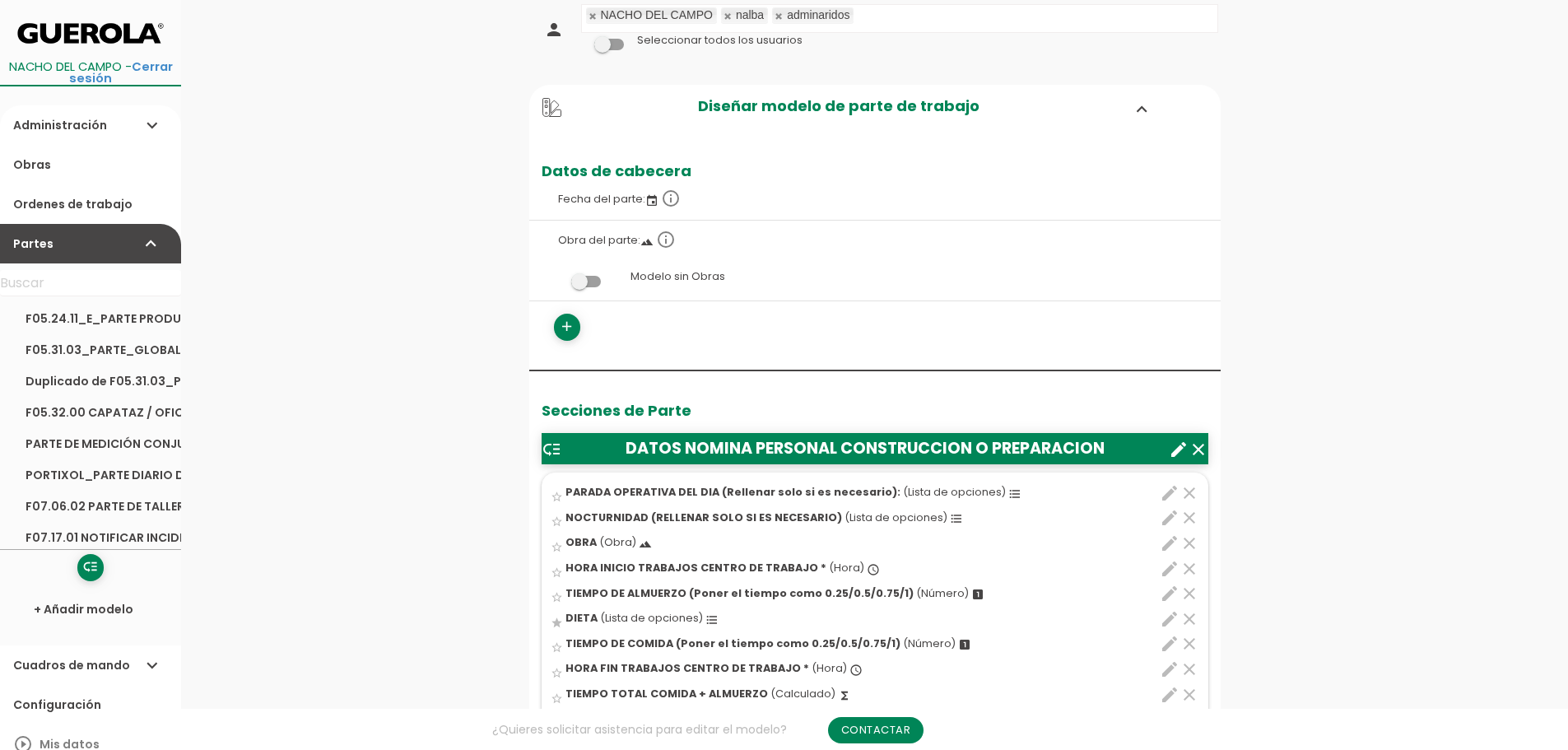
click at [1165, 619] on icon "edit" at bounding box center [1169, 619] width 20 height 20
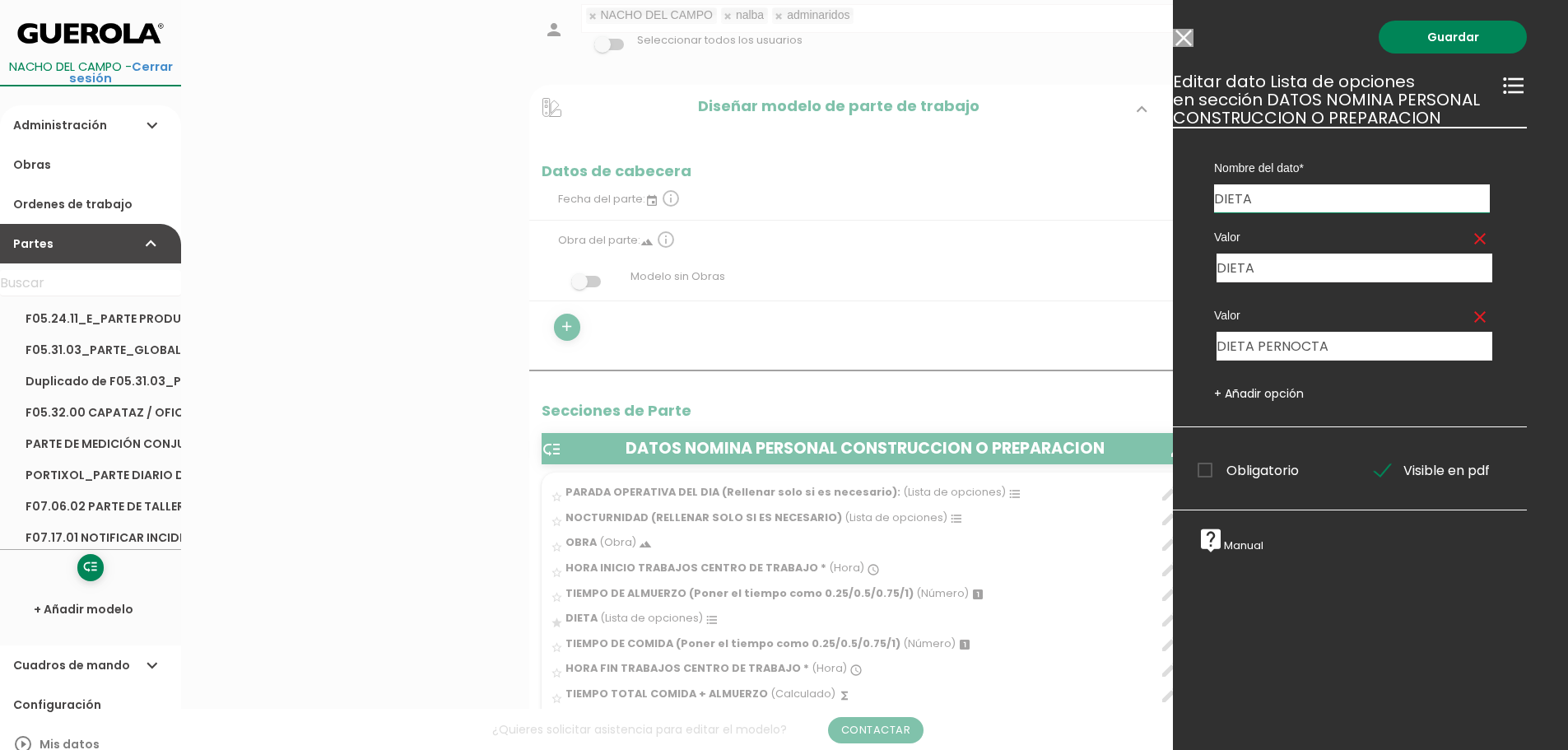
click at [1184, 48] on div "Guardar ESCOGE EL TIPO DE DATO looks_one NÚMERO format_color_text TEXTO access_…" at bounding box center [1371, 375] width 395 height 750
click at [1188, 37] on input "Modelo sin Ordenes de trabajo" at bounding box center [1183, 38] width 20 height 18
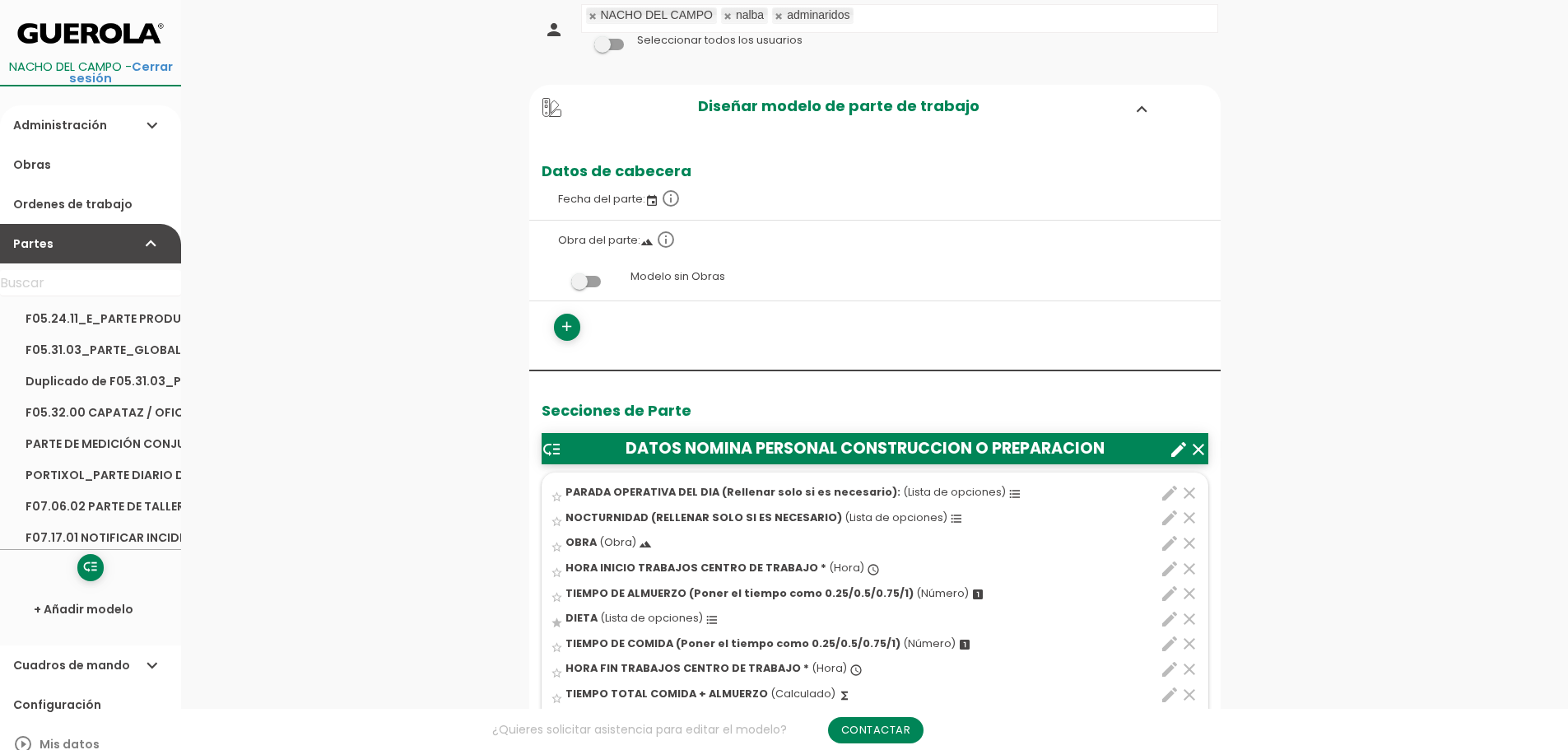
click at [1170, 663] on icon "edit" at bounding box center [1169, 669] width 20 height 20
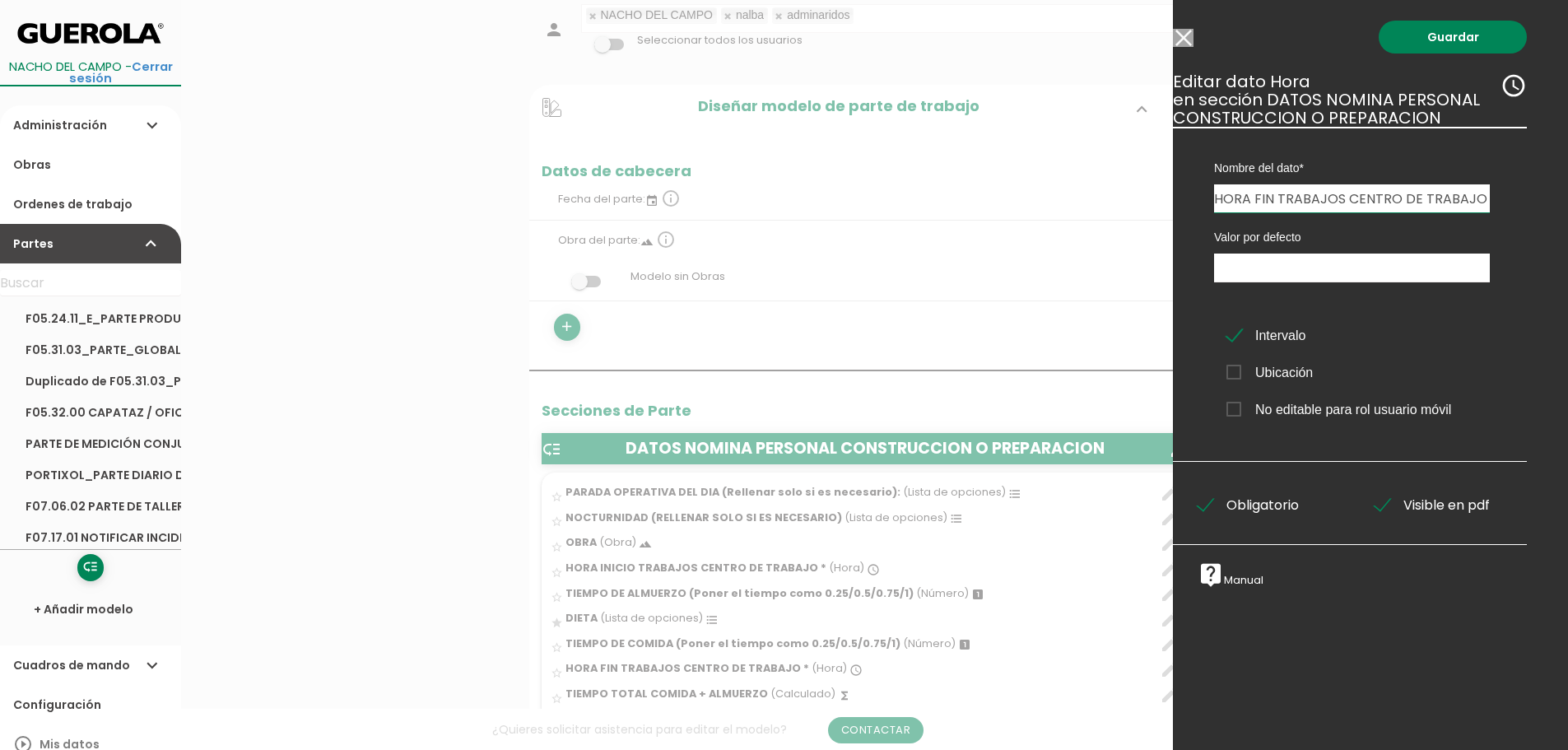
click at [1187, 40] on input "Modelo sin Ordenes de trabajo" at bounding box center [1183, 38] width 20 height 18
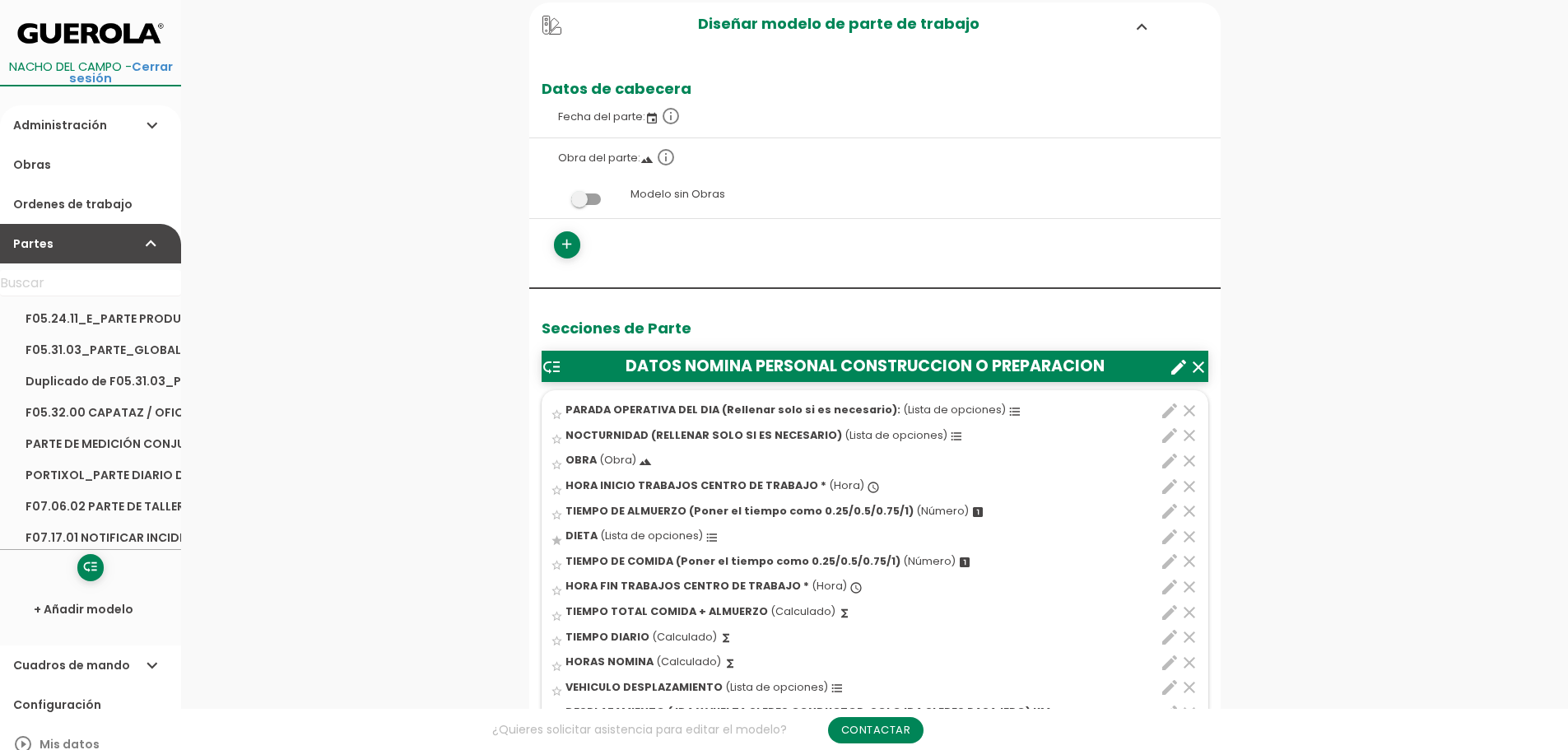
scroll to position [329, 0]
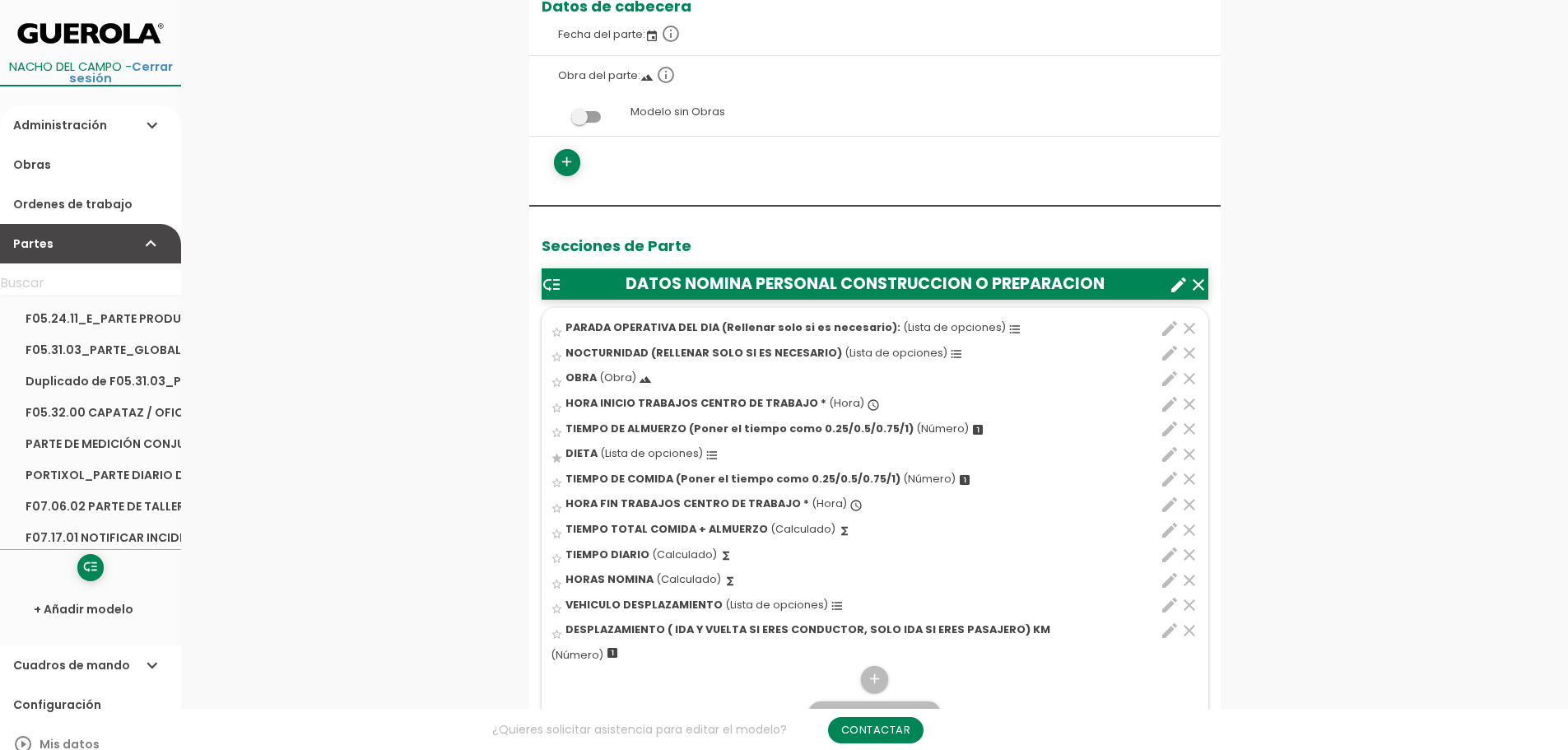
click at [1165, 530] on icon "edit" at bounding box center [1169, 530] width 20 height 20
select select "1"
select select "9899_pos7"
select select "+"
select select "9899_pos5"
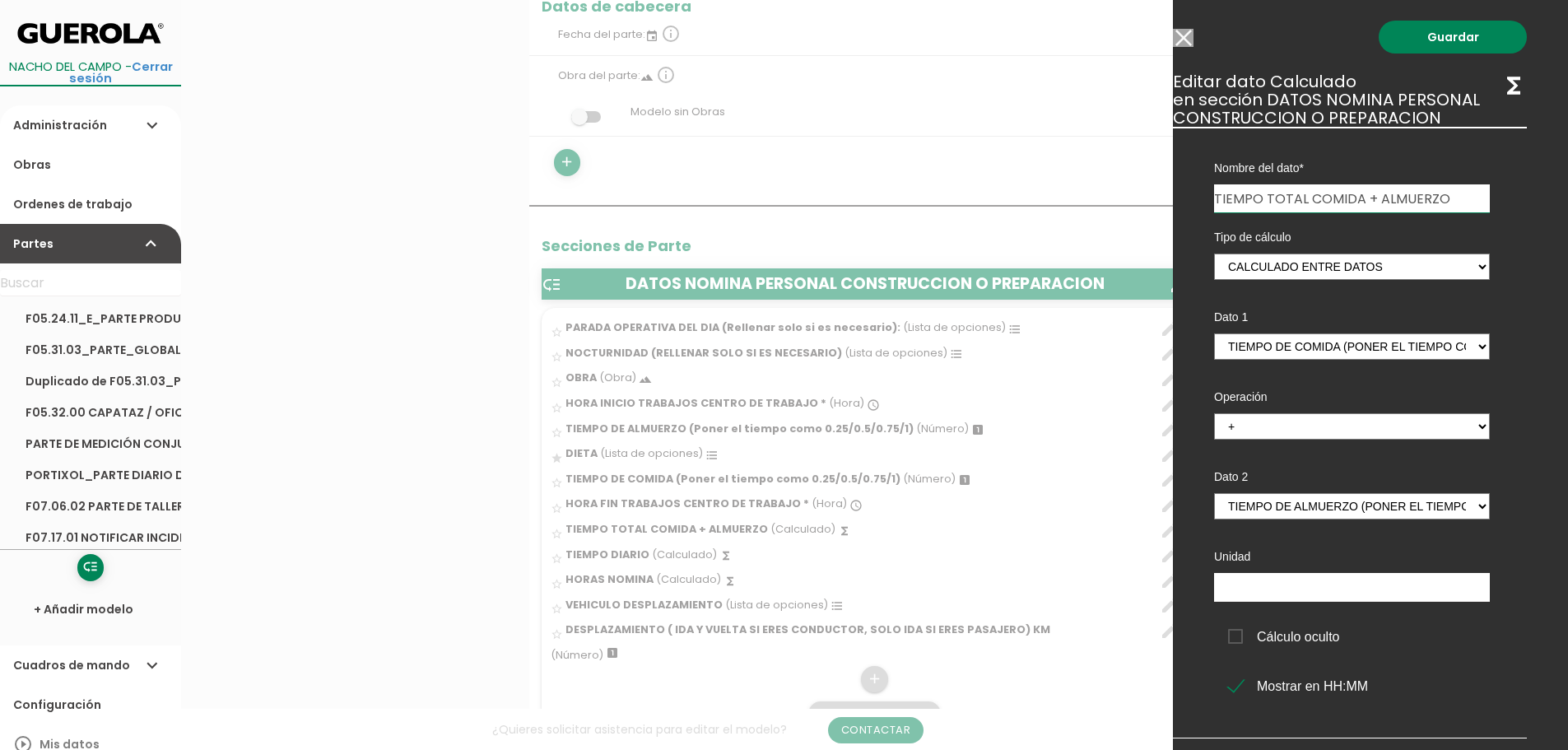
click at [1188, 37] on input "Modelo sin Ordenes de trabajo" at bounding box center [1183, 38] width 20 height 18
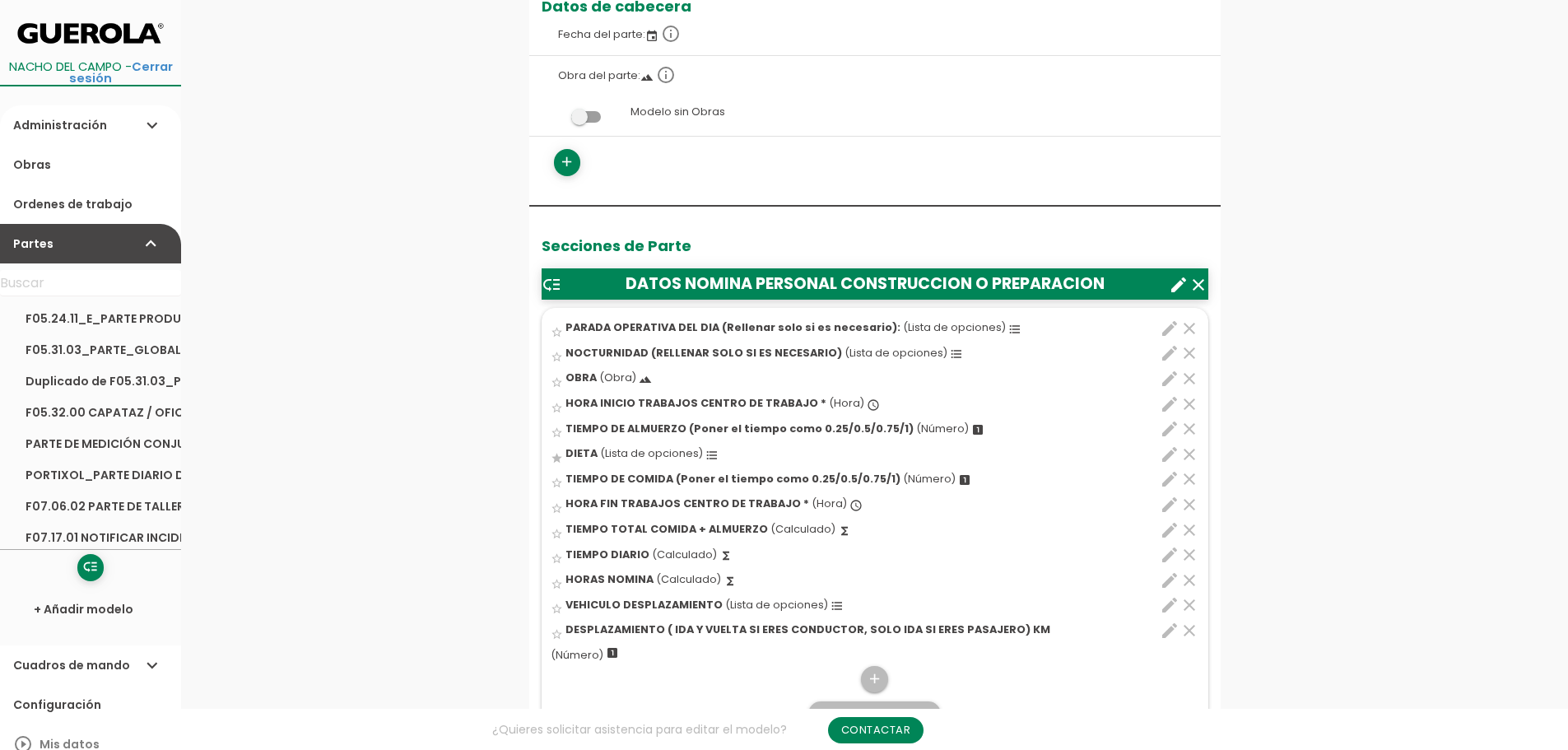
click at [1163, 553] on icon "edit" at bounding box center [1169, 555] width 20 height 20
select select "1"
select select "9899_pos8"
select select "-"
select select "9899_pos4"
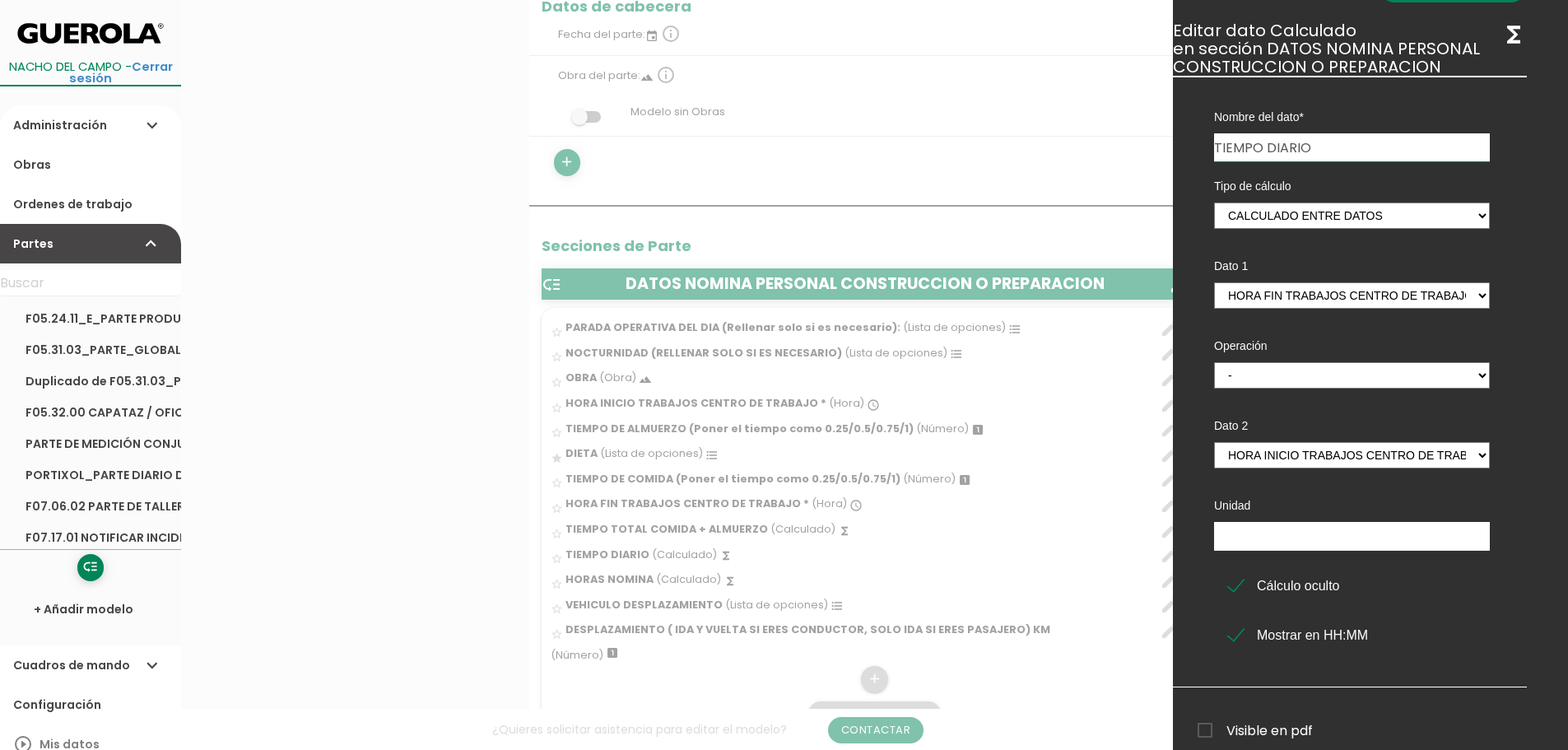
scroll to position [0, 20]
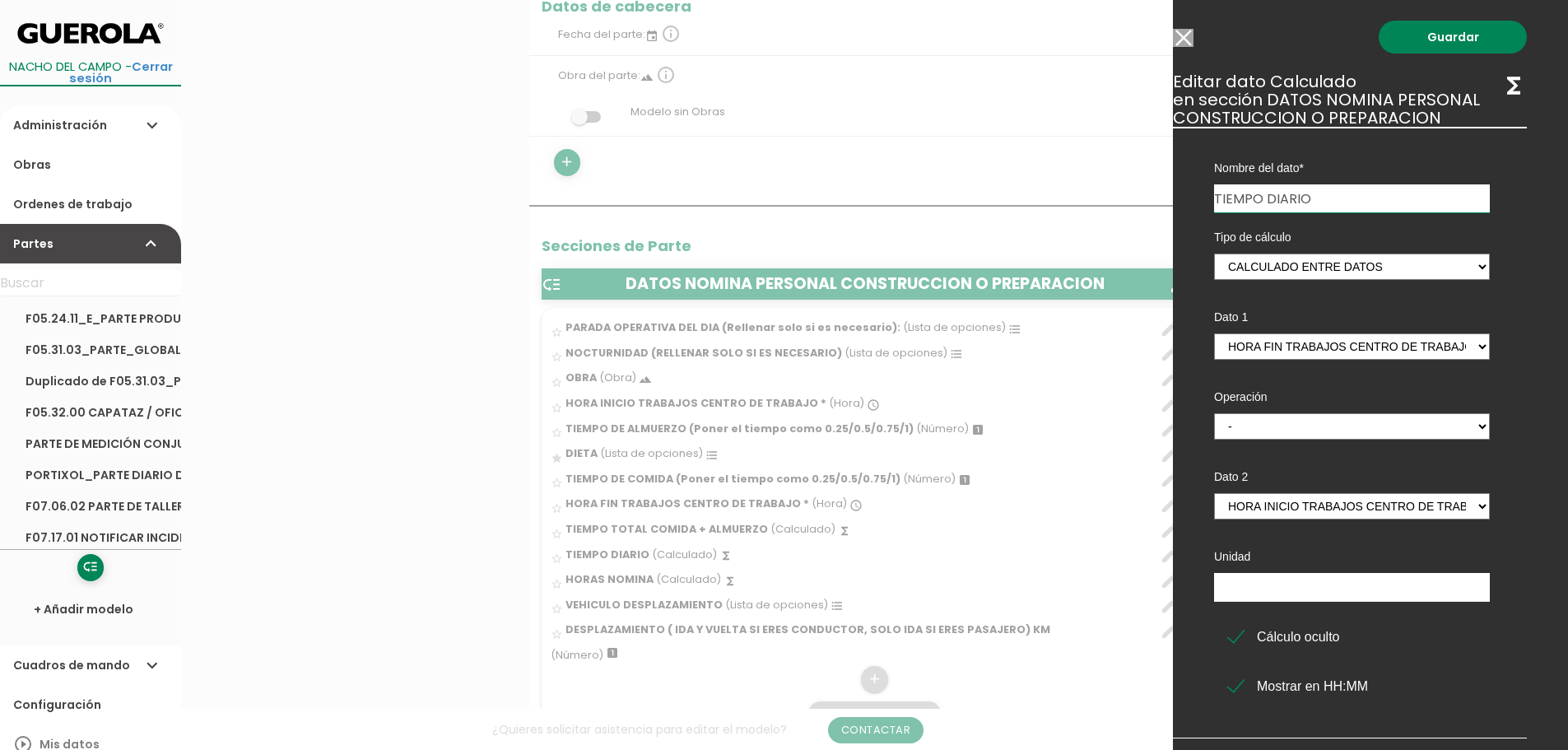
drag, startPoint x: 1186, startPoint y: 35, endPoint x: 1137, endPoint y: 93, distance: 75.9
click at [1187, 35] on input "Modelo sin Ordenes de trabajo" at bounding box center [1183, 38] width 20 height 18
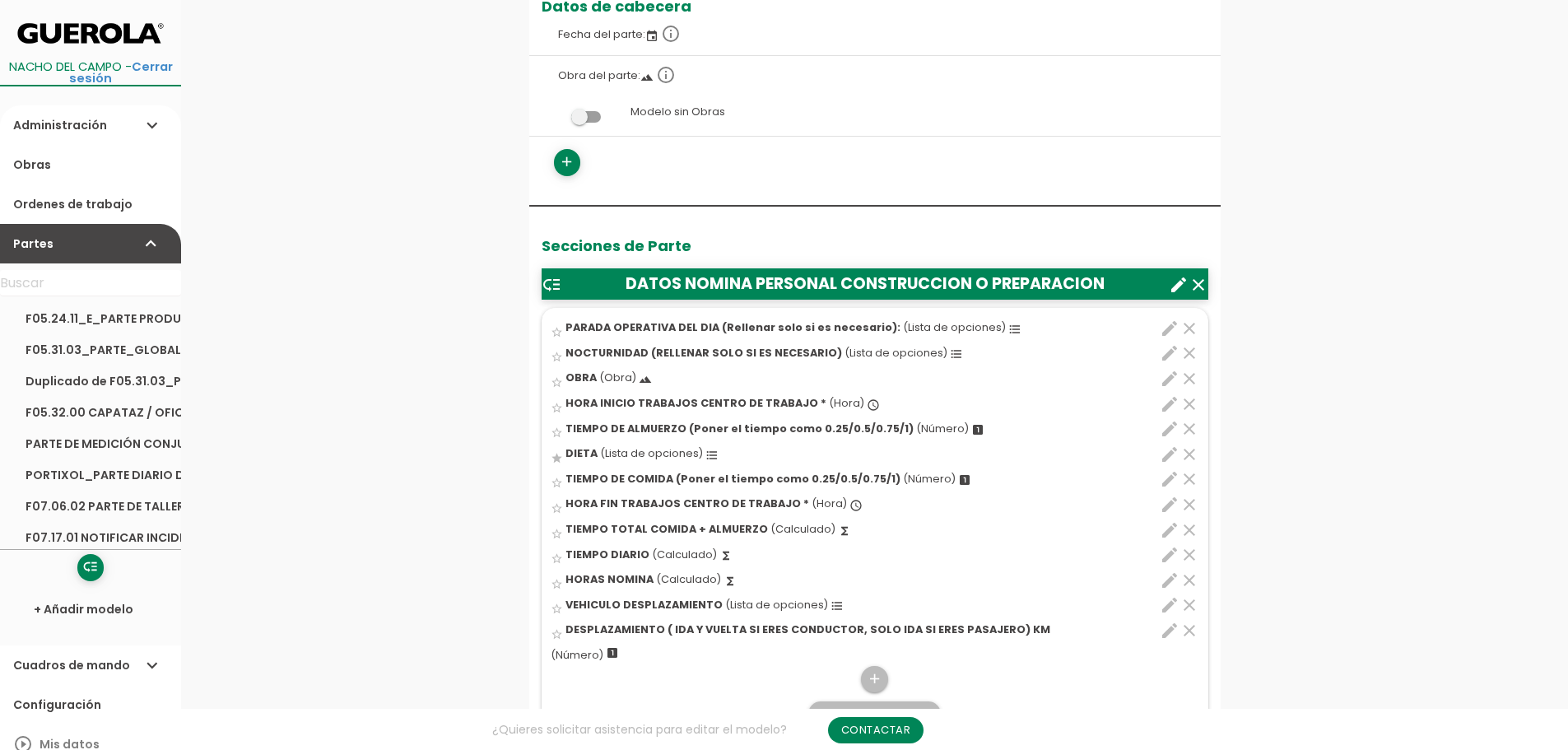
click at [1163, 578] on icon "edit" at bounding box center [1169, 580] width 20 height 20
select select "1"
select select "9899_pos10"
select select "-"
select select "9899_pos9"
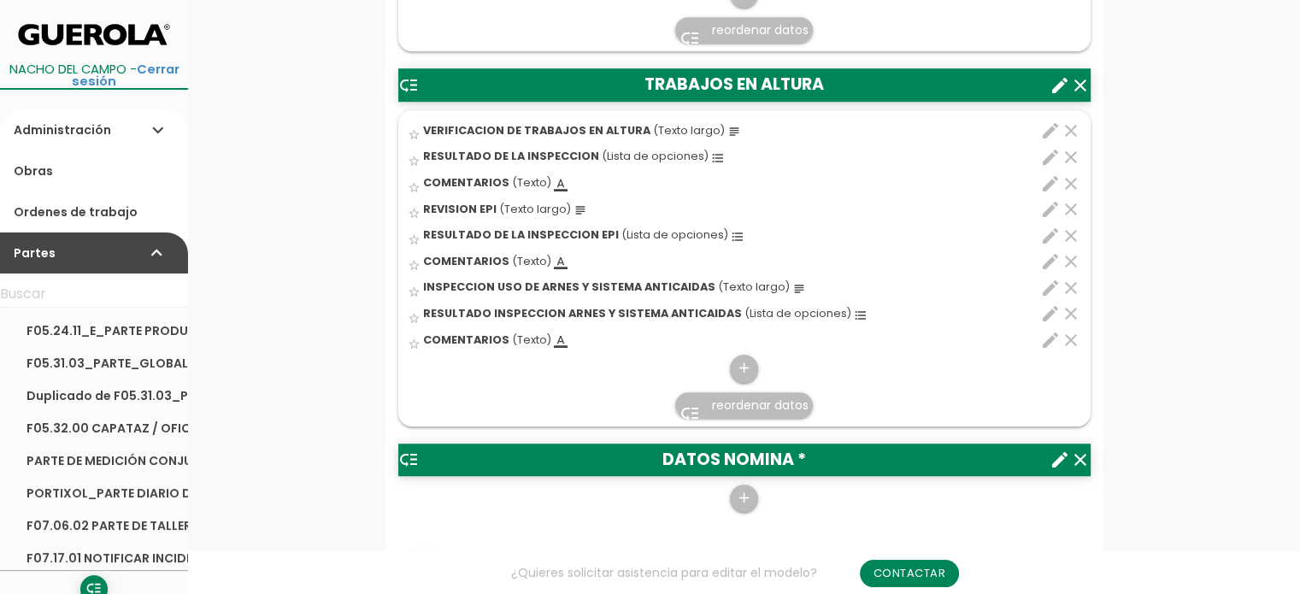
scroll to position [1368, 0]
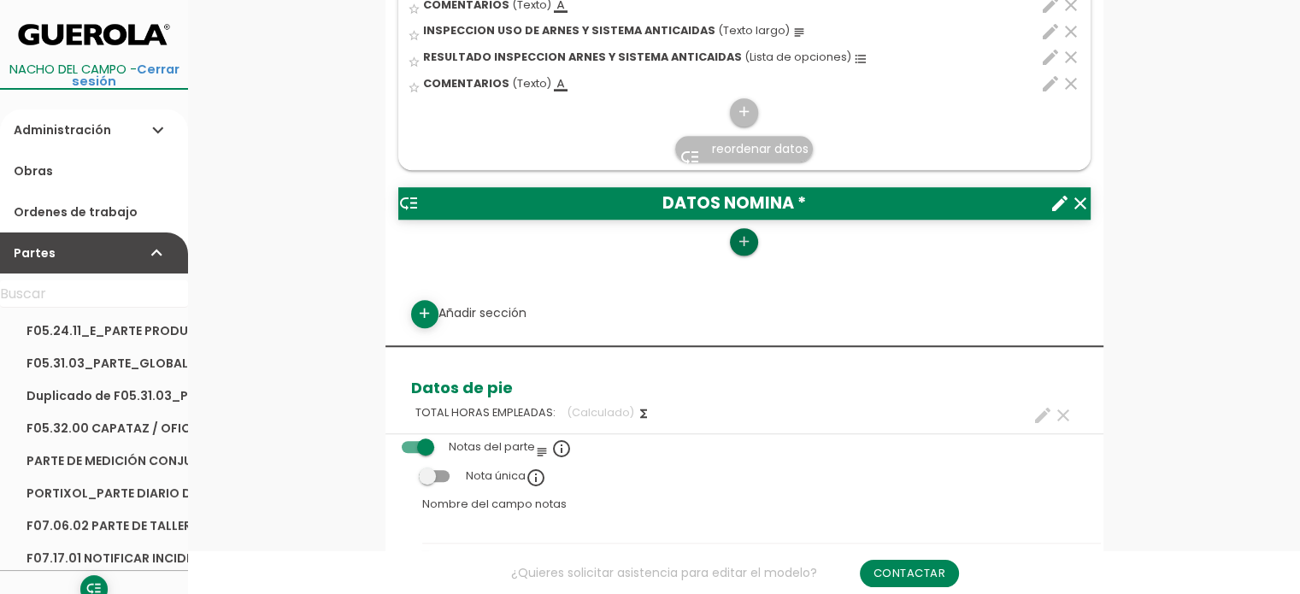
click at [739, 235] on icon "add" at bounding box center [744, 241] width 16 height 27
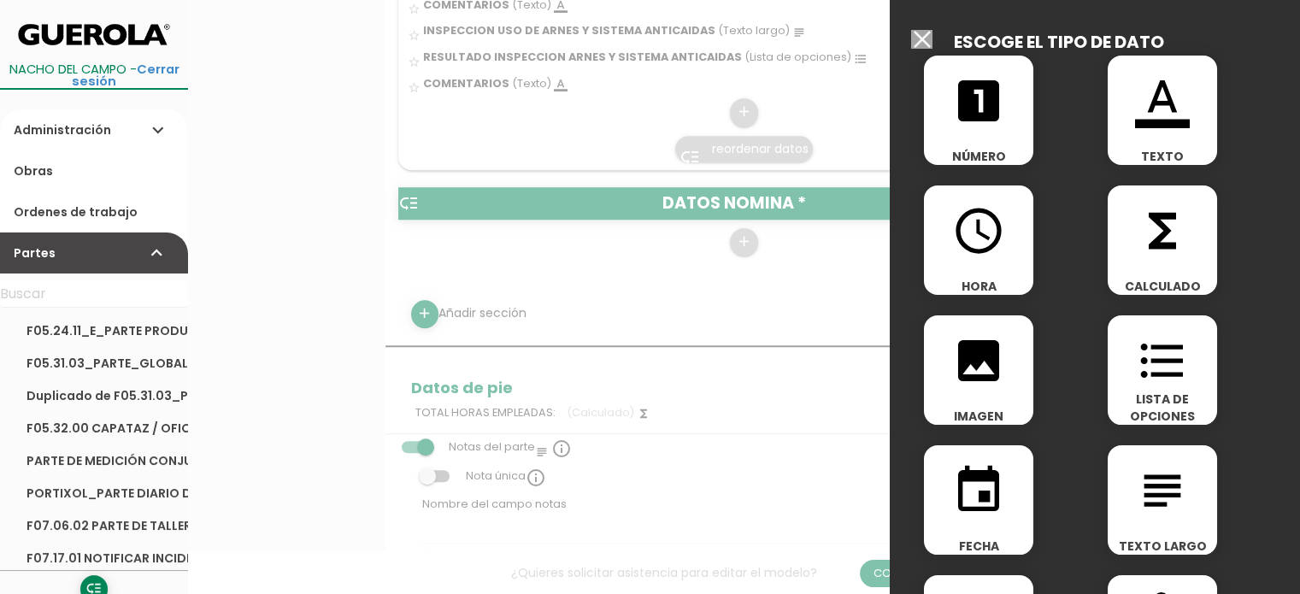
click at [1152, 372] on icon "format_list_bulleted" at bounding box center [1162, 360] width 55 height 55
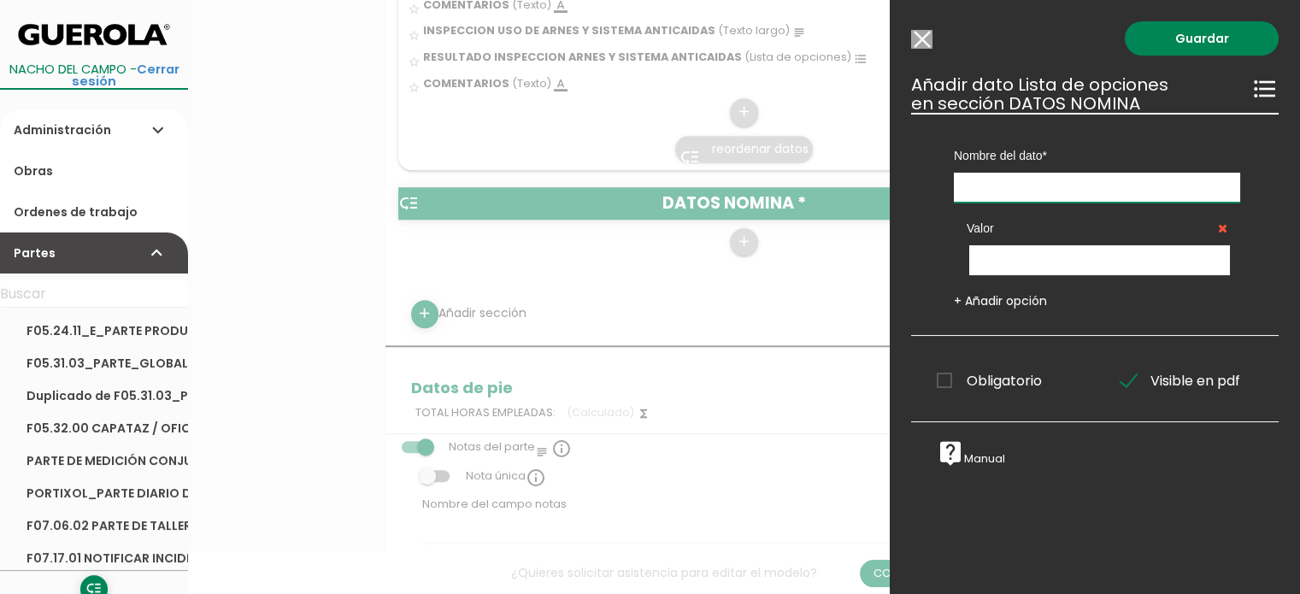
click at [1077, 191] on input "text" at bounding box center [1097, 188] width 286 height 30
type input "O"
type input "PARADA OPERATIVA DEL DIA (Rellenar sólo si es necesario)"
click at [1023, 264] on input "text" at bounding box center [1099, 260] width 261 height 30
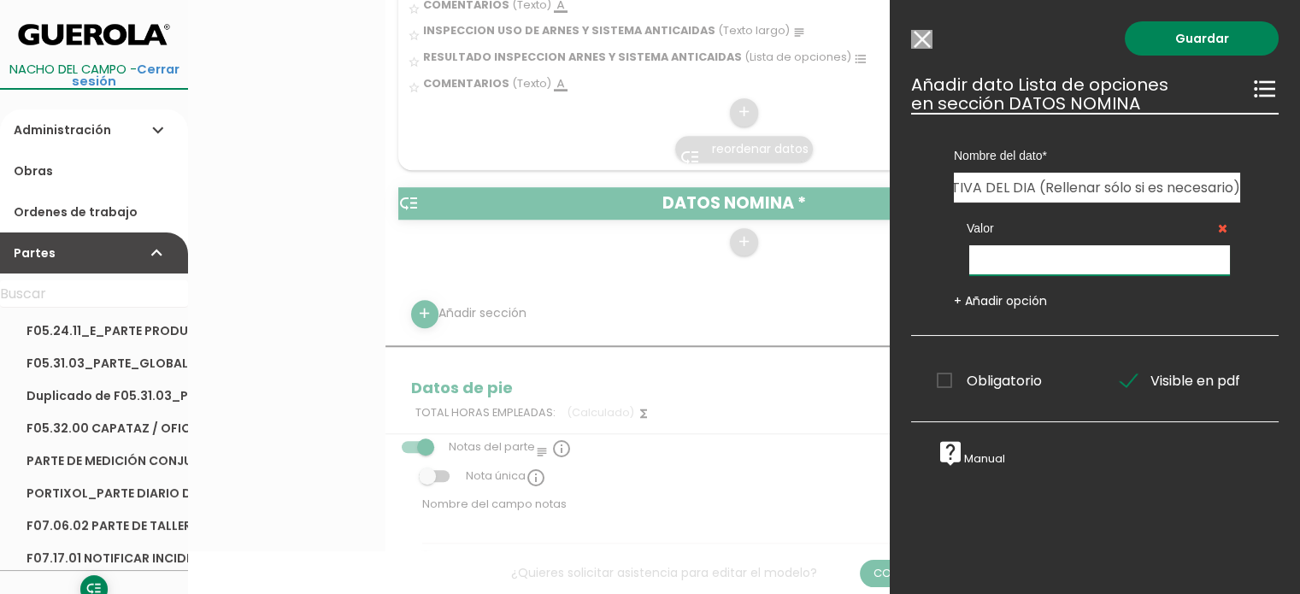
scroll to position [0, 0]
paste input "PARADA POR CAUSA METEOROLOGICA (trabajo inferior a 2,5 H)"
type input "PARADA POR CAUSA METEOROLOGICA (trabajo inferior a 2,5 H)"
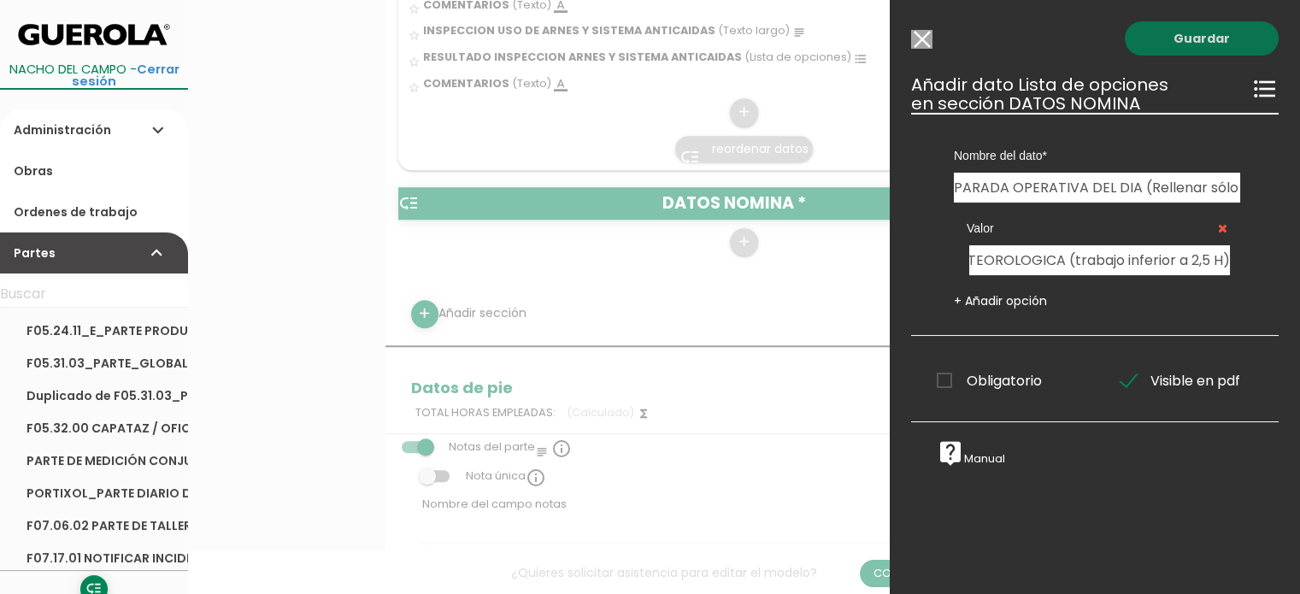
click at [1176, 44] on link "Guardar" at bounding box center [1202, 38] width 154 height 34
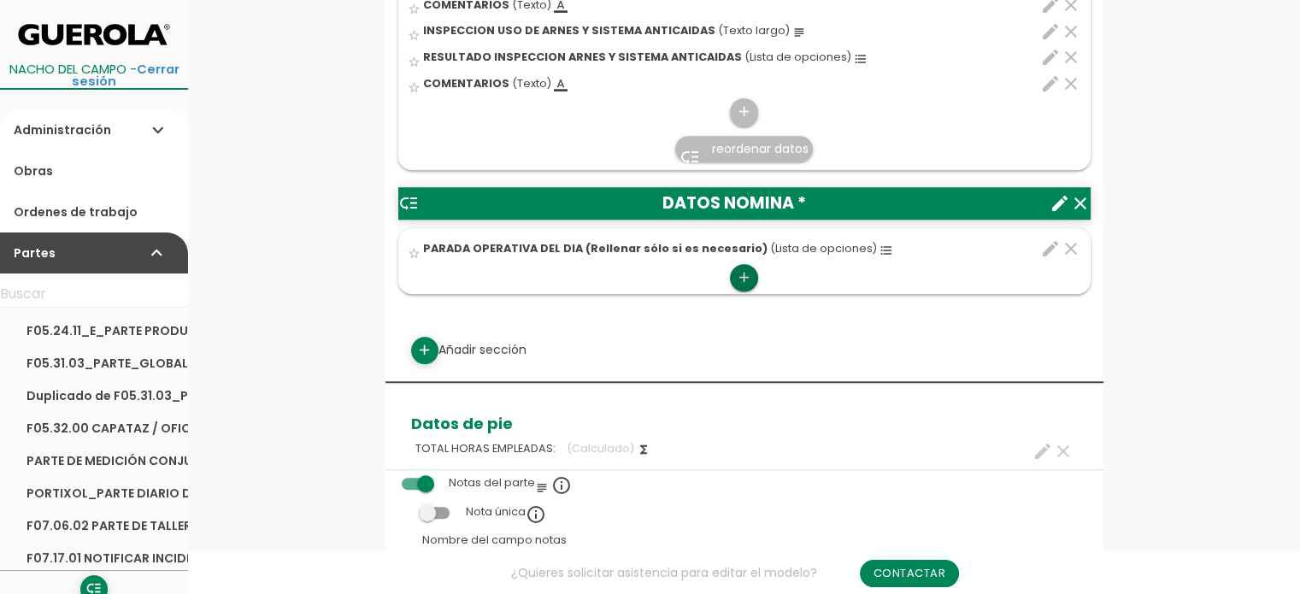
click at [745, 280] on icon "add" at bounding box center [744, 277] width 16 height 27
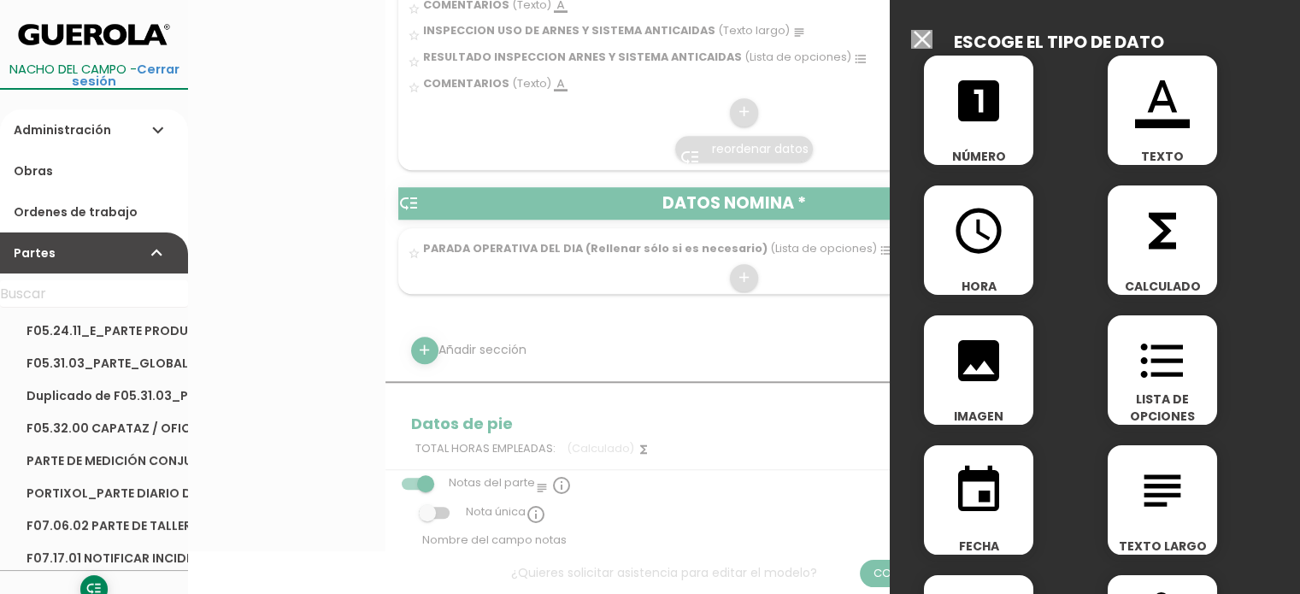
click at [1162, 368] on icon "format_list_bulleted" at bounding box center [1162, 360] width 55 height 55
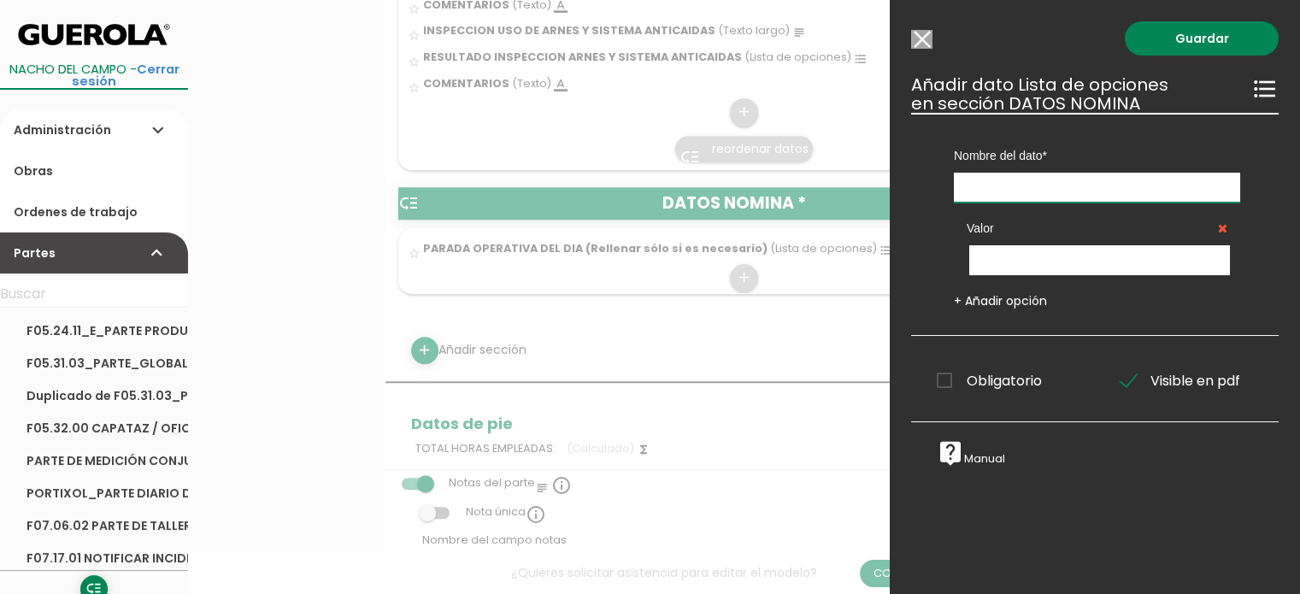
click at [1027, 174] on input "text" at bounding box center [1097, 188] width 286 height 30
type input "n"
type input "NOCTURNIDAD (RELLENAR SOLO SI ES NECESARIO)"
click at [1077, 263] on input "text" at bounding box center [1099, 260] width 261 height 30
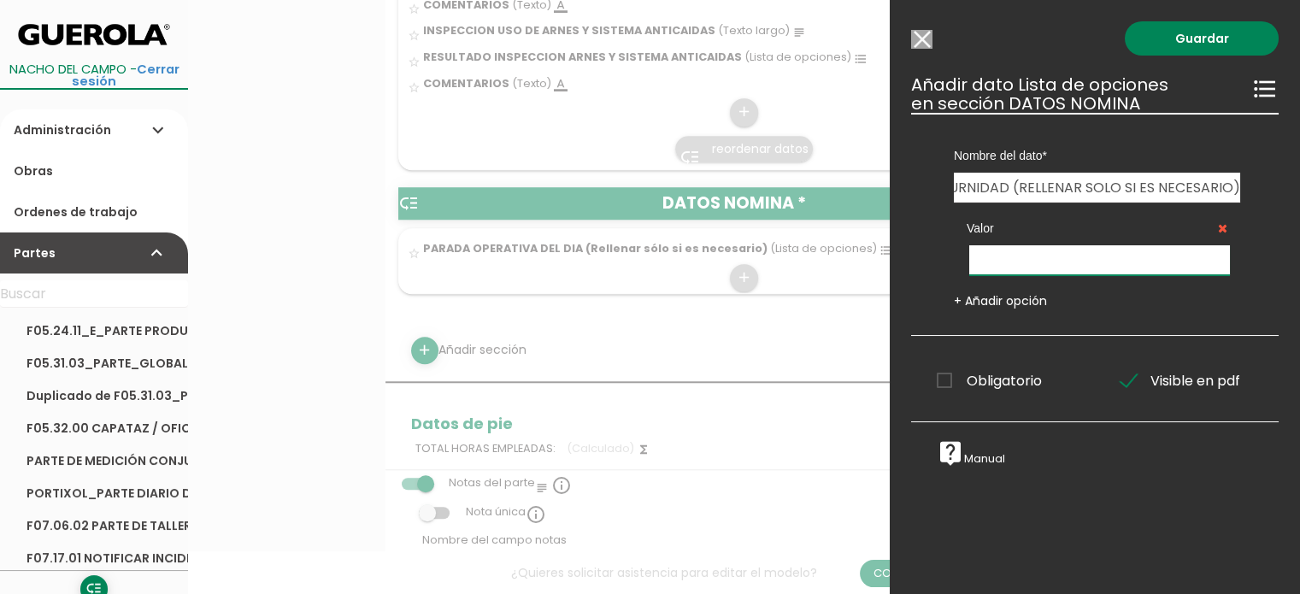
scroll to position [0, 0]
type input "SI"
click at [1190, 40] on link "Guardar" at bounding box center [1202, 38] width 154 height 34
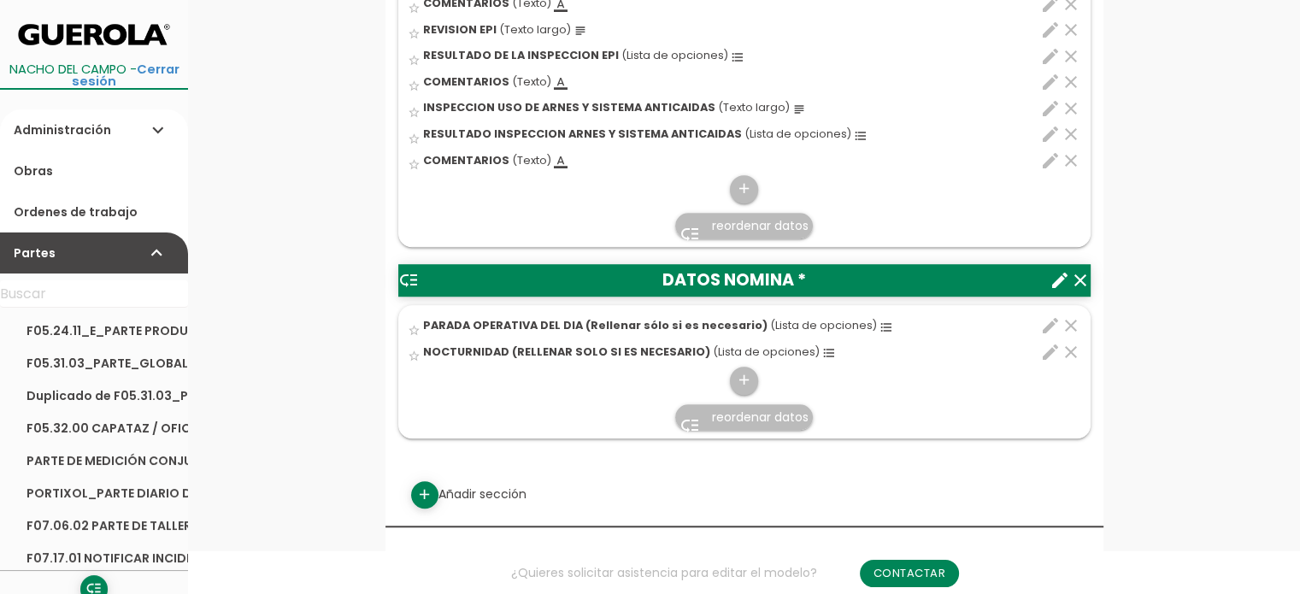
scroll to position [1453, 0]
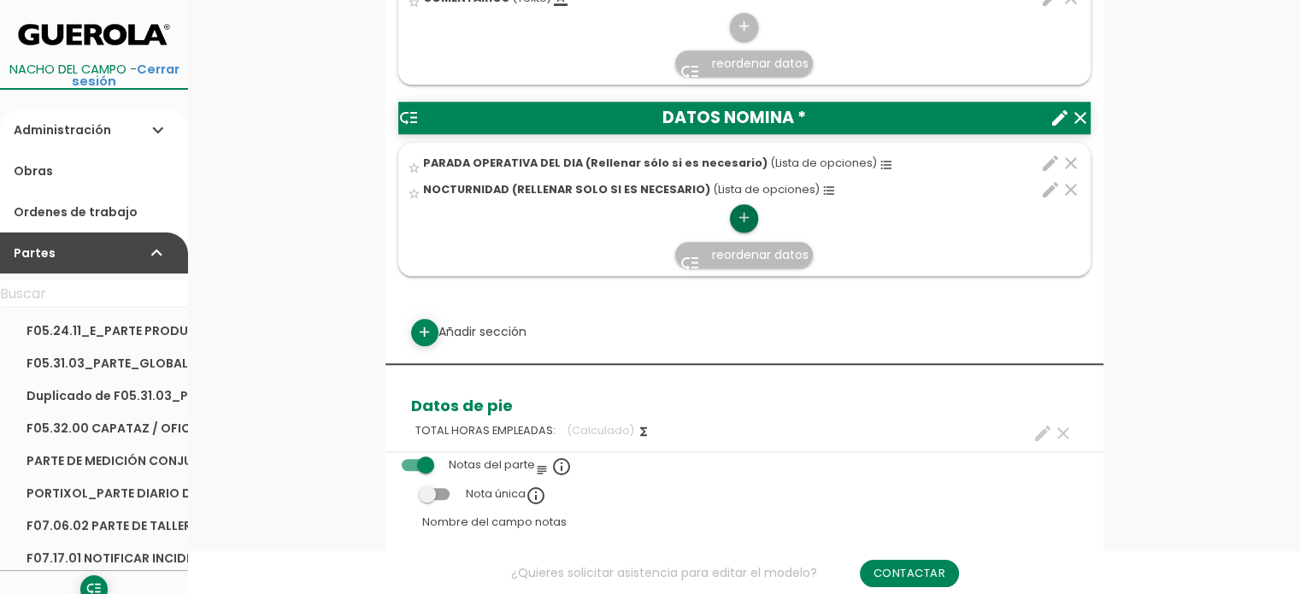
click at [742, 213] on icon "add" at bounding box center [744, 217] width 16 height 27
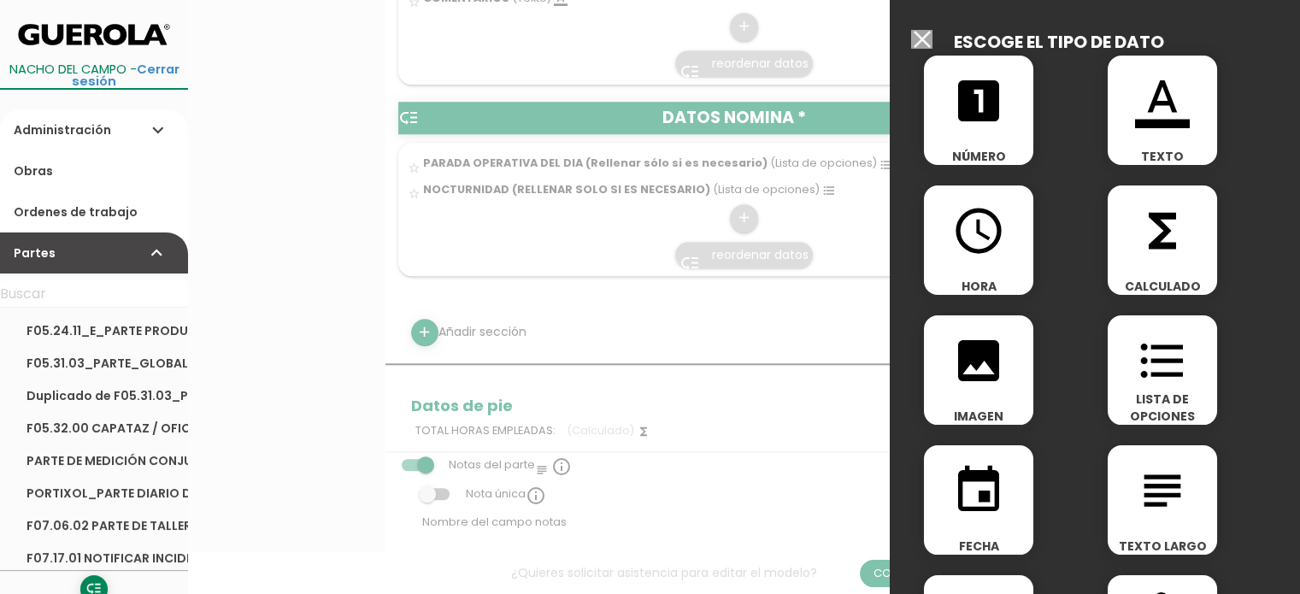
click at [991, 241] on icon "access_time" at bounding box center [978, 230] width 55 height 55
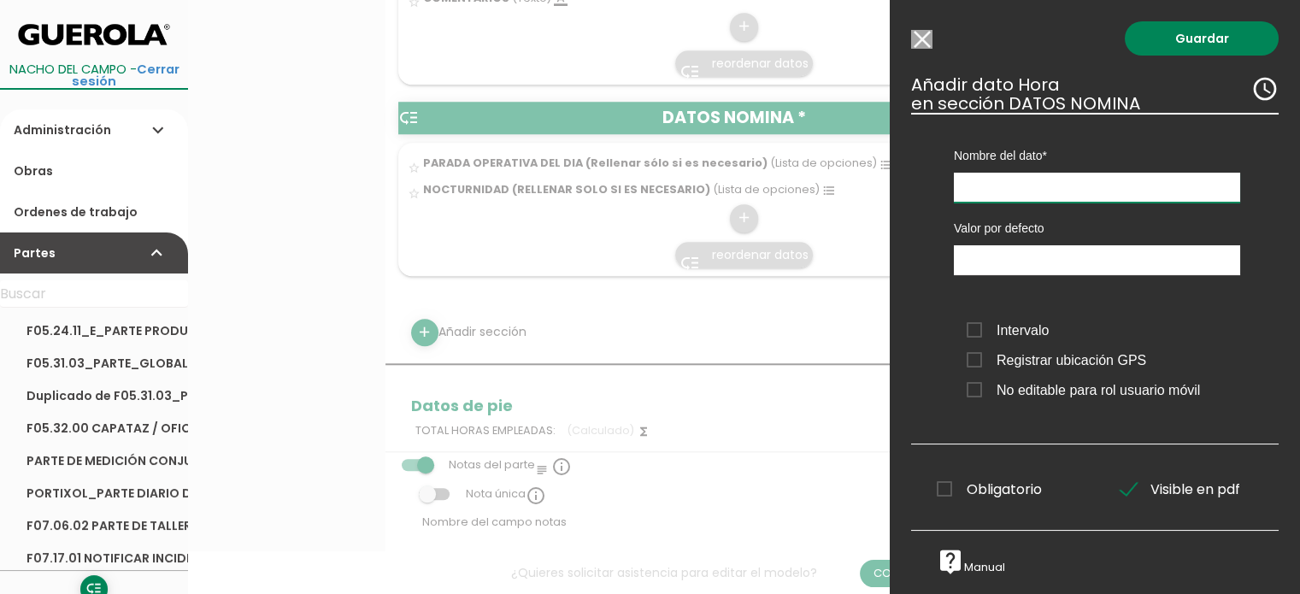
click at [998, 191] on input "text" at bounding box center [1097, 188] width 286 height 30
type input "h"
type input "HORA INICIO TRABAJOS EN CENTRO DE TRABAJO"
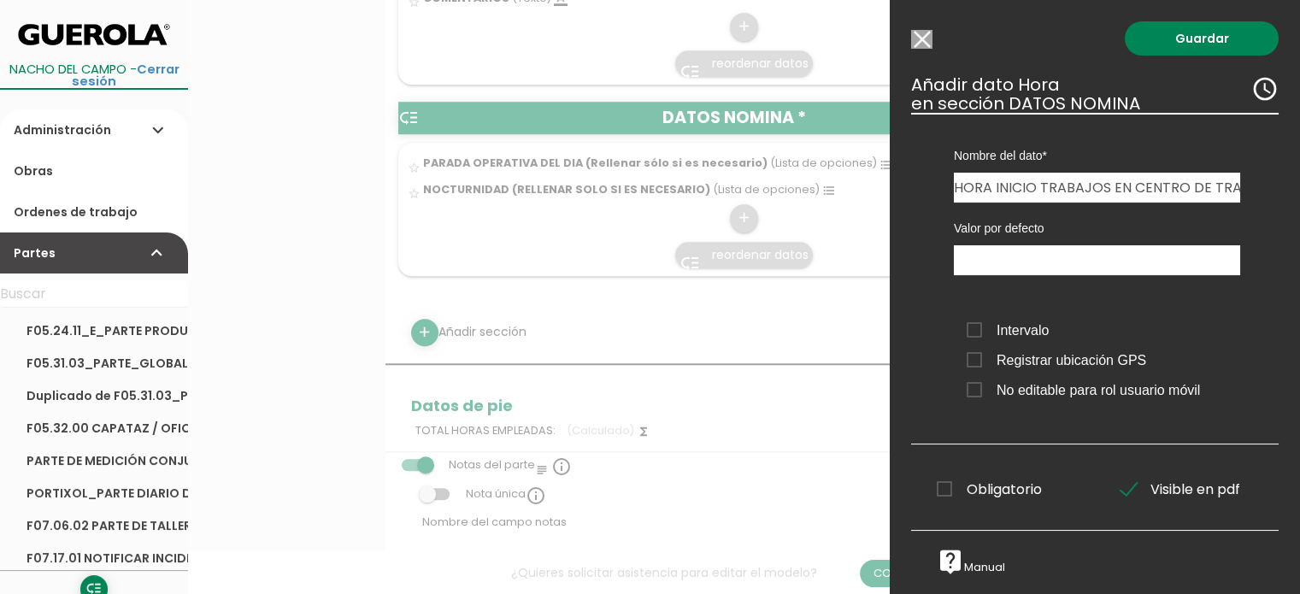
click at [980, 326] on span "Intervalo" at bounding box center [1008, 330] width 82 height 21
click at [0, 0] on input "Intervalo" at bounding box center [0, 0] width 0 height 0
click at [977, 359] on span "Registrar ubicación GPS" at bounding box center [1057, 360] width 180 height 21
click at [0, 0] on input "Registrar ubicación GPS" at bounding box center [0, 0] width 0 height 0
click at [1183, 40] on link "Guardar" at bounding box center [1202, 38] width 154 height 34
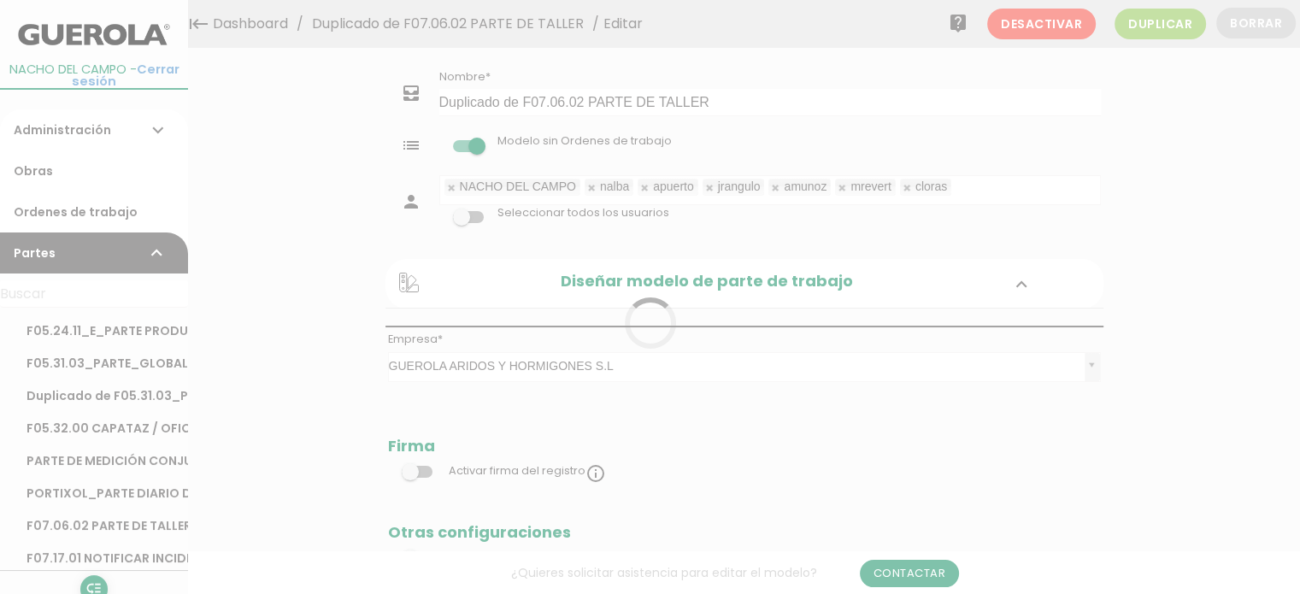
scroll to position [1453, 0]
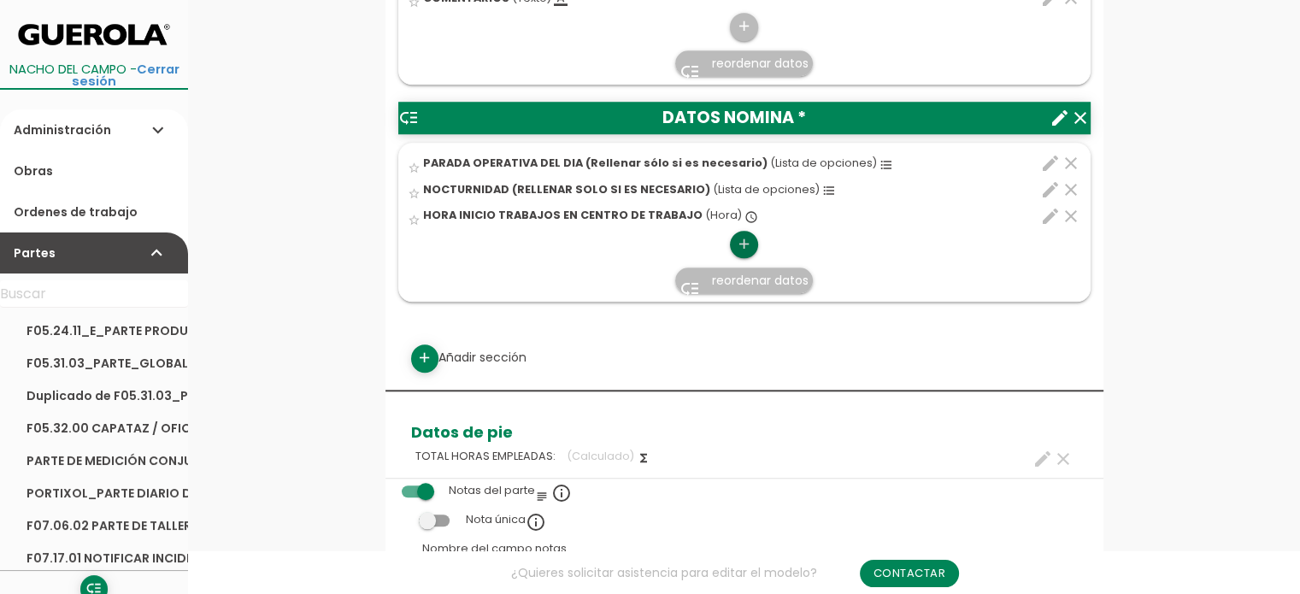
click at [745, 242] on icon "add" at bounding box center [744, 244] width 16 height 27
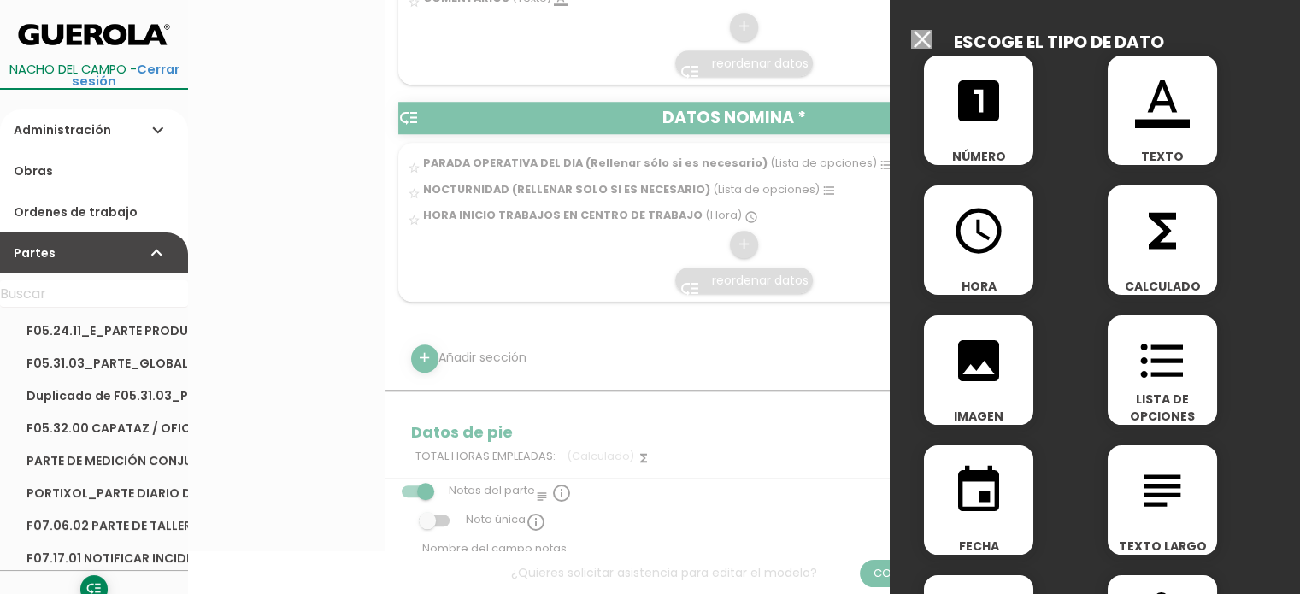
drag, startPoint x: 992, startPoint y: 121, endPoint x: 971, endPoint y: 170, distance: 54.0
click at [993, 121] on icon "looks_one" at bounding box center [978, 101] width 55 height 55
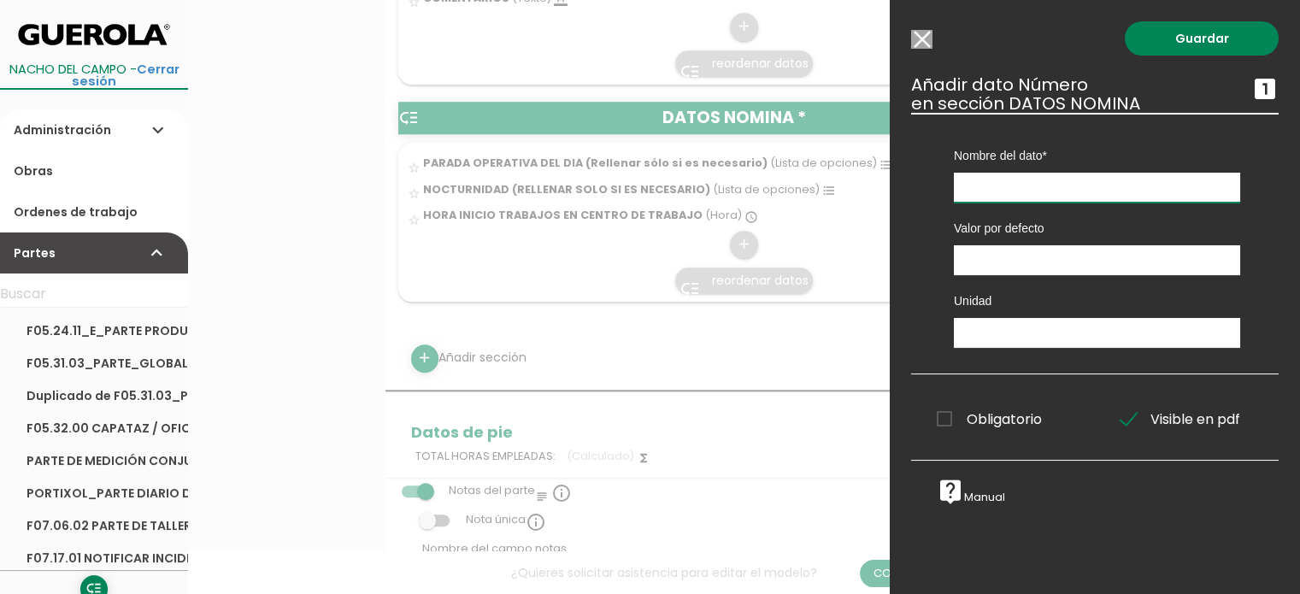
click at [957, 185] on input "text" at bounding box center [1097, 188] width 286 height 30
type input "TIEMPO DE ALMUERZO (Poner tiempo como 0.25/0.5/0.75/1)"
click at [993, 324] on input "text" at bounding box center [1097, 333] width 286 height 30
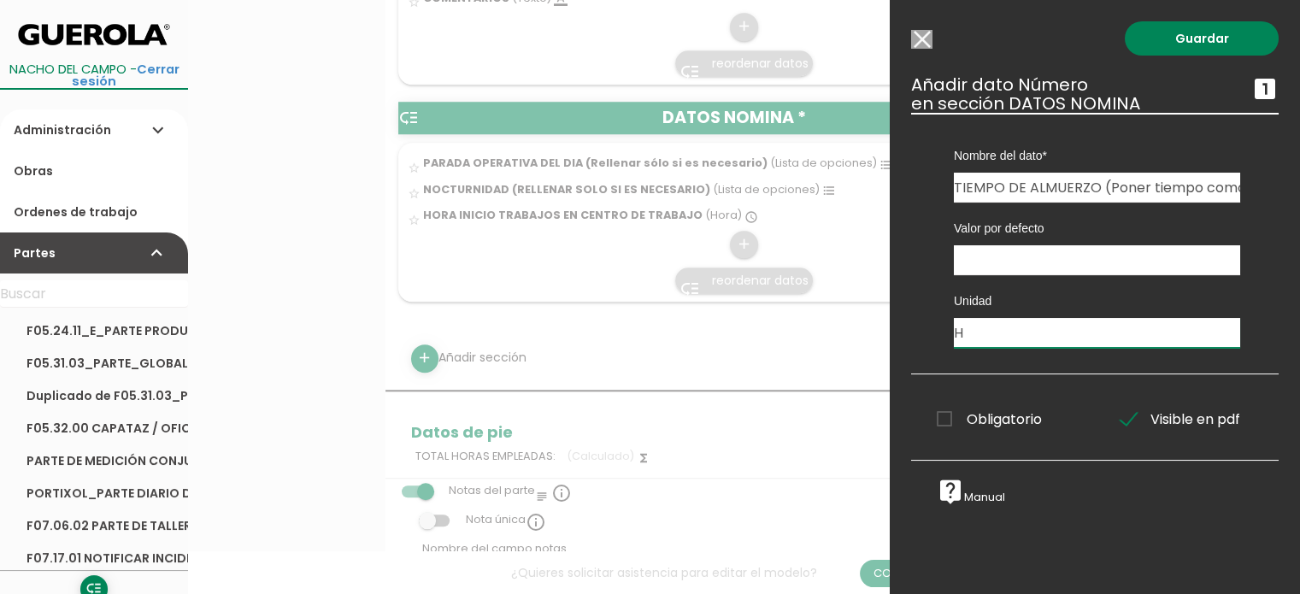
type input "H"
click at [1185, 40] on link "Guardar" at bounding box center [1202, 38] width 154 height 34
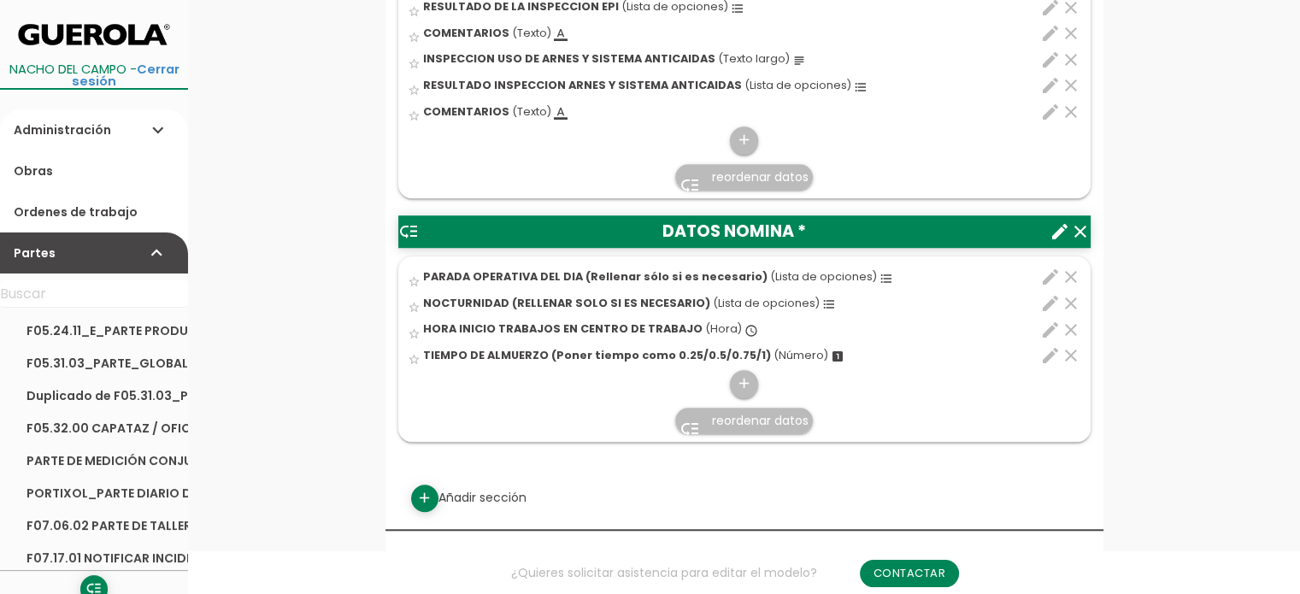
scroll to position [1368, 0]
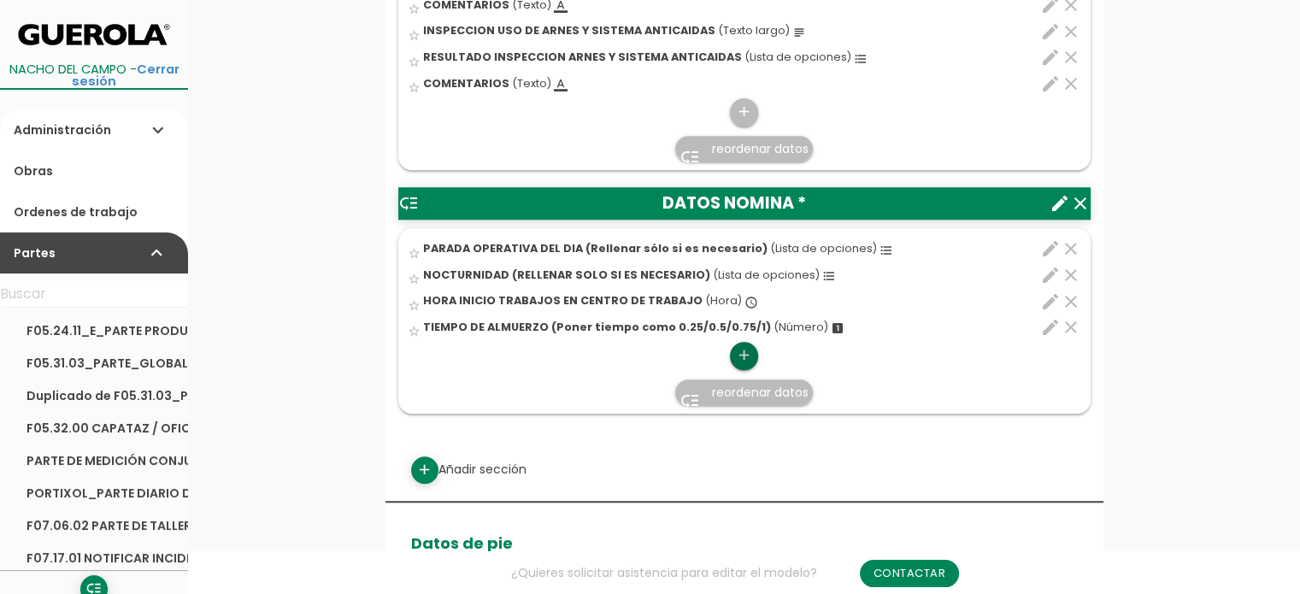
click at [740, 350] on icon "add" at bounding box center [744, 355] width 16 height 27
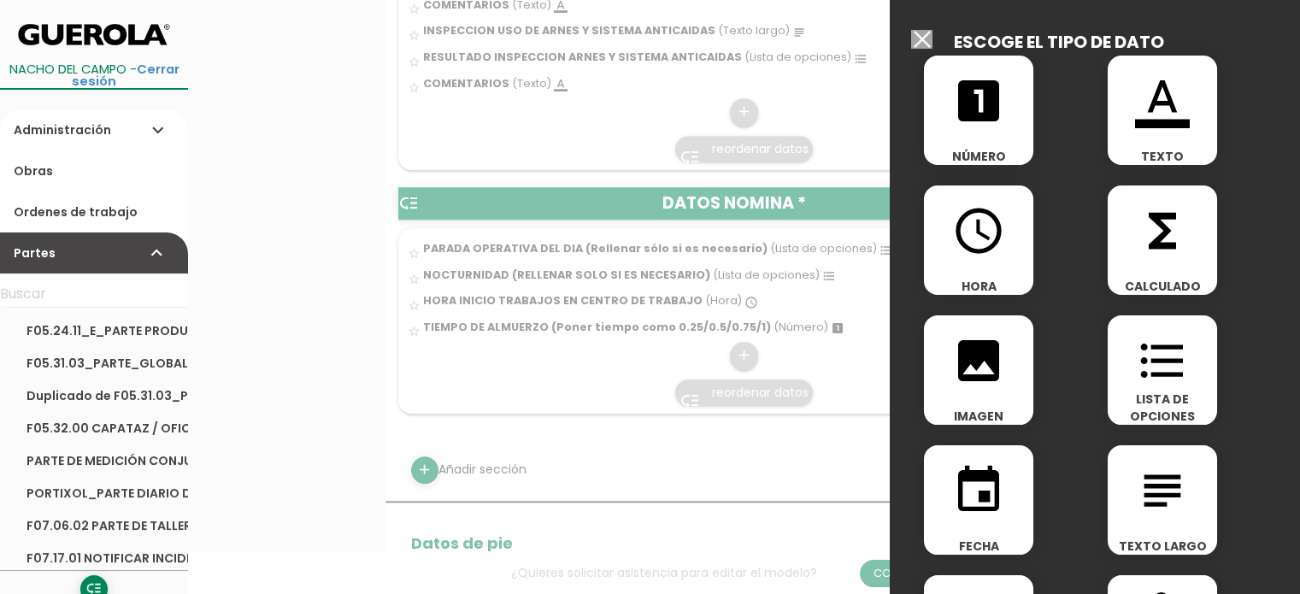
click at [1151, 374] on icon "format_list_bulleted" at bounding box center [1162, 360] width 55 height 55
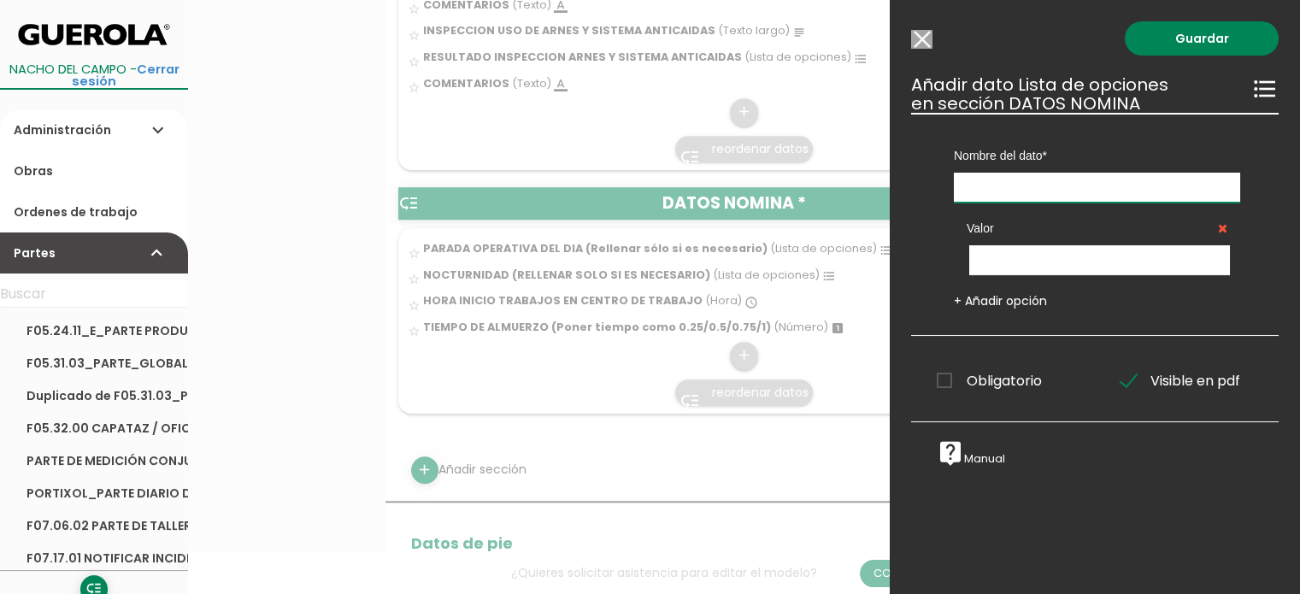
click at [1016, 187] on input "text" at bounding box center [1097, 188] width 286 height 30
type input "d"
type input "DIETA"
click at [1077, 264] on input "text" at bounding box center [1099, 260] width 261 height 30
type input "DIETA"
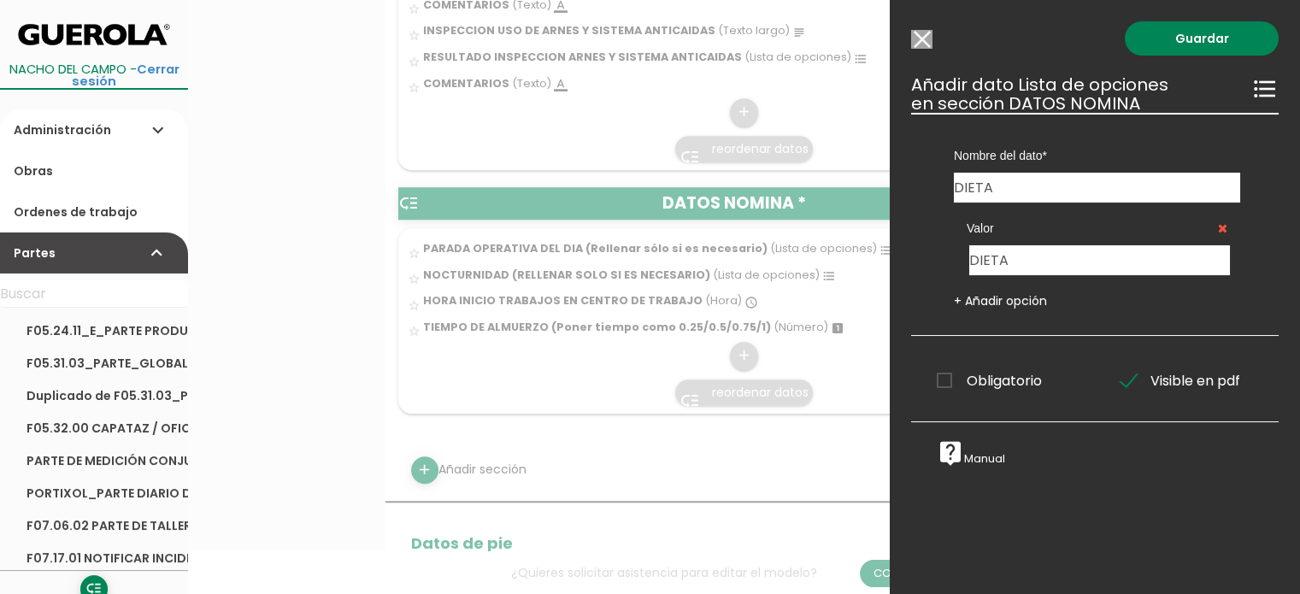
click at [1025, 303] on link "+ Añadir opción" at bounding box center [1000, 300] width 93 height 17
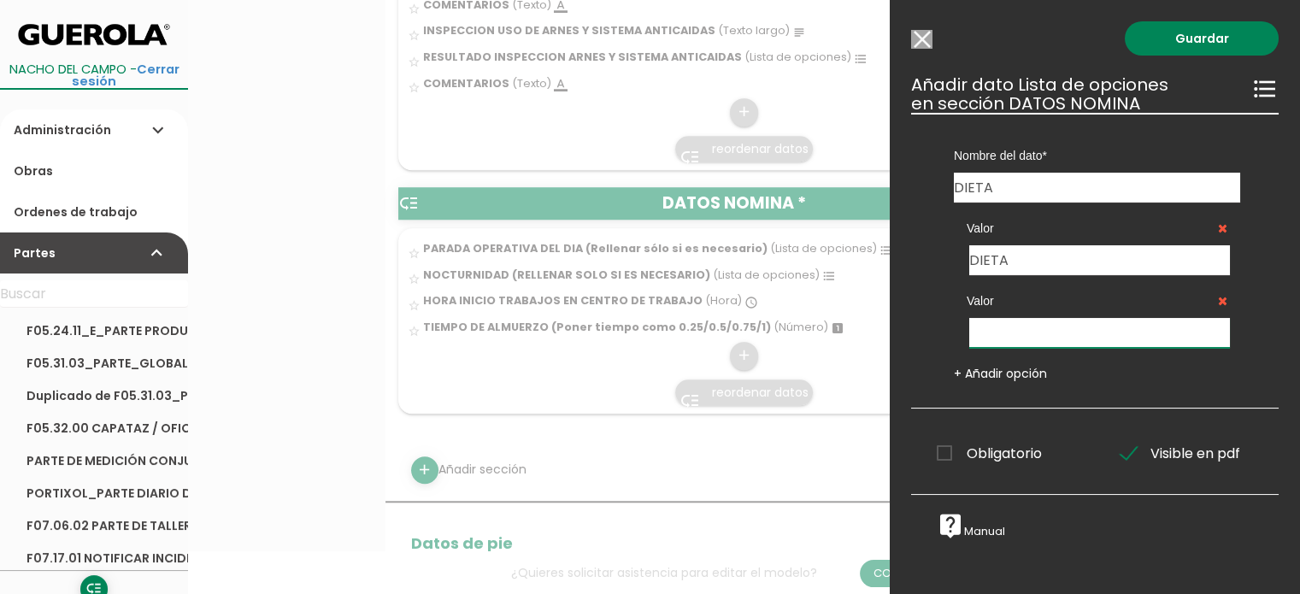
click at [1015, 325] on input "text" at bounding box center [1099, 333] width 261 height 30
type input "DIETA PERNOCTA"
click at [1177, 53] on link "Guardar" at bounding box center [1202, 38] width 154 height 34
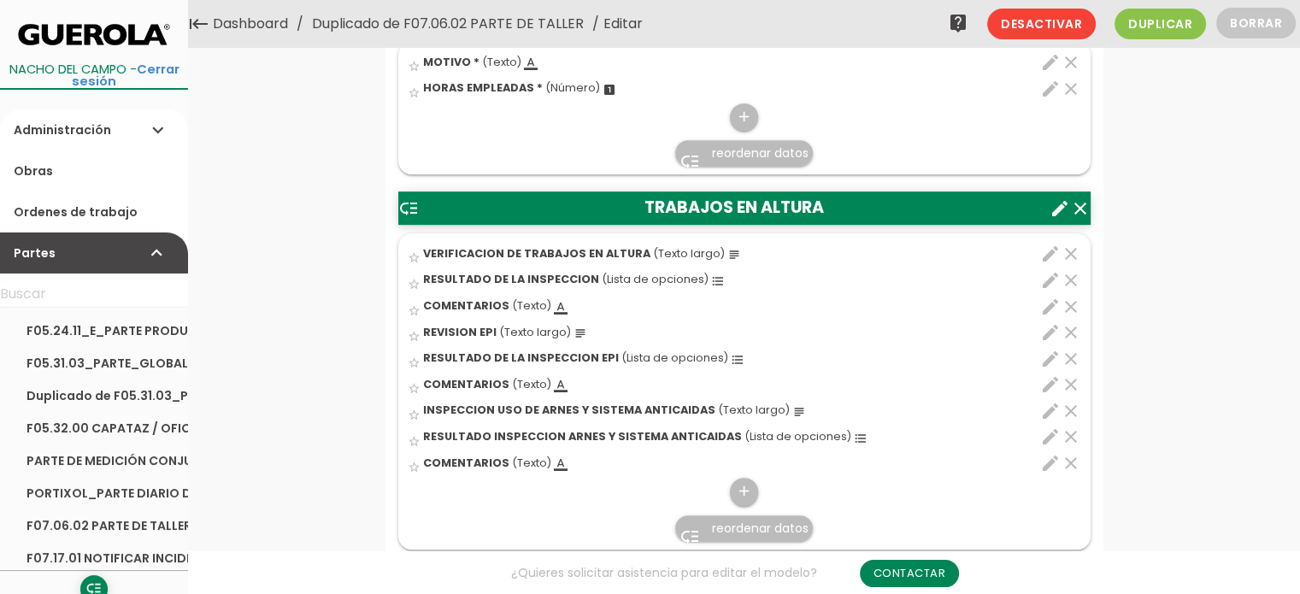
scroll to position [1368, 0]
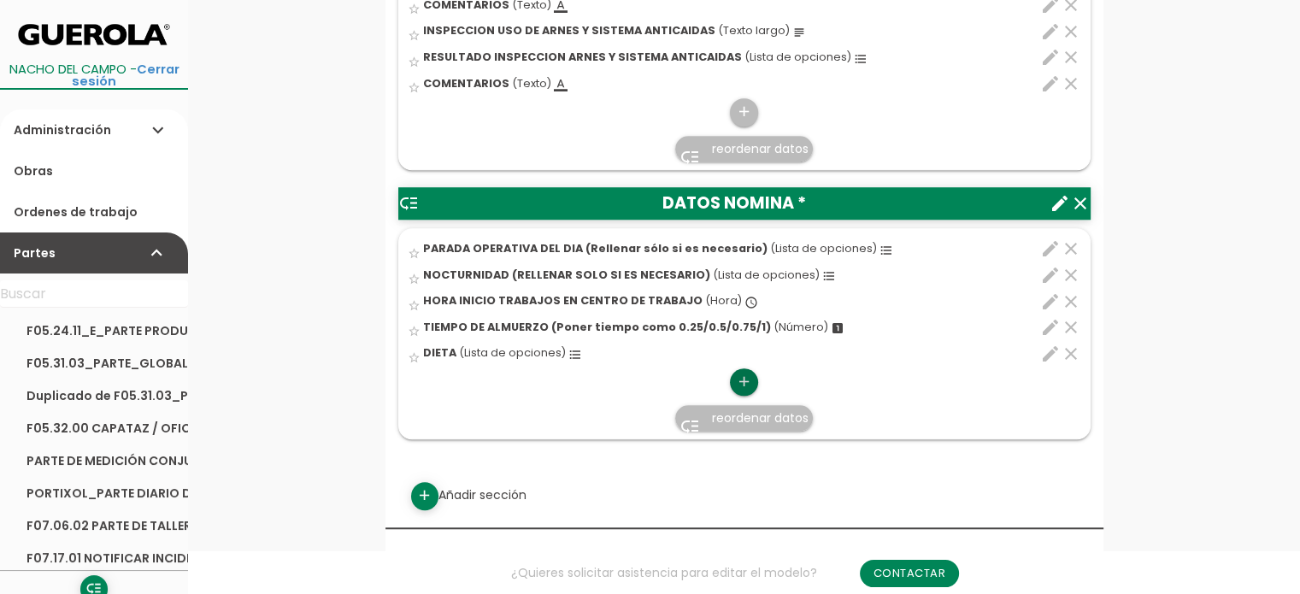
click at [745, 382] on icon "add" at bounding box center [744, 381] width 16 height 27
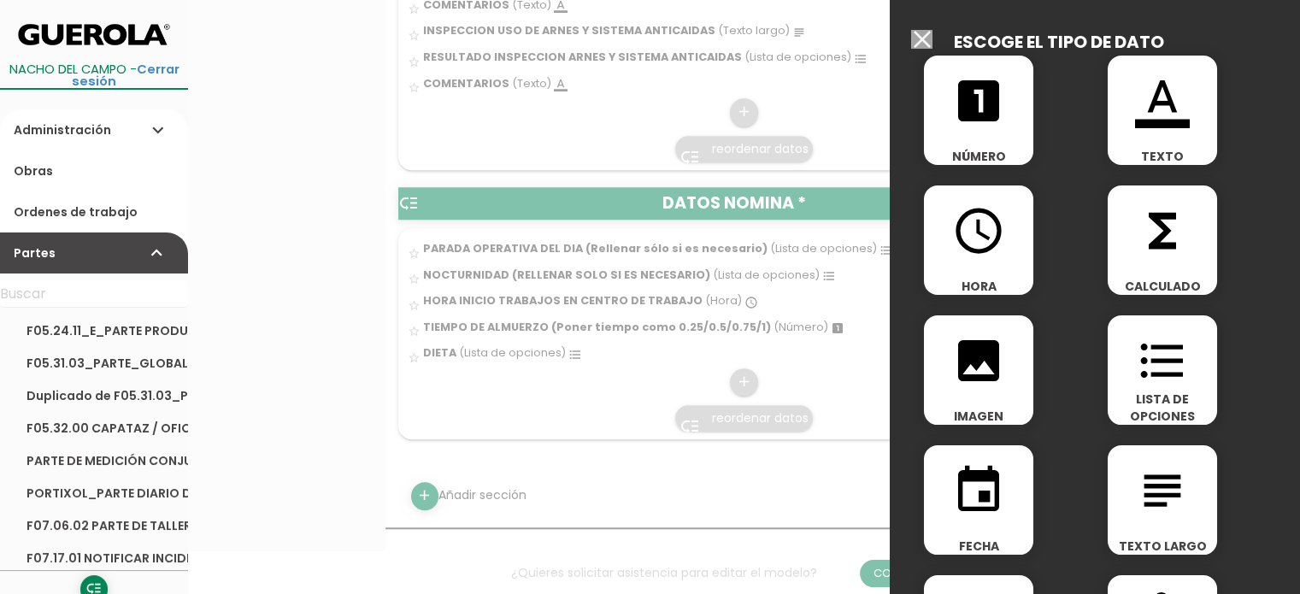
click at [961, 115] on icon "looks_one" at bounding box center [978, 101] width 55 height 55
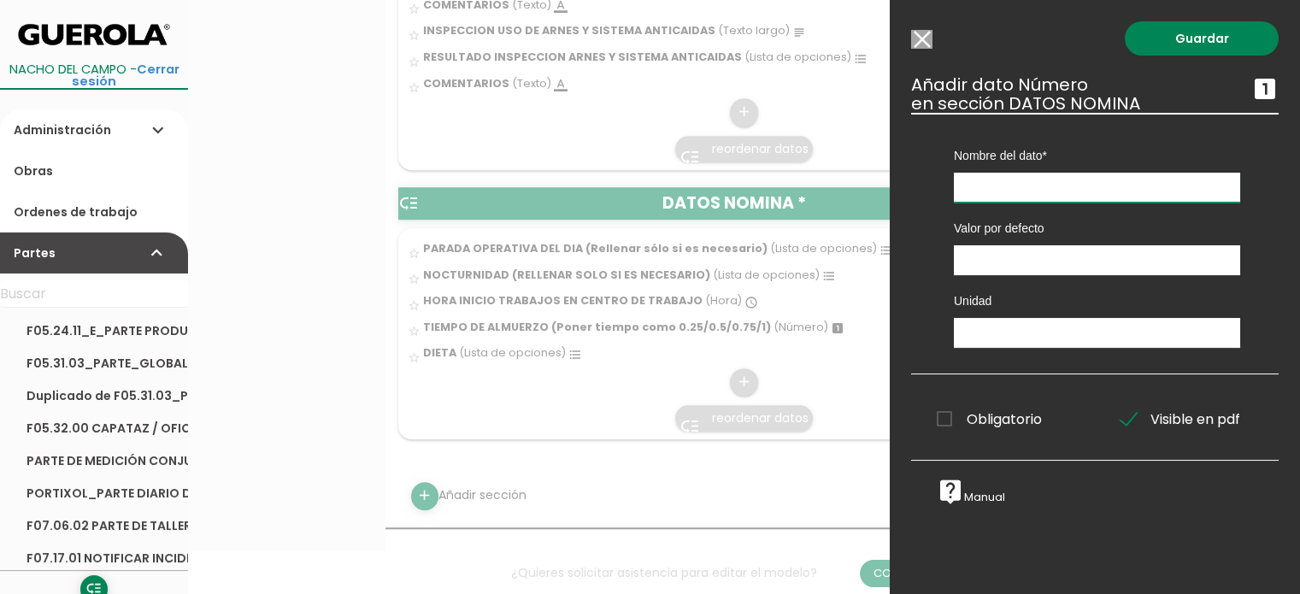
click at [988, 191] on input "text" at bounding box center [1097, 188] width 286 height 30
type input "TIEMPO DE COMIDA (Poner tiempo como 0.25/0.5/0.75/1)"
click at [1000, 324] on input "text" at bounding box center [1097, 333] width 286 height 30
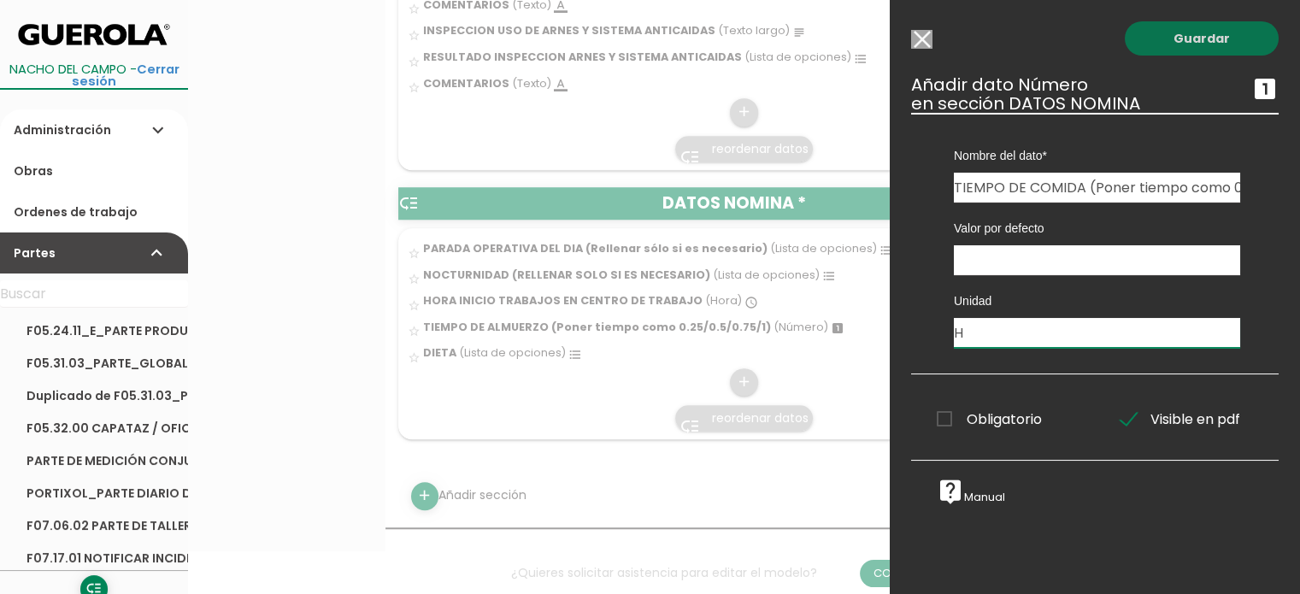
type input "H"
click at [1180, 36] on link "Guardar" at bounding box center [1202, 38] width 154 height 34
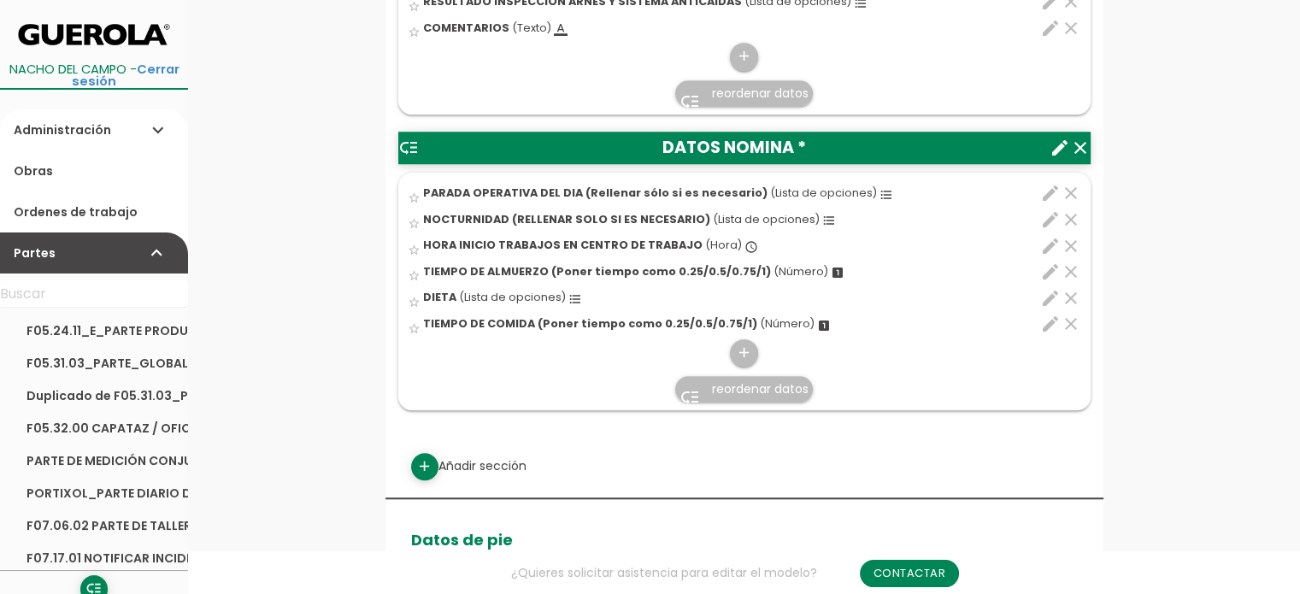
scroll to position [1481, 0]
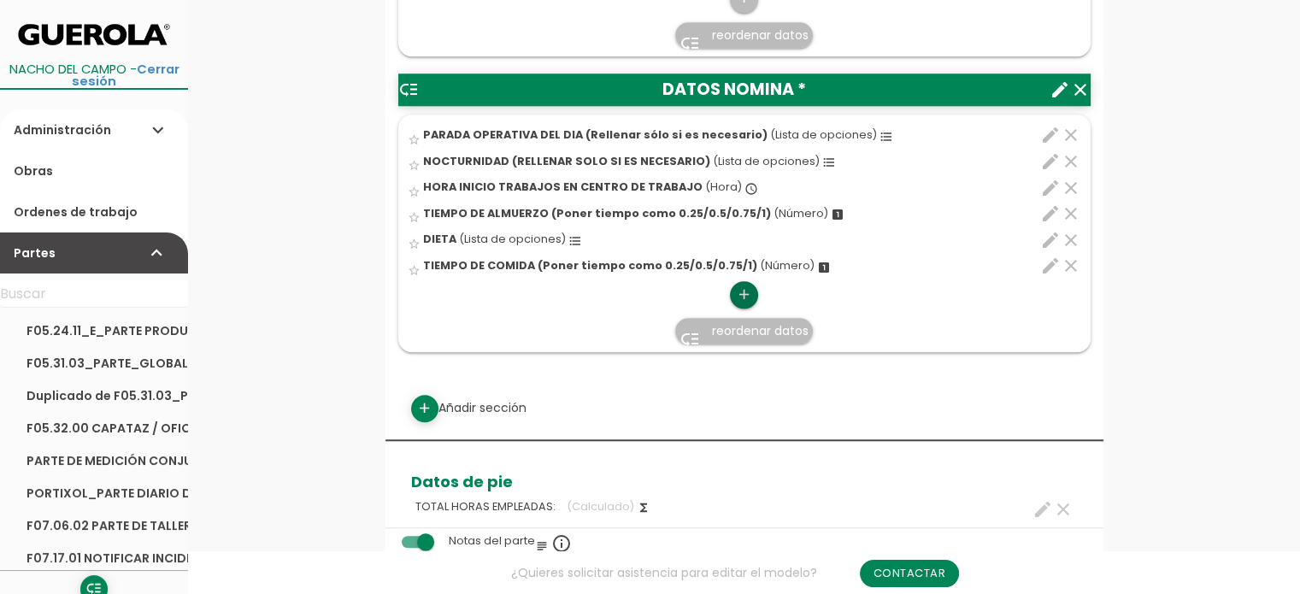
click at [748, 286] on icon "add" at bounding box center [744, 294] width 16 height 27
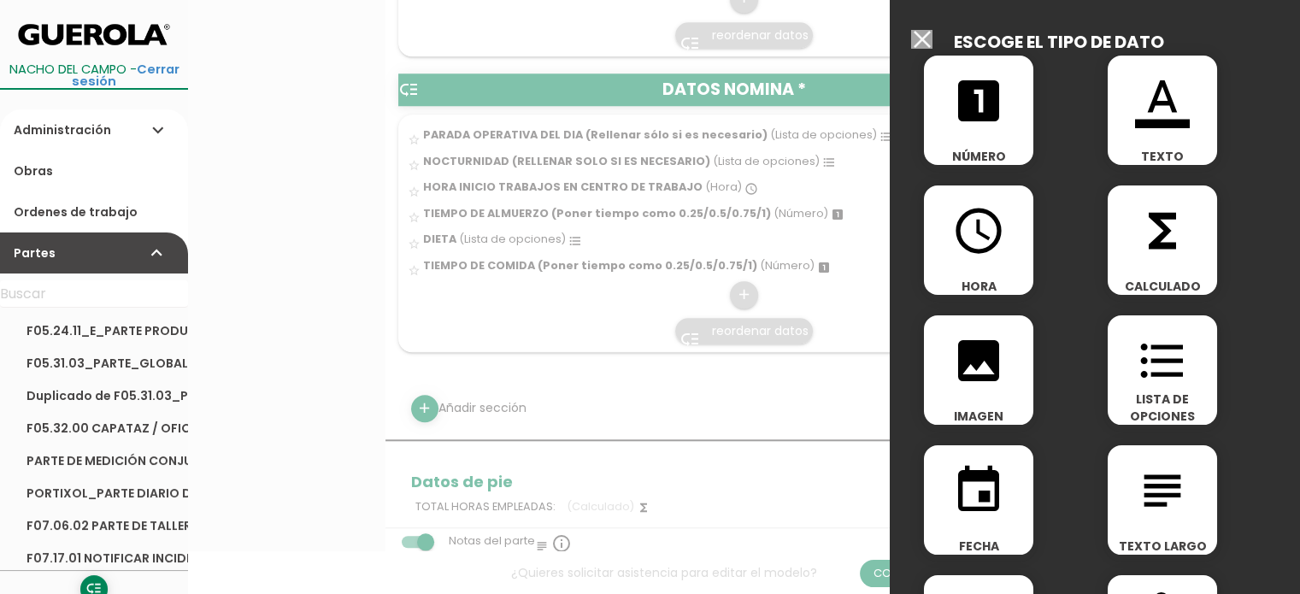
click at [986, 252] on icon "access_time" at bounding box center [978, 230] width 55 height 55
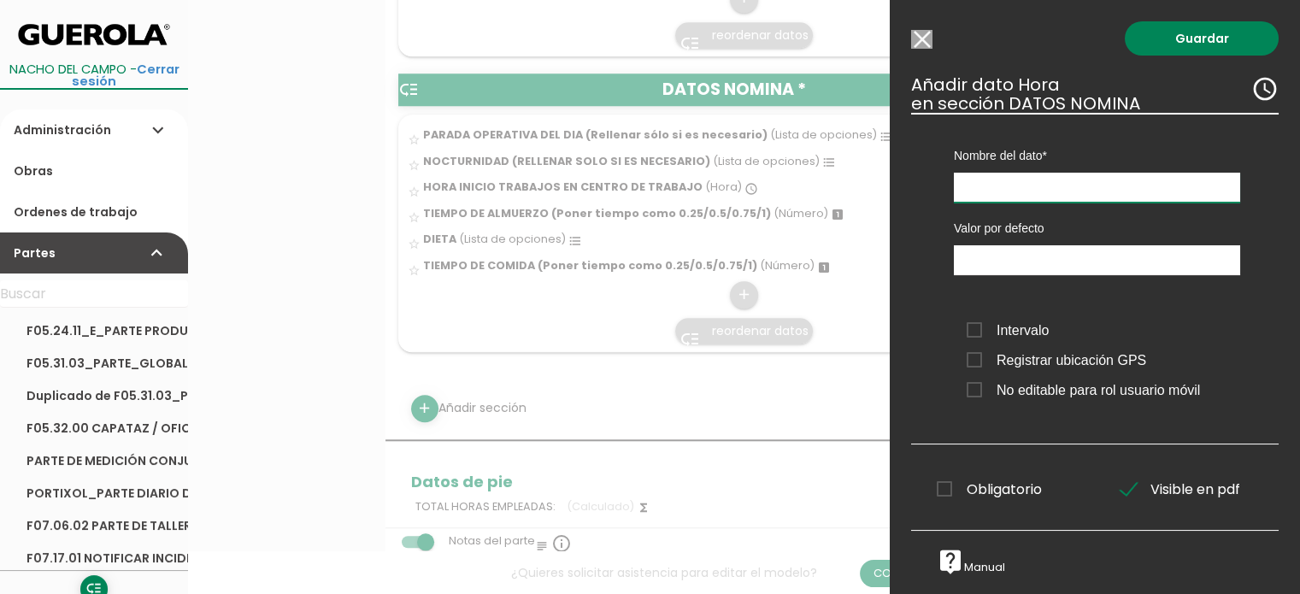
click at [1001, 191] on input "text" at bounding box center [1097, 188] width 286 height 30
type input "h"
type input "HORA FIN DE TRABAJOS CENTRO DE TRABAJO"
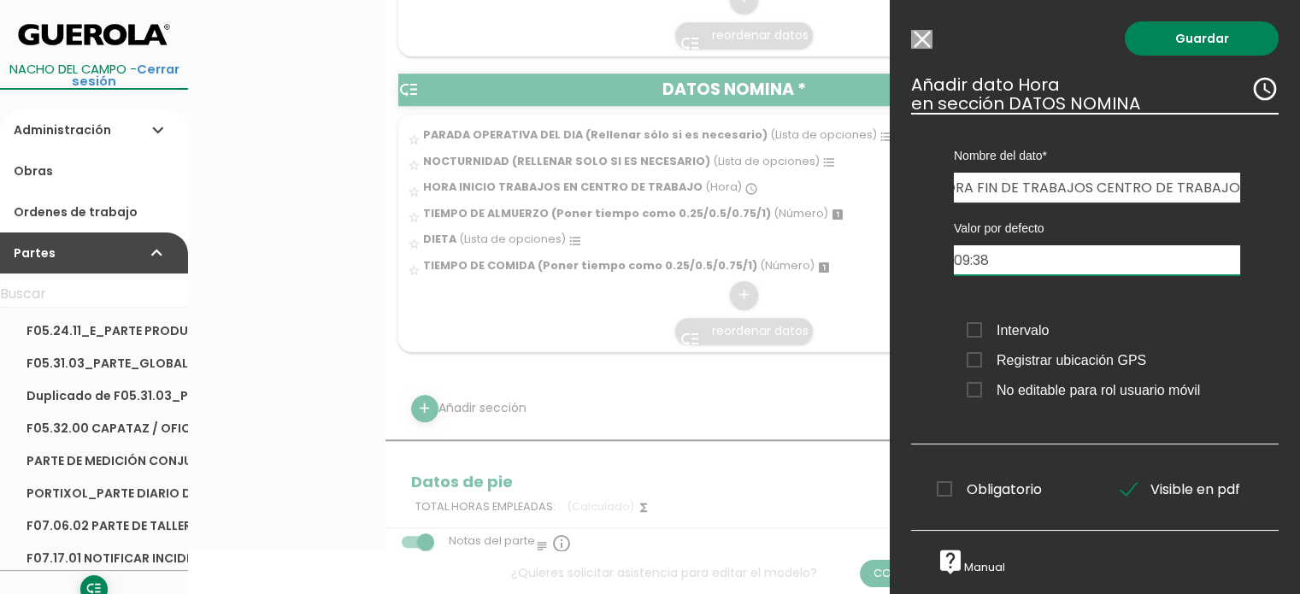
click at [1001, 252] on input "09:38" at bounding box center [1097, 260] width 286 height 30
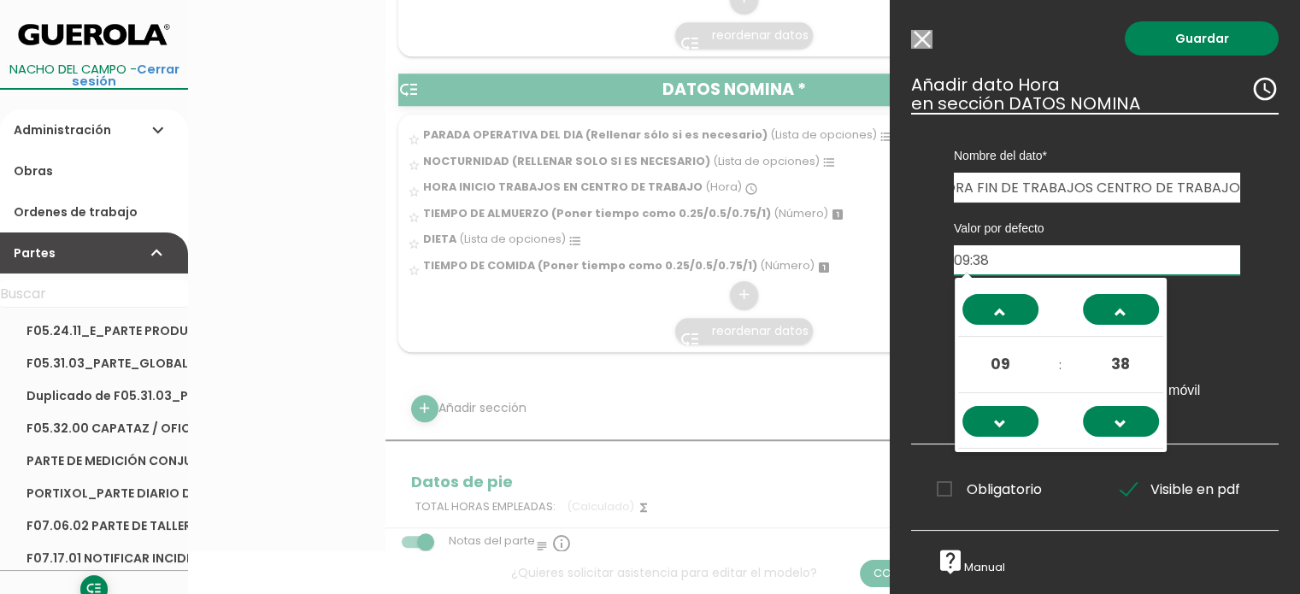
scroll to position [0, 0]
type input "09:38H"
drag, startPoint x: 1032, startPoint y: 256, endPoint x: 881, endPoint y: 254, distance: 150.5
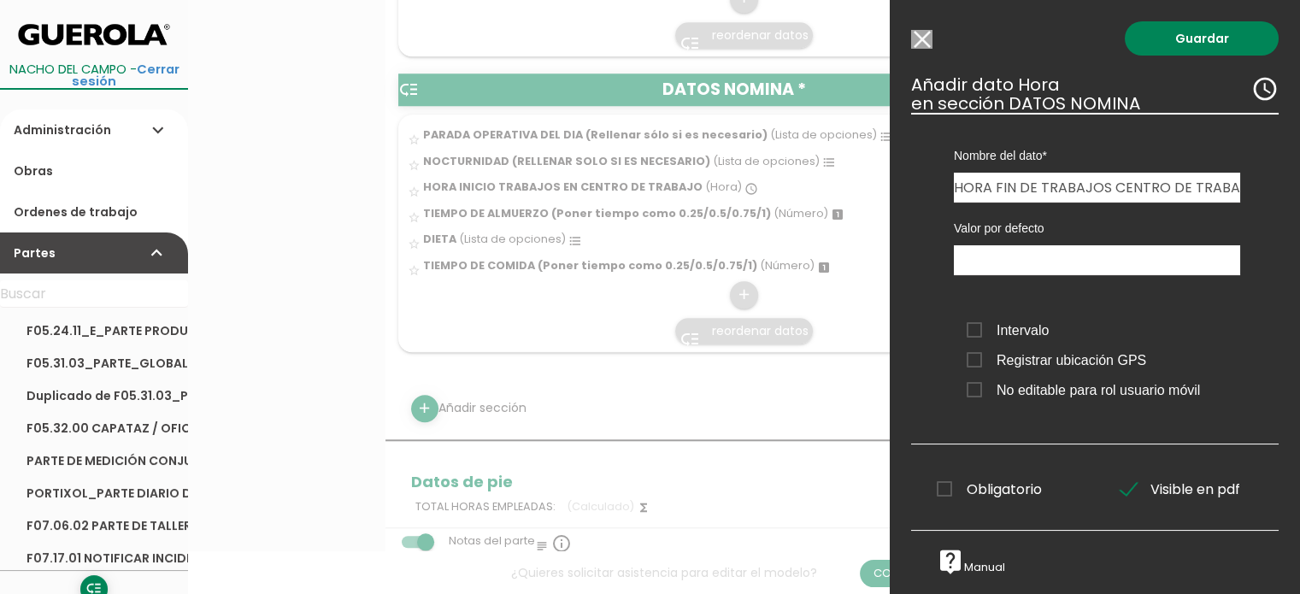
click at [916, 237] on div "Nombre del dato DIETA MOTIVO VERIFICACION DE TRABAJOS EN ALTURA PARADA OPERATIV…" at bounding box center [1095, 279] width 368 height 332
click at [978, 327] on span "Intervalo" at bounding box center [1008, 330] width 82 height 21
click at [0, 0] on input "Intervalo" at bounding box center [0, 0] width 0 height 0
click at [974, 358] on span "Registrar ubicación GPS" at bounding box center [1057, 360] width 180 height 21
click at [0, 0] on input "Registrar ubicación GPS" at bounding box center [0, 0] width 0 height 0
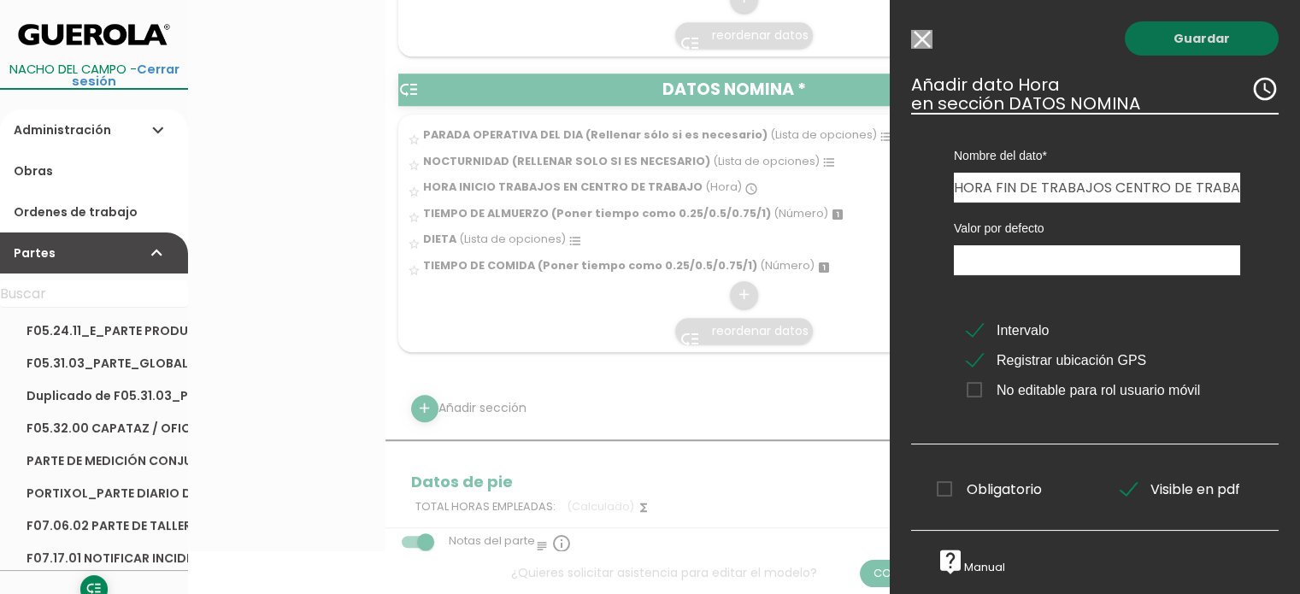
click at [1200, 44] on link "Guardar" at bounding box center [1202, 38] width 154 height 34
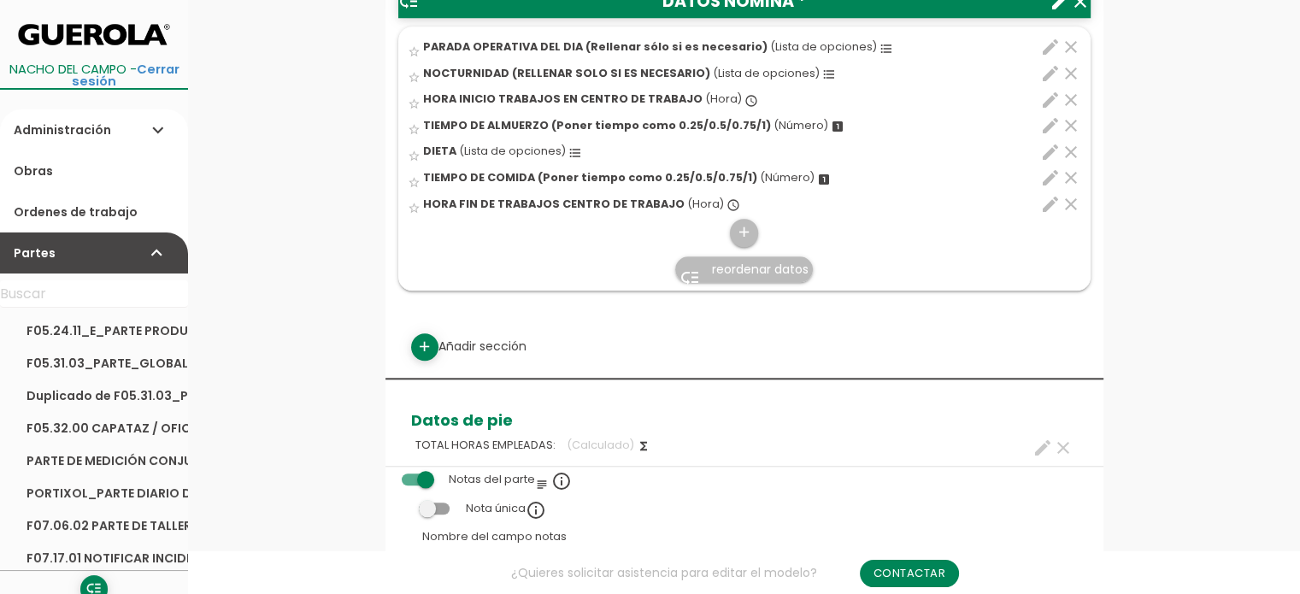
scroll to position [1458, 0]
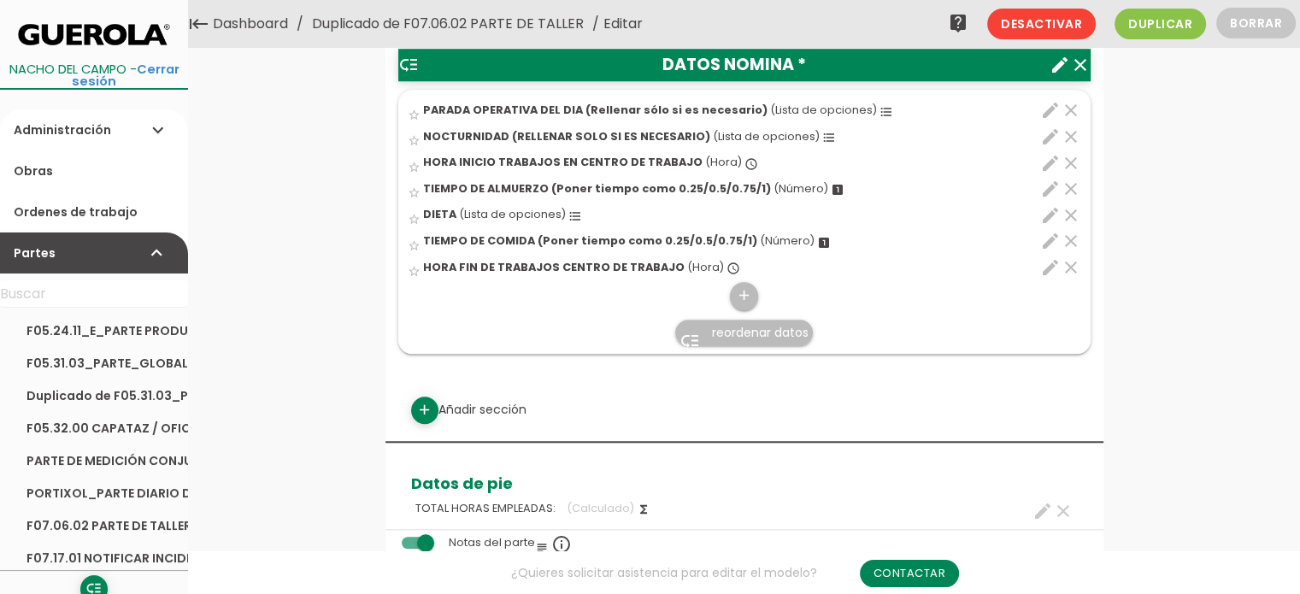
click at [1051, 268] on icon "edit" at bounding box center [1050, 267] width 21 height 21
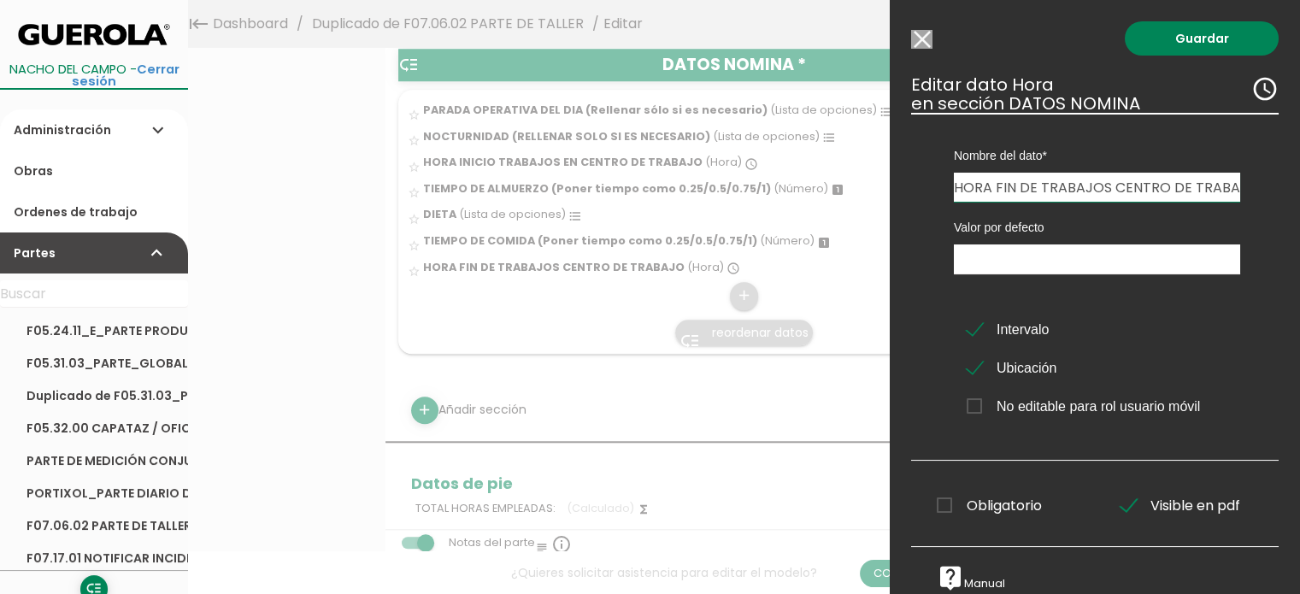
click at [928, 38] on input "Modelo sin Ordenes de trabajo" at bounding box center [921, 39] width 21 height 19
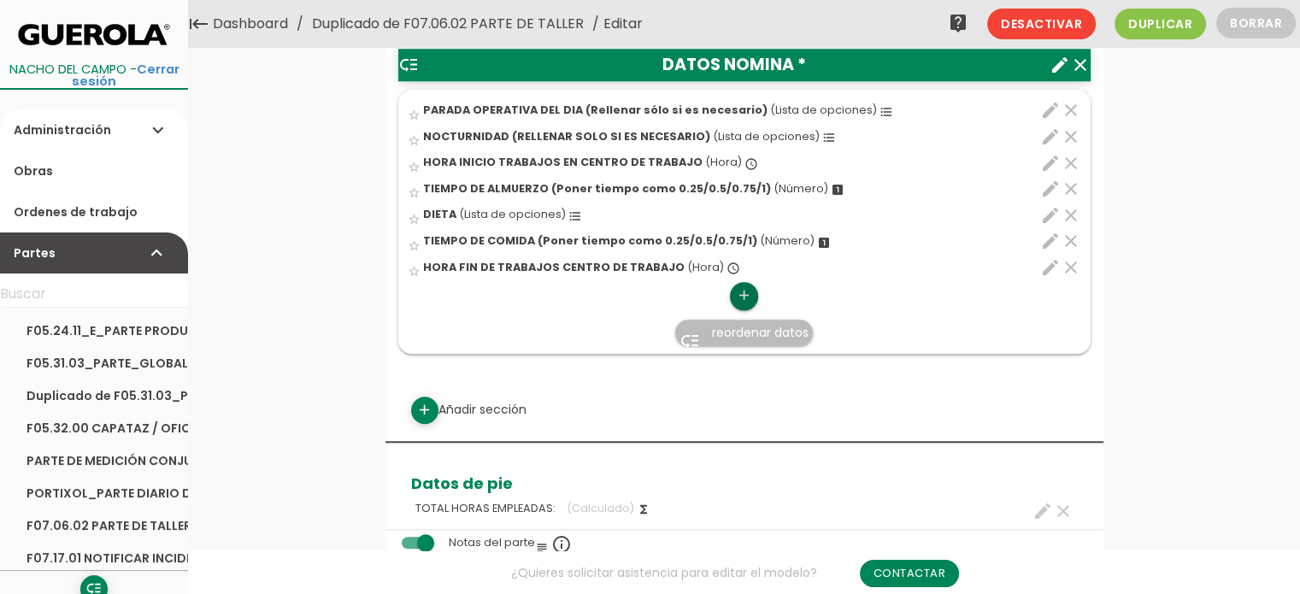
click at [740, 300] on icon "add" at bounding box center [744, 295] width 16 height 27
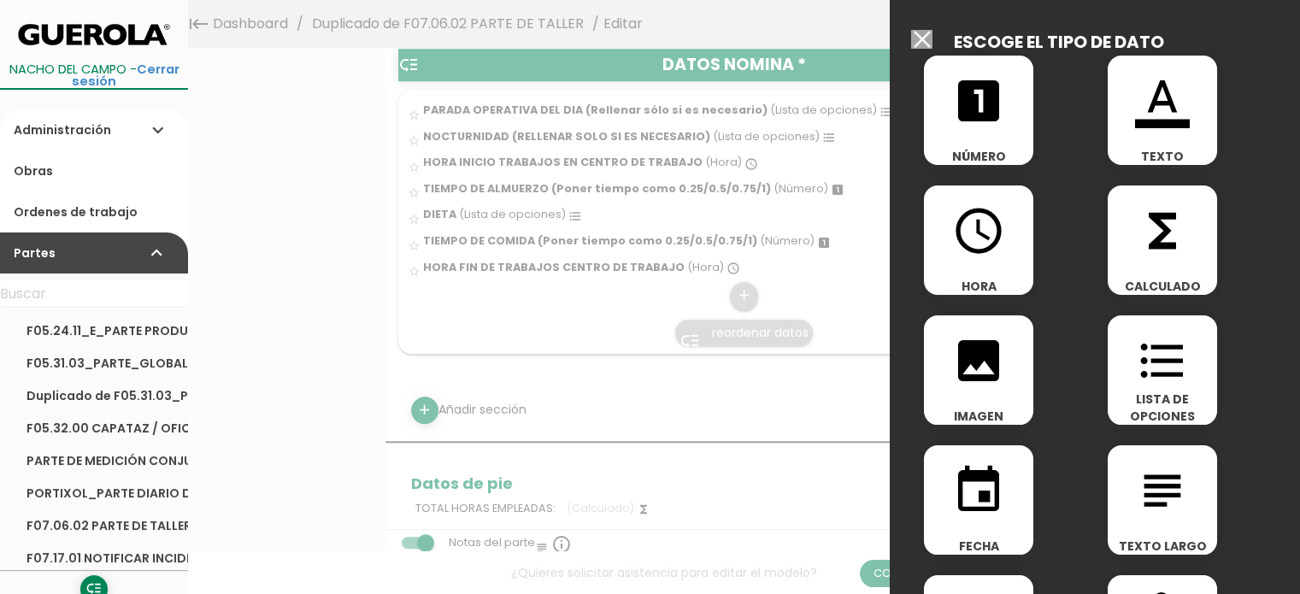
click at [980, 256] on icon "access_time" at bounding box center [978, 230] width 55 height 55
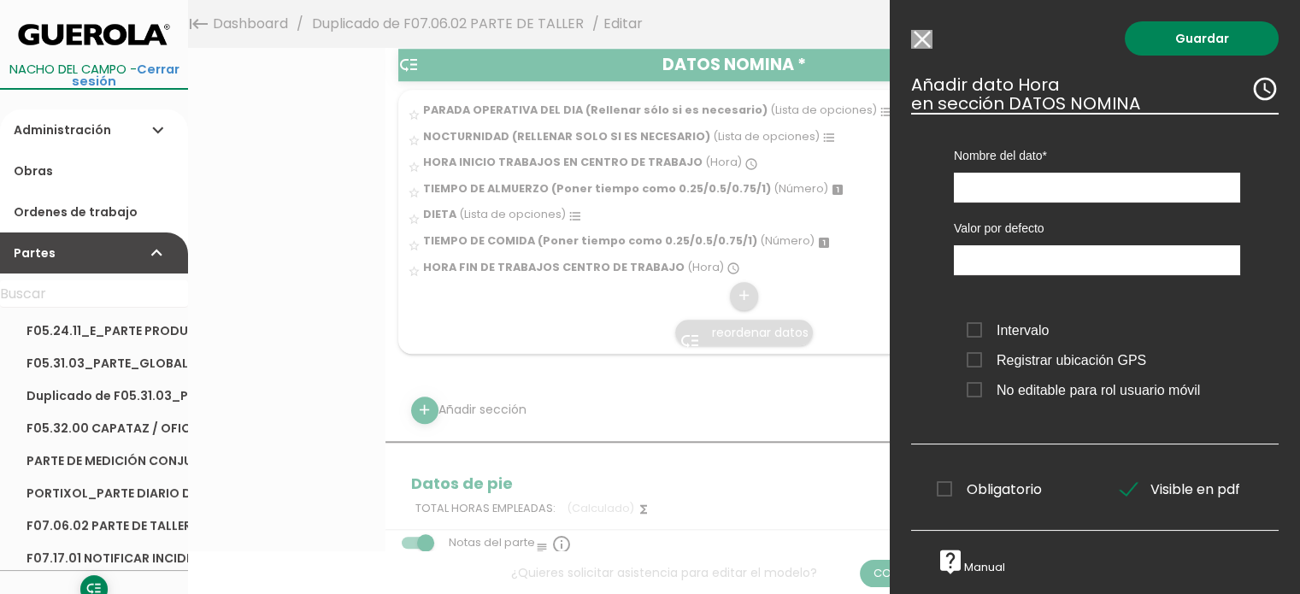
drag, startPoint x: 921, startPoint y: 40, endPoint x: 913, endPoint y: 59, distance: 20.7
click at [922, 40] on input "Modelo sin Ordenes de trabajo" at bounding box center [921, 39] width 21 height 19
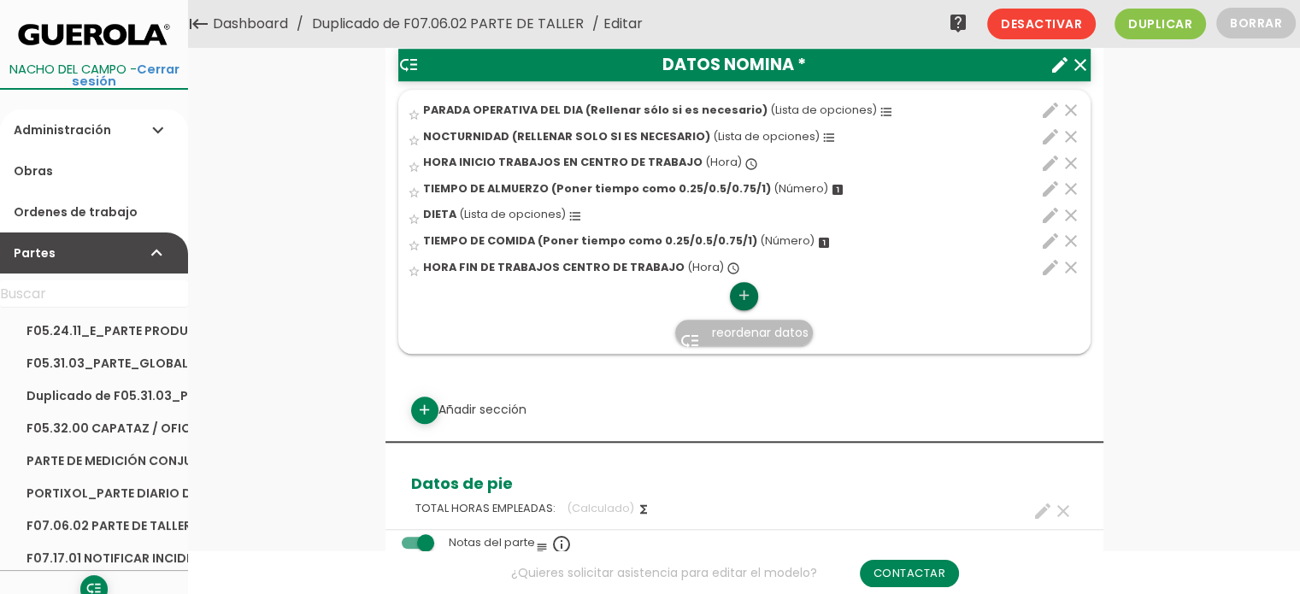
click at [745, 290] on icon "add" at bounding box center [744, 295] width 16 height 27
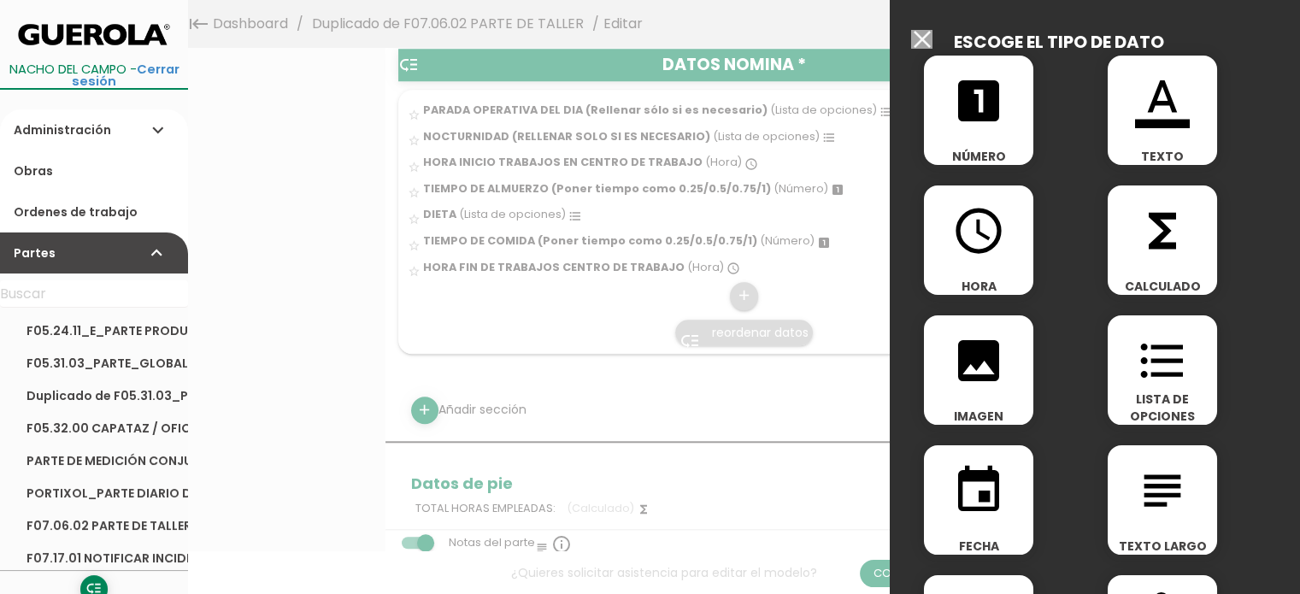
click at [1149, 259] on div "functions CALCULADO" at bounding box center [1162, 239] width 109 height 109
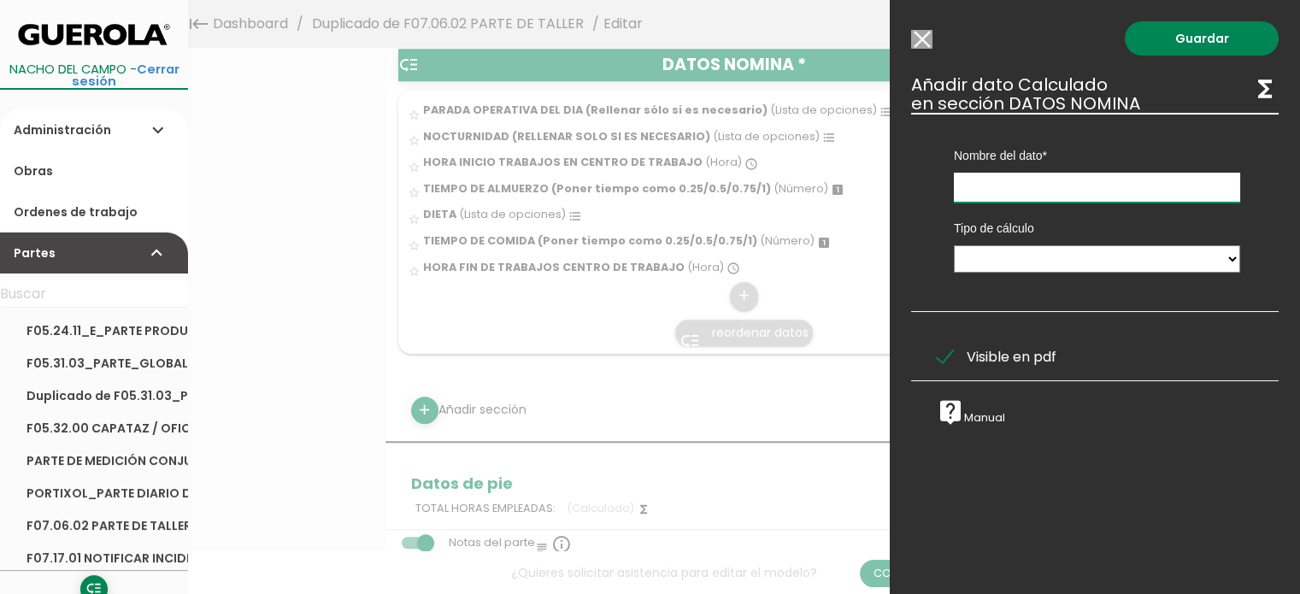
click at [992, 186] on input "text" at bounding box center [1097, 188] width 286 height 30
type input "TIEMPO TOTAL COMIDA + ALMUERZO"
click at [1031, 256] on select "Calculado entre datos" at bounding box center [1097, 258] width 286 height 27
select select "1"
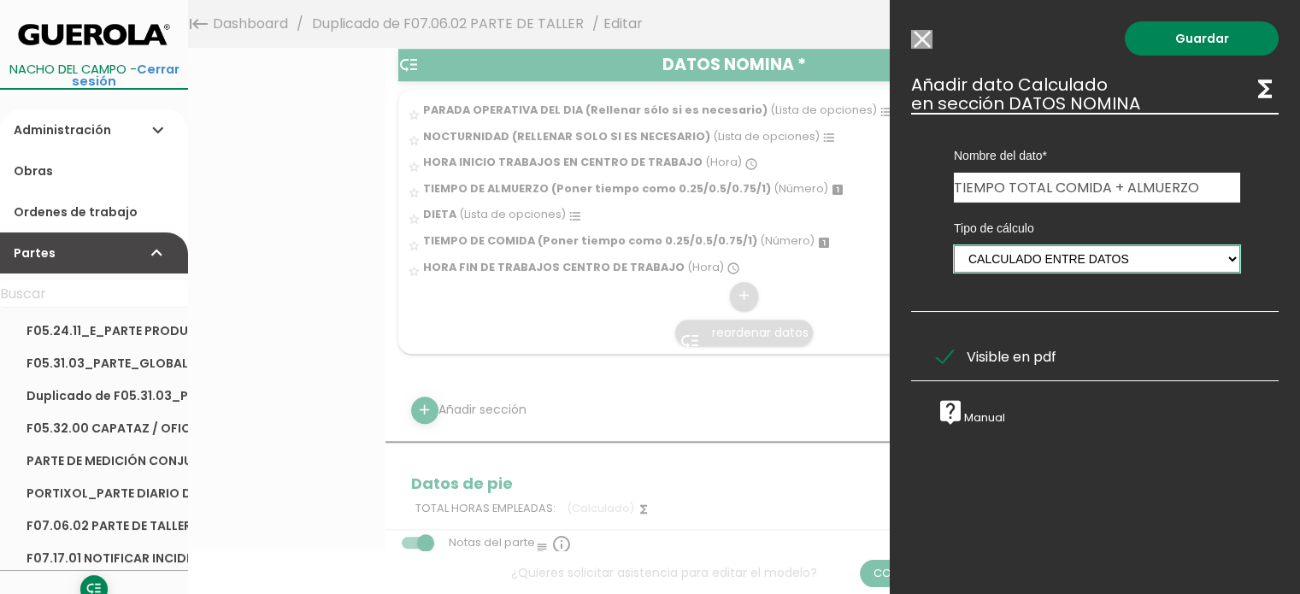
click at [954, 245] on select "Calculado entre datos" at bounding box center [1097, 258] width 286 height 27
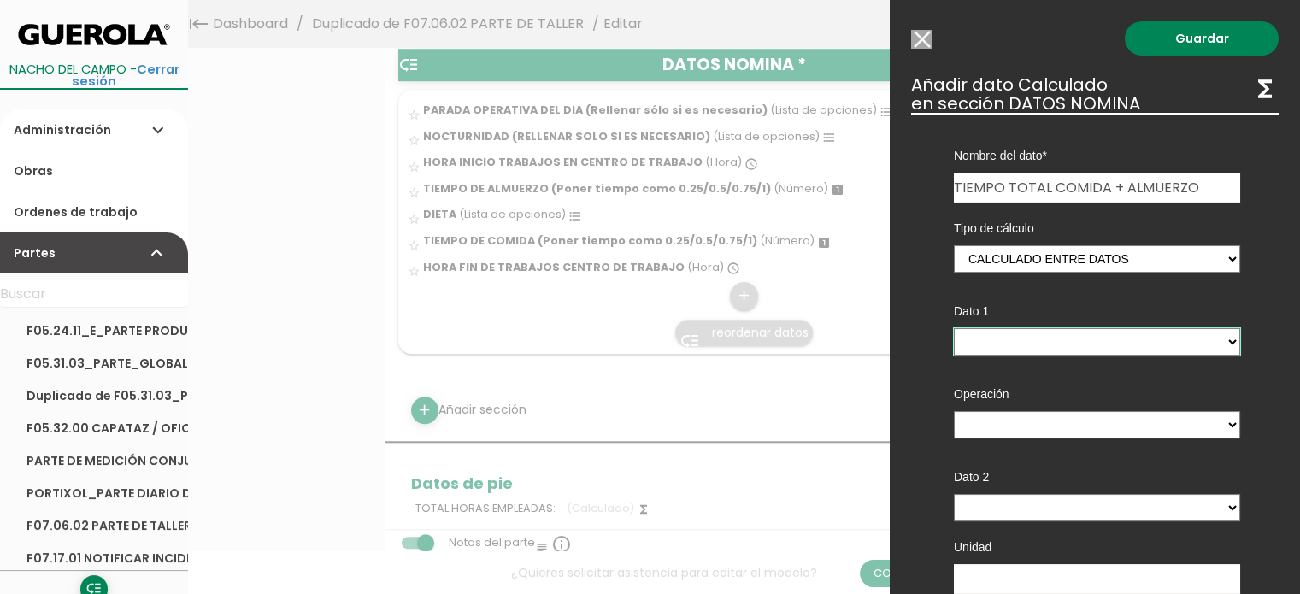
click at [1215, 338] on select "PARADA OPERATIVA DEL DIA (Rellenar sólo si es necesario) - (columna) NOCTURNIDA…" at bounding box center [1097, 341] width 286 height 27
select select "9940_pos4"
click at [954, 328] on select "PARADA OPERATIVA DEL DIA (Rellenar sólo si es necesario) - (columna) NOCTURNIDA…" at bounding box center [1097, 341] width 286 height 27
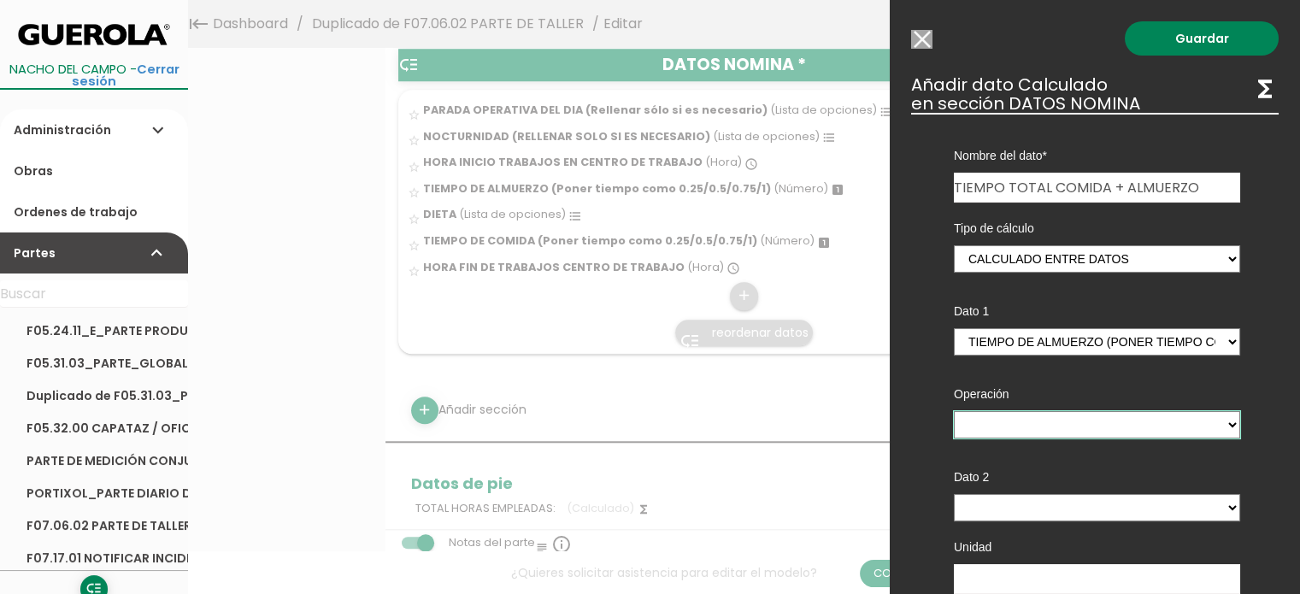
click at [1094, 420] on select "+ - * /" at bounding box center [1097, 424] width 286 height 27
select select "+"
click at [954, 411] on select "+ - * /" at bounding box center [1097, 424] width 286 height 27
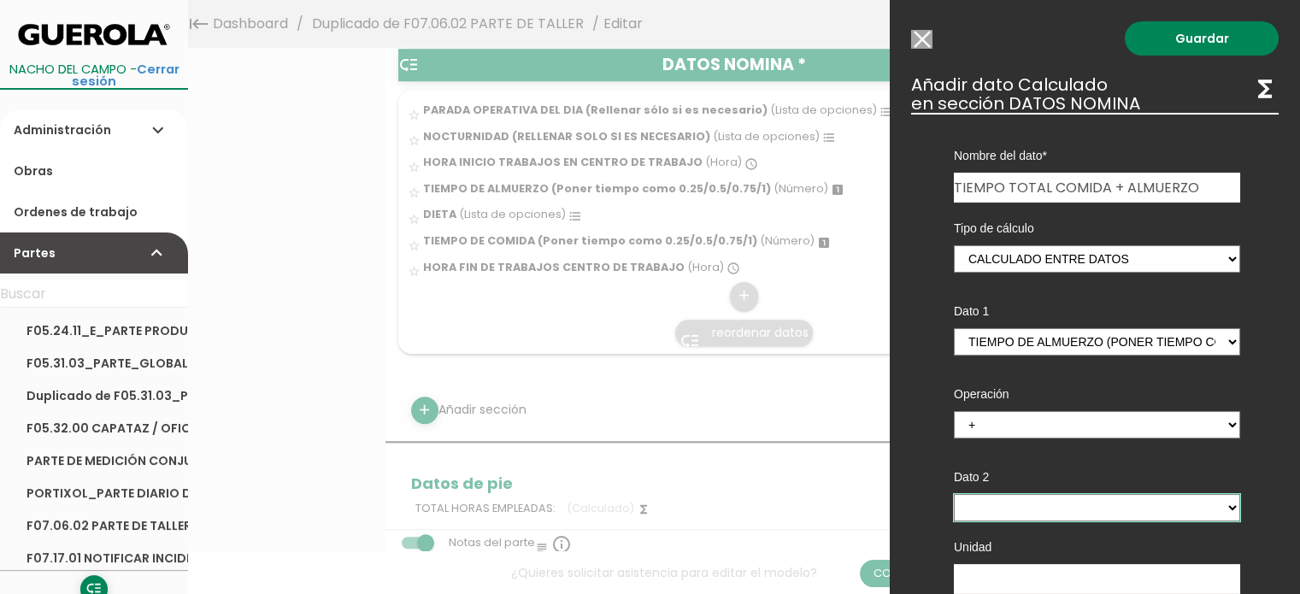
click at [1000, 511] on select "PARADA OPERATIVA DEL DIA (Rellenar sólo si es necesario) - (columna) NOCTURNIDA…" at bounding box center [1097, 507] width 286 height 27
select select "9940_pos6"
click at [954, 494] on select "PARADA OPERATIVA DEL DIA (Rellenar sólo si es necesario) - (columna) NOCTURNIDA…" at bounding box center [1097, 507] width 286 height 27
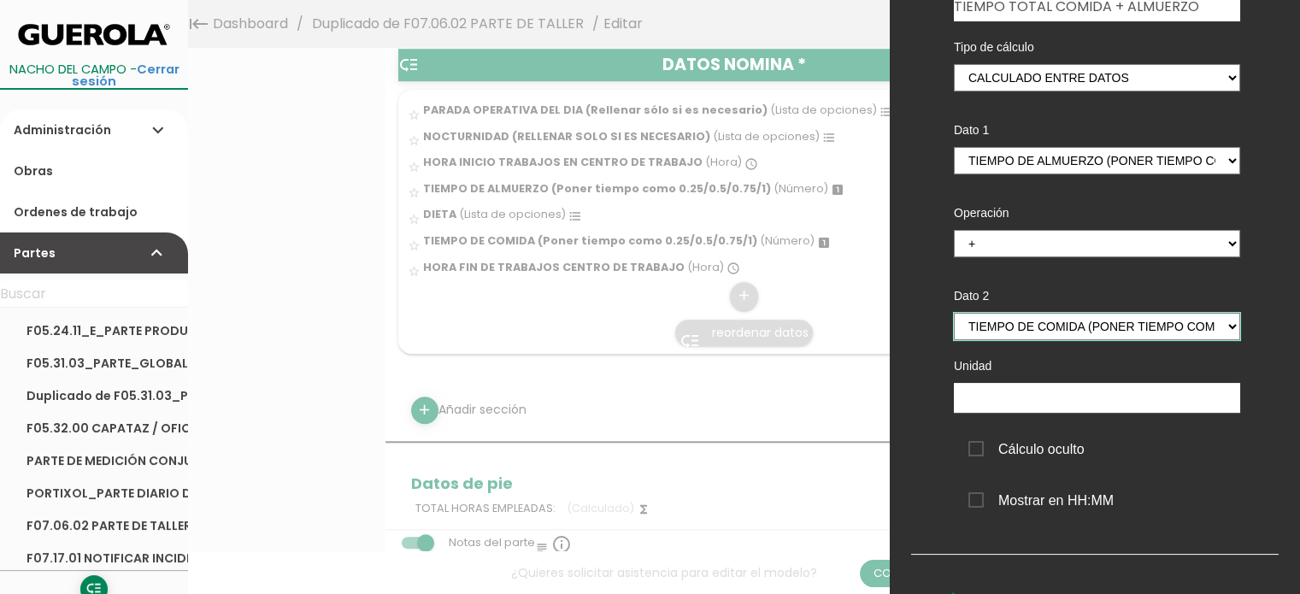
scroll to position [195, 0]
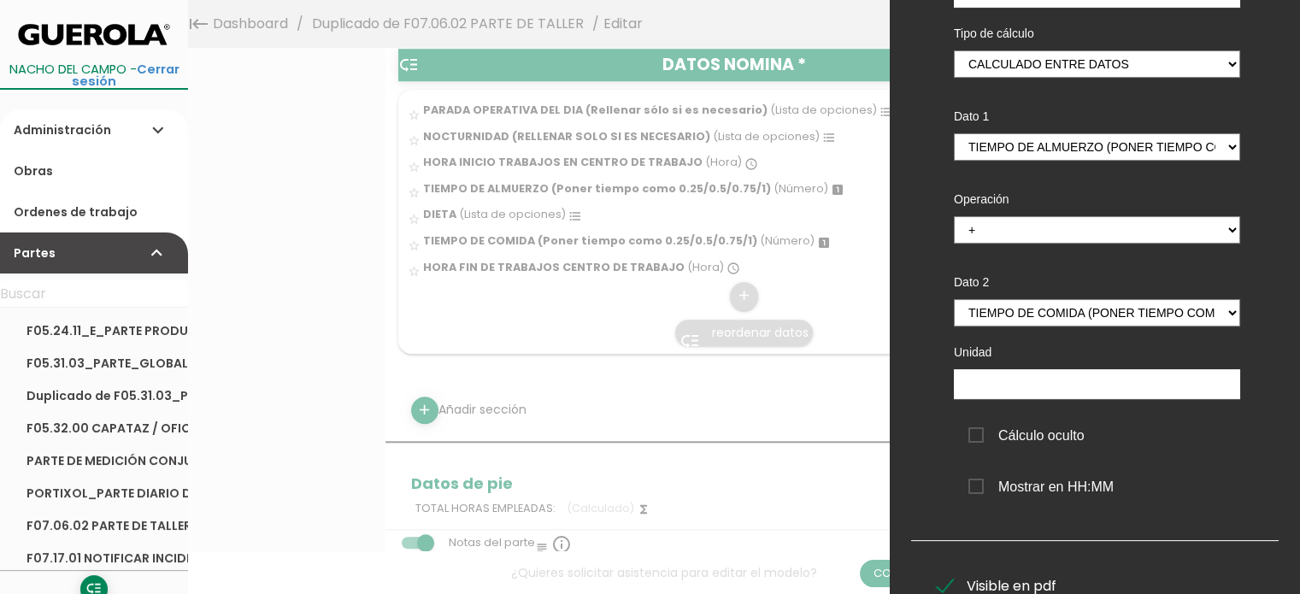
click at [975, 436] on span "Cálculo oculto" at bounding box center [1026, 435] width 116 height 21
click at [0, 0] on input "Cálculo oculto" at bounding box center [0, 0] width 0 height 0
click at [977, 486] on span "Mostrar en HH:MM" at bounding box center [1040, 486] width 145 height 21
click at [0, 0] on input "Mostrar en HH:MM" at bounding box center [0, 0] width 0 height 0
click at [1057, 391] on input "text" at bounding box center [1097, 384] width 286 height 30
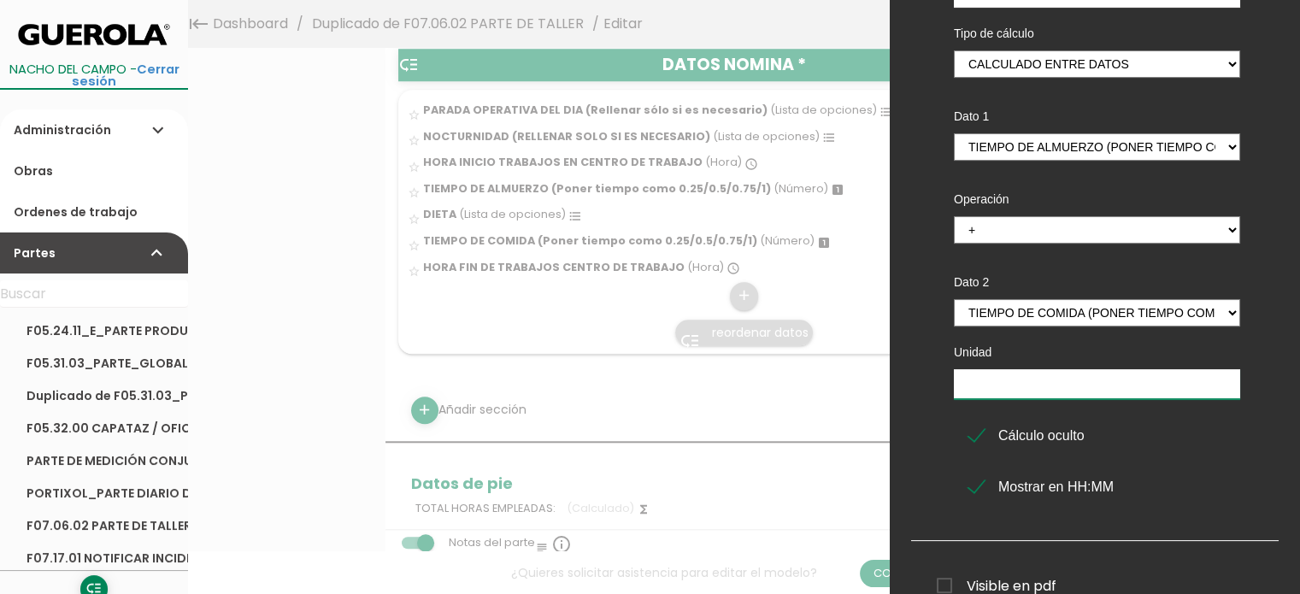
type input "h"
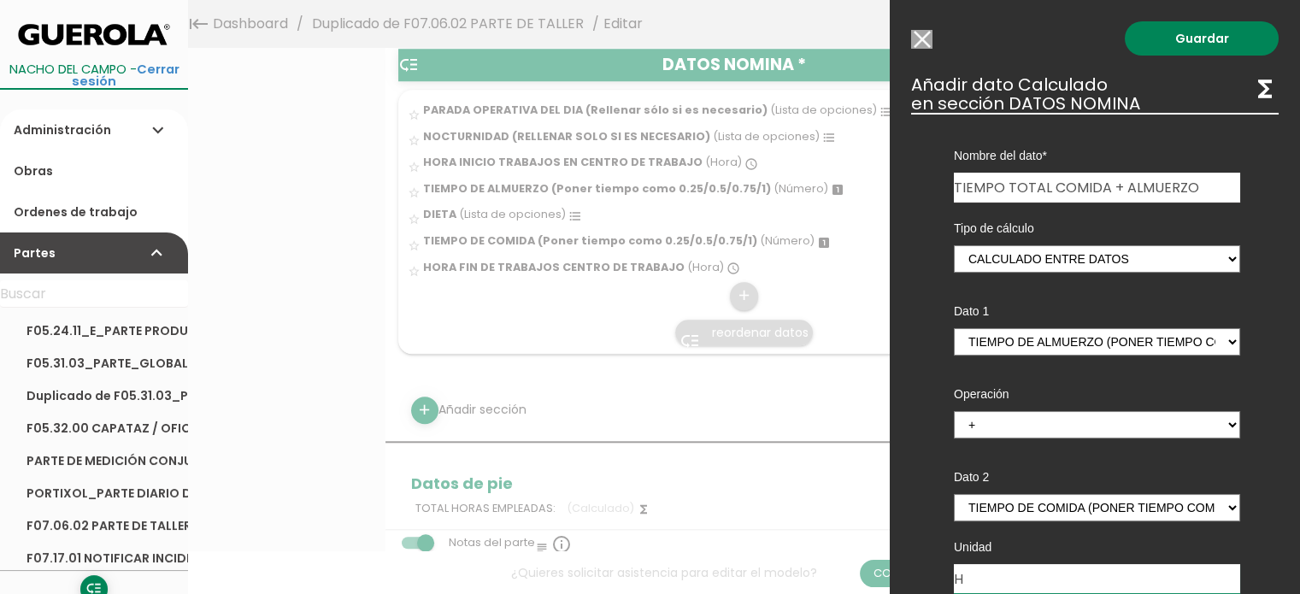
scroll to position [272, 0]
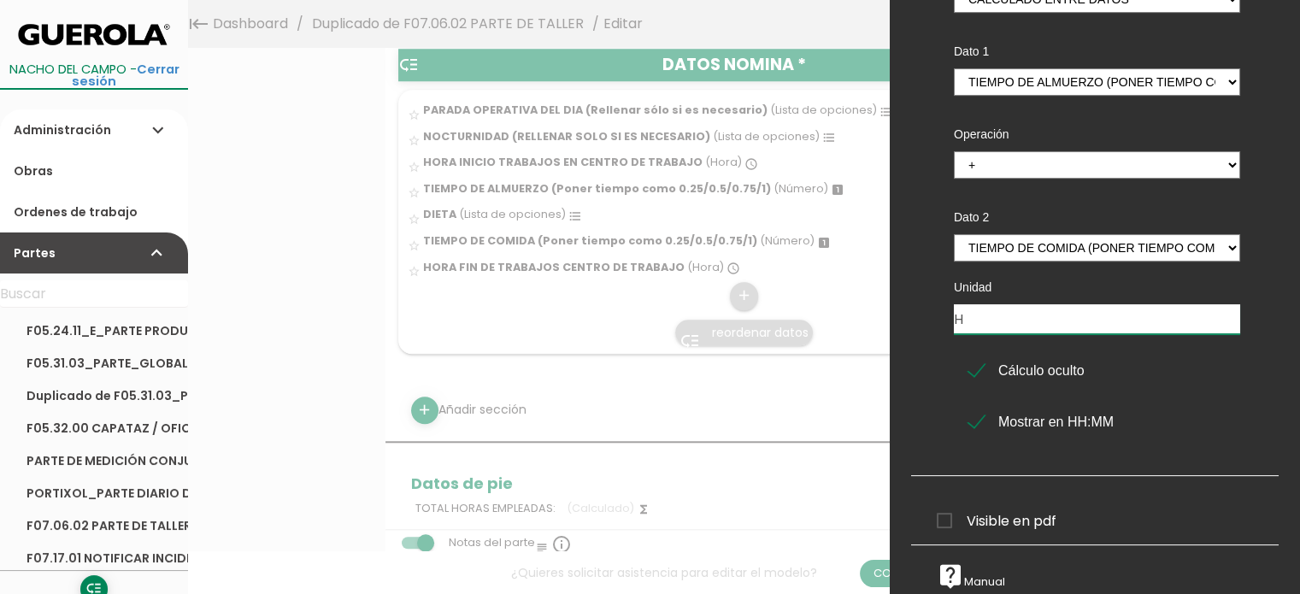
type input "H"
click at [943, 510] on span "Visible en pdf" at bounding box center [997, 520] width 120 height 21
click at [0, 0] on input "Visible en pdf" at bounding box center [0, 0] width 0 height 0
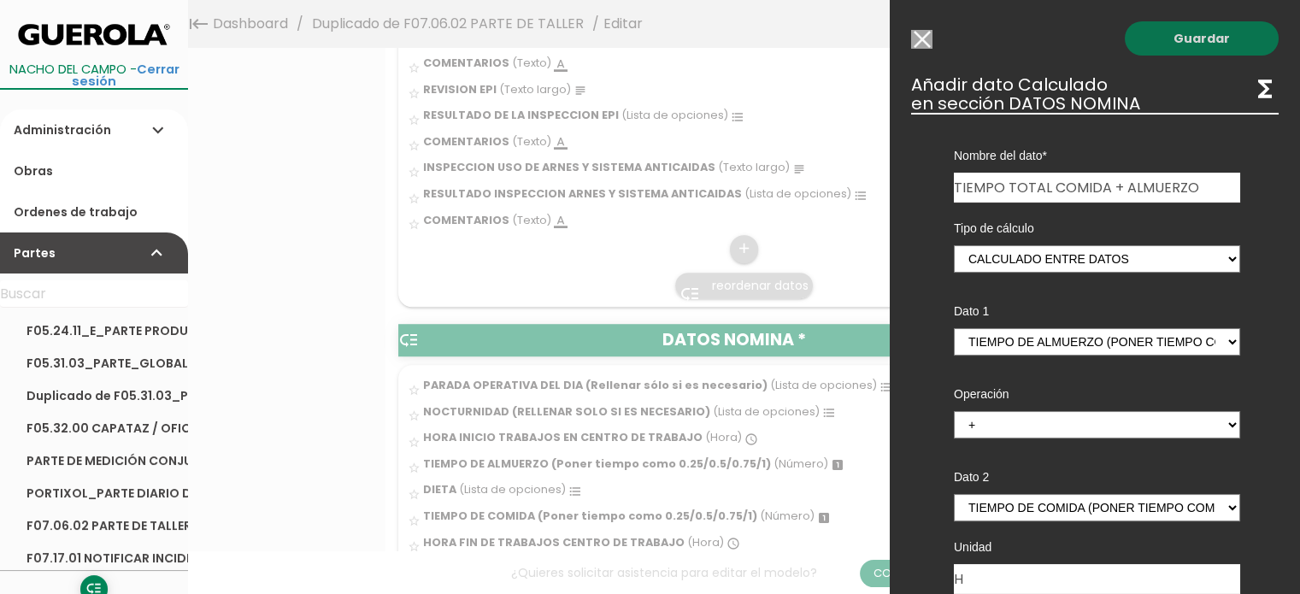
scroll to position [1031, 0]
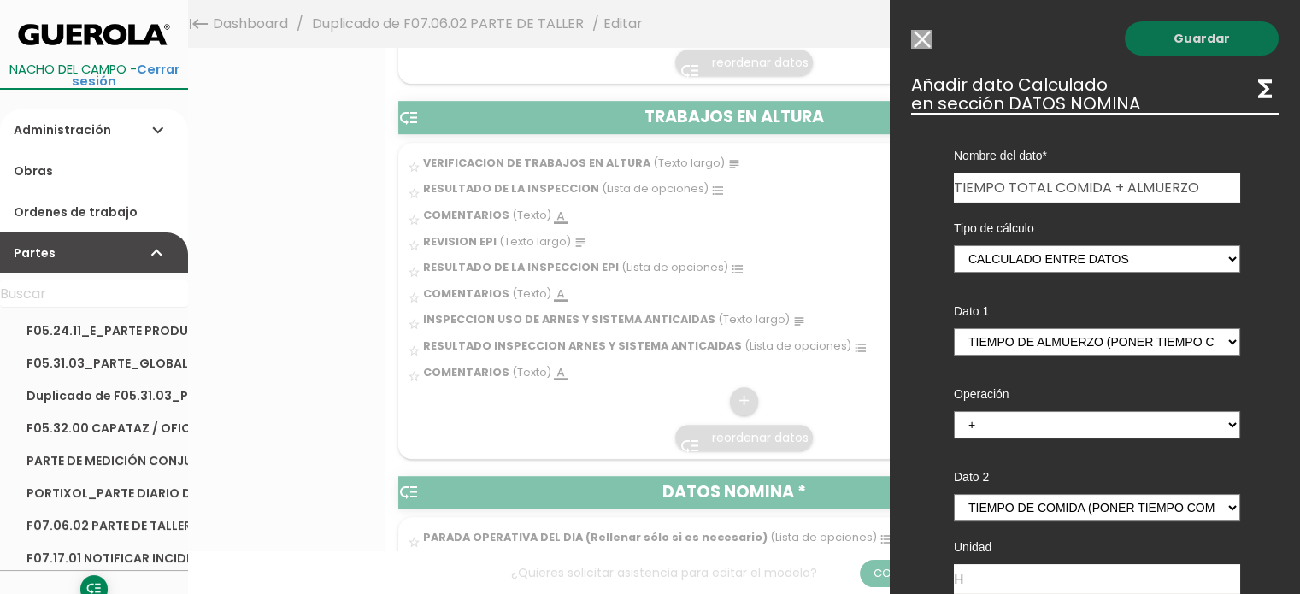
click at [1186, 28] on link "Guardar" at bounding box center [1202, 38] width 154 height 34
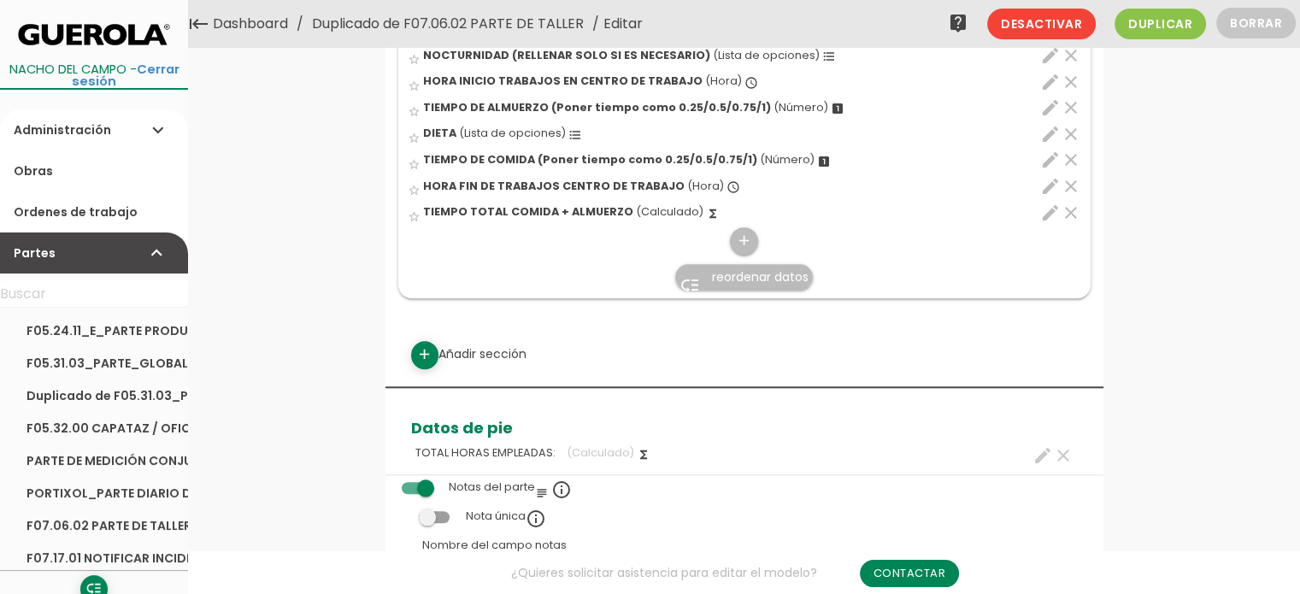
scroll to position [1446, 0]
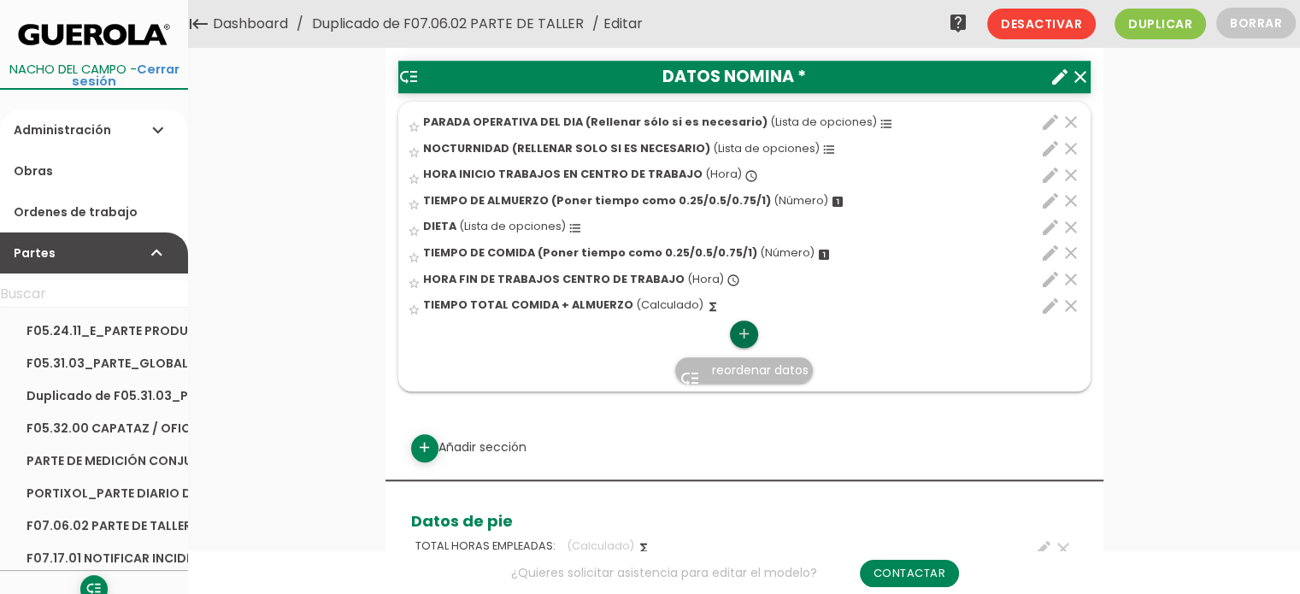
click at [748, 331] on icon "add" at bounding box center [744, 334] width 16 height 27
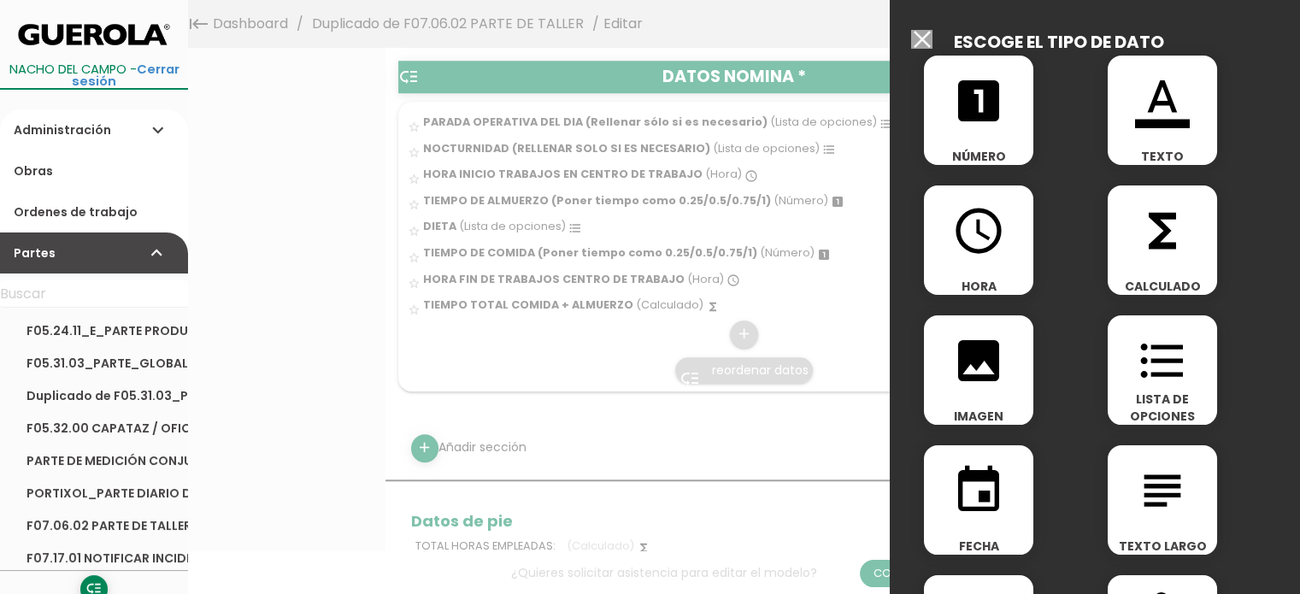
click at [1165, 266] on div "functions CALCULADO" at bounding box center [1162, 239] width 109 height 109
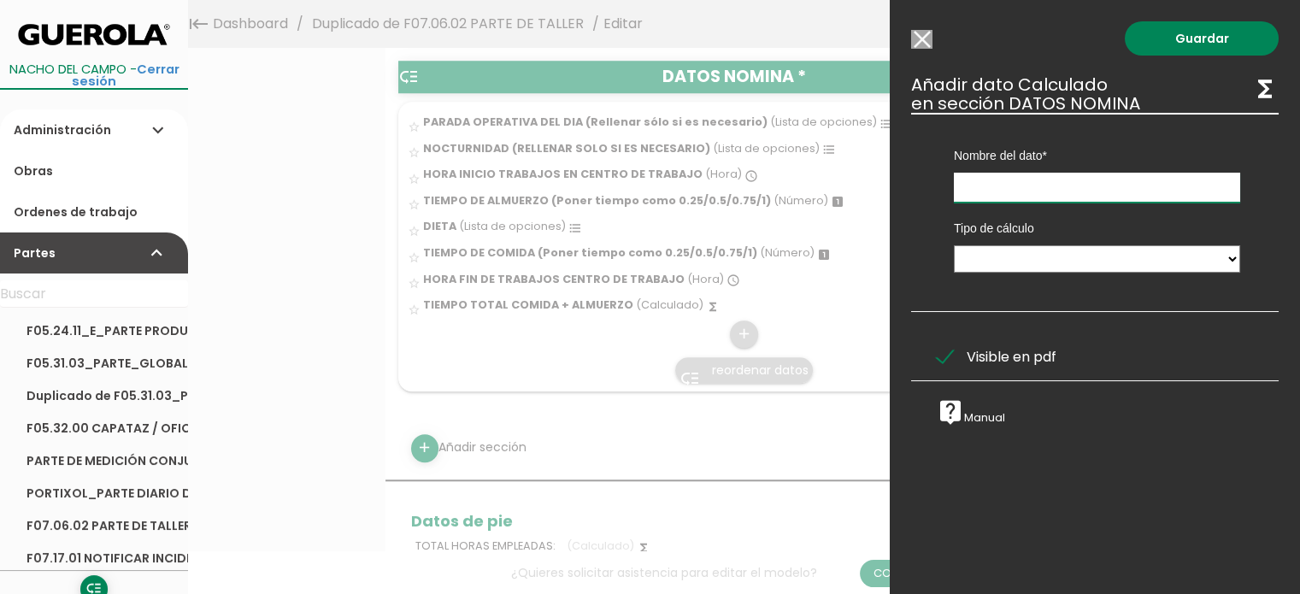
click at [1092, 189] on input "text" at bounding box center [1097, 188] width 286 height 30
type input "TIEMPO DIARIO"
click at [1075, 256] on select "Calculado entre datos" at bounding box center [1097, 258] width 286 height 27
select select "1"
click at [954, 245] on select "Calculado entre datos" at bounding box center [1097, 258] width 286 height 27
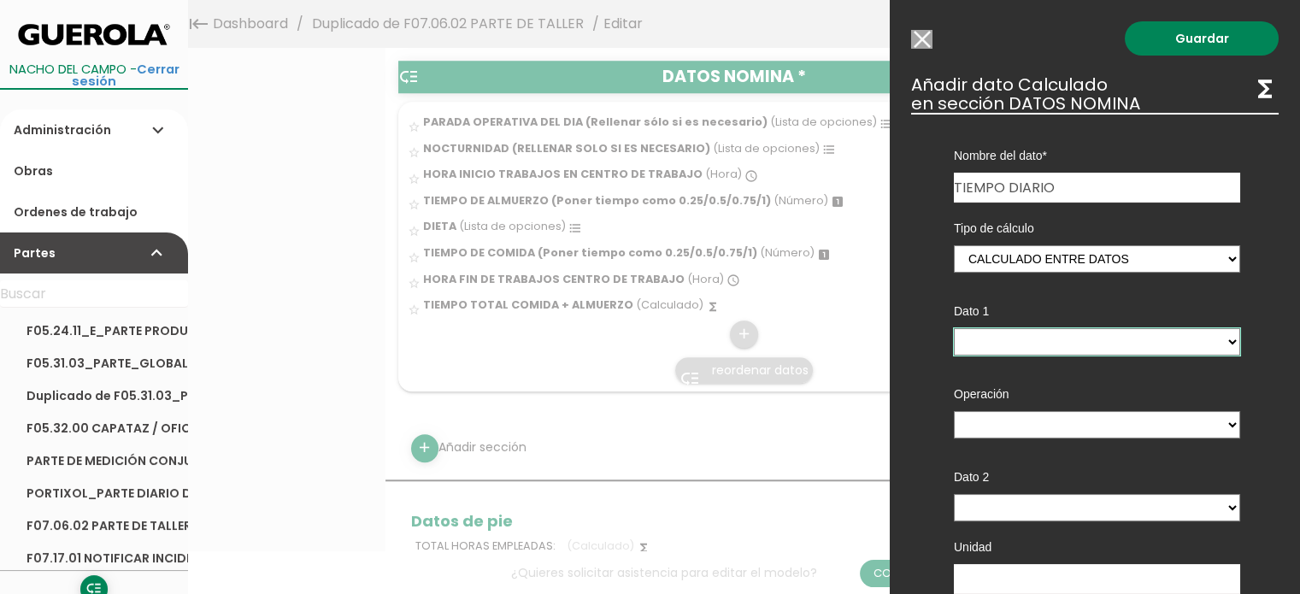
click at [1067, 340] on select "PARADA OPERATIVA DEL DIA (Rellenar sólo si es necesario) - (columna) NOCTURNIDA…" at bounding box center [1097, 341] width 286 height 27
select select "9940_pos7"
click at [954, 328] on select "PARADA OPERATIVA DEL DIA (Rellenar sólo si es necesario) - (columna) NOCTURNIDA…" at bounding box center [1097, 341] width 286 height 27
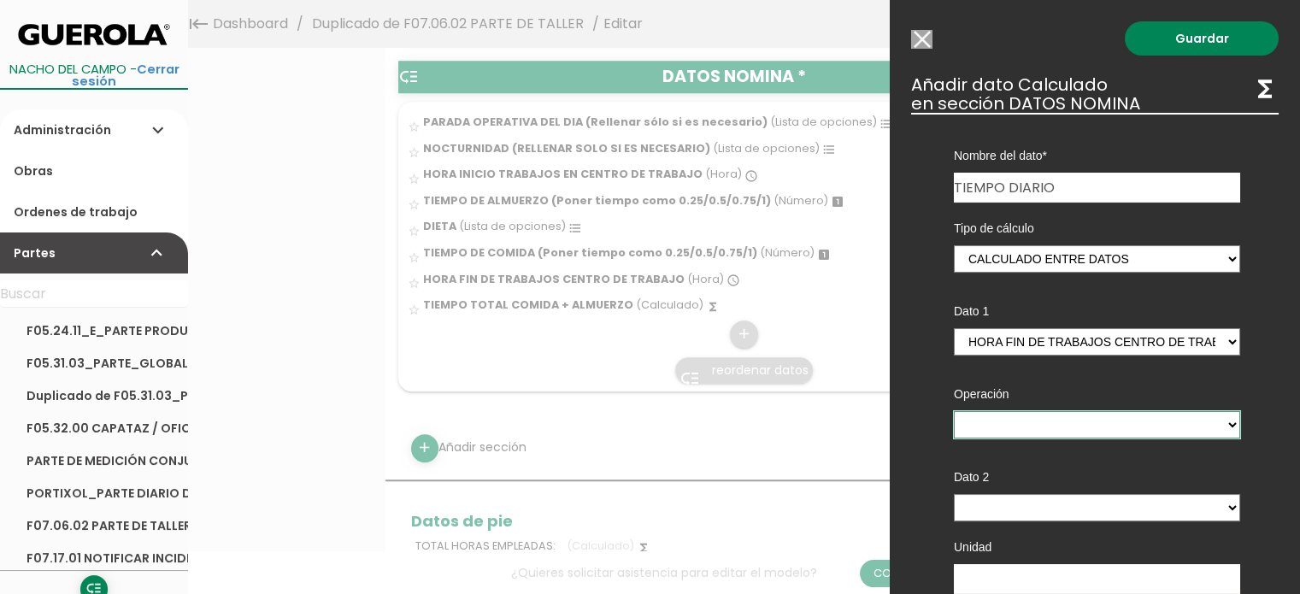
click at [1043, 415] on select "+ - * /" at bounding box center [1097, 424] width 286 height 27
select select "-"
click at [954, 411] on select "+ - * /" at bounding box center [1097, 424] width 286 height 27
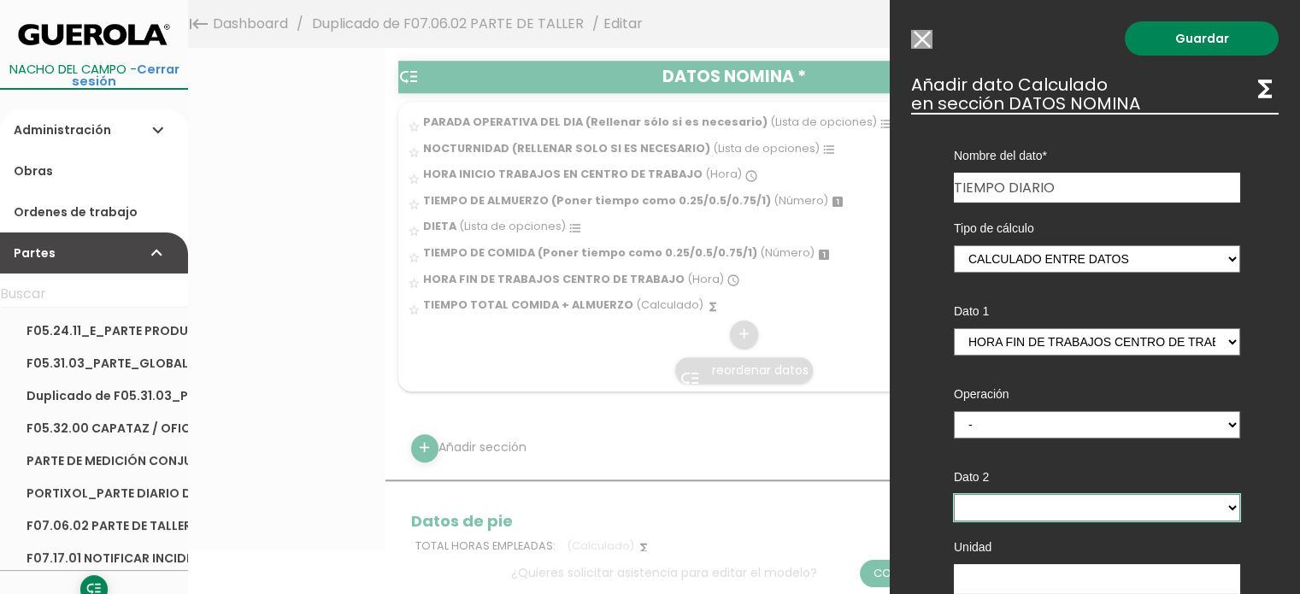
click at [993, 509] on select "PARADA OPERATIVA DEL DIA (Rellenar sólo si es necesario) - (columna) NOCTURNIDA…" at bounding box center [1097, 507] width 286 height 27
select select "9940_pos3"
click at [954, 494] on select "PARADA OPERATIVA DEL DIA (Rellenar sólo si es necesario) - (columna) NOCTURNIDA…" at bounding box center [1097, 507] width 286 height 27
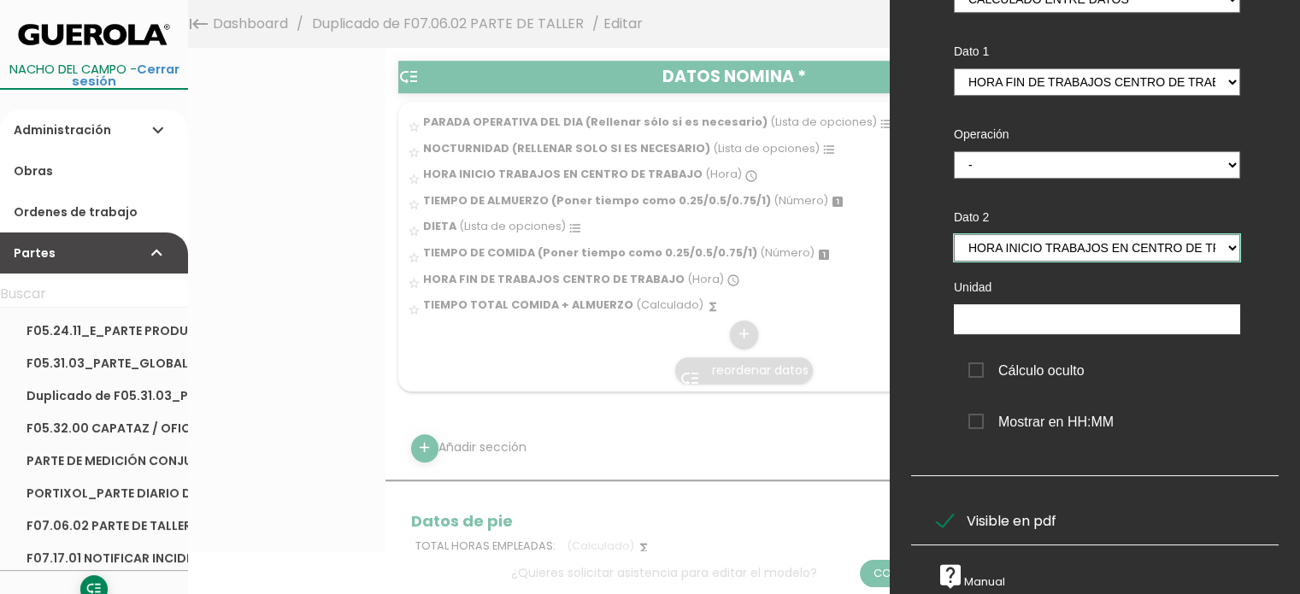
scroll to position [272, 0]
click at [970, 360] on span "Cálculo oculto" at bounding box center [1026, 370] width 116 height 21
click at [0, 0] on input "Cálculo oculto" at bounding box center [0, 0] width 0 height 0
click at [982, 411] on span "Mostrar en HH:MM" at bounding box center [1040, 421] width 145 height 21
click at [0, 0] on input "Mostrar en HH:MM" at bounding box center [0, 0] width 0 height 0
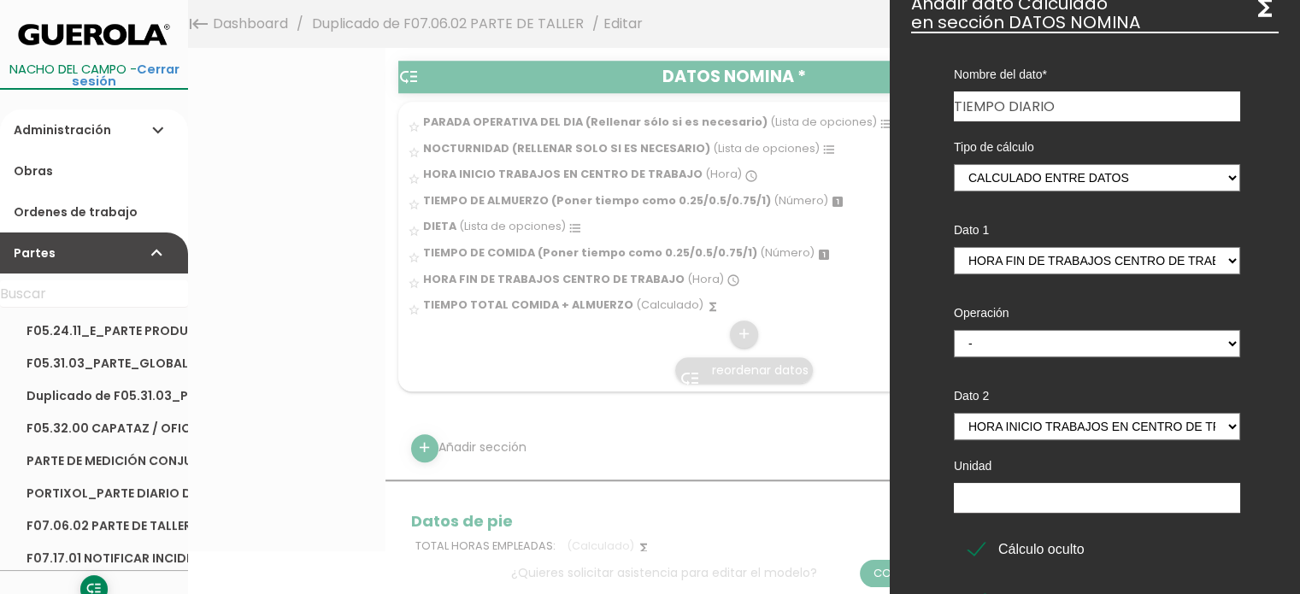
scroll to position [0, 0]
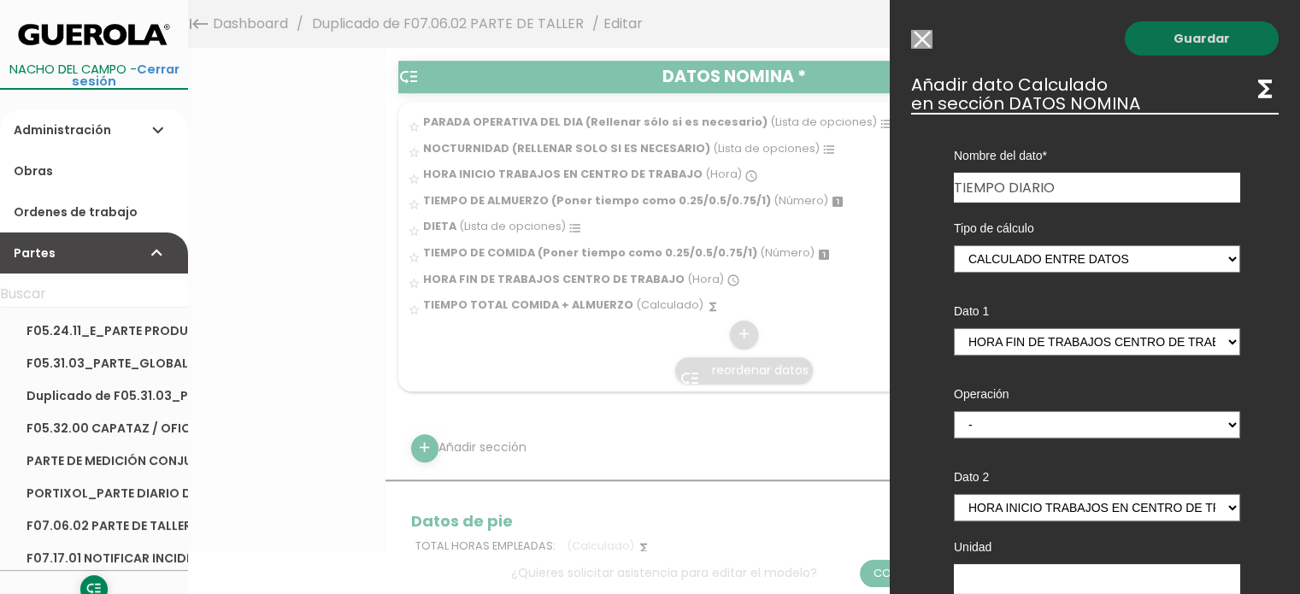
click at [1190, 44] on link "Guardar" at bounding box center [1202, 38] width 154 height 34
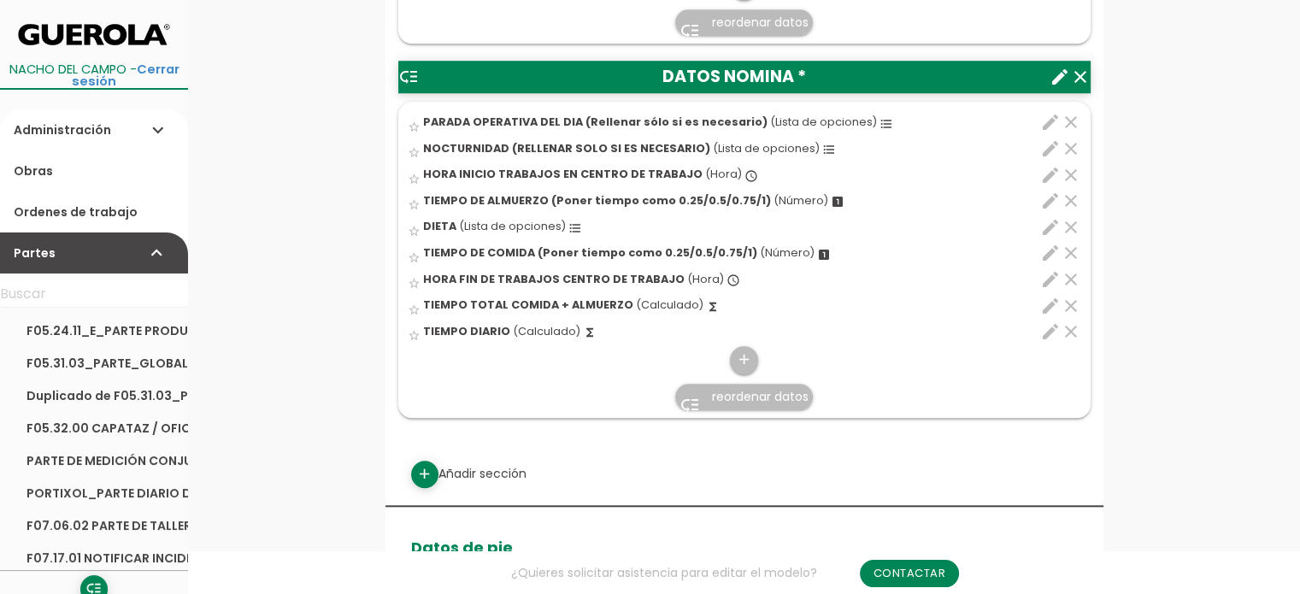
click at [1043, 300] on icon "edit" at bounding box center [1050, 306] width 21 height 21
select select "1"
select select "9940_pos4"
select select "+"
select select "9940_pos6"
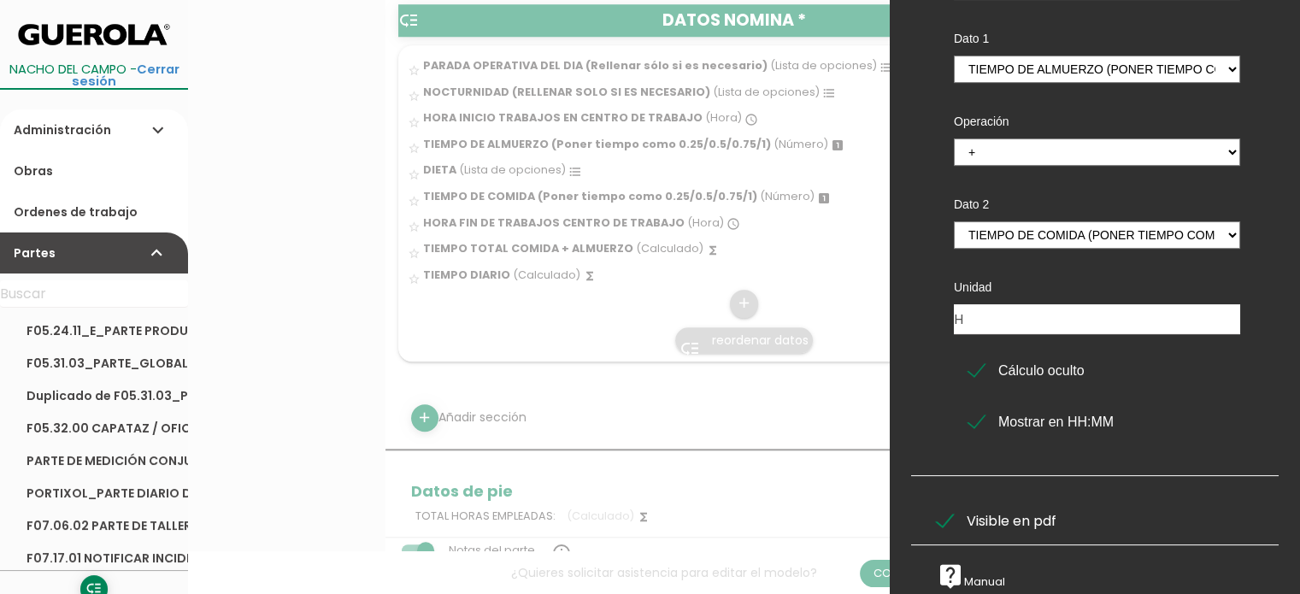
scroll to position [1580, 0]
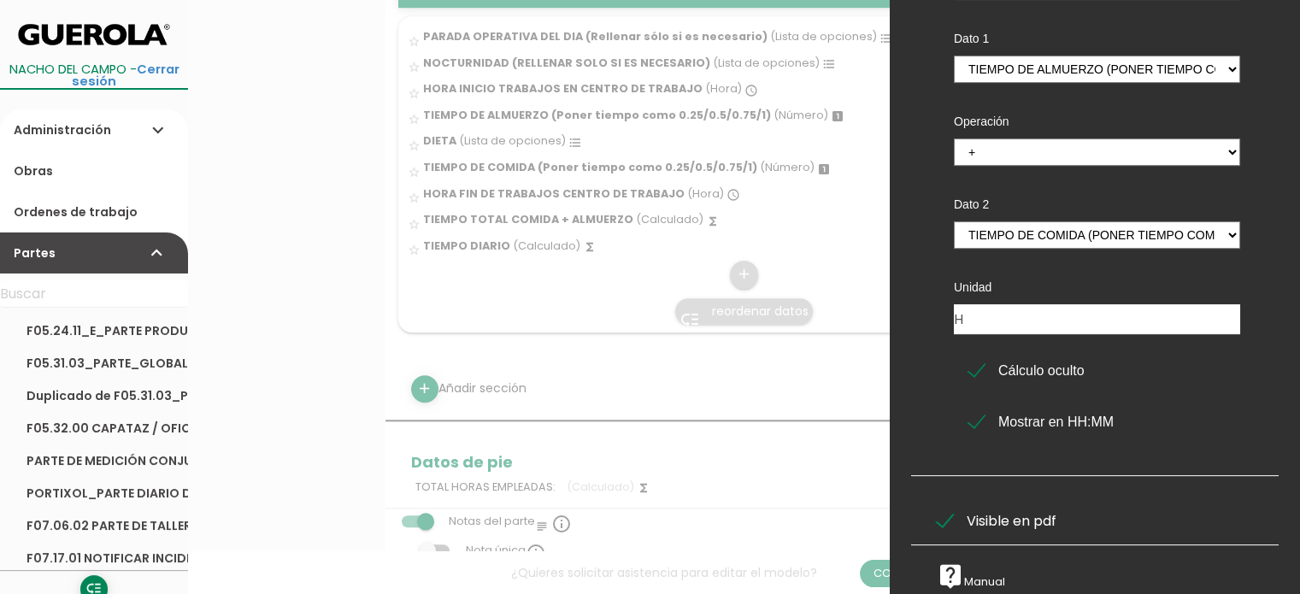
click at [942, 510] on span "Visible en pdf" at bounding box center [997, 520] width 120 height 21
click at [0, 0] on input "Visible en pdf" at bounding box center [0, 0] width 0 height 0
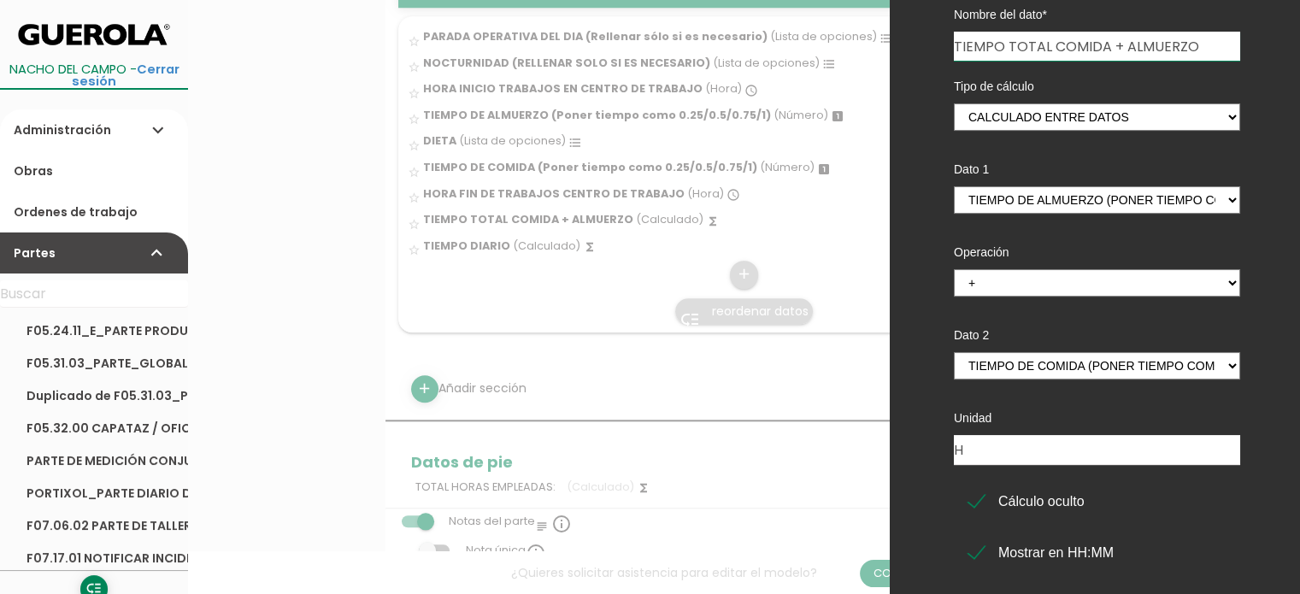
scroll to position [0, 0]
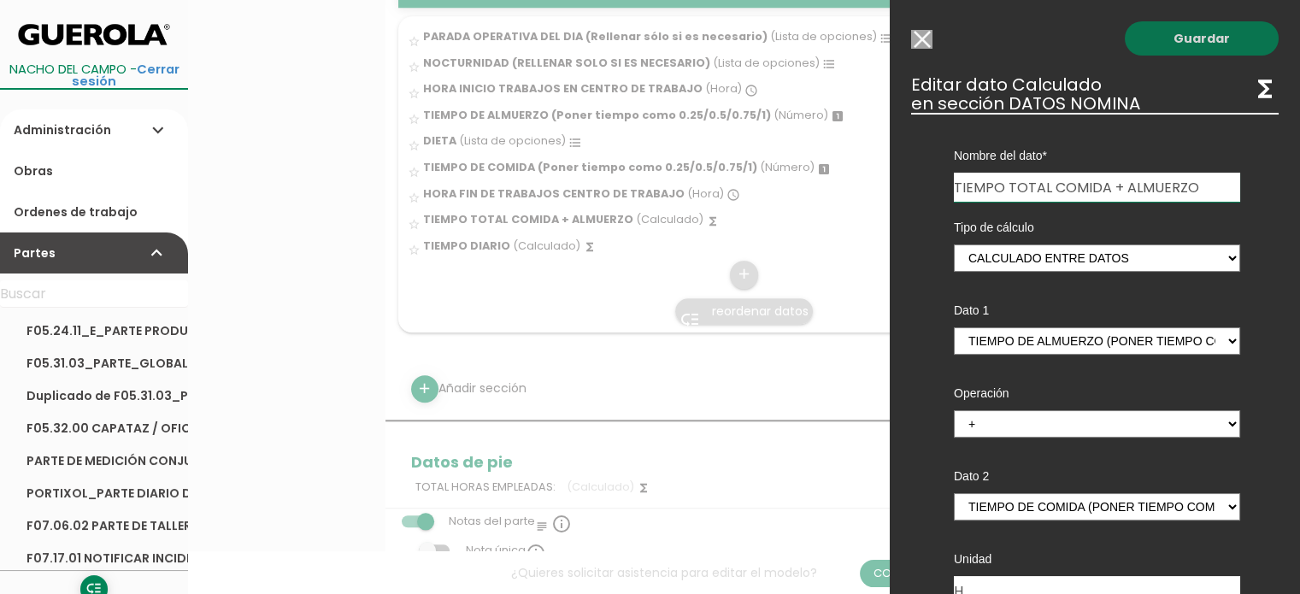
click at [1185, 39] on link "Guardar" at bounding box center [1202, 38] width 154 height 34
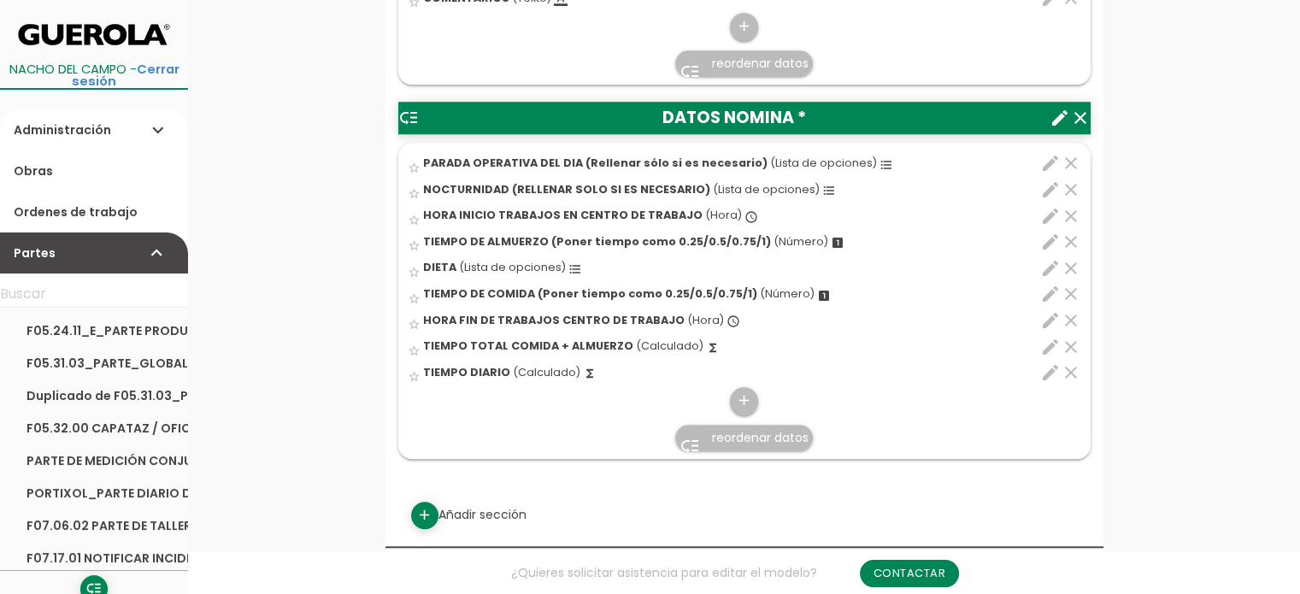
scroll to position [1624, 0]
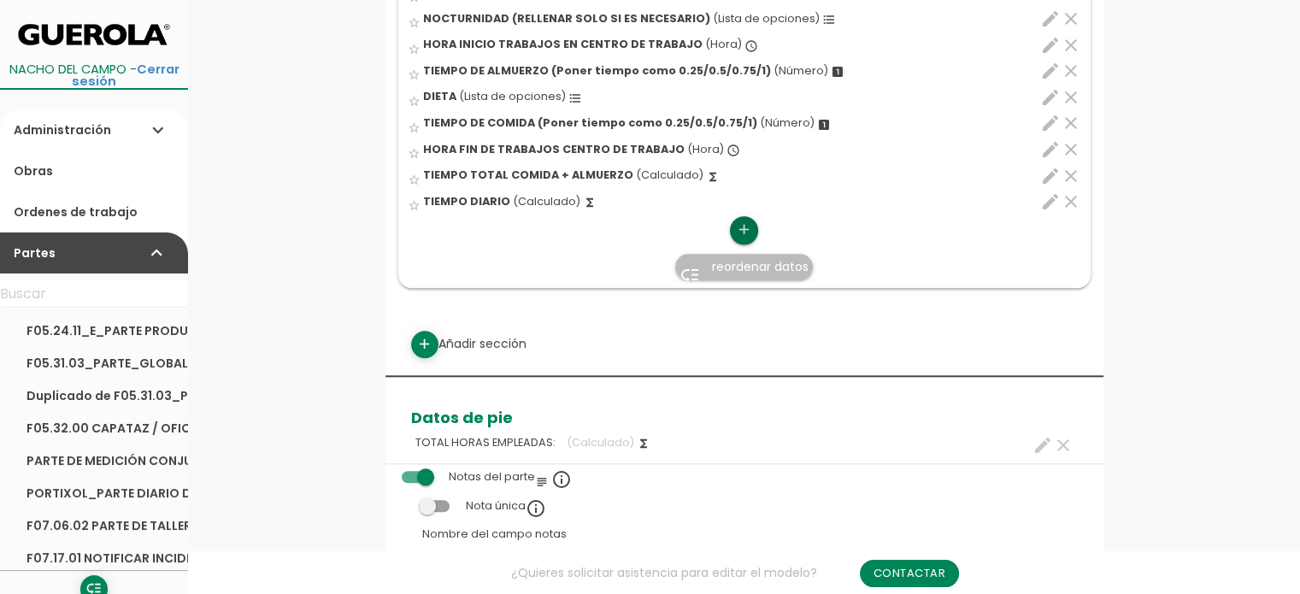
click at [738, 225] on icon "add" at bounding box center [744, 229] width 16 height 27
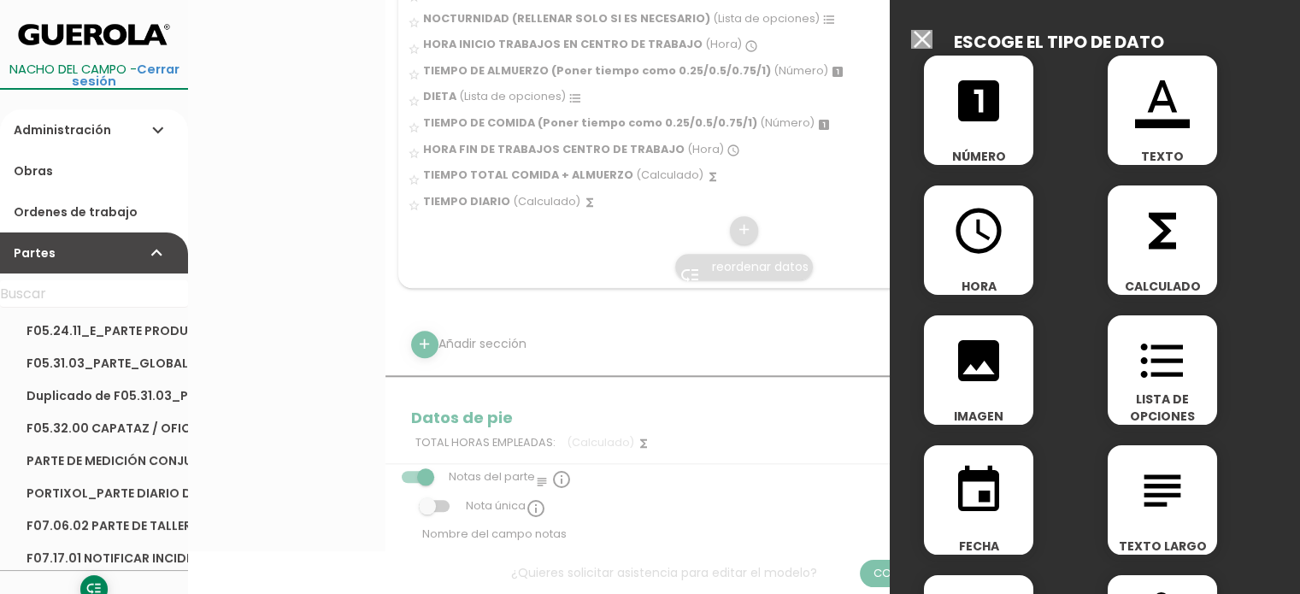
click at [1163, 232] on icon "functions" at bounding box center [1162, 230] width 55 height 55
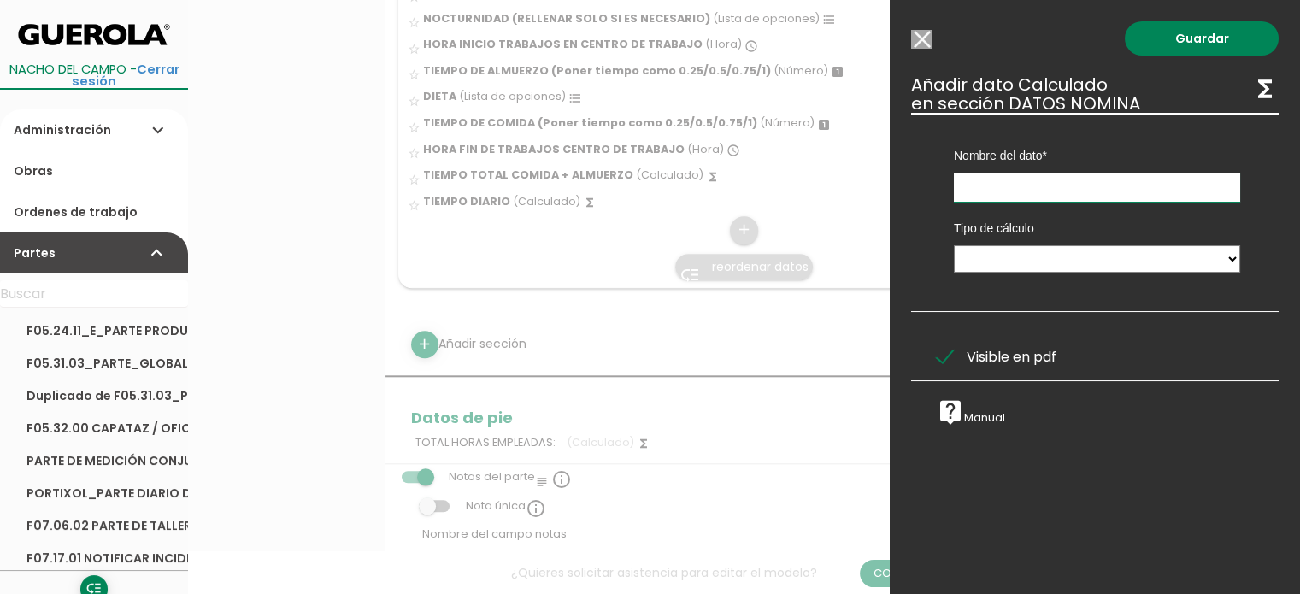
click at [1091, 187] on input "text" at bounding box center [1097, 188] width 286 height 30
type input "HORAS NOMINA"
click at [1092, 263] on select "Calculado entre datos" at bounding box center [1097, 258] width 286 height 27
select select "1"
click at [954, 245] on select "Calculado entre datos" at bounding box center [1097, 258] width 286 height 27
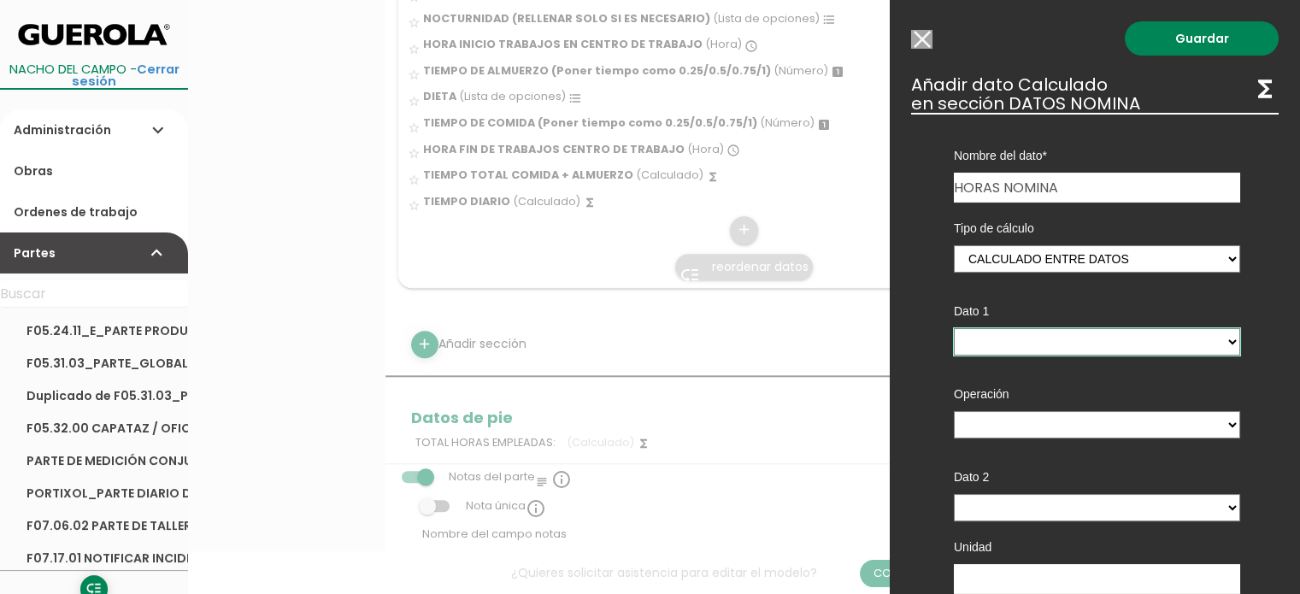
click at [1046, 341] on select "PARADA OPERATIVA DEL DIA (Rellenar sólo si es necesario) - (columna) NOCTURNIDA…" at bounding box center [1097, 341] width 286 height 27
select select "9940_pos9"
click at [954, 328] on select "PARADA OPERATIVA DEL DIA (Rellenar sólo si es necesario) - (columna) NOCTURNIDA…" at bounding box center [1097, 341] width 286 height 27
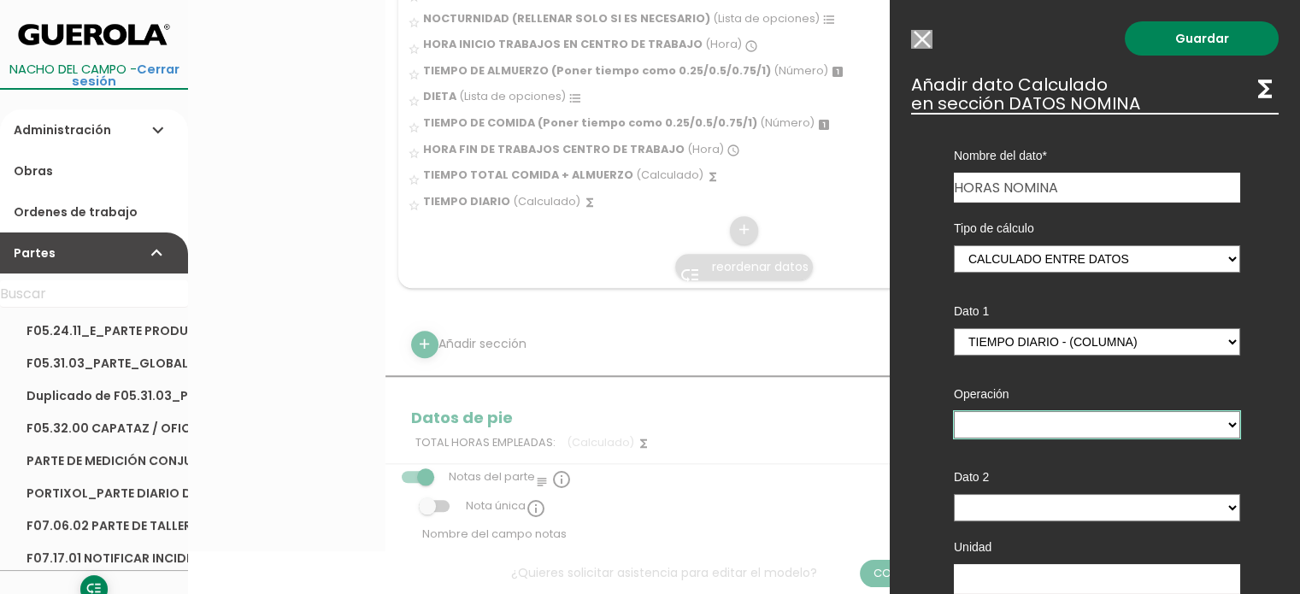
click at [1013, 418] on select "+ - * /" at bounding box center [1097, 424] width 286 height 27
select select "-"
click at [954, 411] on select "+ - * /" at bounding box center [1097, 424] width 286 height 27
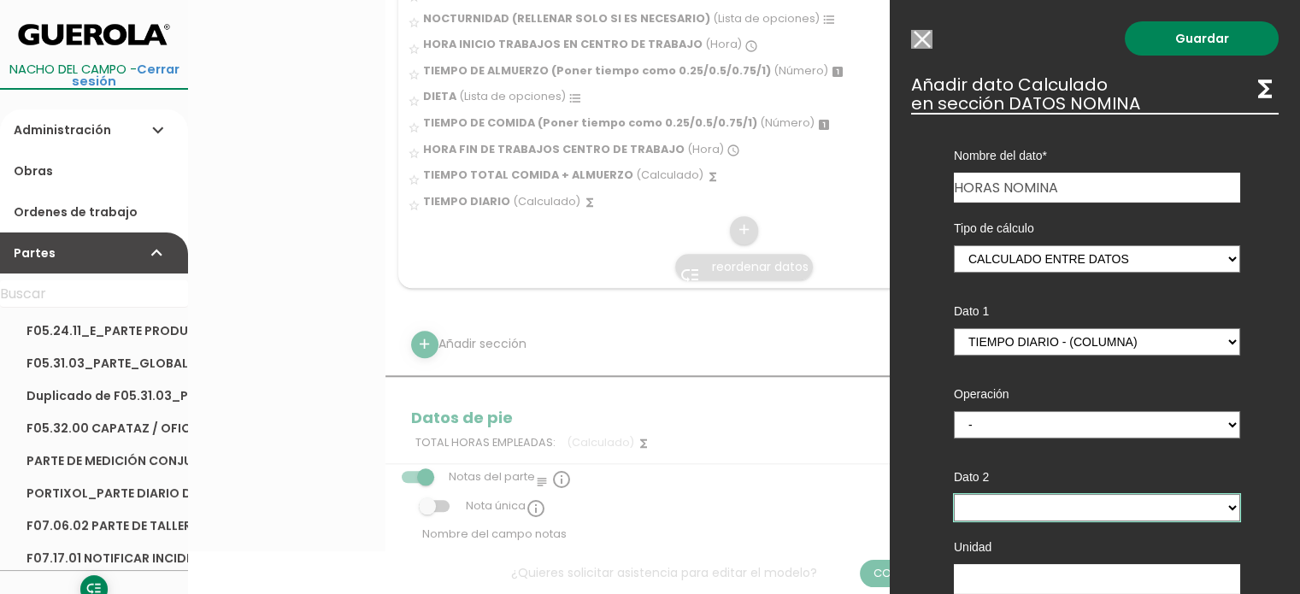
click at [1054, 511] on select "PARADA OPERATIVA DEL DIA (Rellenar sólo si es necesario) - (columna) NOCTURNIDA…" at bounding box center [1097, 507] width 286 height 27
select select "9940_pos8"
click at [954, 494] on select "PARADA OPERATIVA DEL DIA (Rellenar sólo si es necesario) - (columna) NOCTURNIDA…" at bounding box center [1097, 507] width 286 height 27
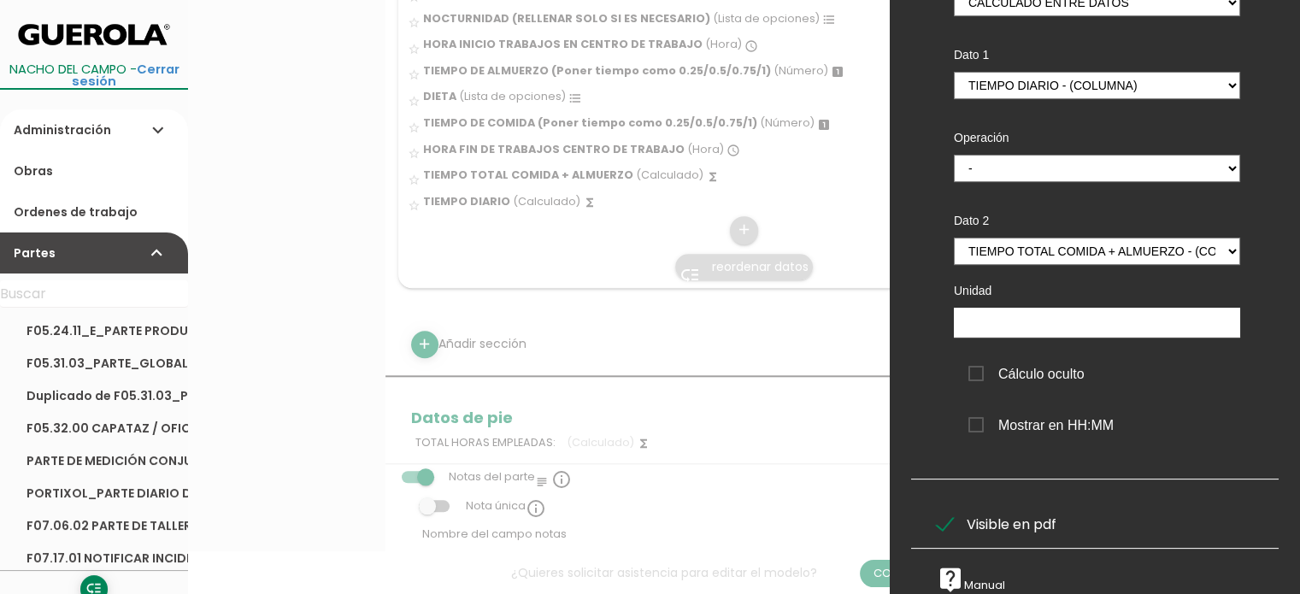
click at [980, 431] on span "Mostrar en HH:MM" at bounding box center [1040, 425] width 145 height 21
click at [0, 0] on input "Mostrar en HH:MM" at bounding box center [0, 0] width 0 height 0
click at [1089, 327] on input "text" at bounding box center [1097, 323] width 286 height 30
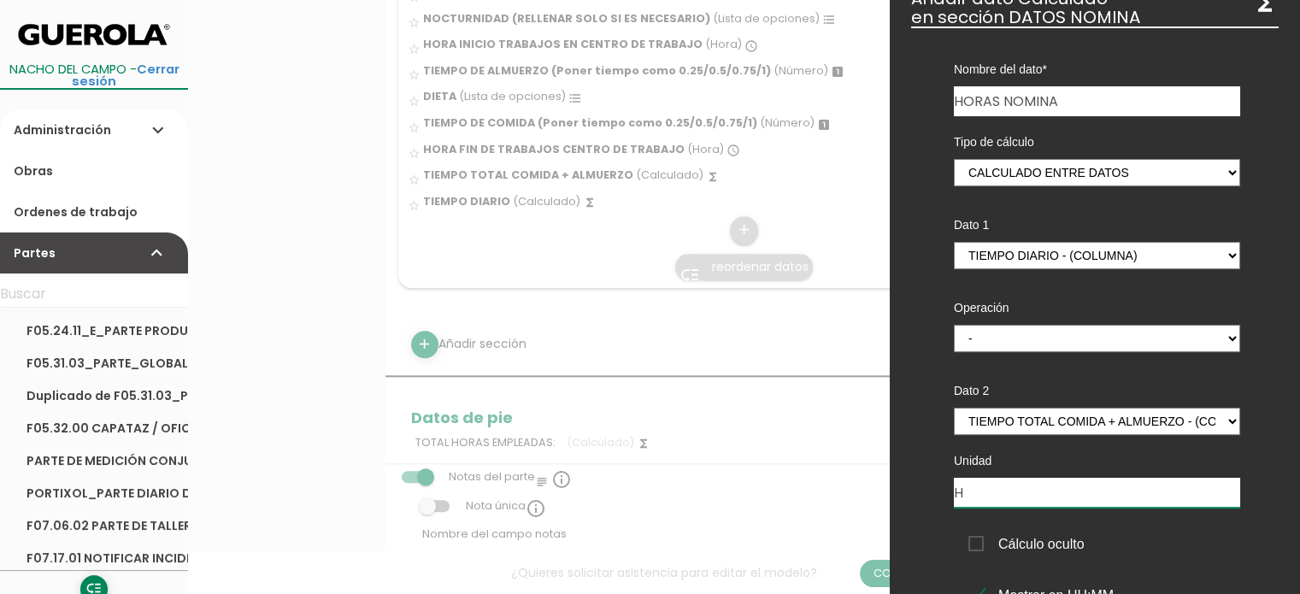
scroll to position [0, 0]
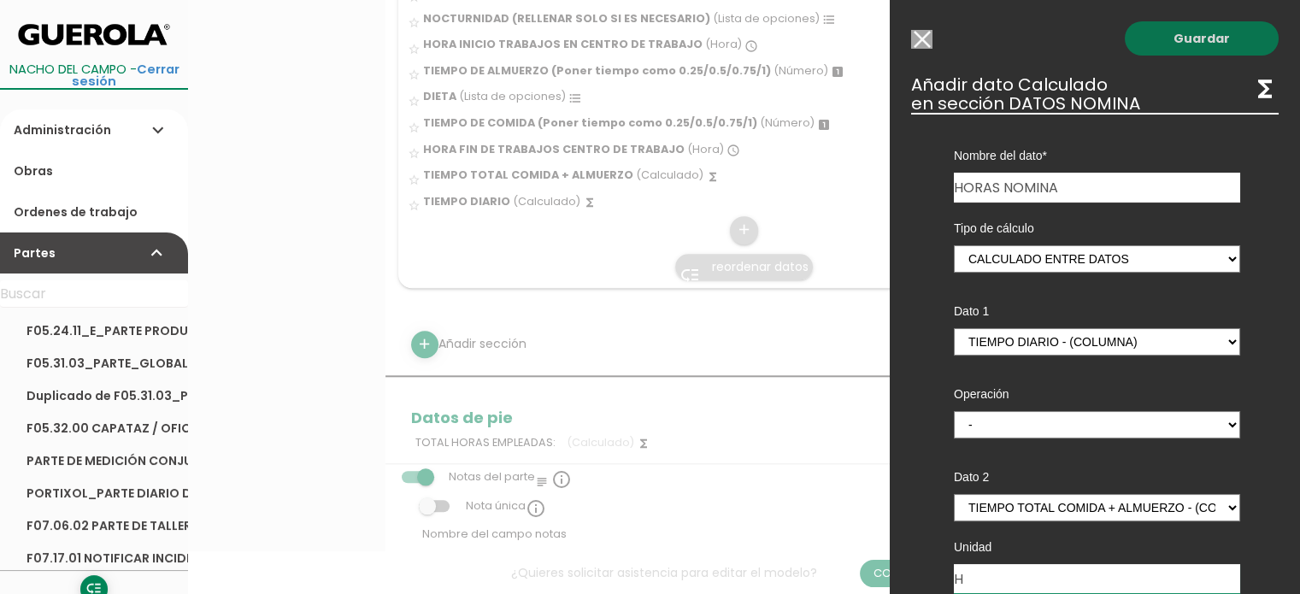
type input "H"
click at [1157, 38] on link "Guardar" at bounding box center [1202, 38] width 154 height 34
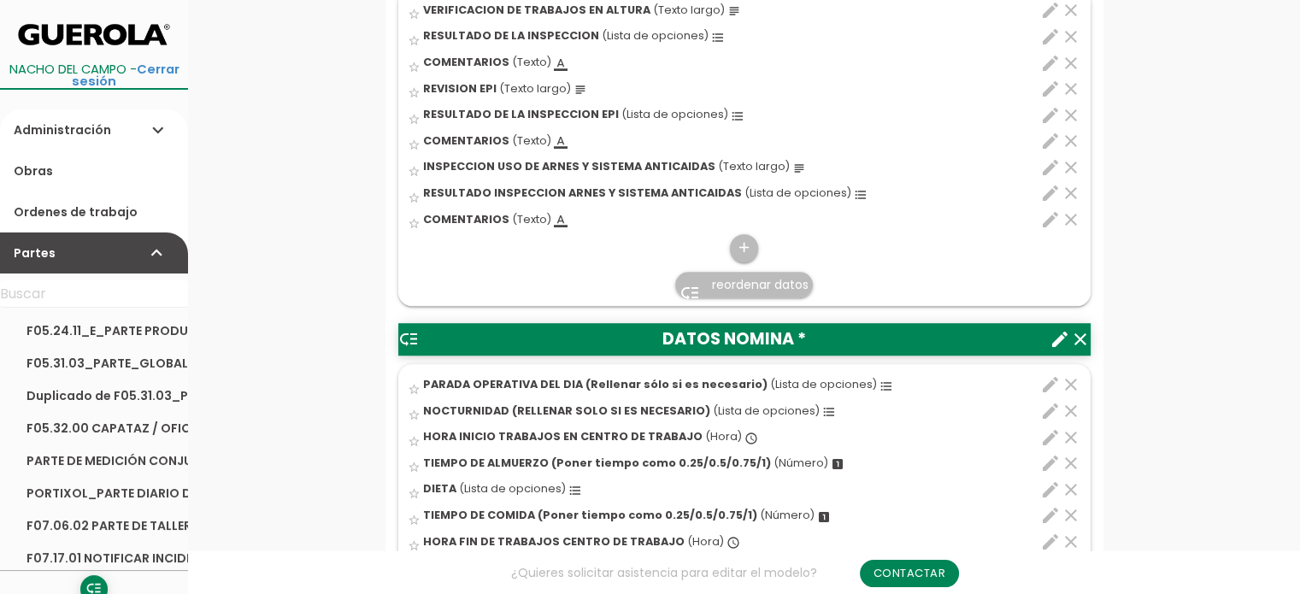
scroll to position [1453, 0]
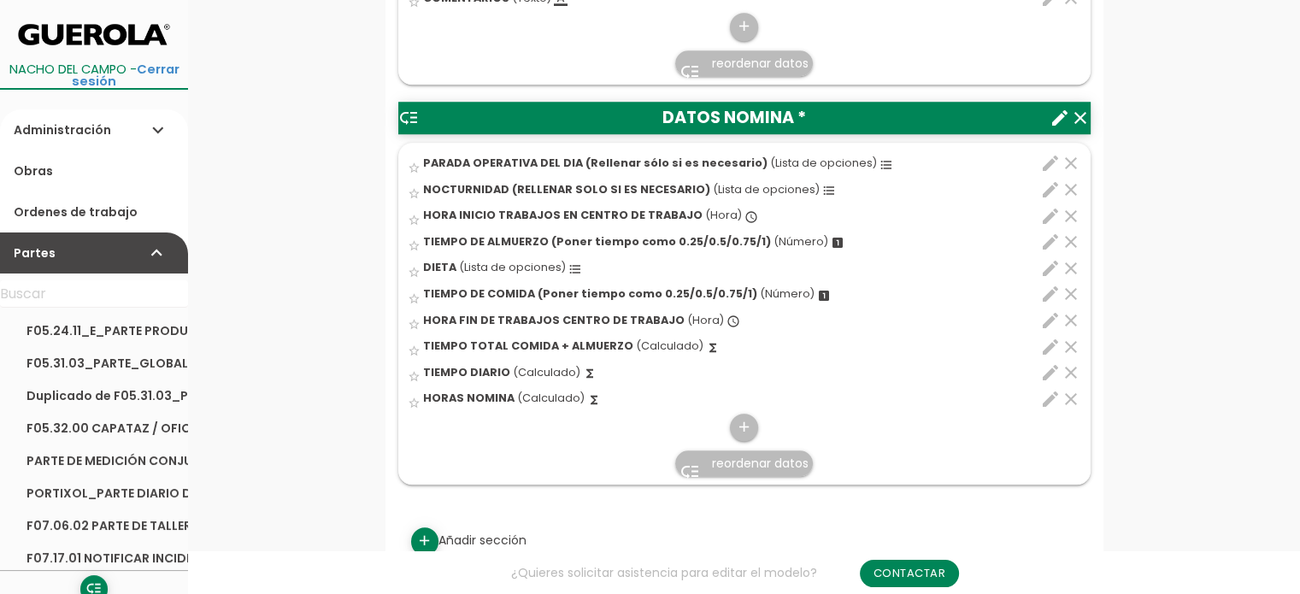
click at [409, 117] on icon "low_priority" at bounding box center [408, 118] width 21 height 21
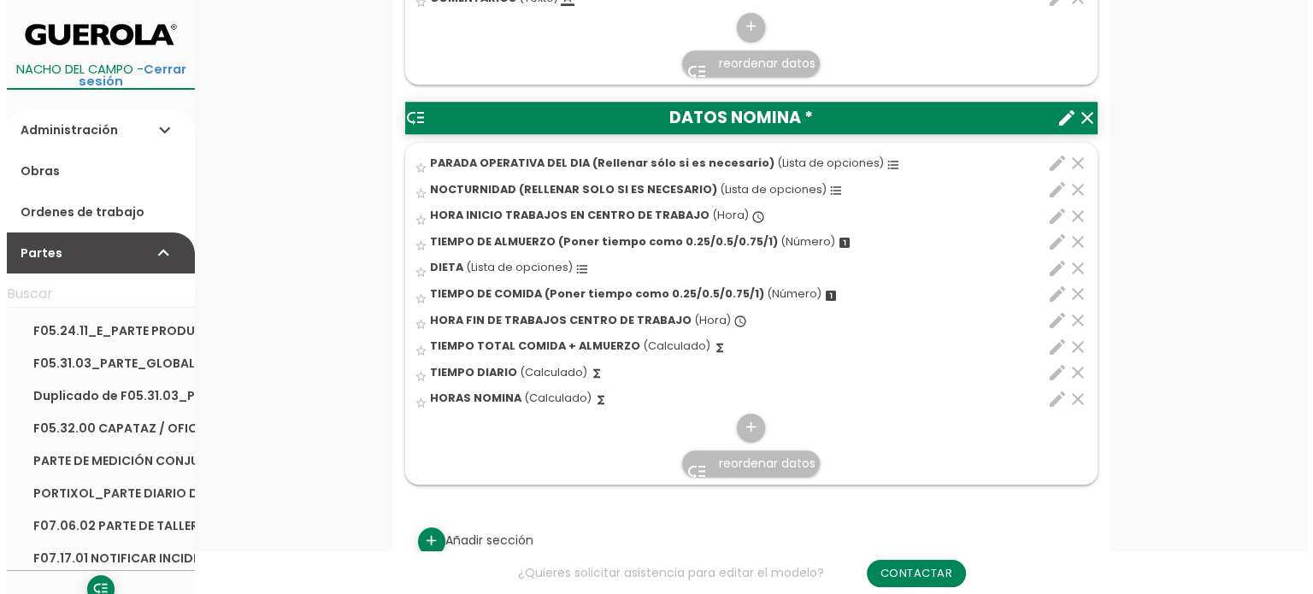
scroll to position [0, 0]
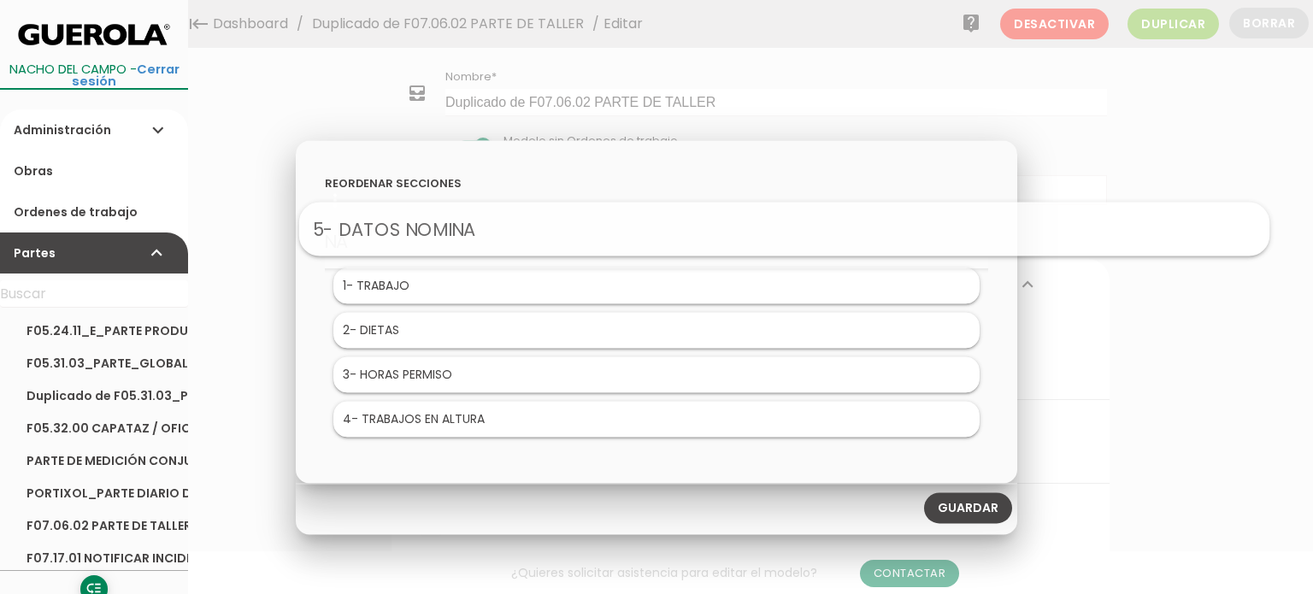
drag, startPoint x: 454, startPoint y: 423, endPoint x: 583, endPoint y: 233, distance: 230.2
click at [968, 505] on link "Guardar" at bounding box center [968, 508] width 88 height 31
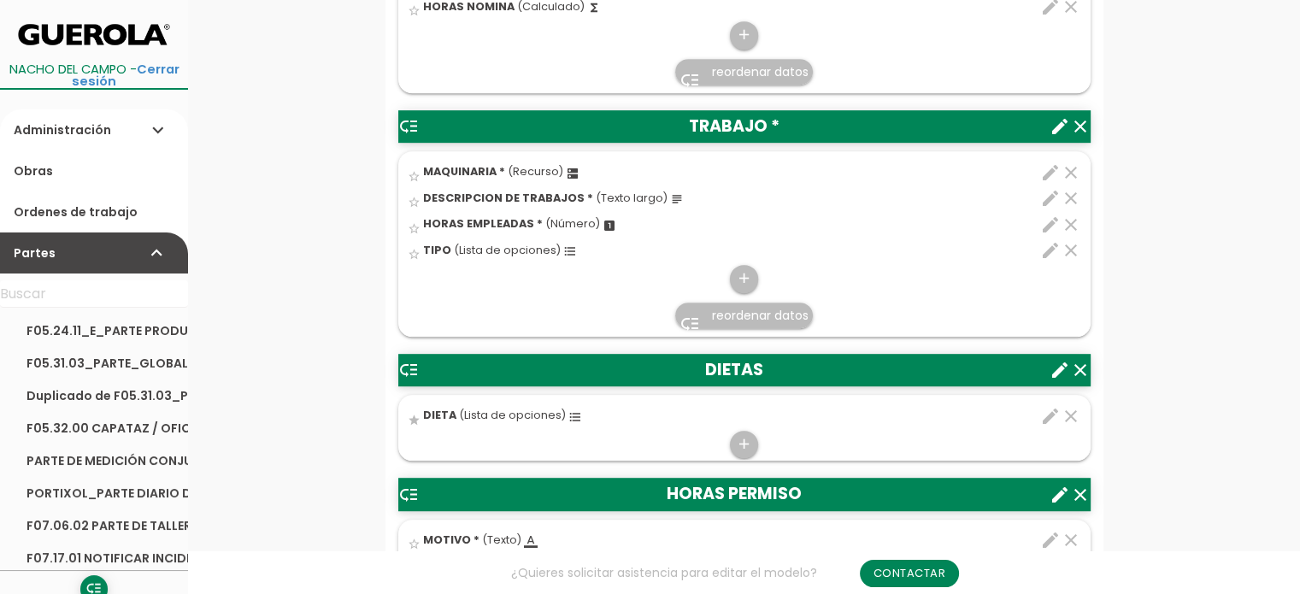
scroll to position [940, 0]
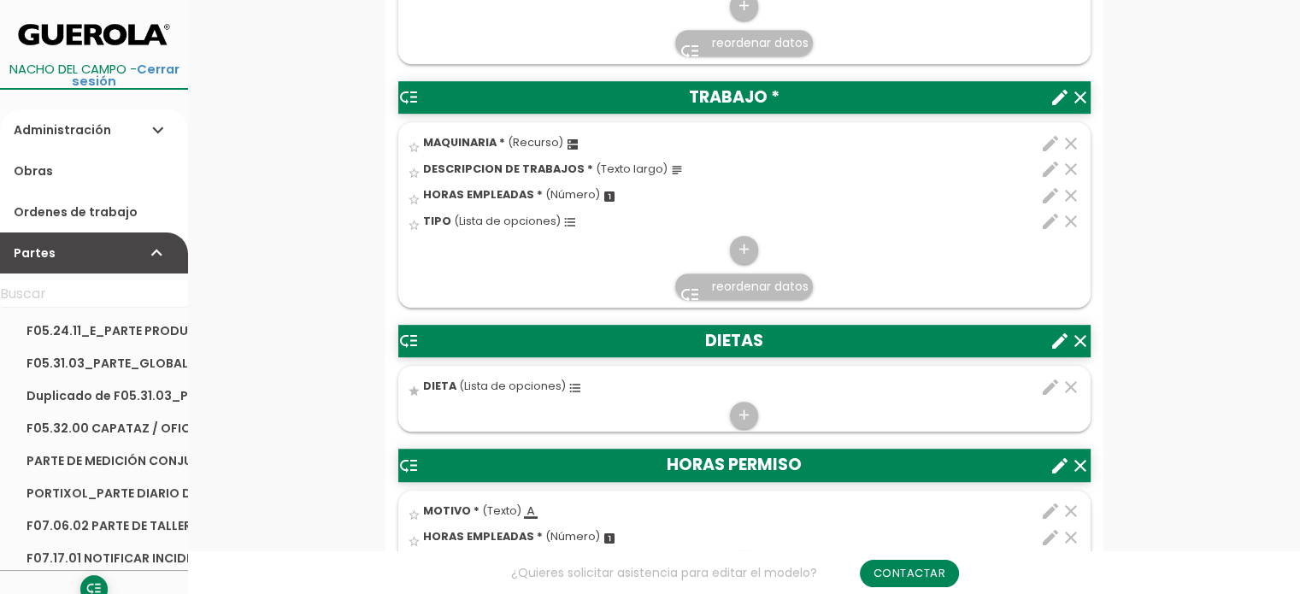
click at [1080, 338] on icon "clear" at bounding box center [1080, 341] width 21 height 21
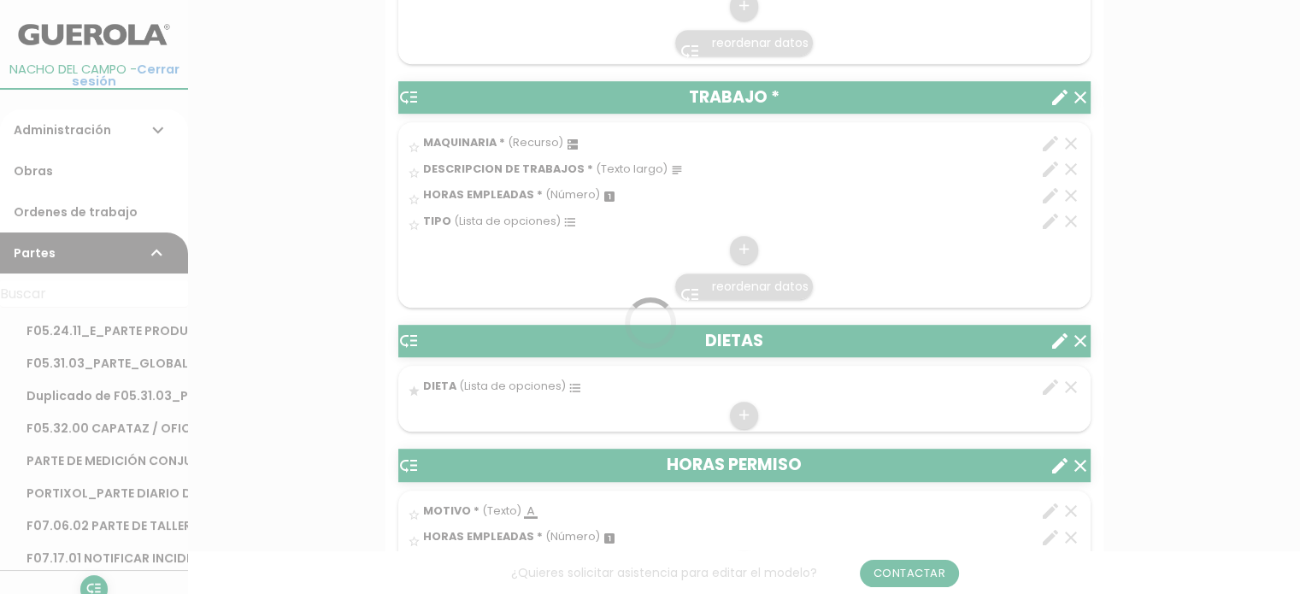
scroll to position [0, 0]
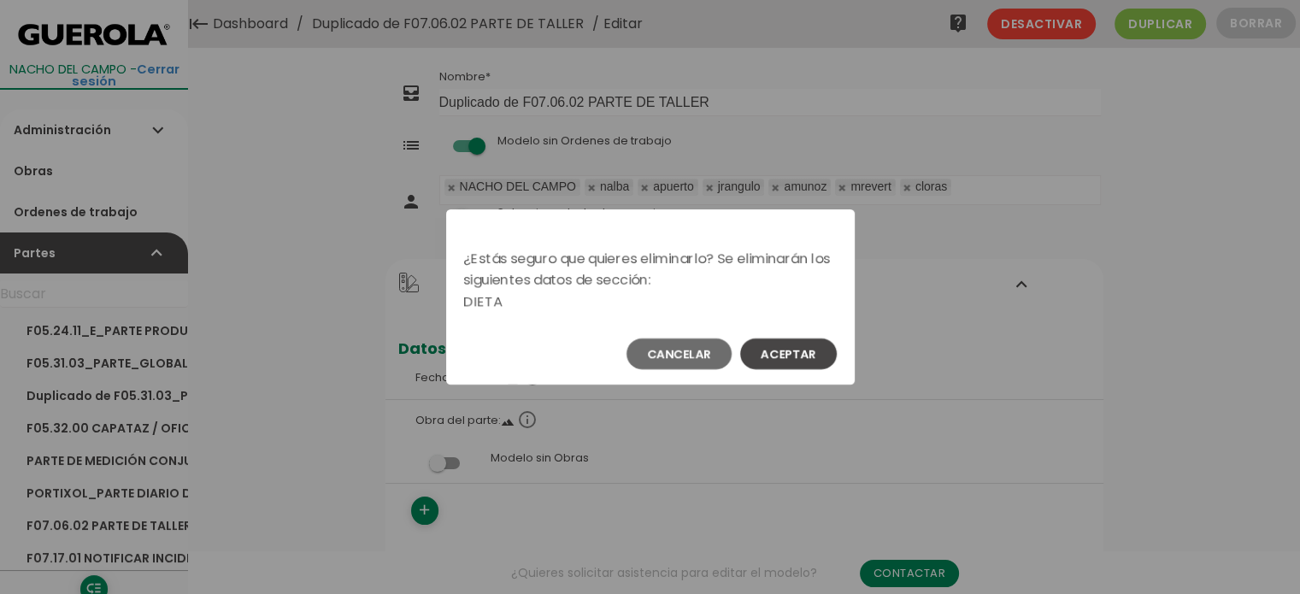
click at [810, 358] on button "Aceptar" at bounding box center [788, 353] width 97 height 31
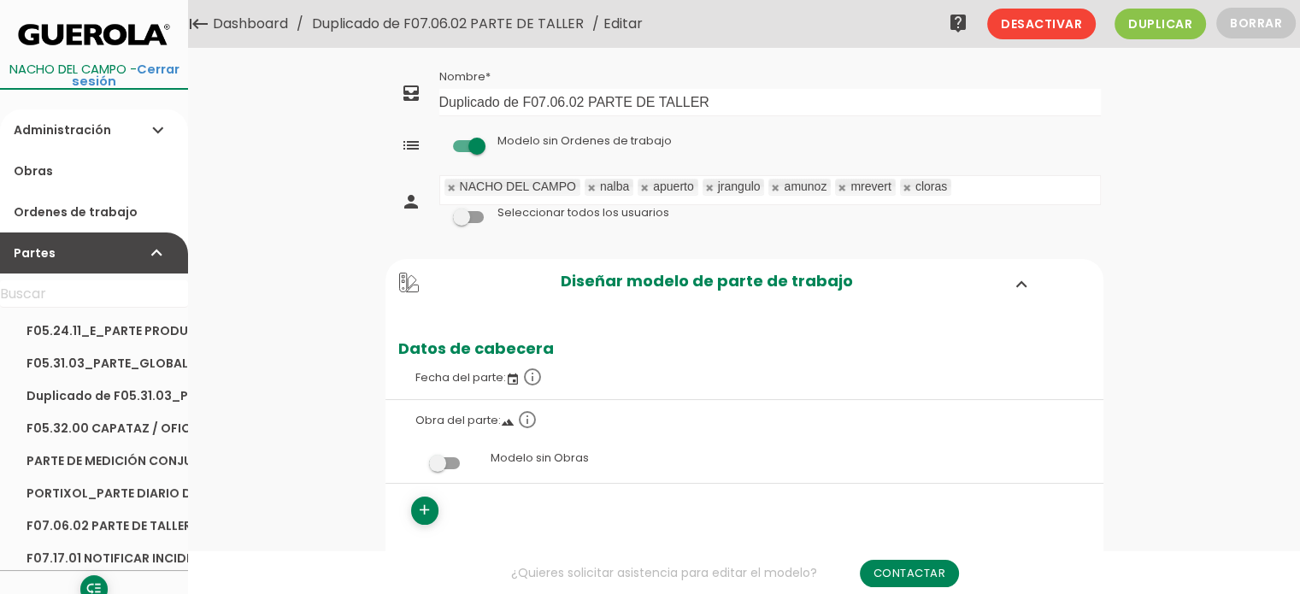
scroll to position [255, 0]
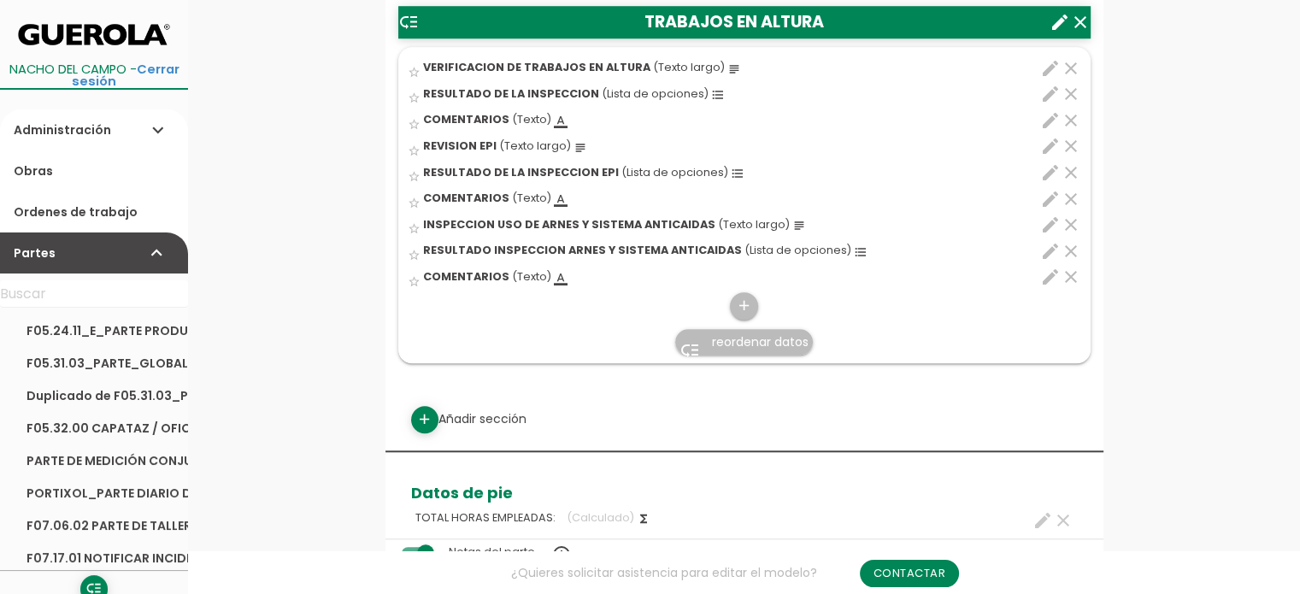
scroll to position [1707, 0]
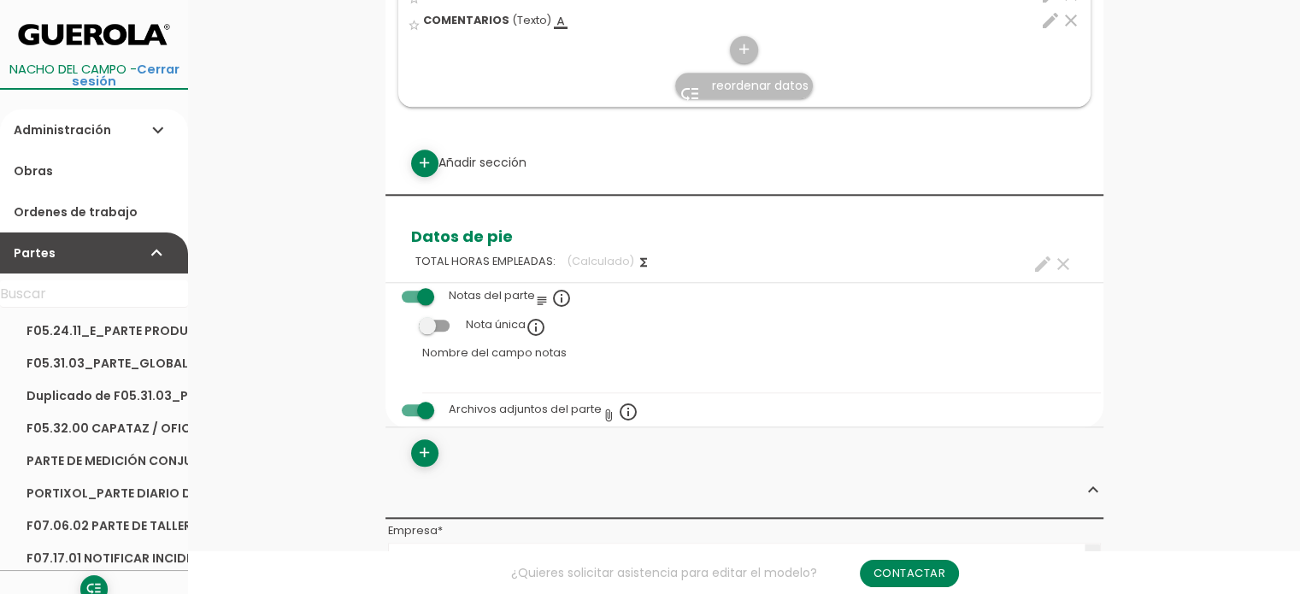
click at [1045, 258] on icon "create" at bounding box center [1043, 264] width 21 height 21
select select "9936"
select select "TRABAJO_pos4"
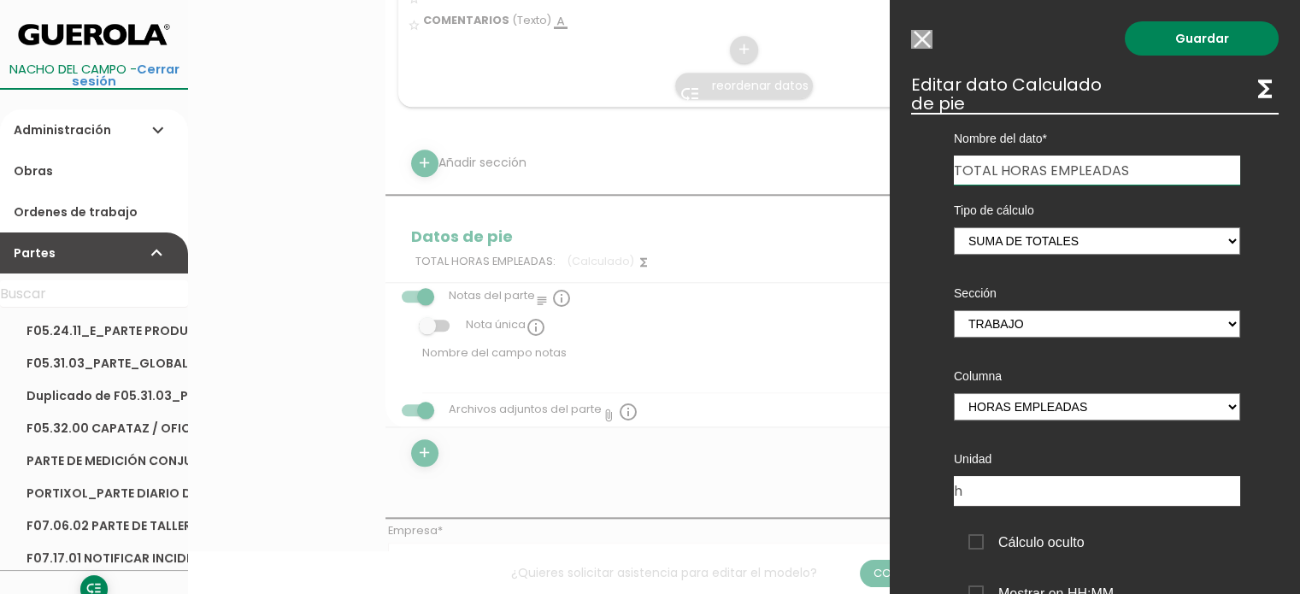
click at [919, 40] on input "Modelo sin Ordenes de trabajo" at bounding box center [921, 39] width 21 height 19
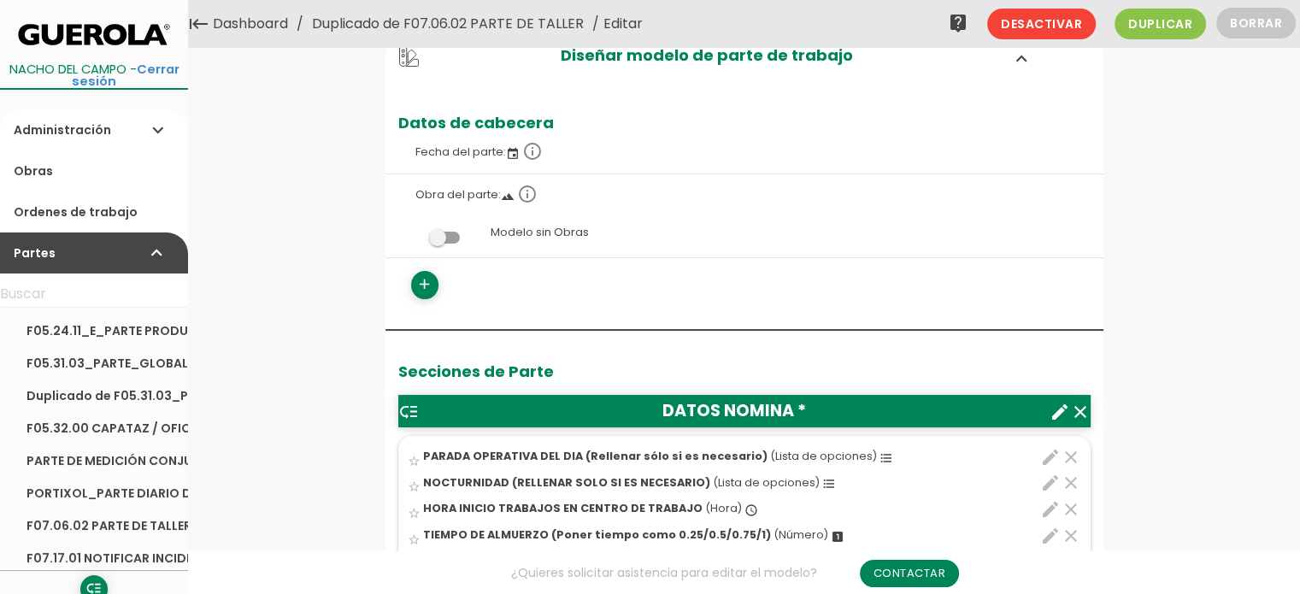
scroll to position [0, 0]
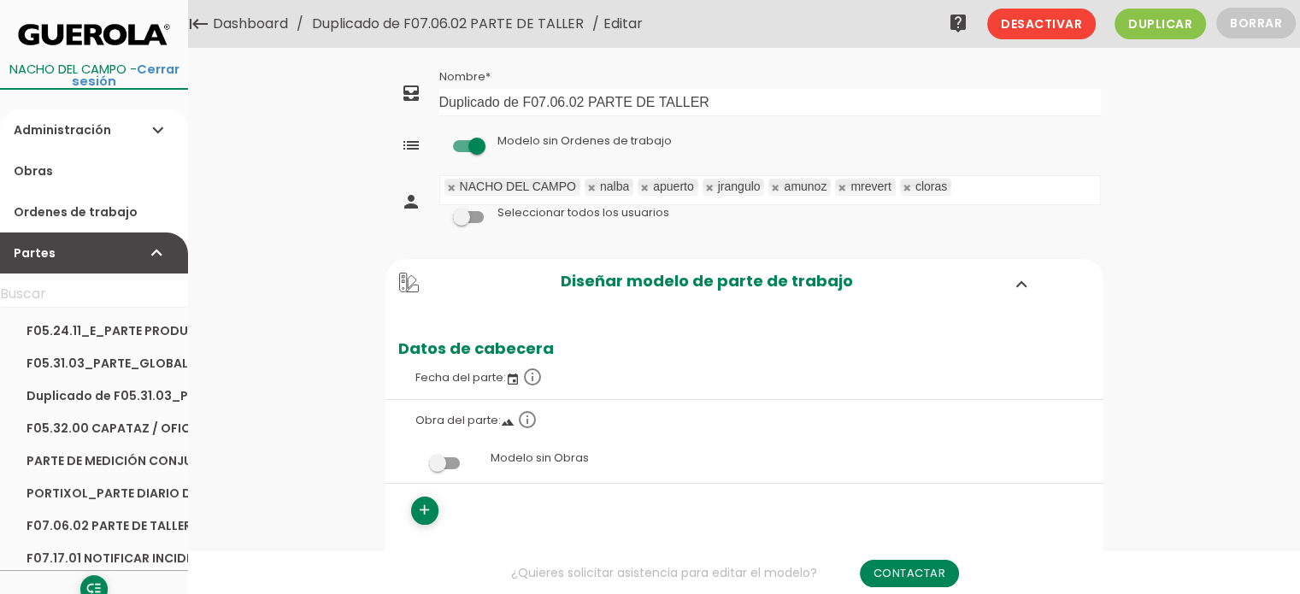
click at [543, 26] on link "Duplicado de F07.06.02 PARTE DE TALLER" at bounding box center [448, 24] width 280 height 48
